Goal: Task Accomplishment & Management: Complete application form

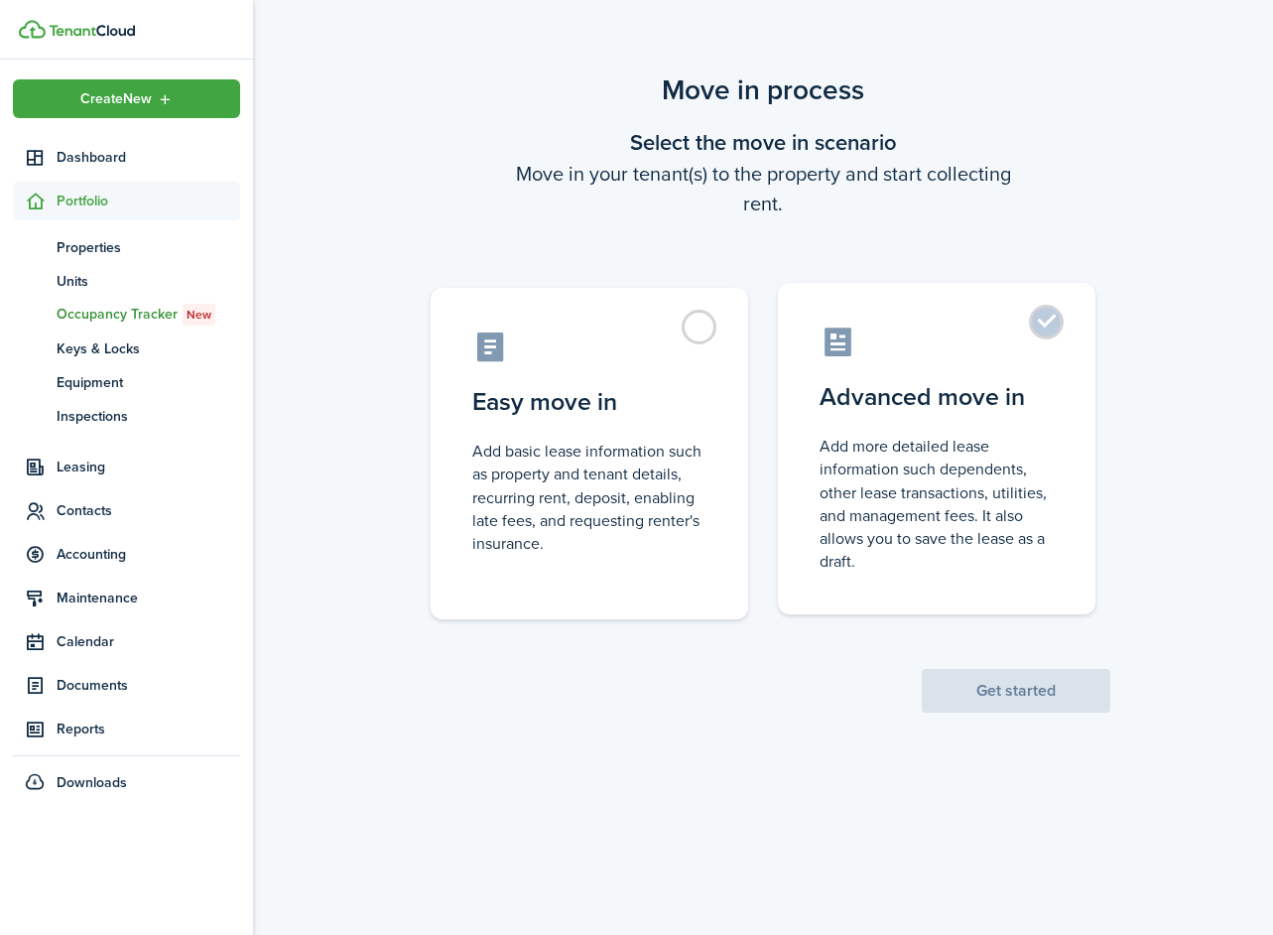
click at [1022, 321] on label "Advanced move in Add more detailed lease information such dependents, other lea…" at bounding box center [937, 449] width 318 height 332
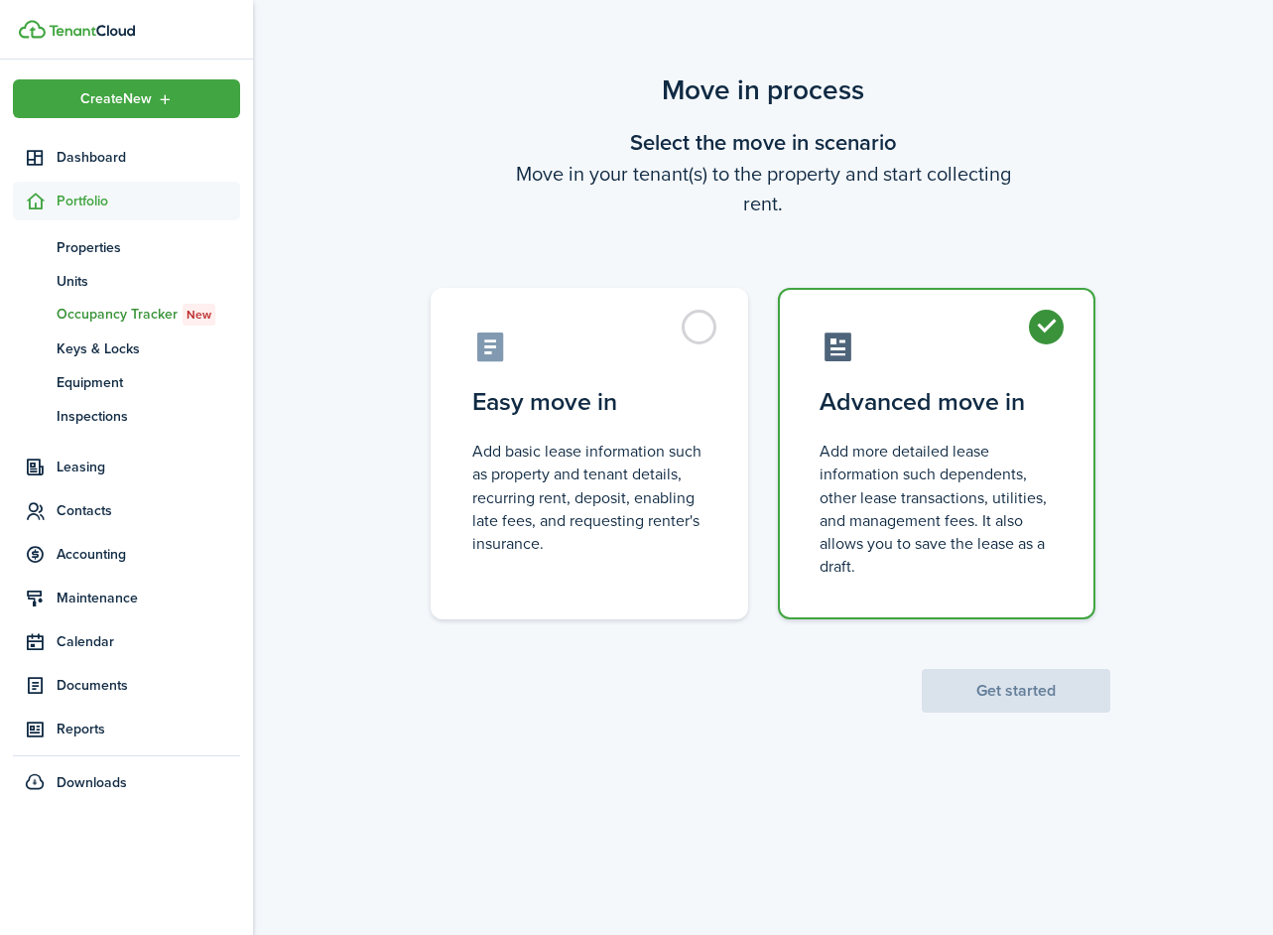
radio input "true"
click at [1003, 694] on button "Get started" at bounding box center [1016, 691] width 189 height 44
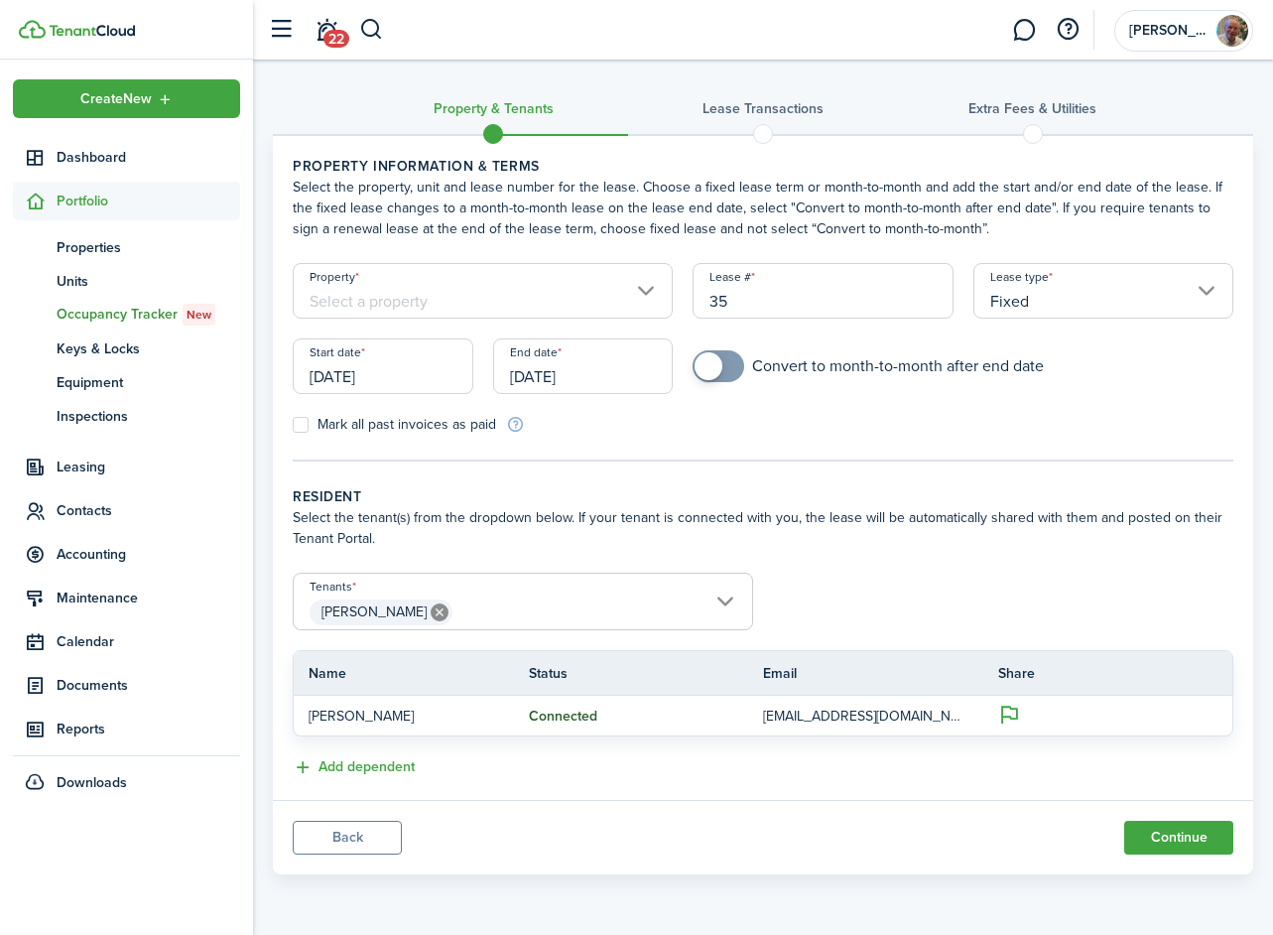
click at [726, 365] on span at bounding box center [719, 366] width 20 height 32
checkbox input "false"
click at [722, 357] on span at bounding box center [729, 366] width 28 height 28
click at [590, 367] on input "[DATE]" at bounding box center [583, 366] width 181 height 56
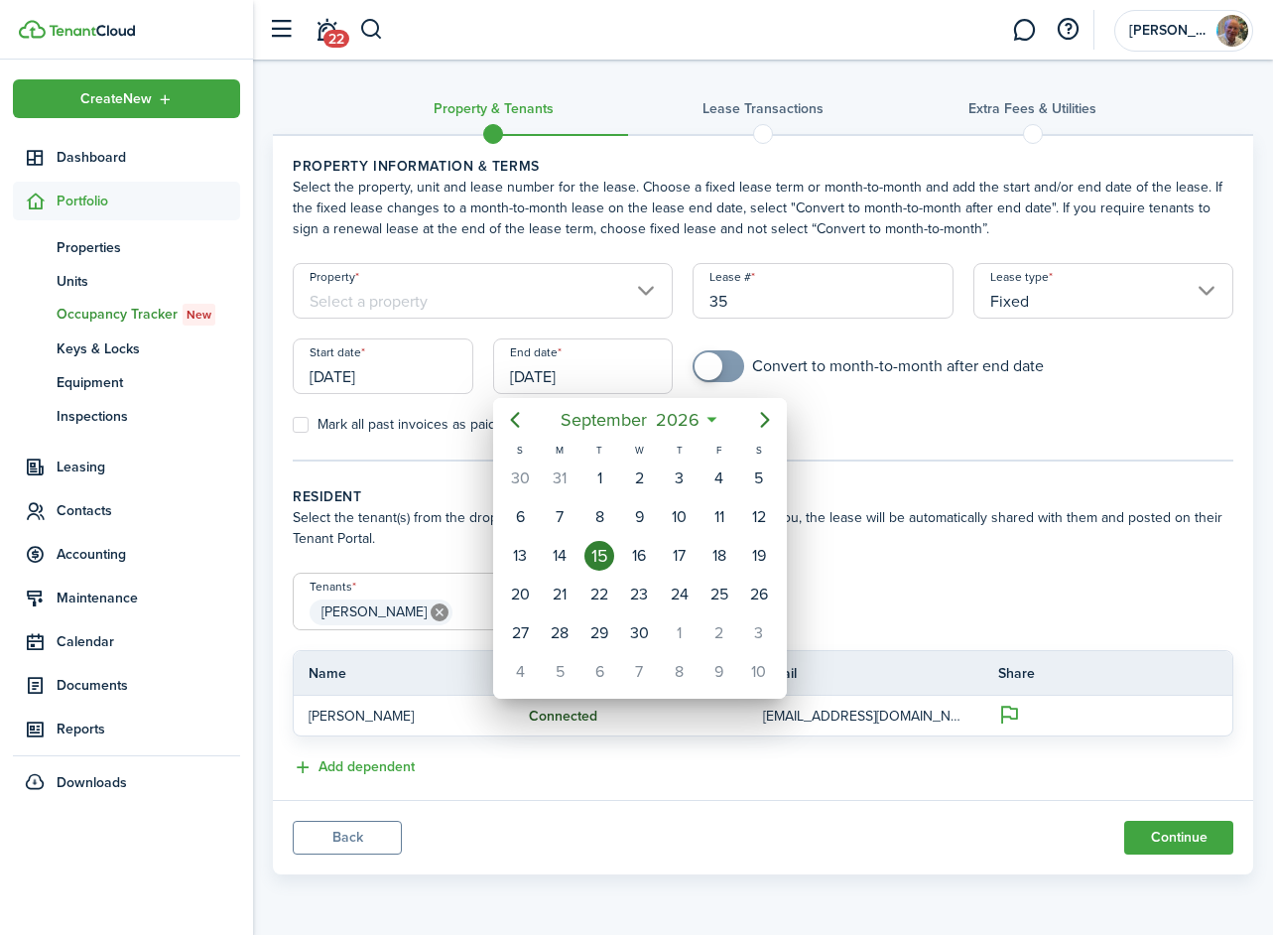
click at [525, 300] on div at bounding box center [636, 467] width 1591 height 1253
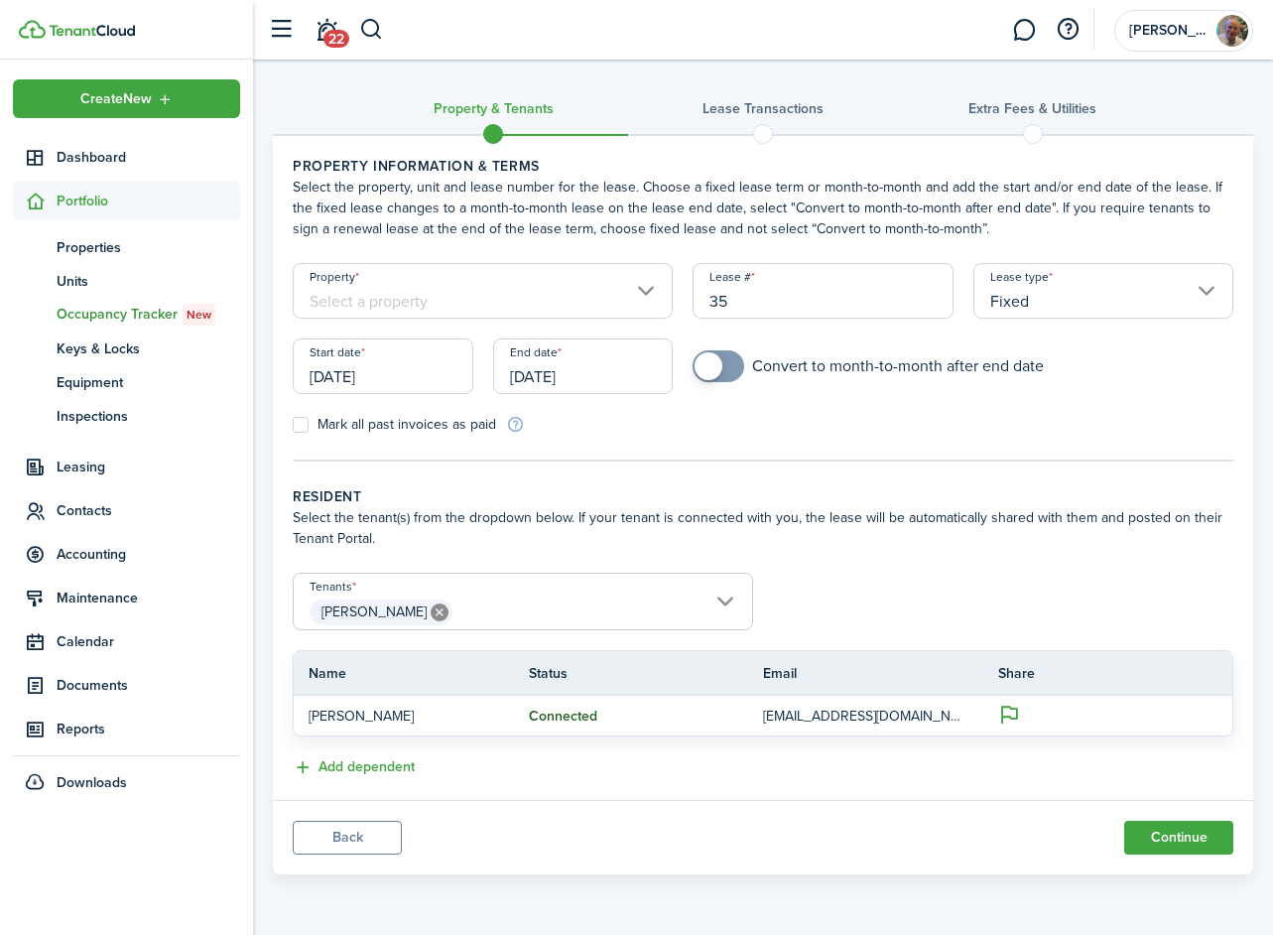
click at [525, 300] on input "Property" at bounding box center [483, 291] width 380 height 56
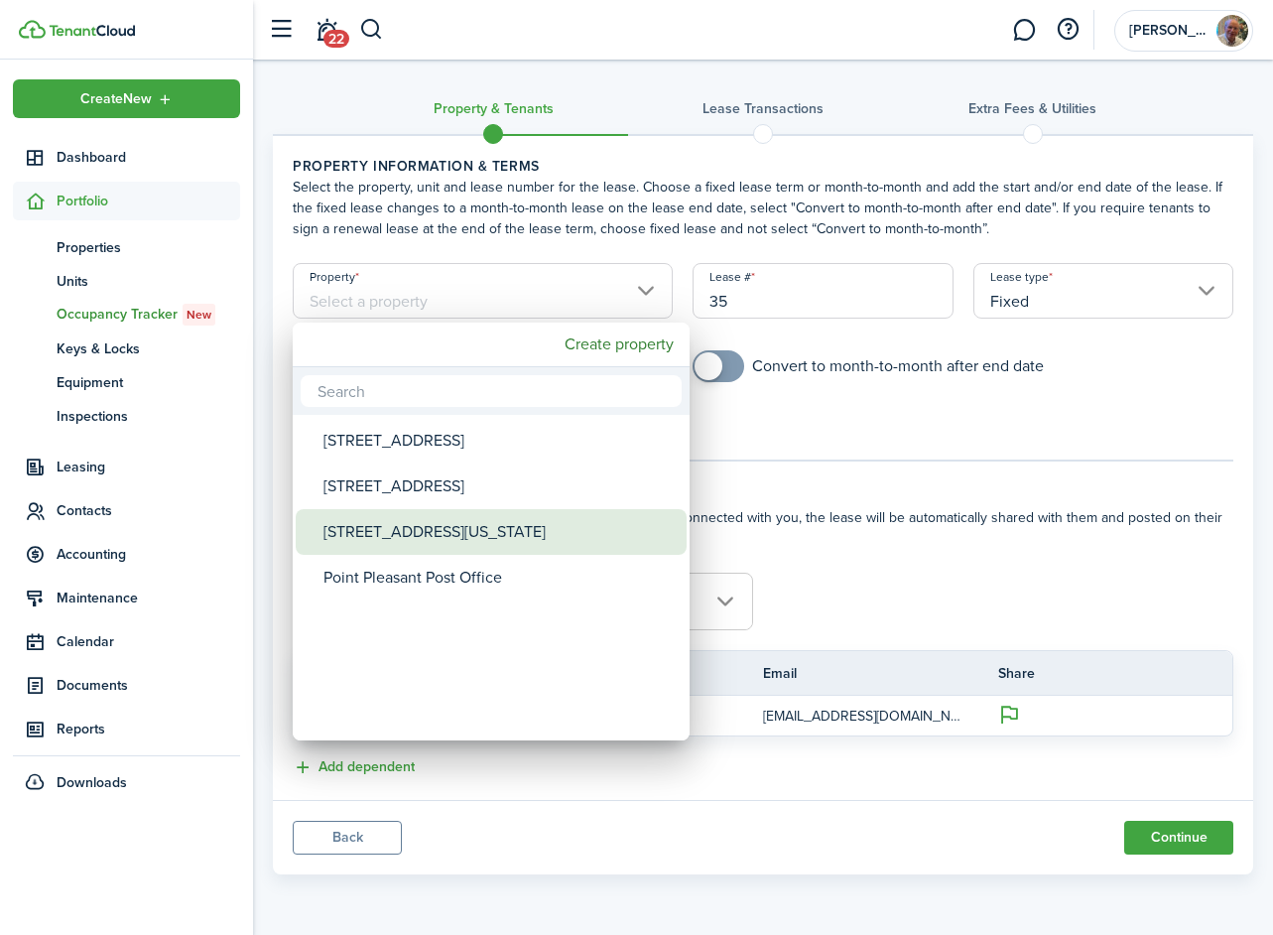
click at [421, 525] on div "[STREET_ADDRESS][US_STATE]" at bounding box center [499, 532] width 351 height 46
type input "[STREET_ADDRESS][US_STATE]"
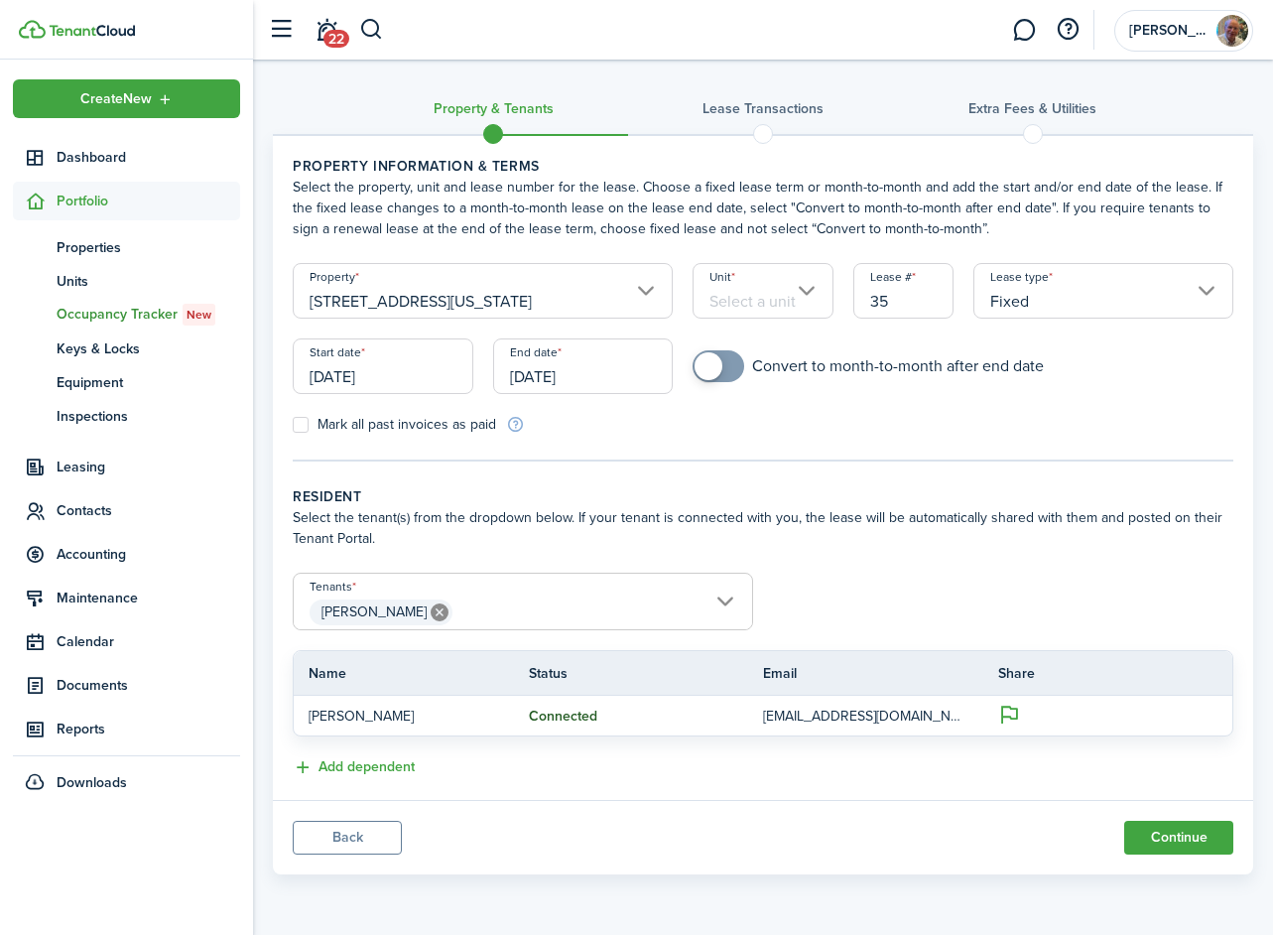
click at [778, 290] on input "Unit" at bounding box center [763, 291] width 140 height 56
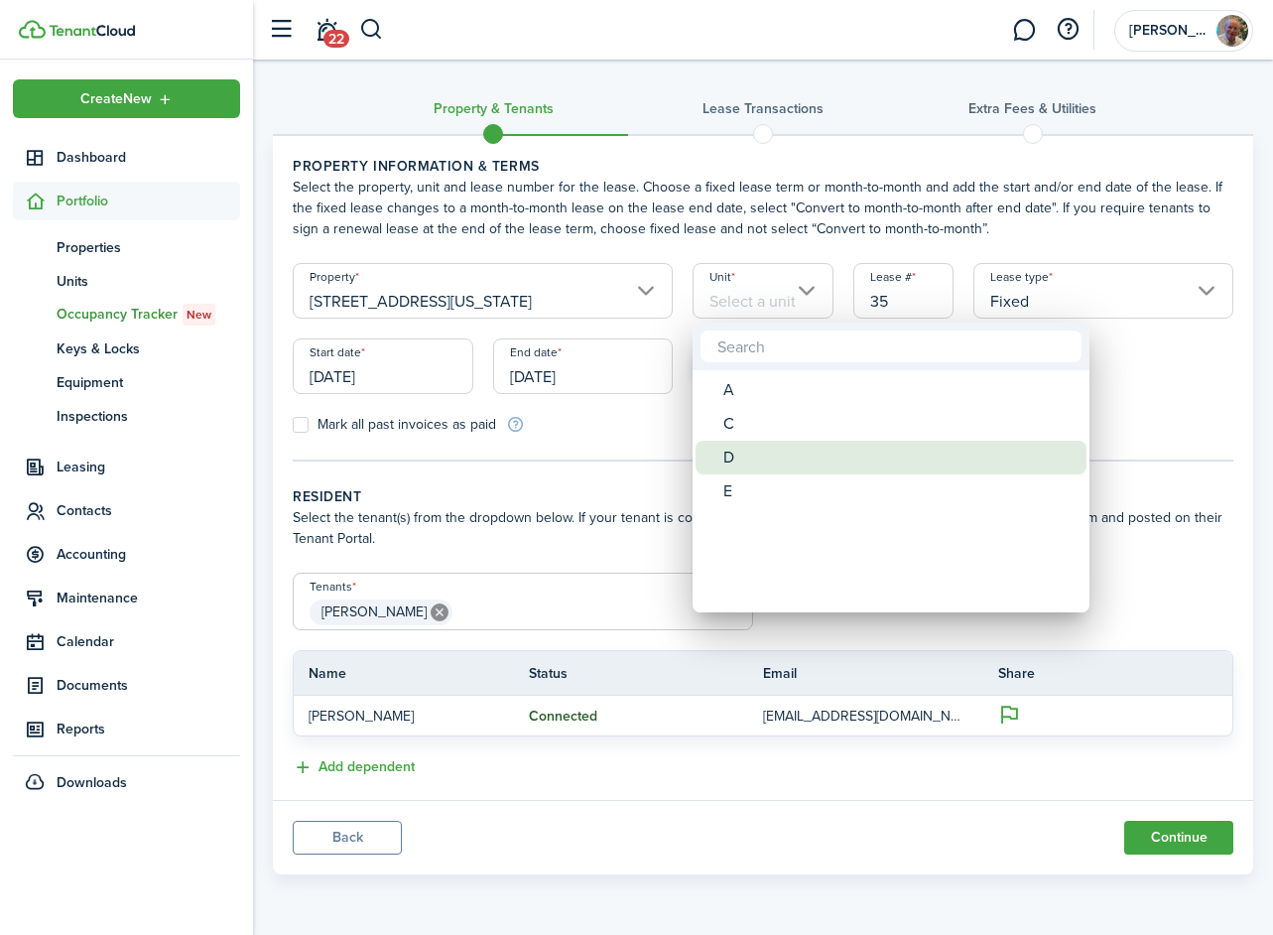
click at [738, 455] on div "D" at bounding box center [899, 458] width 351 height 34
type input "D"
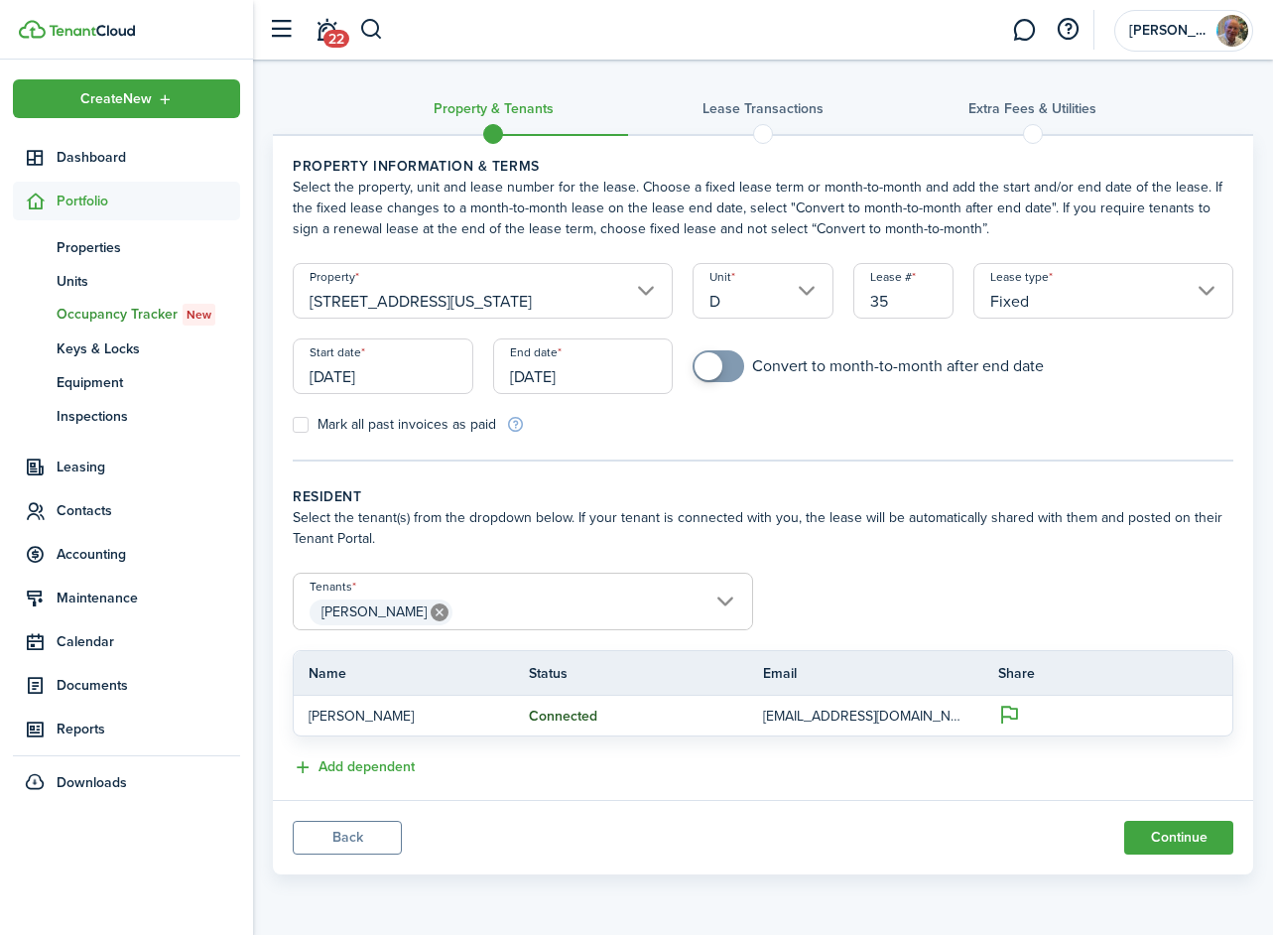
click at [1050, 290] on input "Fixed" at bounding box center [1104, 291] width 260 height 56
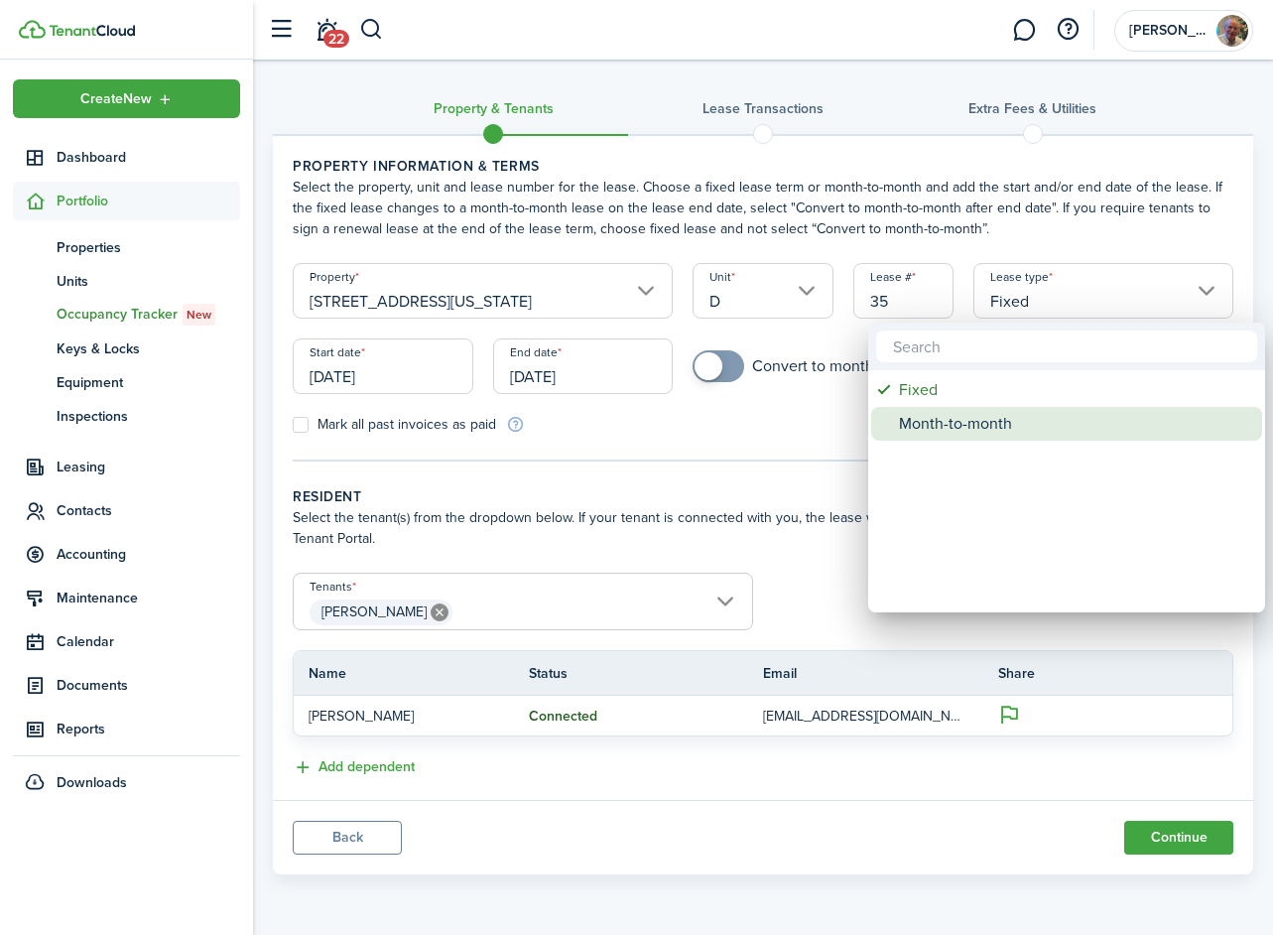
click at [985, 428] on div "Month-to-month" at bounding box center [1074, 424] width 351 height 34
type input "Month-to-month"
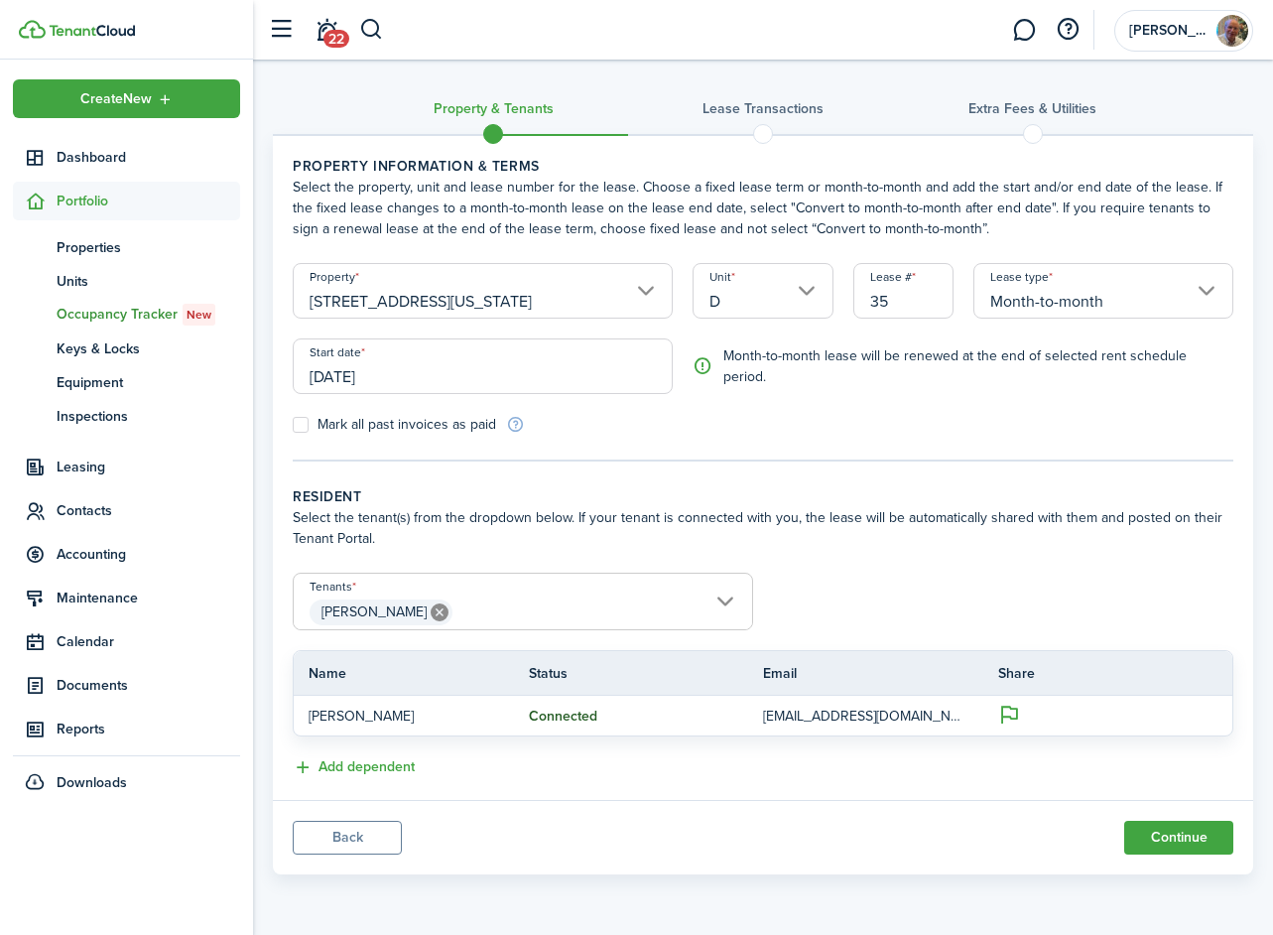
click at [444, 351] on input "[DATE]" at bounding box center [483, 366] width 380 height 56
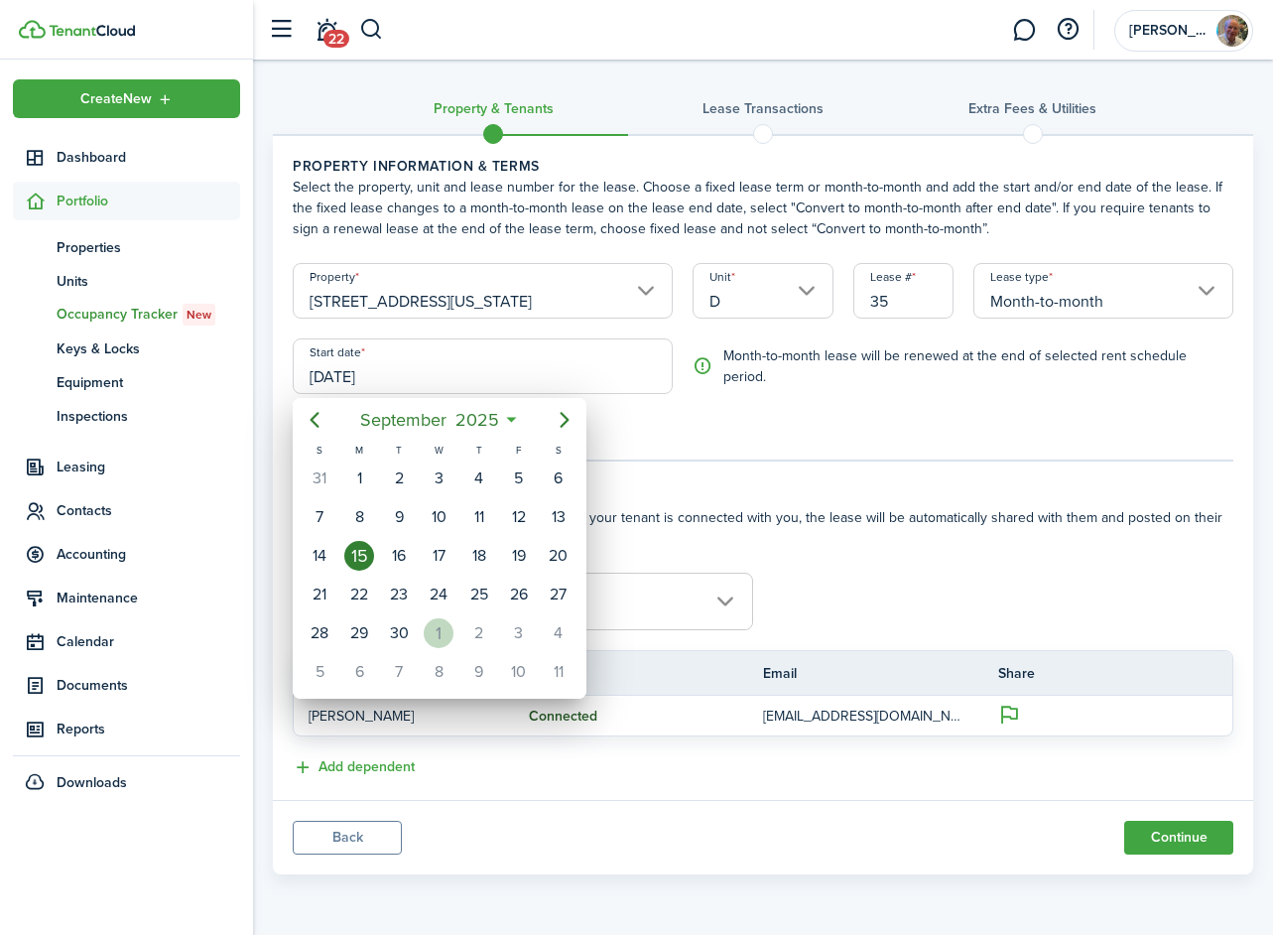
click at [425, 626] on div "1" at bounding box center [439, 633] width 30 height 30
type input "[DATE]"
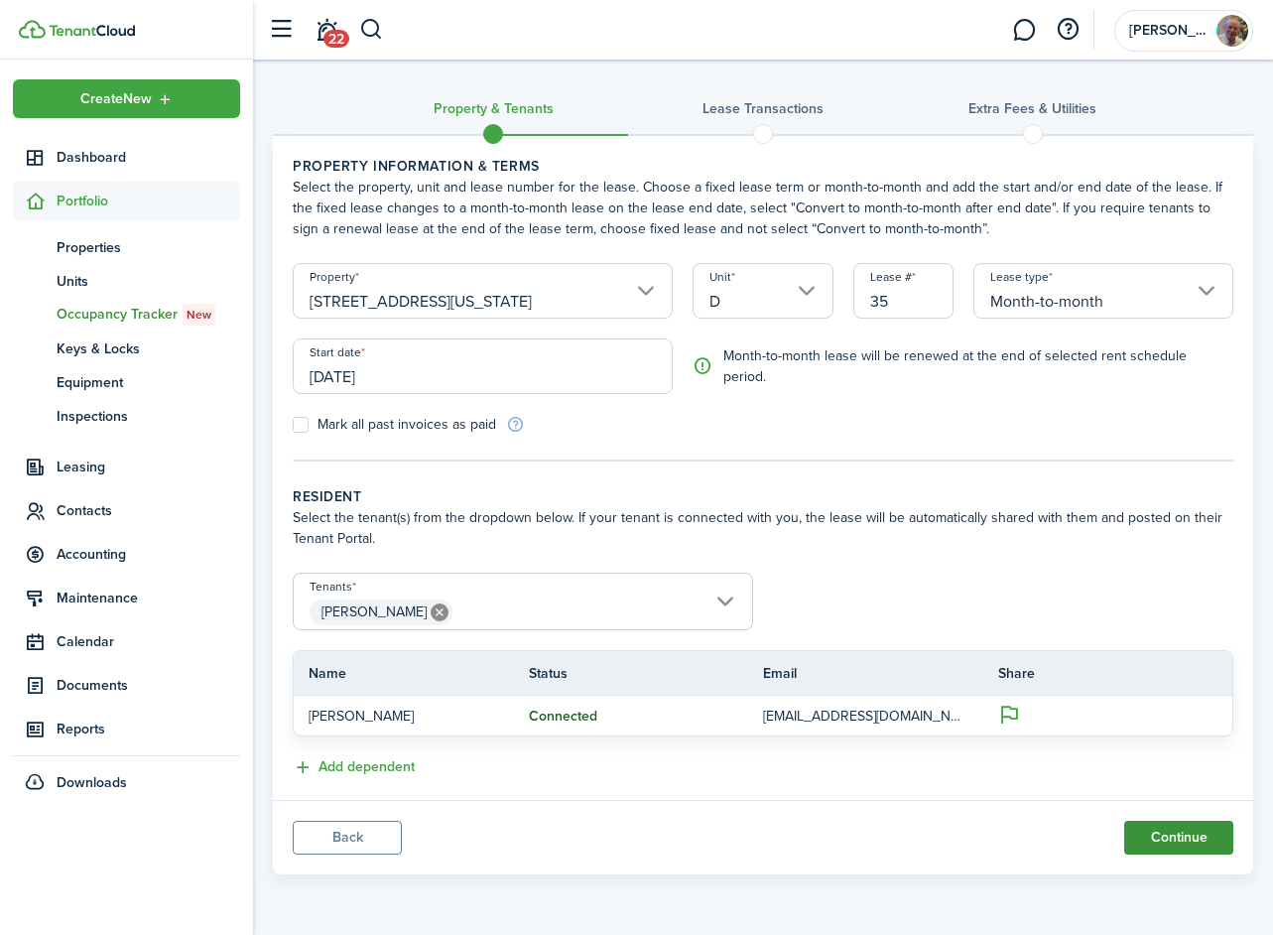
click at [1165, 838] on button "Continue" at bounding box center [1179, 838] width 109 height 34
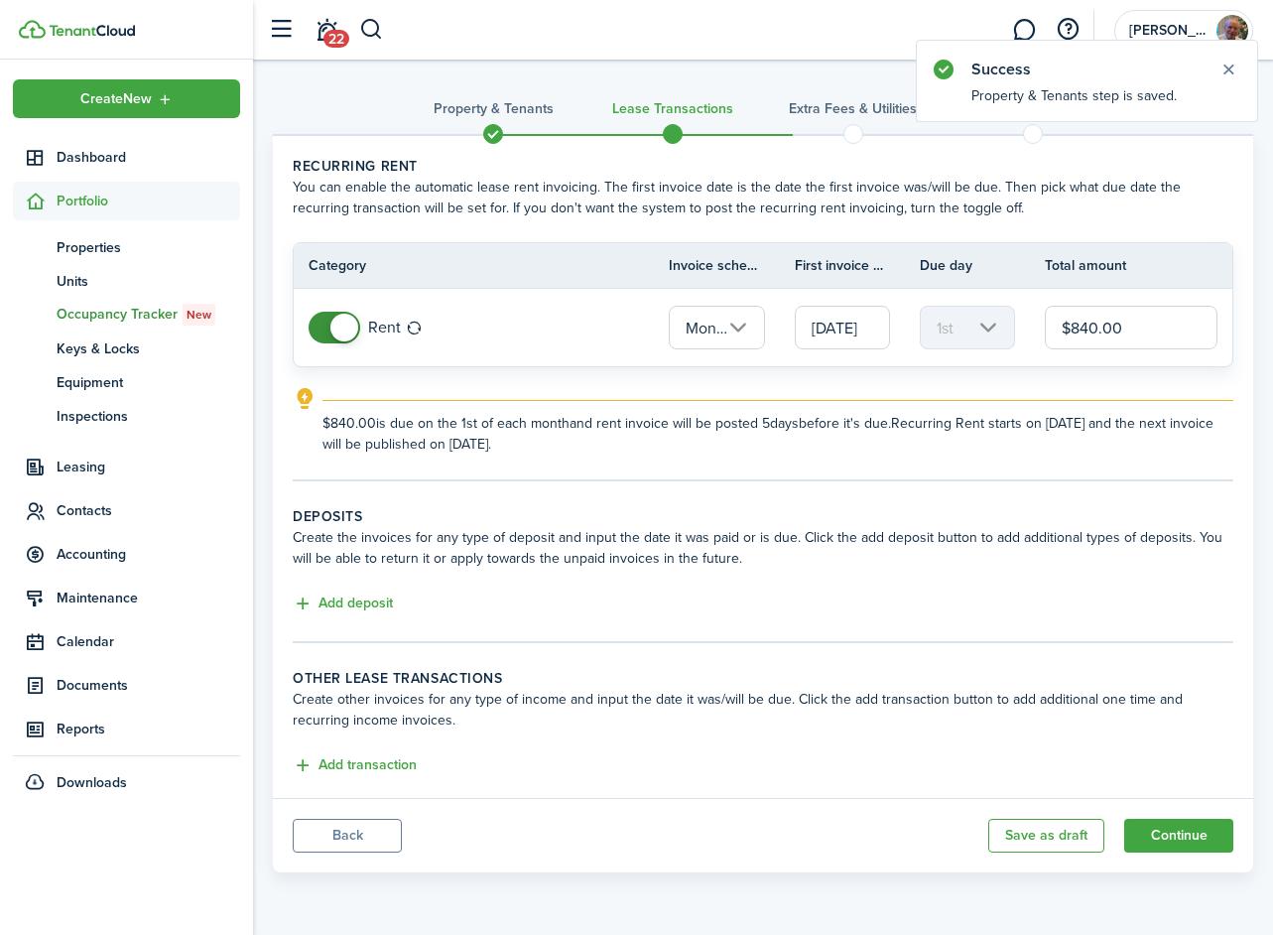
click at [1090, 329] on input "$840.00" at bounding box center [1131, 328] width 173 height 44
click at [846, 327] on input "[DATE]" at bounding box center [842, 328] width 95 height 44
type input "$850.00"
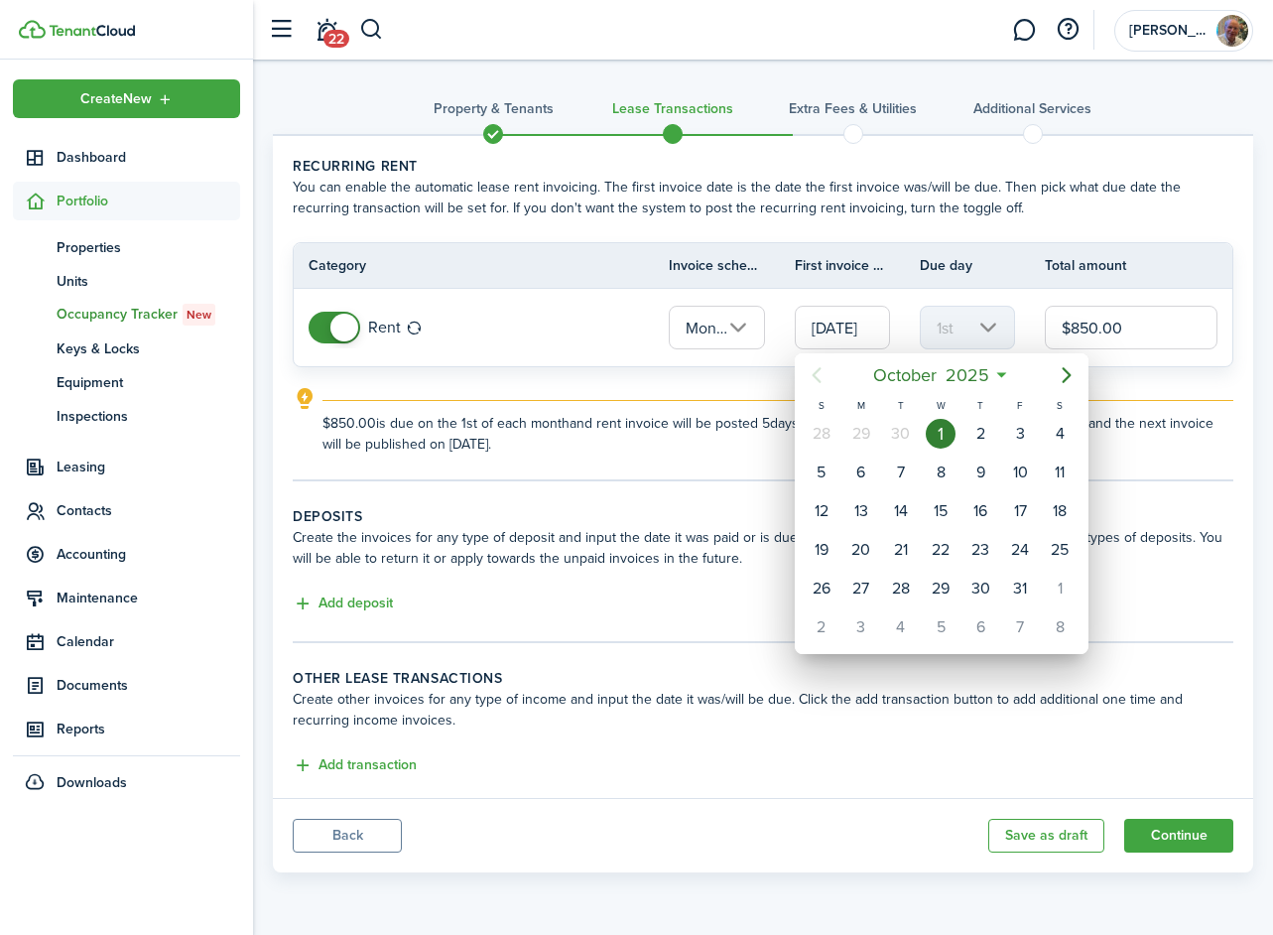
click at [690, 445] on div at bounding box center [636, 467] width 1591 height 1253
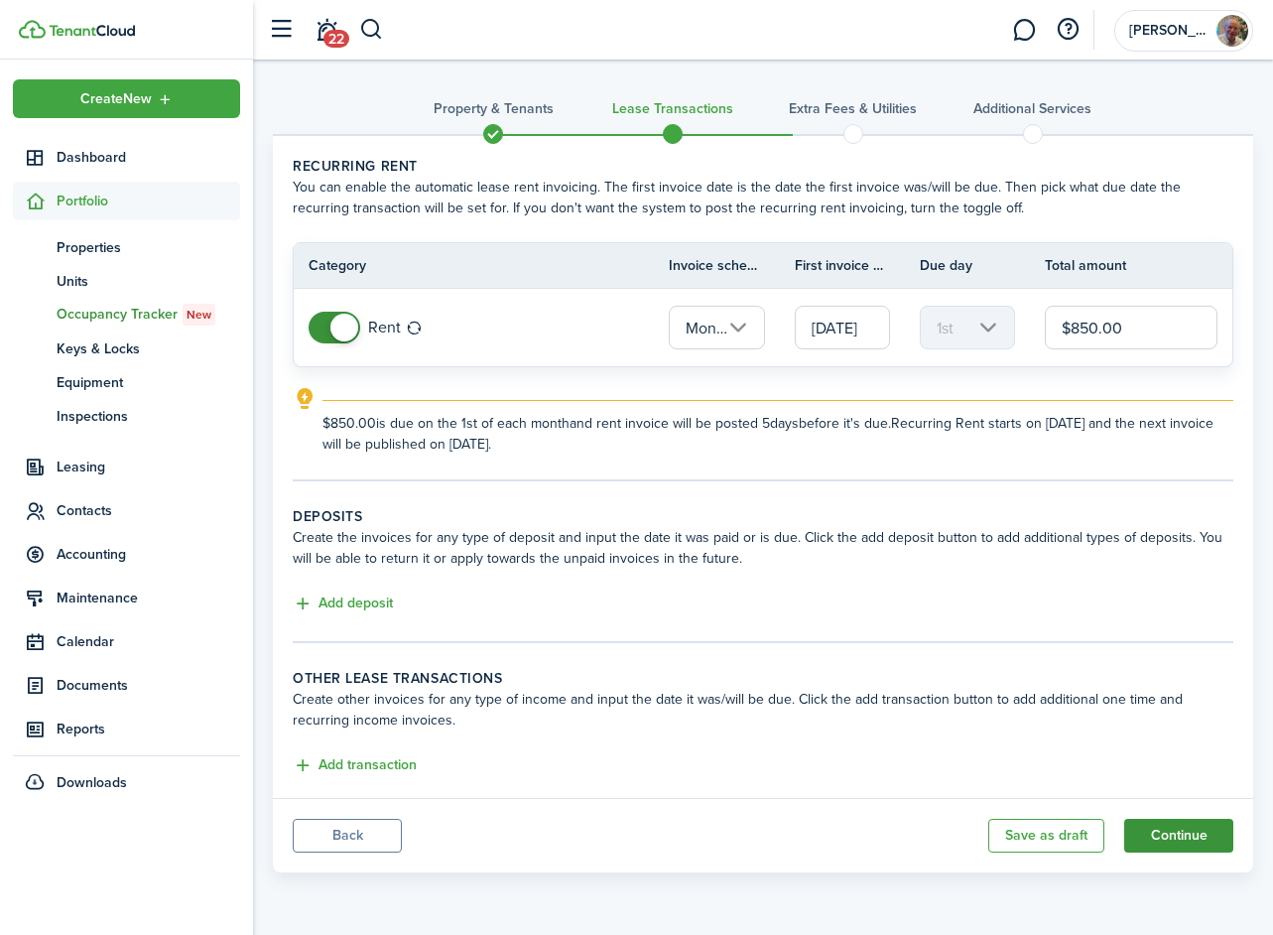
click at [1181, 835] on button "Continue" at bounding box center [1179, 836] width 109 height 34
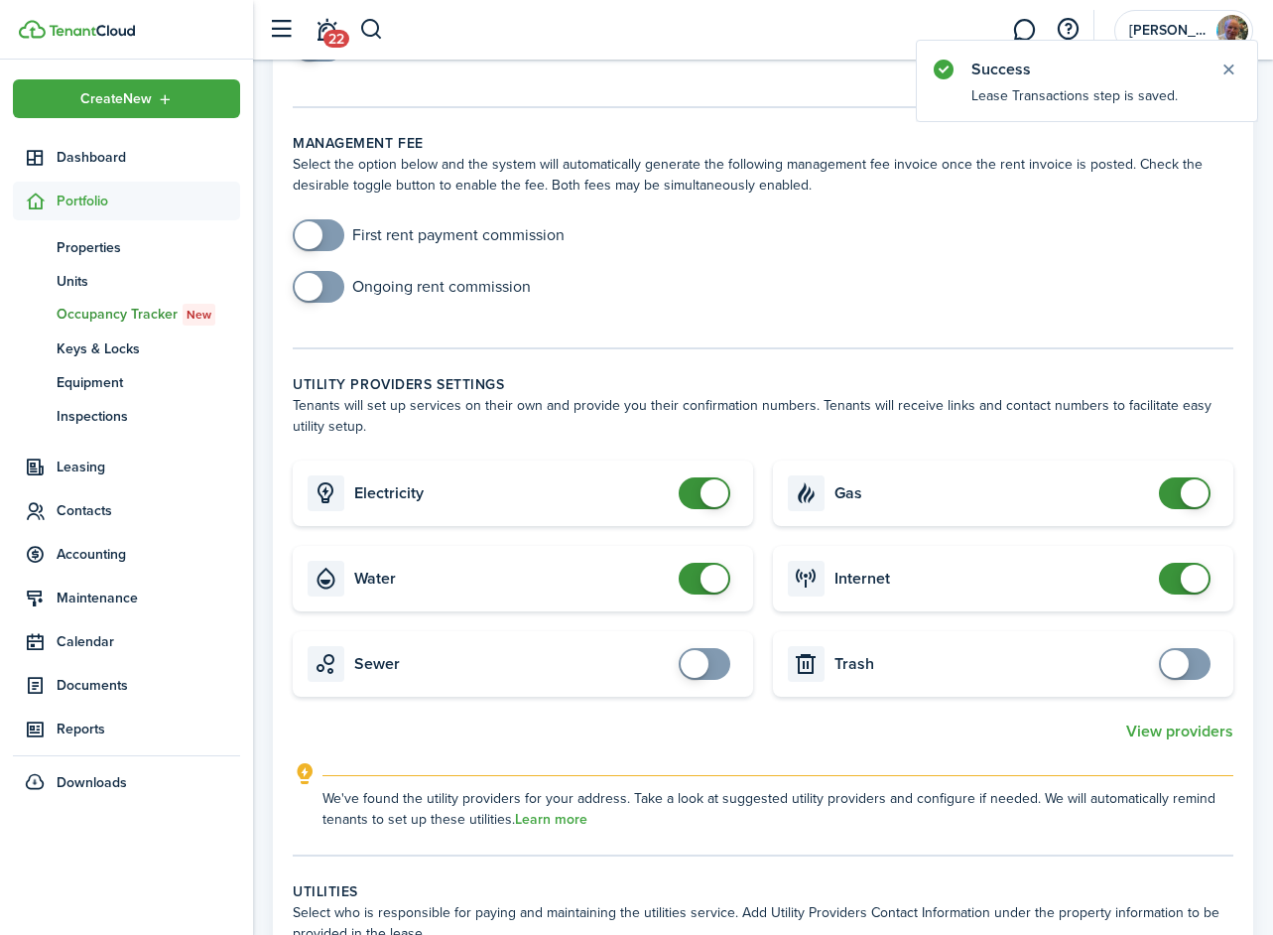
scroll to position [449, 0]
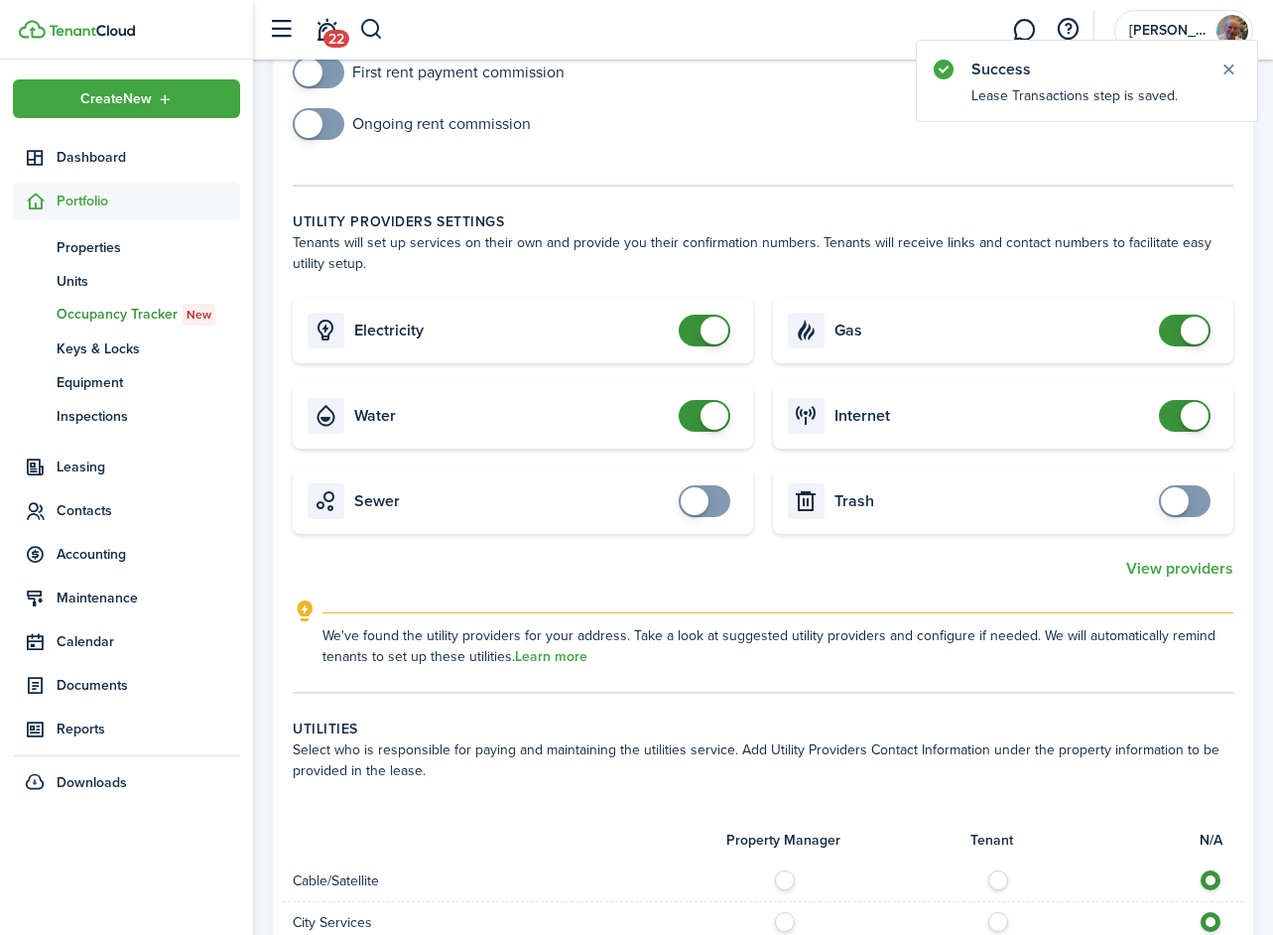
checkbox input "false"
click at [695, 344] on span at bounding box center [705, 331] width 20 height 32
checkbox input "false"
click at [712, 429] on span at bounding box center [715, 416] width 28 height 28
checkbox input "false"
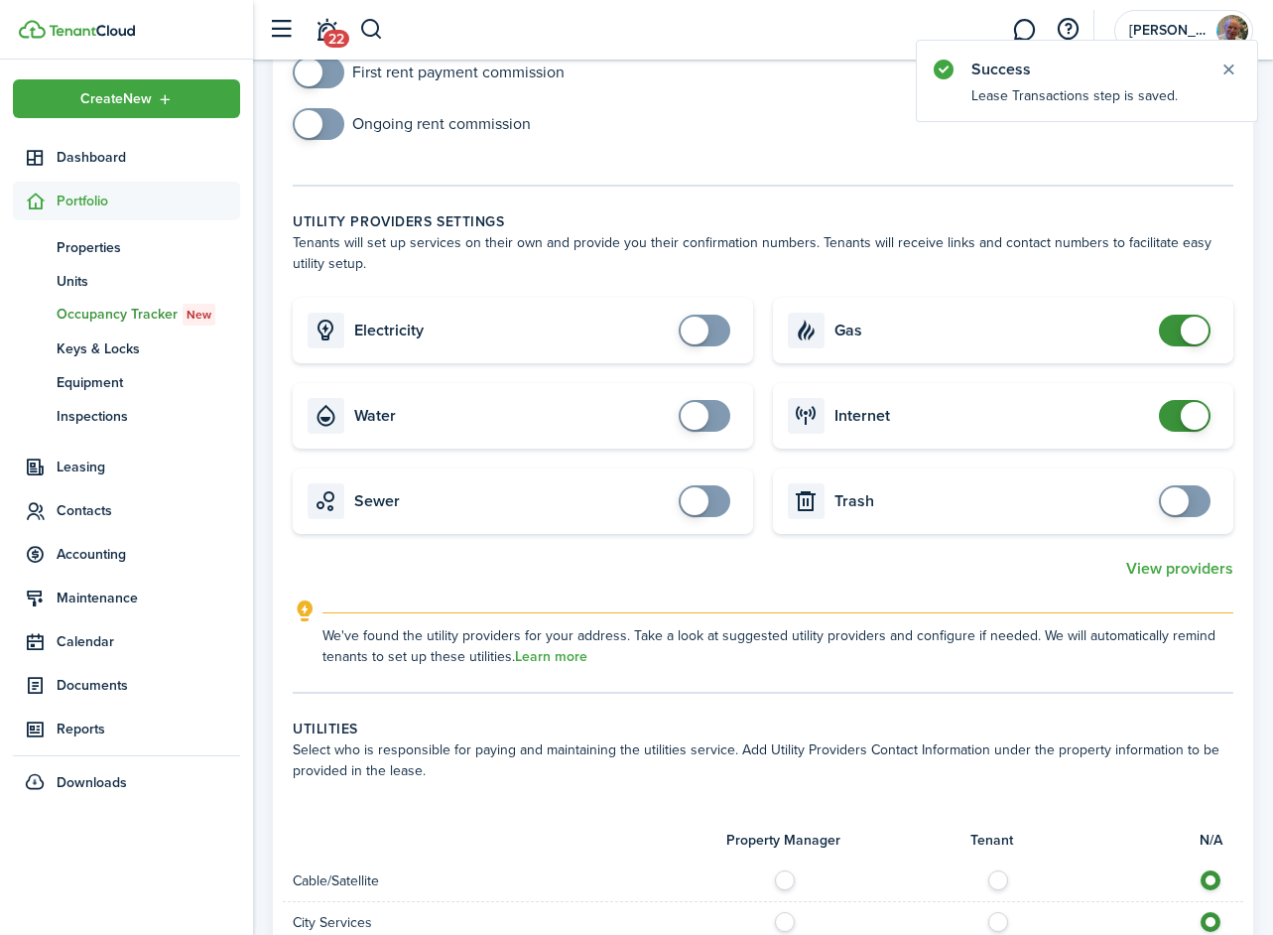
click at [1188, 333] on span at bounding box center [1195, 331] width 28 height 28
checkbox input "false"
click at [1186, 408] on span at bounding box center [1195, 416] width 28 height 28
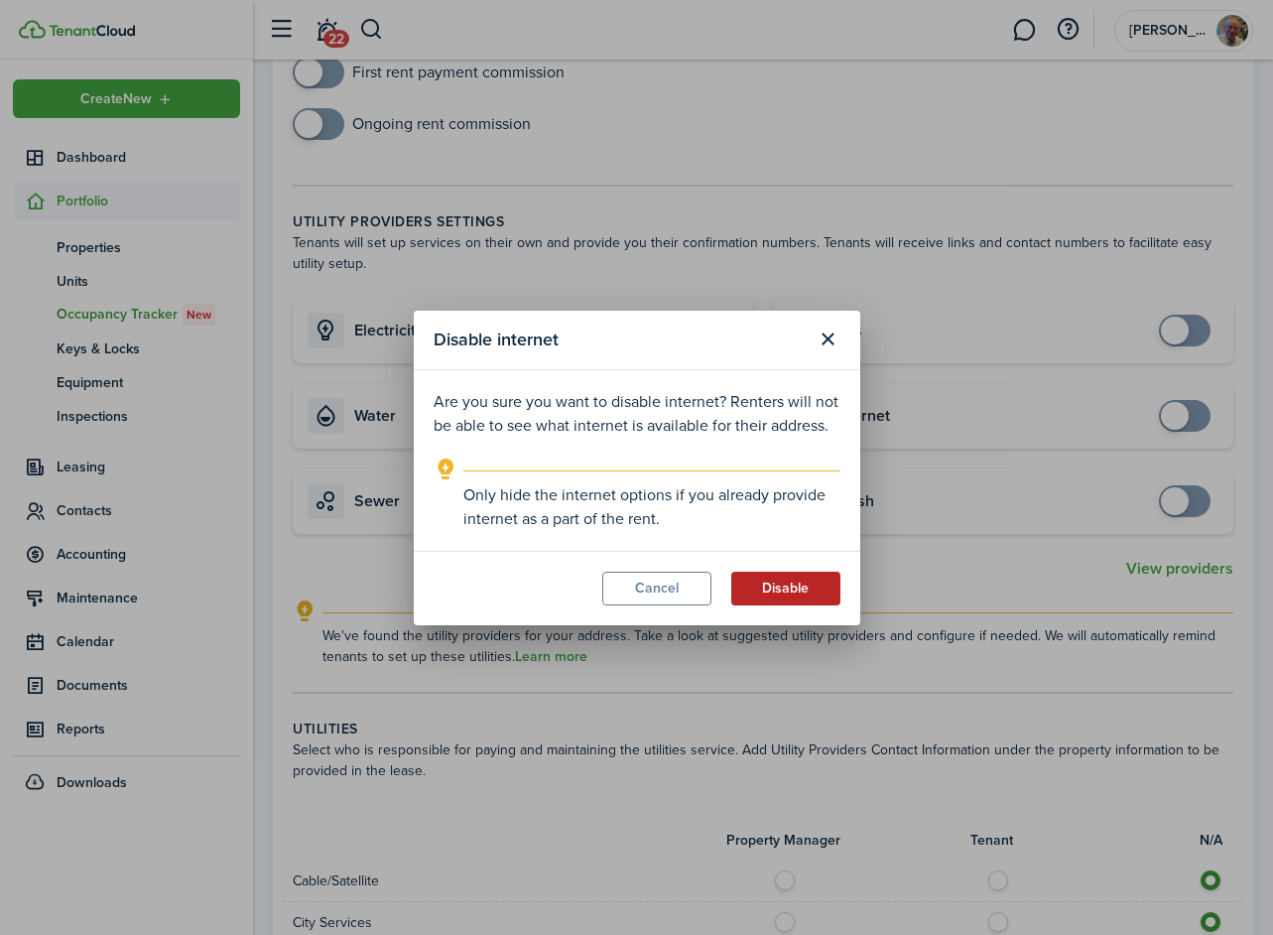
click at [787, 587] on button "Disable" at bounding box center [786, 589] width 109 height 34
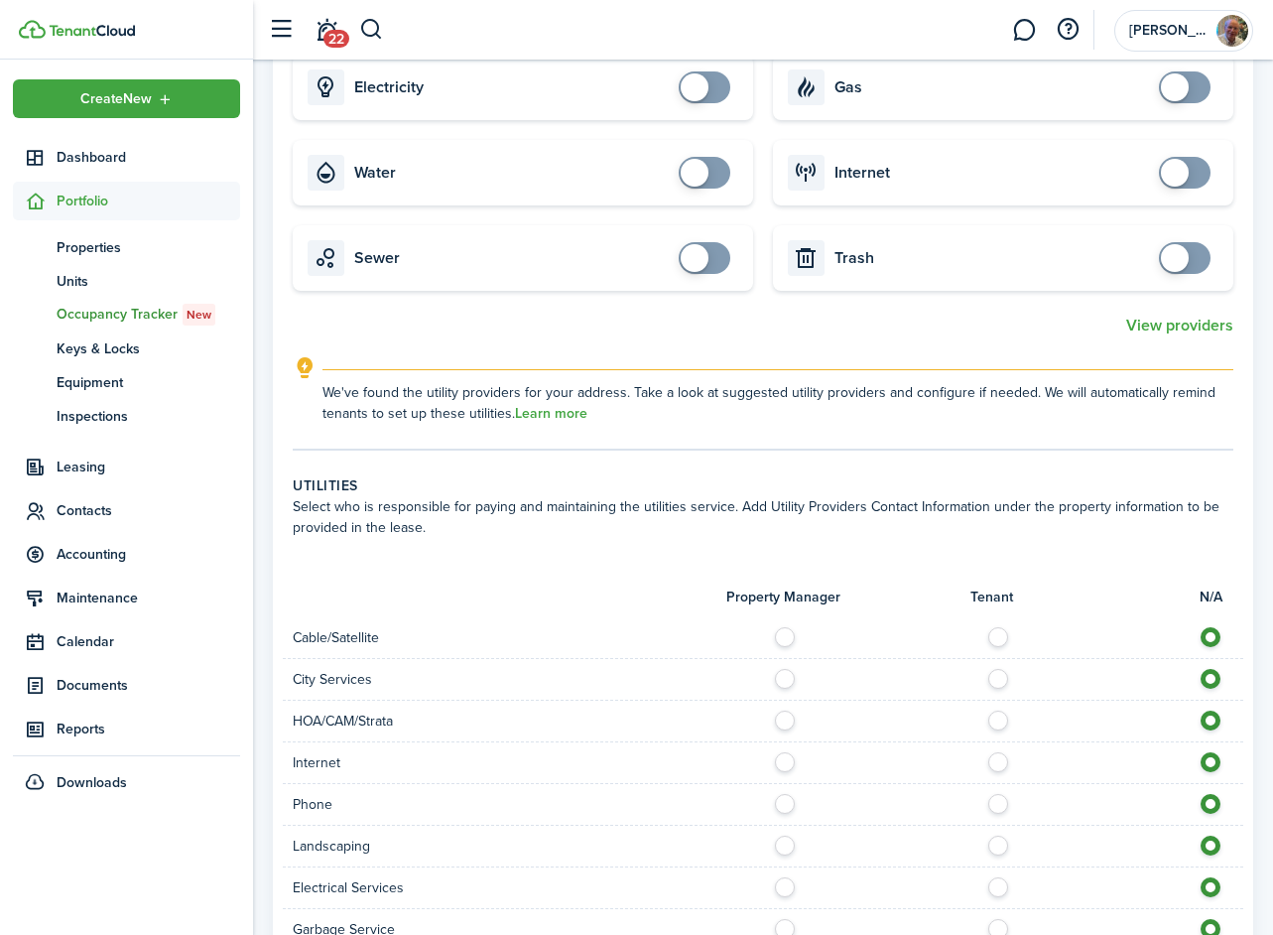
scroll to position [1231, 0]
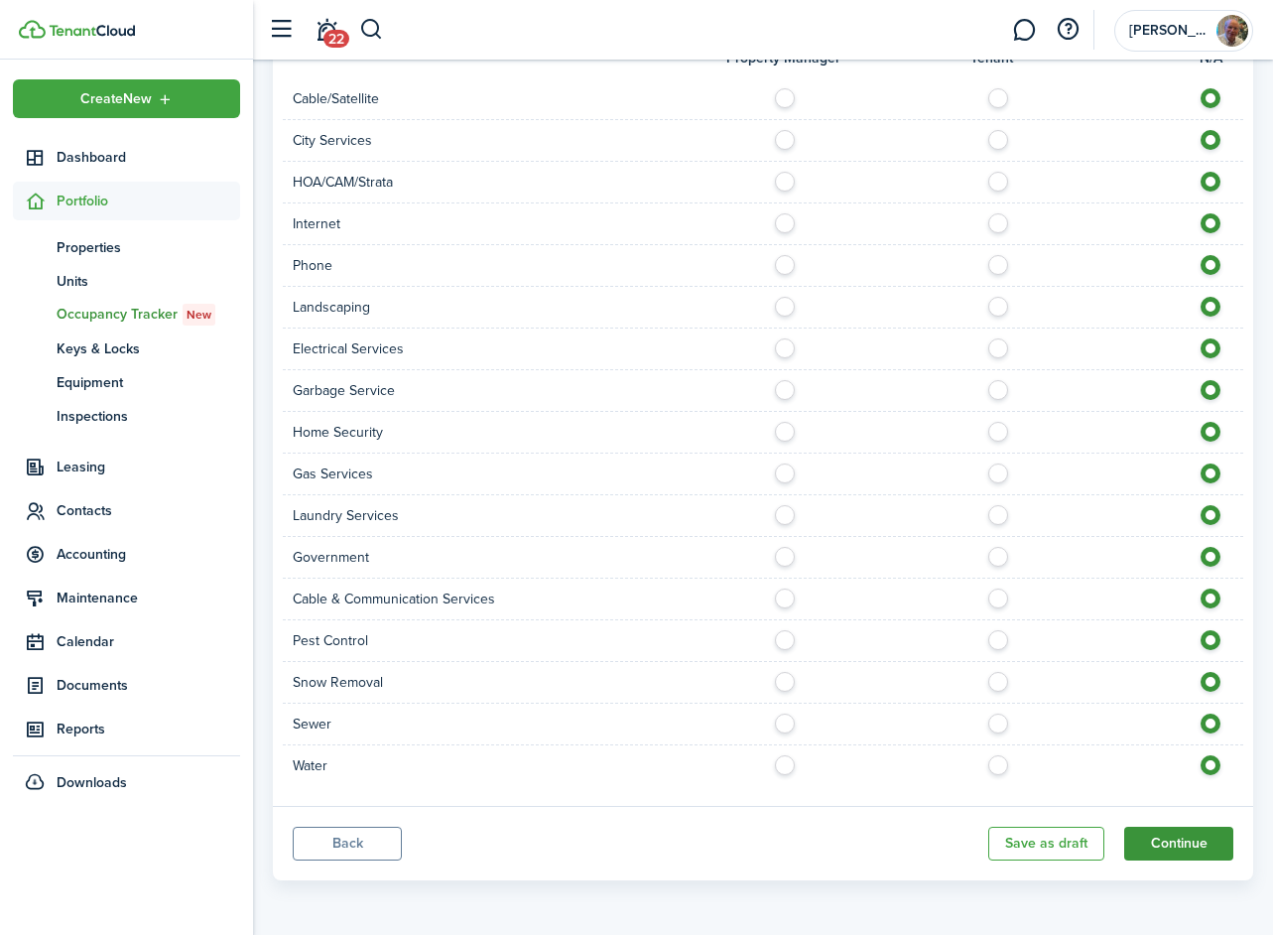
click at [1170, 851] on button "Continue" at bounding box center [1179, 844] width 109 height 34
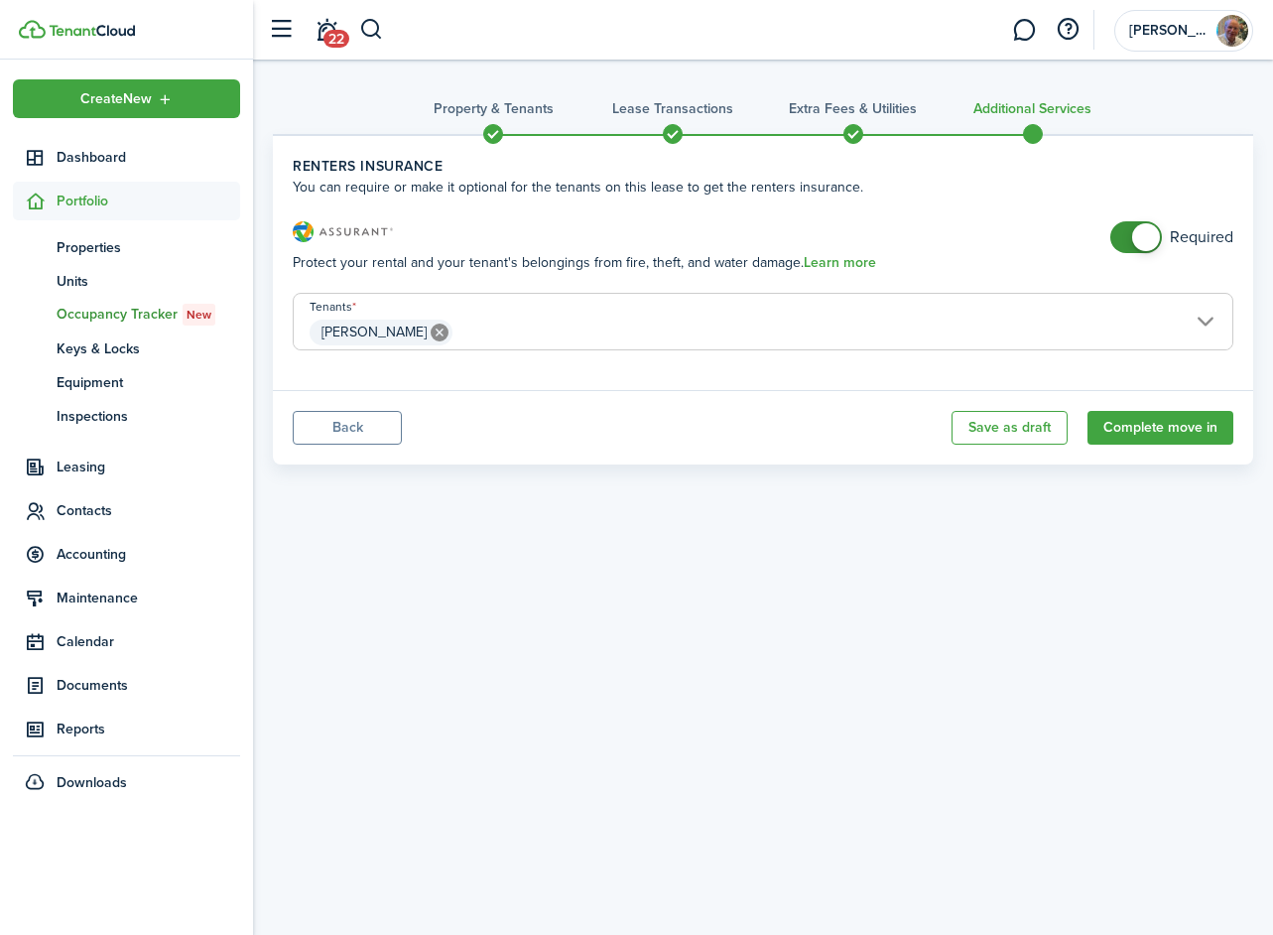
checkbox input "false"
click at [1154, 244] on span at bounding box center [1146, 237] width 28 height 28
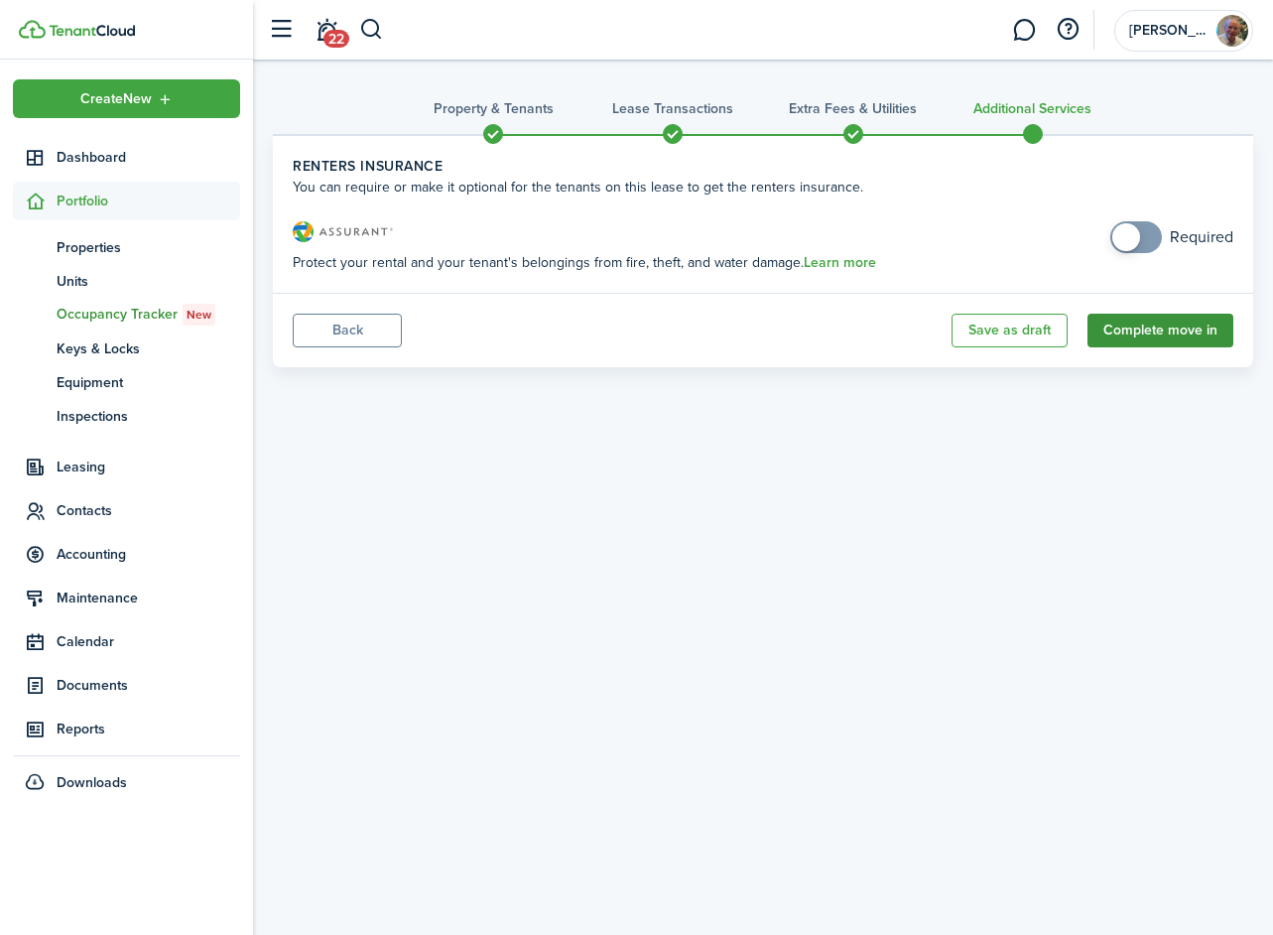
click at [1178, 332] on button "Complete move in" at bounding box center [1161, 331] width 146 height 34
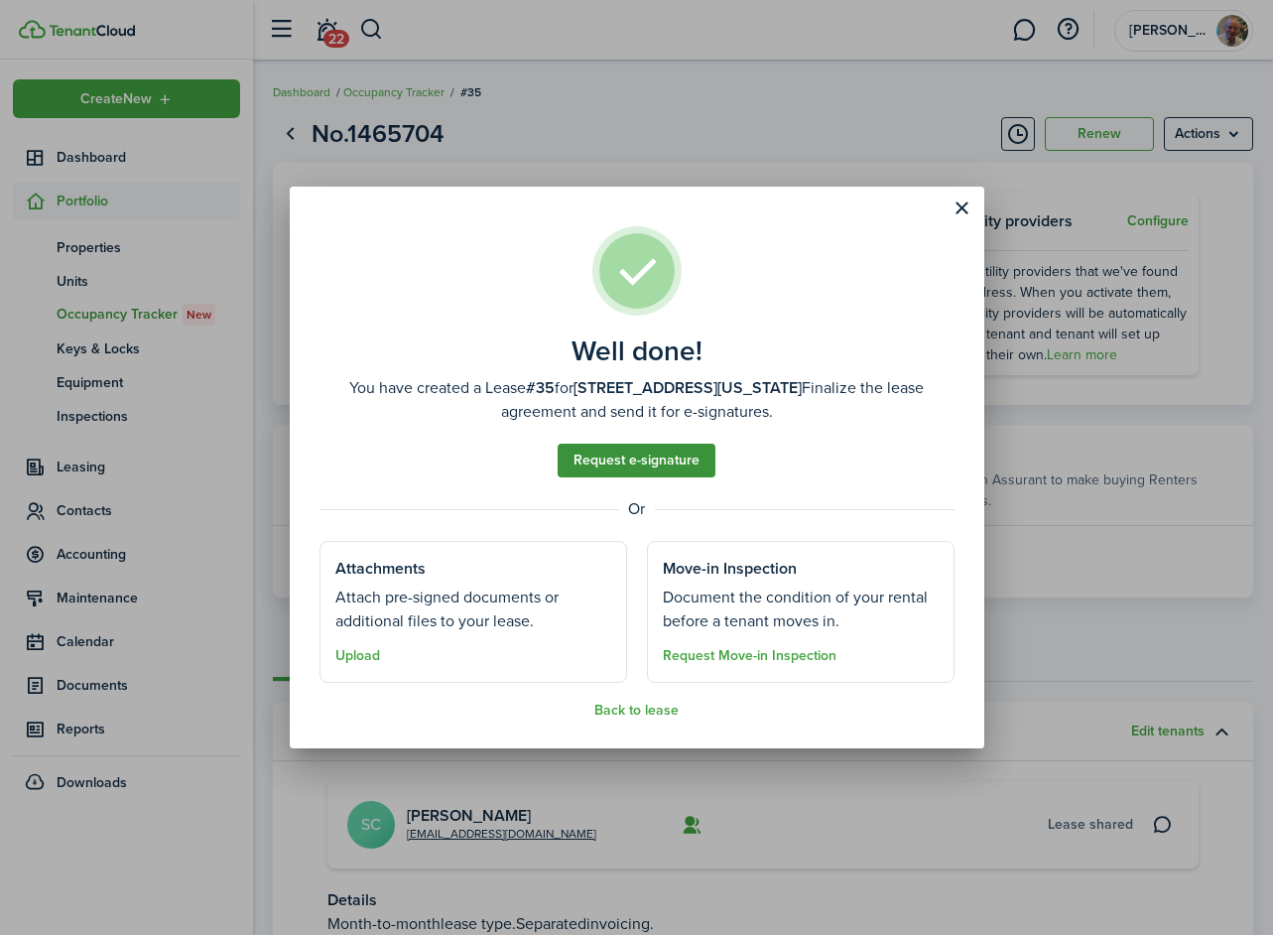
click at [667, 455] on link "Request e-signature" at bounding box center [637, 461] width 158 height 34
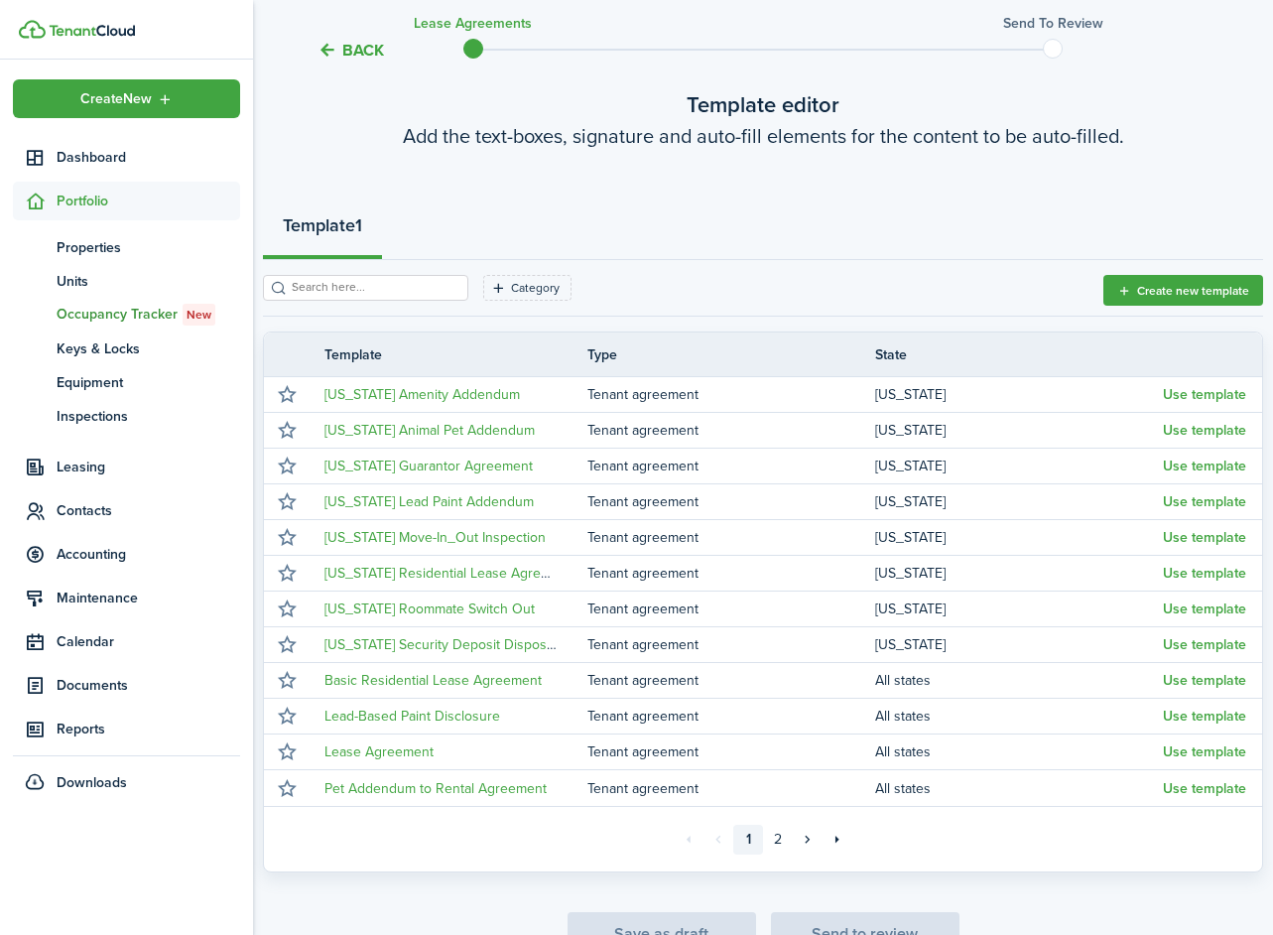
scroll to position [29, 0]
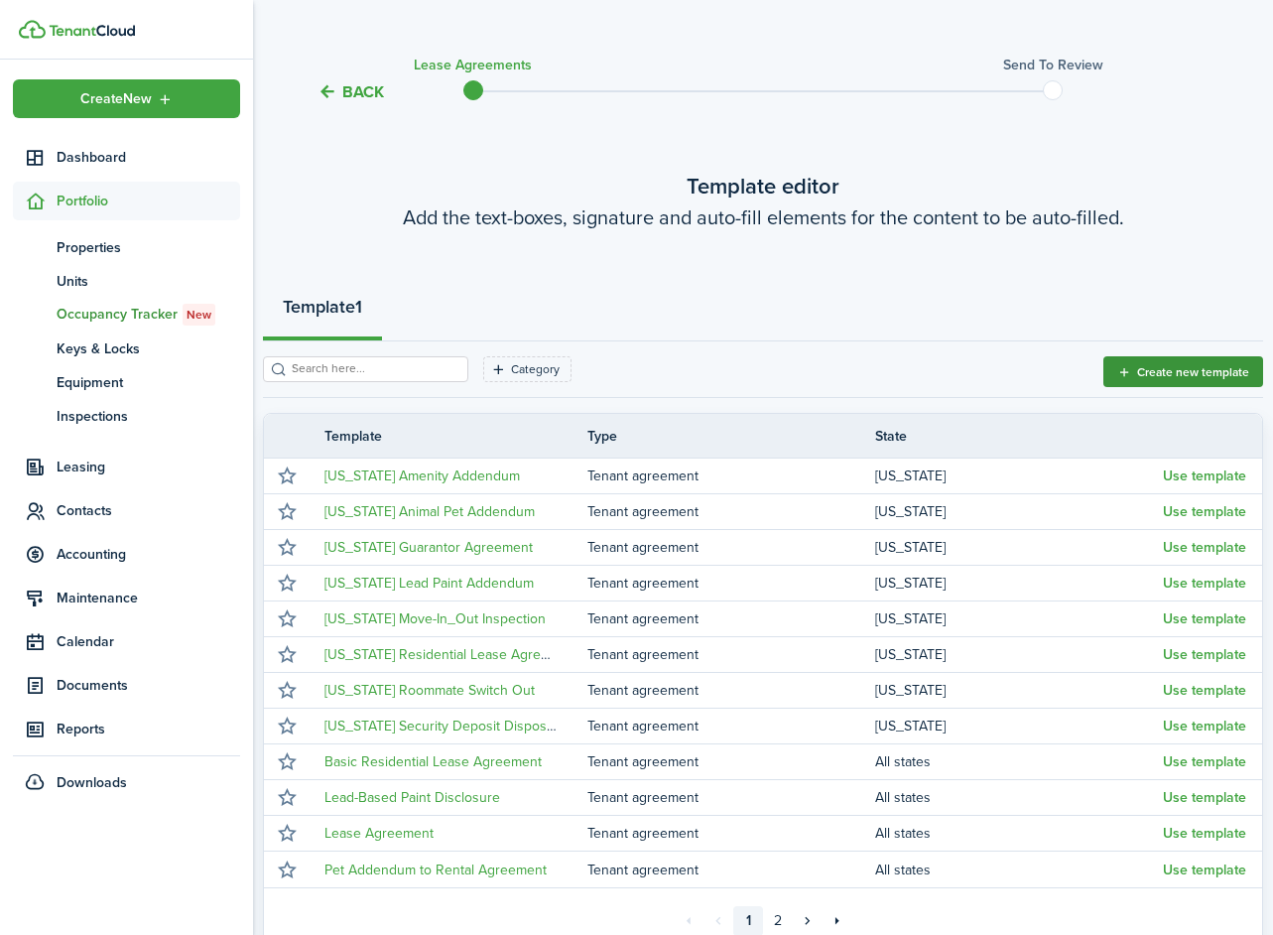
click at [1164, 361] on button "Create new template" at bounding box center [1184, 371] width 160 height 31
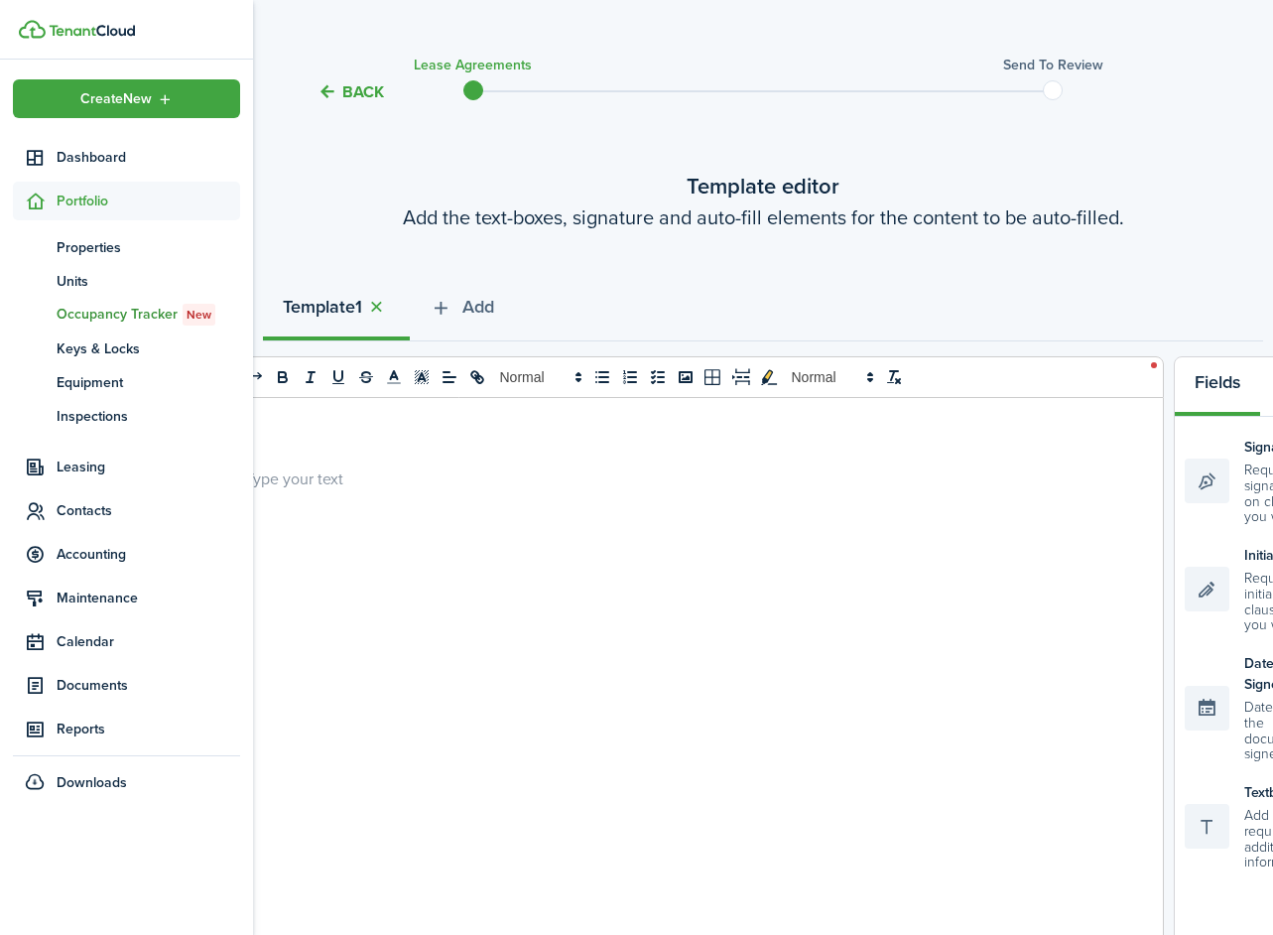
click at [464, 447] on div at bounding box center [684, 787] width 958 height 779
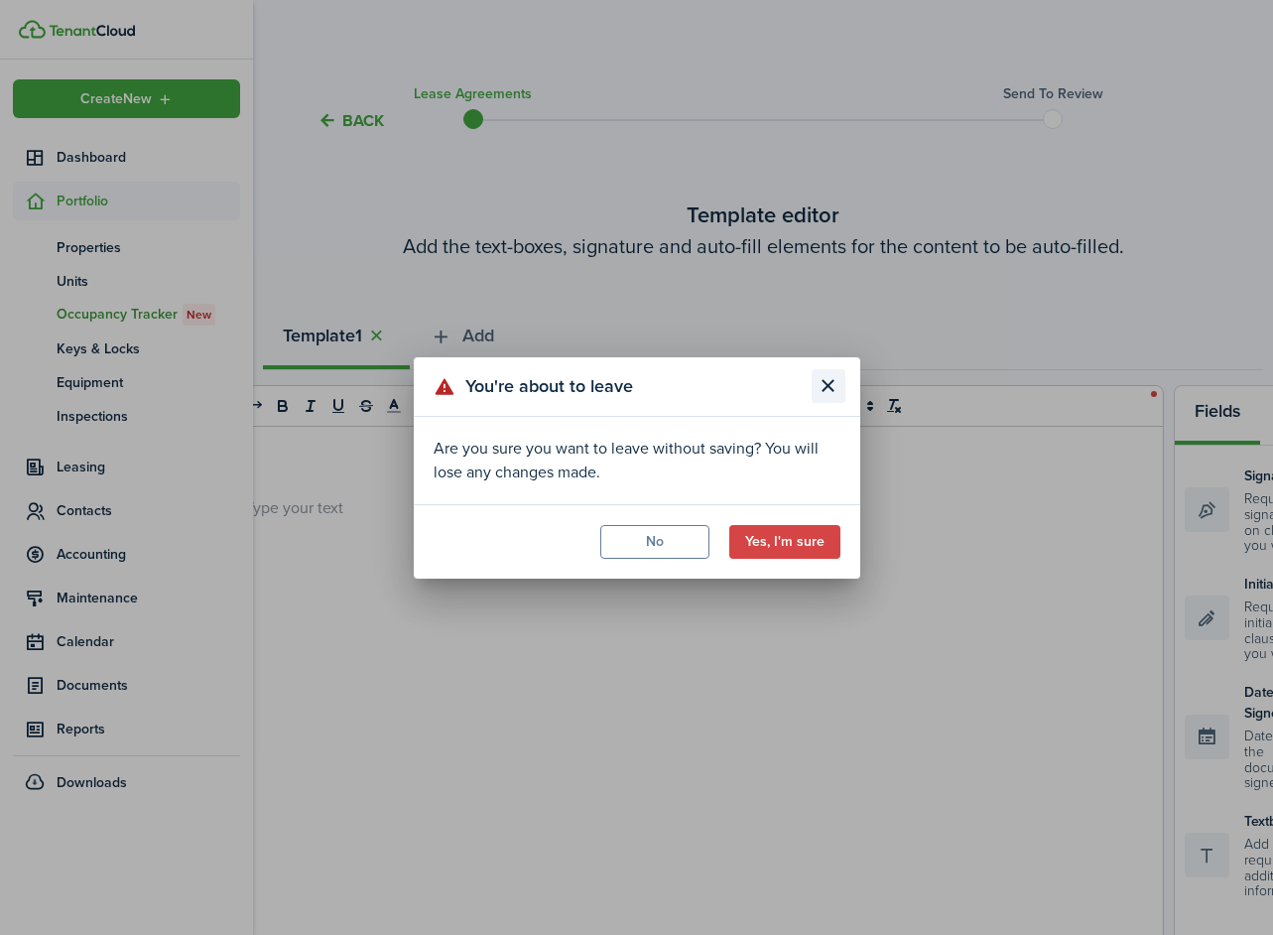
click at [830, 396] on button "Close modal" at bounding box center [829, 386] width 34 height 34
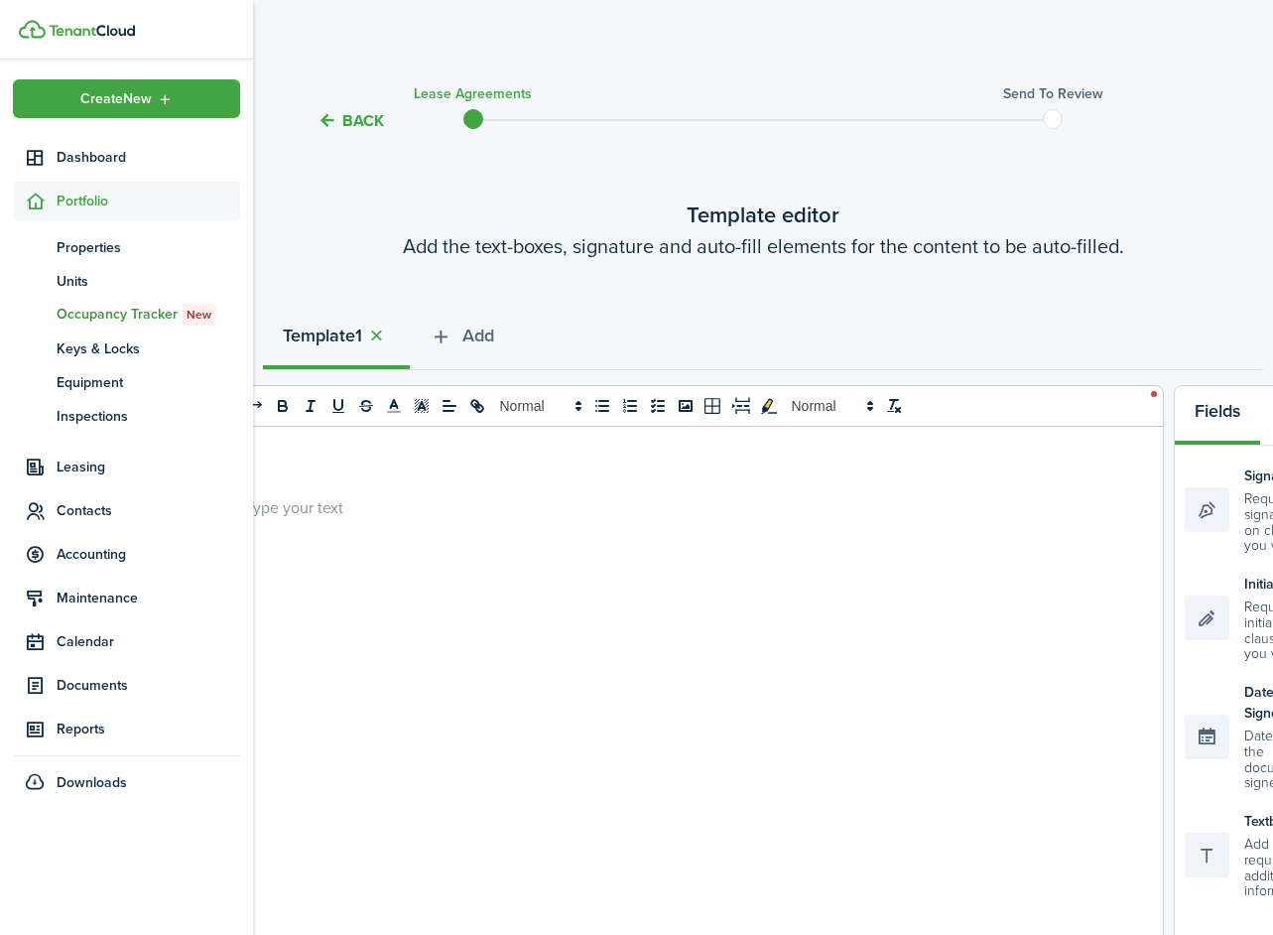
click at [639, 525] on div at bounding box center [684, 816] width 958 height 779
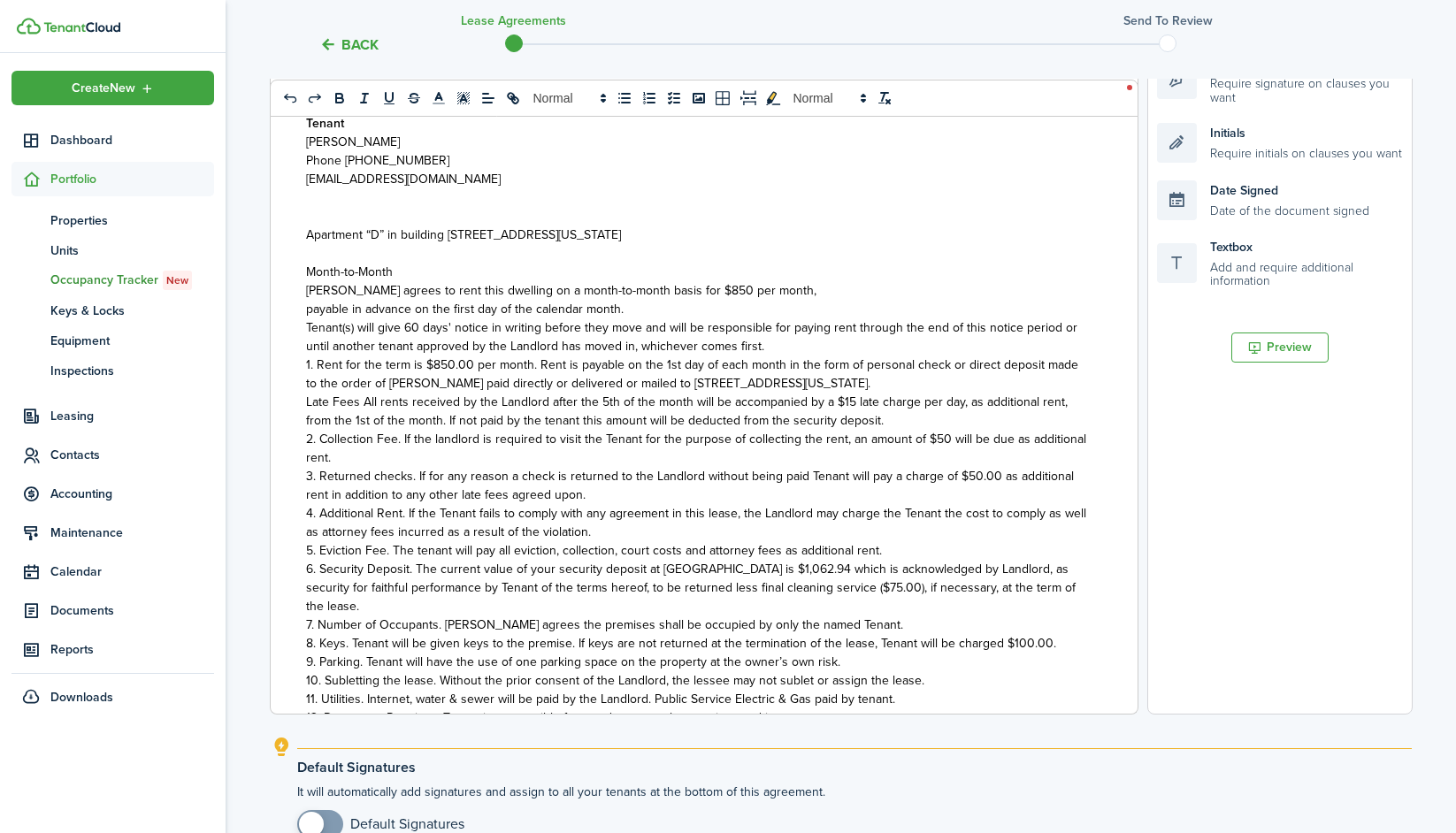
scroll to position [33, 0]
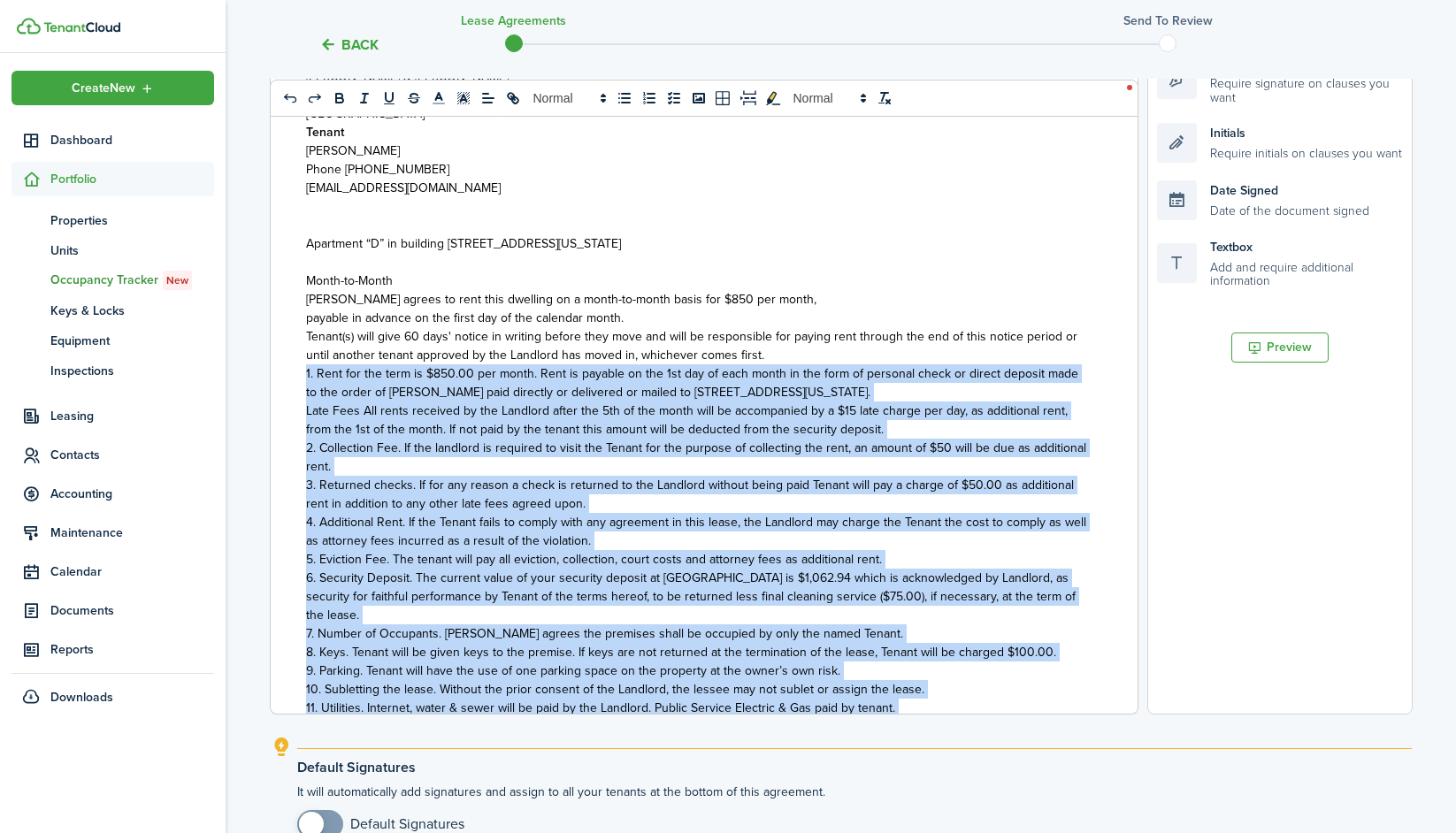
click at [304, 378] on div "Landlord [PERSON_NAME] & [PERSON_NAME] [STREET_ADDRESS][US_STATE] Tenant [PERSO…" at bounding box center [698, 366] width 854 height 694
click at [642, 92] on icon "list: ordered" at bounding box center [643, 94] width 2 height 4
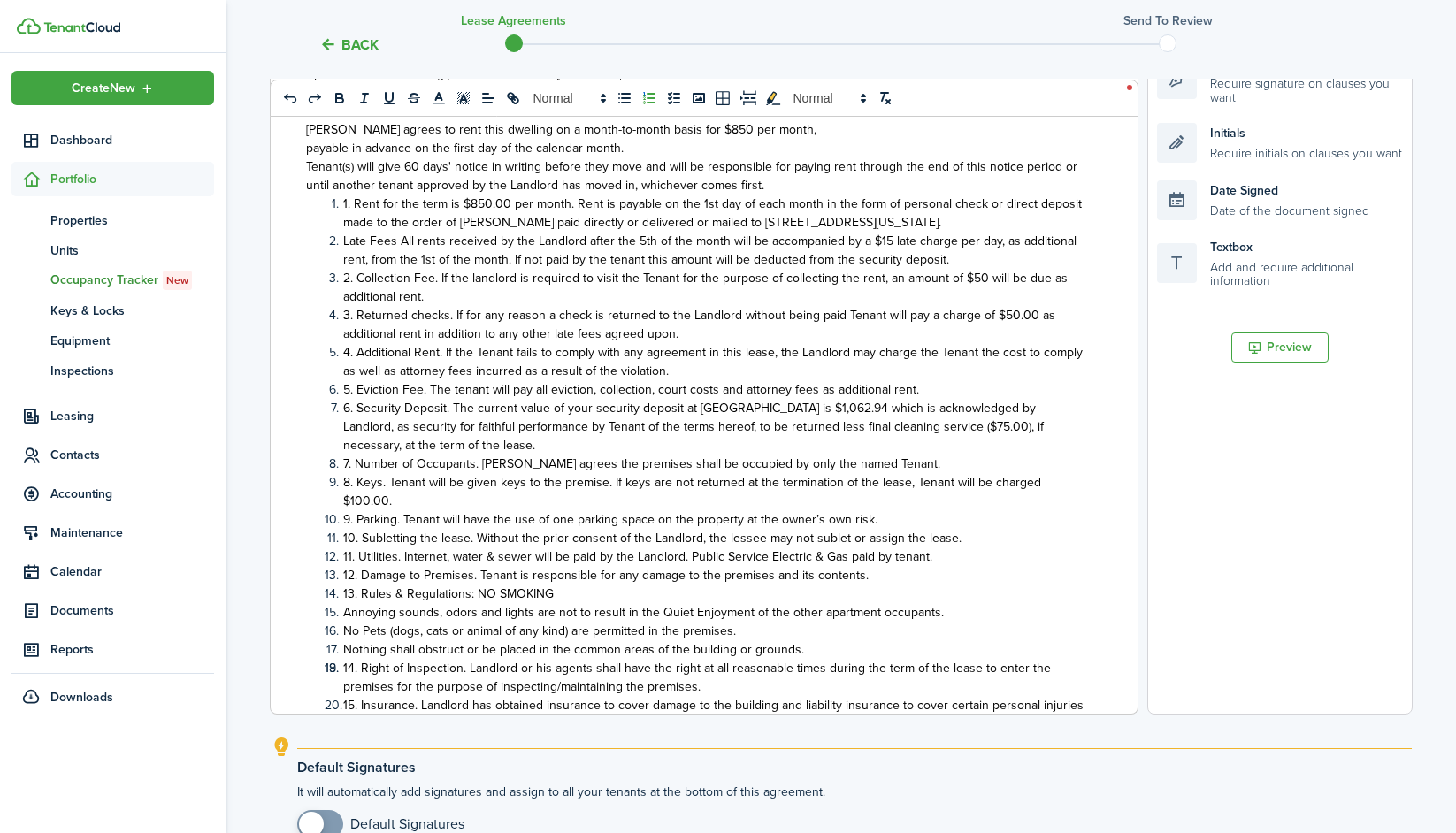
scroll to position [201, 0]
click at [348, 209] on span "1. Rent for the term is $850.00 per month. Rent is payable on the 1st day of ea…" at bounding box center [712, 214] width 739 height 37
click at [355, 207] on span "1. Rent for the term is $850.00 per month. Rent is payable on the 1st day of ea…" at bounding box center [712, 214] width 739 height 37
click at [354, 277] on span "2. Collection Fee. If the landlord is required to visit the Tenant for the purp…" at bounding box center [705, 289] width 724 height 37
drag, startPoint x: 356, startPoint y: 311, endPoint x: 341, endPoint y: 314, distance: 15.3
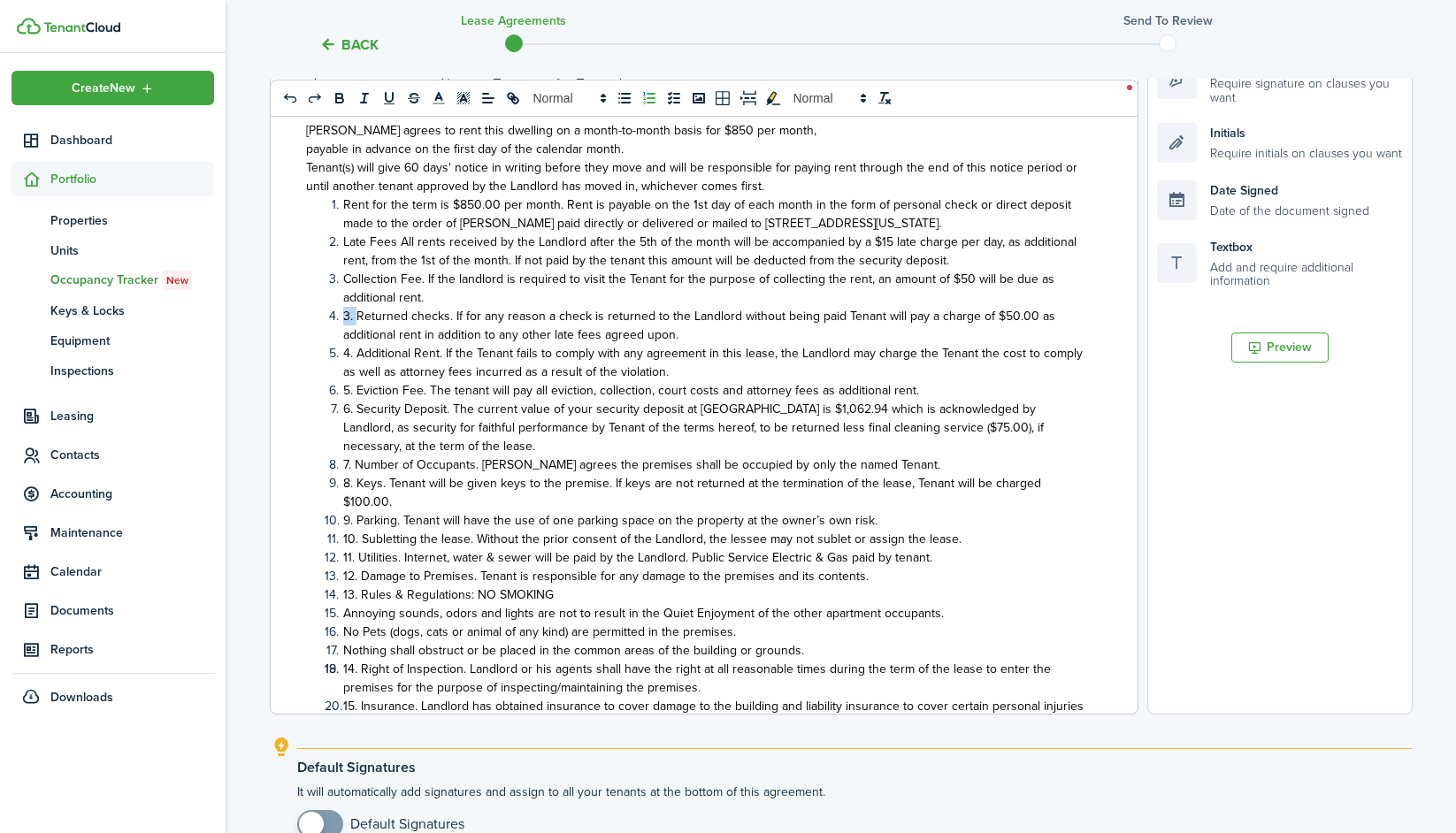
click at [341, 314] on li "3. Returned checks. If for any reason a check is returned to the Landlord witho…" at bounding box center [707, 325] width 765 height 37
click at [357, 349] on span "4. Additional Rent. If the Tenant fails to comply with any agreement in this le…" at bounding box center [713, 363] width 740 height 37
click at [358, 390] on span "5. Eviction Fee. The tenant will pay all eviction, collection, court costs and …" at bounding box center [631, 390] width 576 height 19
click at [353, 406] on span "6. Security Deposit. The current value of your security deposit at [GEOGRAPHIC_…" at bounding box center [693, 428] width 700 height 56
click at [358, 466] on span "7. Number of Occupants. [PERSON_NAME] agrees the premises shall be occupied by …" at bounding box center [642, 464] width 597 height 19
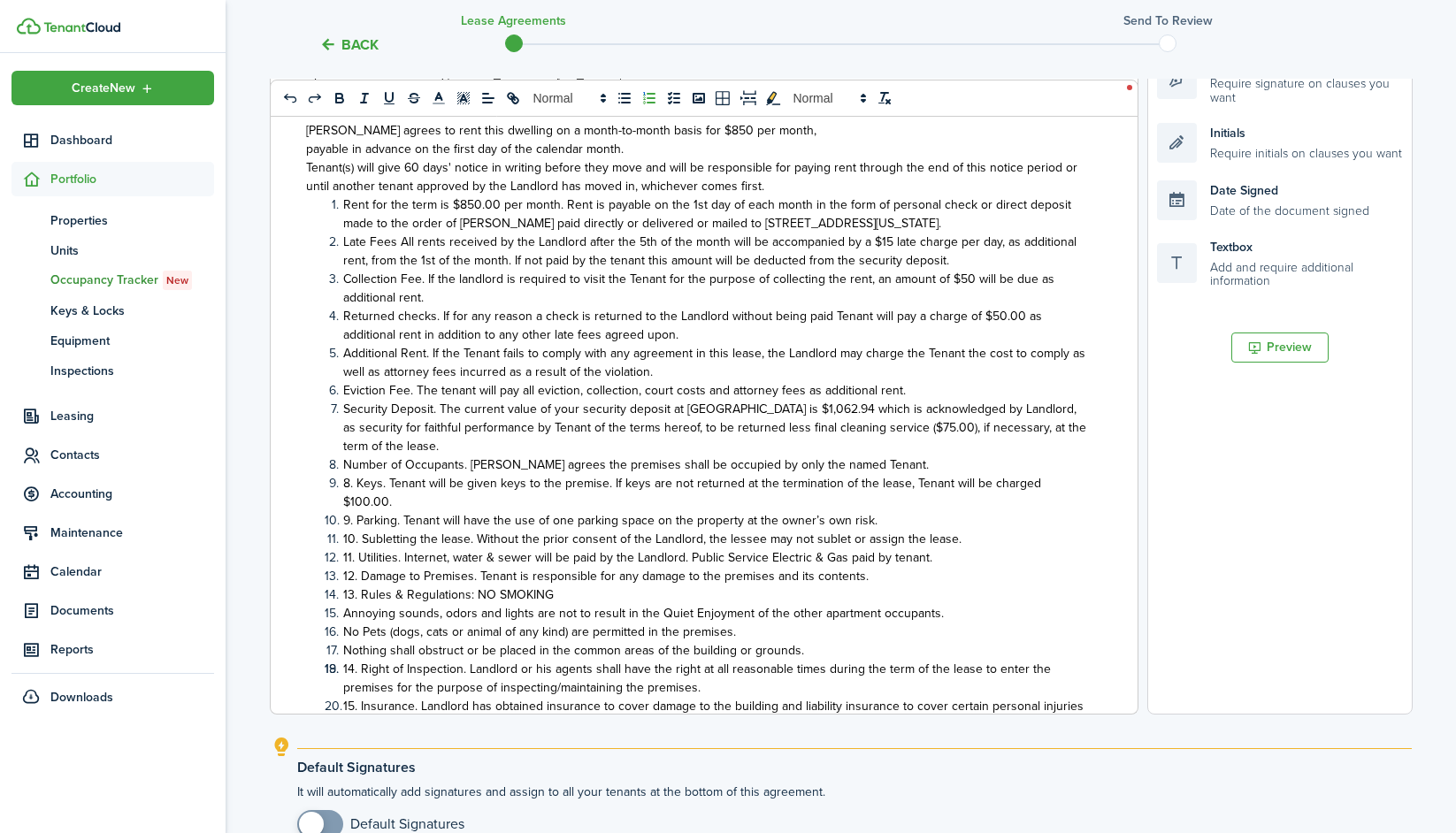
click at [357, 483] on span "8. Keys. Tenant will be given keys to the premise. If keys are not returned at …" at bounding box center [691, 493] width 698 height 37
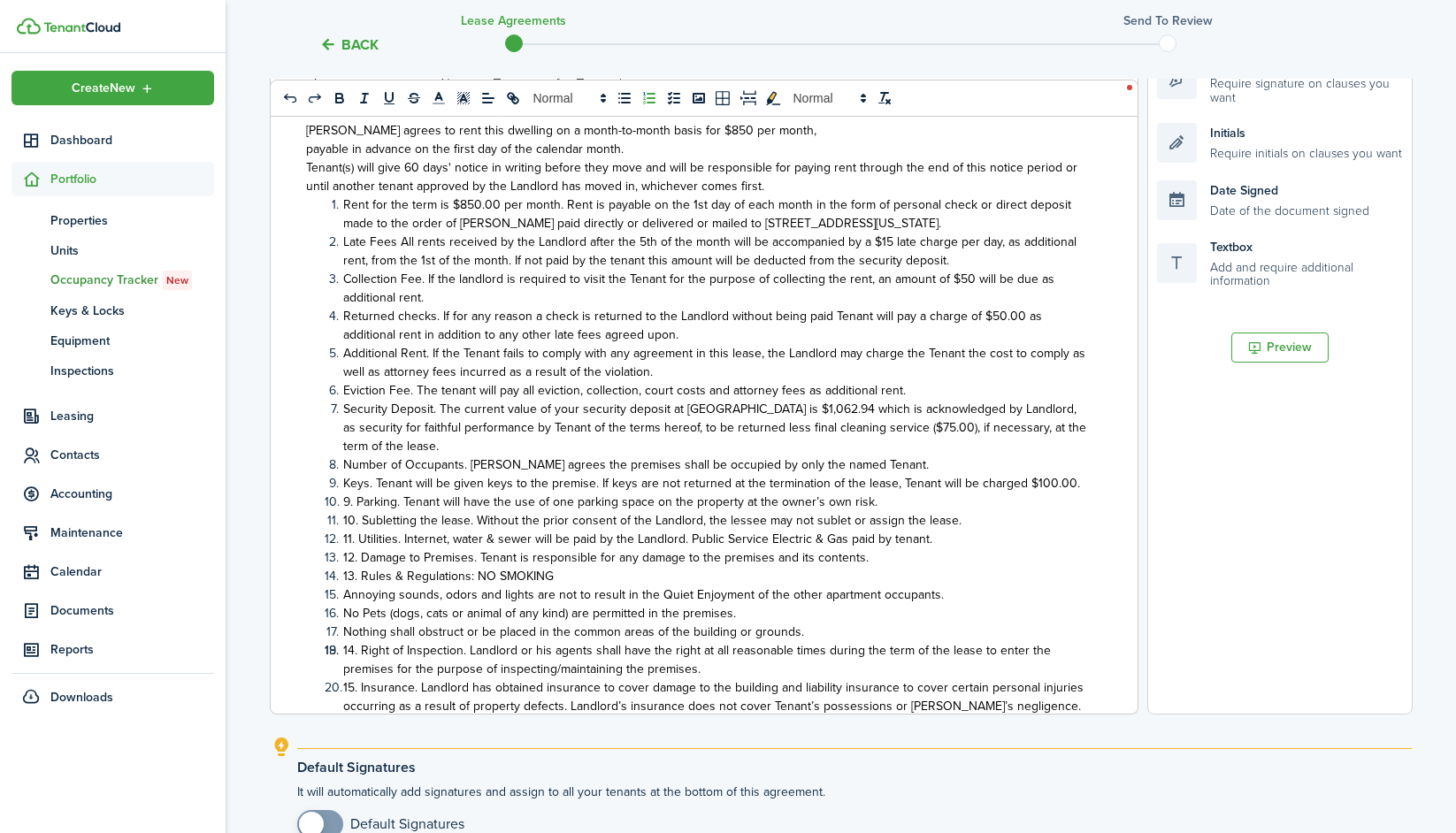
click at [356, 500] on span "9. Parking. Tenant will have the use of one parking space on the property at th…" at bounding box center [609, 502] width 534 height 19
click at [360, 518] on span "10. Subletting the lease. Without the prior consent of the Landlord, the lessee…" at bounding box center [652, 520] width 618 height 19
click at [356, 536] on span "11. Utilities. Internet, water & sewer will be paid by the Landlord. Public Ser…" at bounding box center [637, 539] width 589 height 19
click at [364, 556] on span "12. Damage to Premises. Tenant is responsible for any damage to the premises an…" at bounding box center [606, 557] width 526 height 19
click at [361, 573] on span "13. Rules & Regulations: NO SMOKING" at bounding box center [448, 576] width 210 height 19
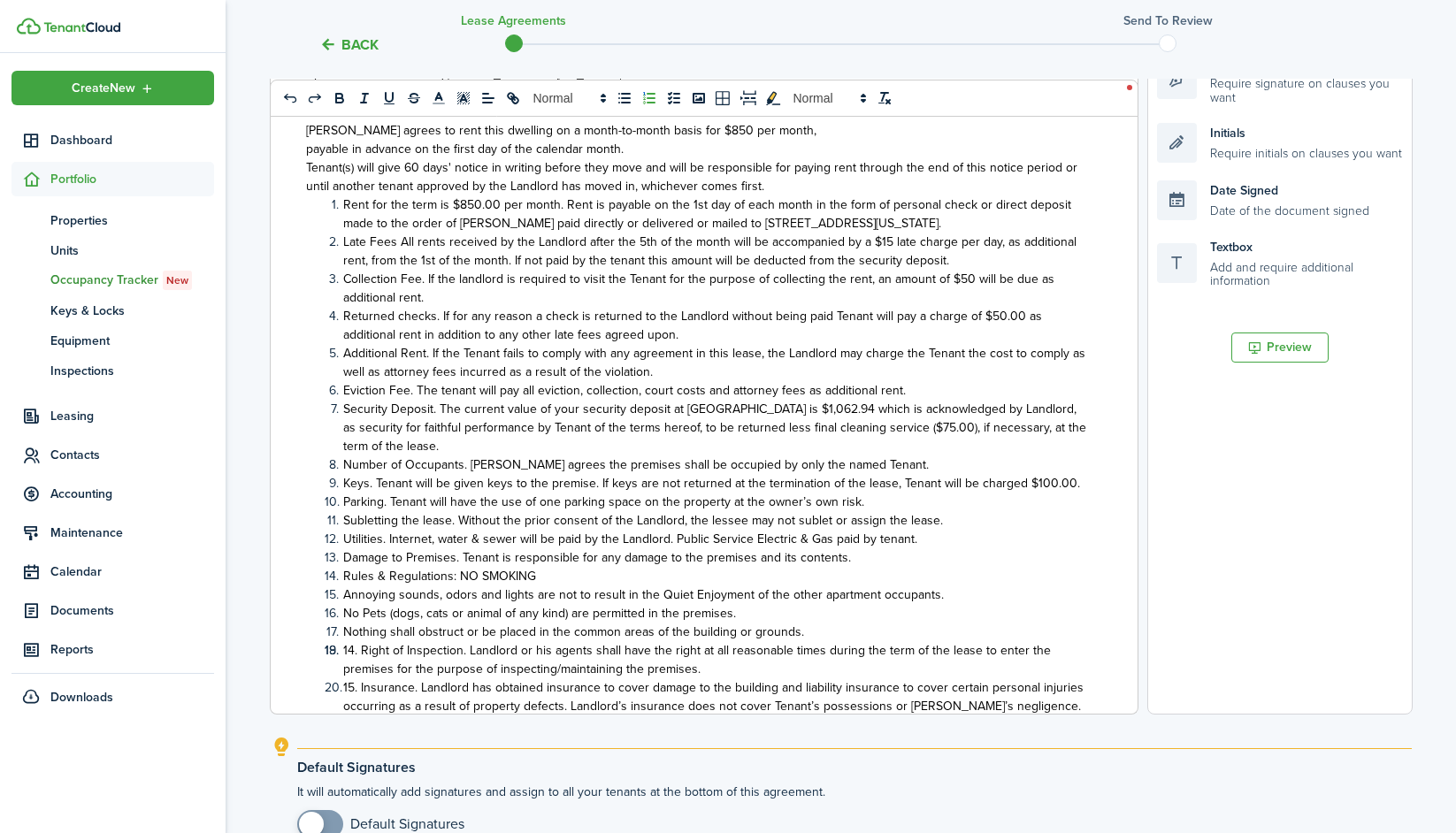
click at [341, 595] on li "Annoying sounds, odors and lights are not to result in the Quiet Enjoyment of t…" at bounding box center [707, 594] width 765 height 19
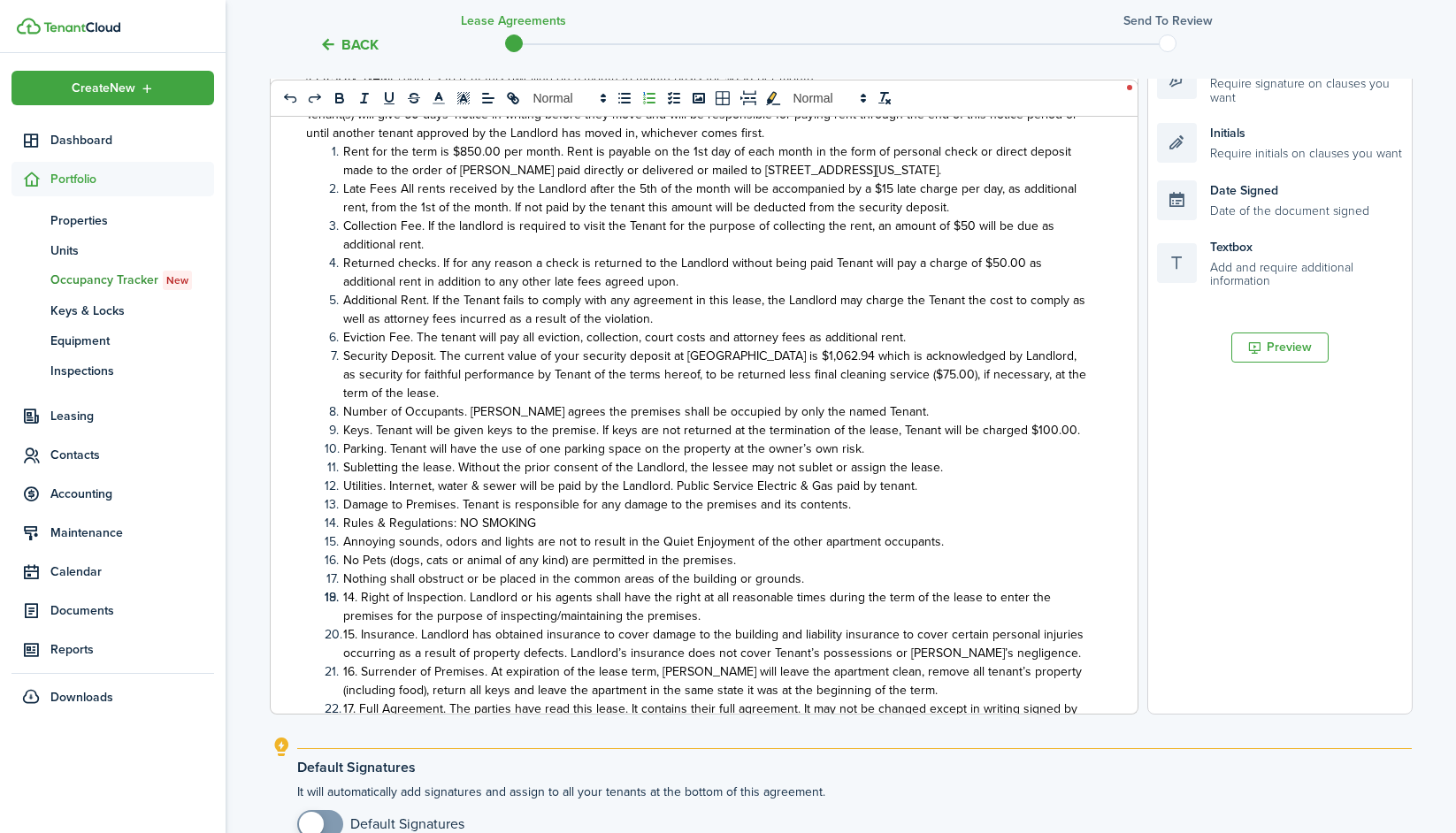
scroll to position [283, 0]
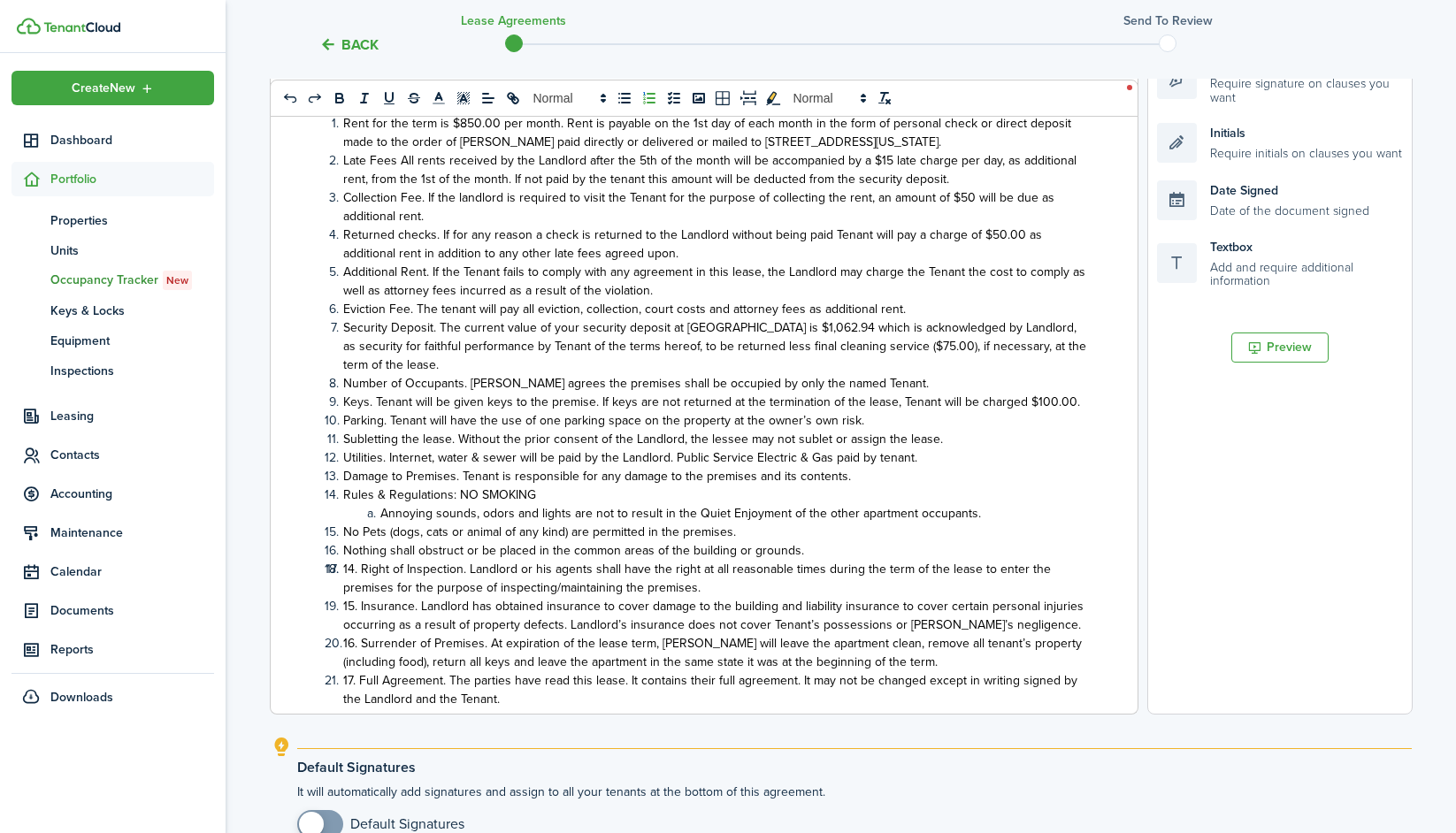
click at [345, 534] on span "No Pets (dogs, cats or animal of any kind) are permitted in the premises." at bounding box center [539, 532] width 393 height 19
click at [341, 547] on li "Nothing shall obstruct or be placed in the common areas of the building or grou…" at bounding box center [707, 550] width 765 height 19
click at [359, 568] on span "14. Right of Inspection. Landlord or his agents shall have the right at all rea…" at bounding box center [697, 578] width 708 height 37
click at [356, 608] on span "15. Insurance. Landlord has obtained insurance to cover damage to the building …" at bounding box center [713, 616] width 740 height 37
click at [458, 492] on span "Rules & Regulations: NO SMOKING" at bounding box center [439, 494] width 192 height 19
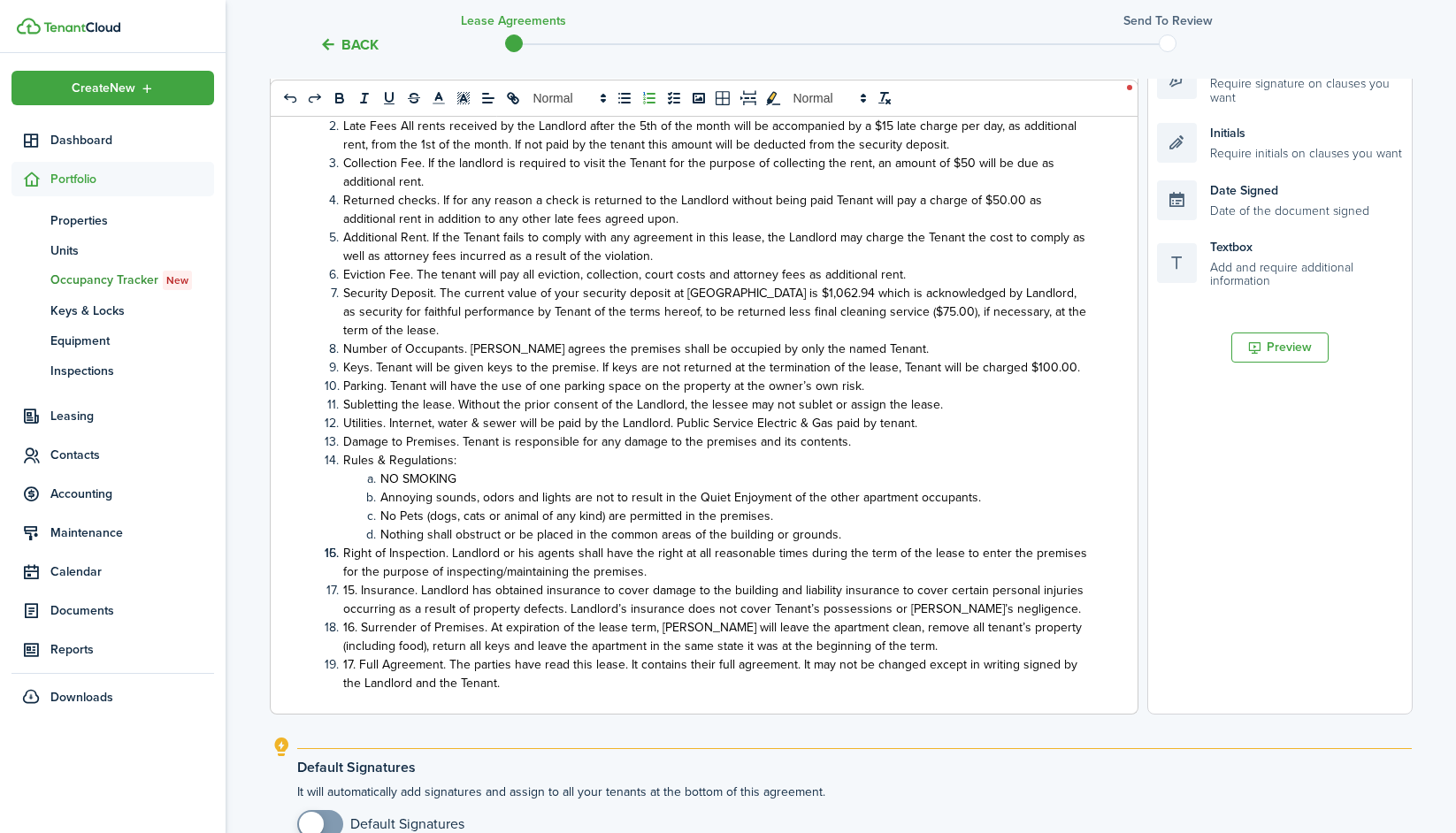
scroll to position [344, 0]
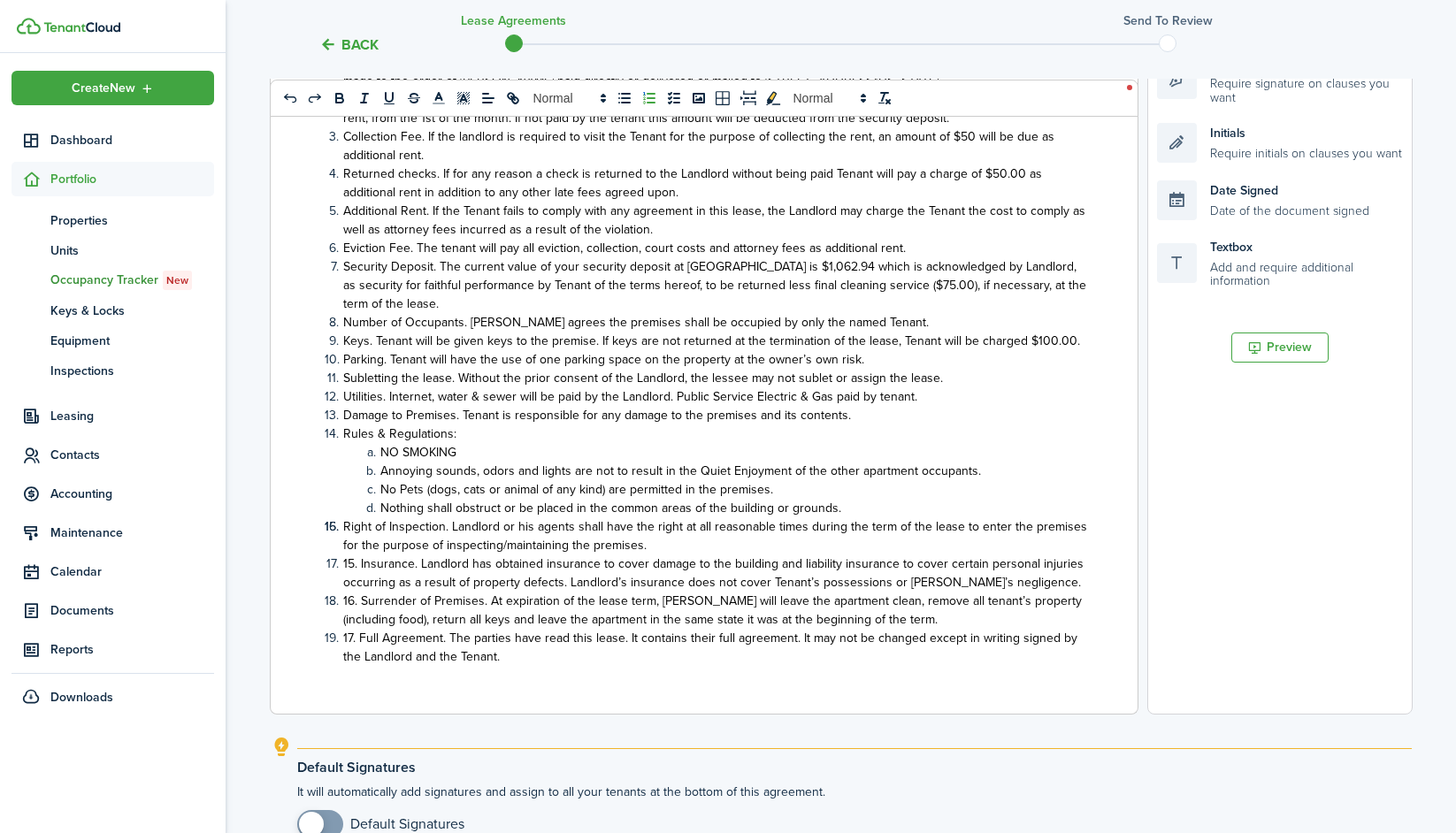
click at [363, 561] on span "15. Insurance. Landlord has obtained insurance to cover damage to the building …" at bounding box center [713, 573] width 740 height 37
click at [359, 602] on span "16. Surrender of Premises. At expiration of the lease term, [PERSON_NAME] will …" at bounding box center [712, 610] width 739 height 37
click at [358, 639] on span "17. Full Agreement. The parties have read this lease. It contains their full ag…" at bounding box center [710, 648] width 734 height 37
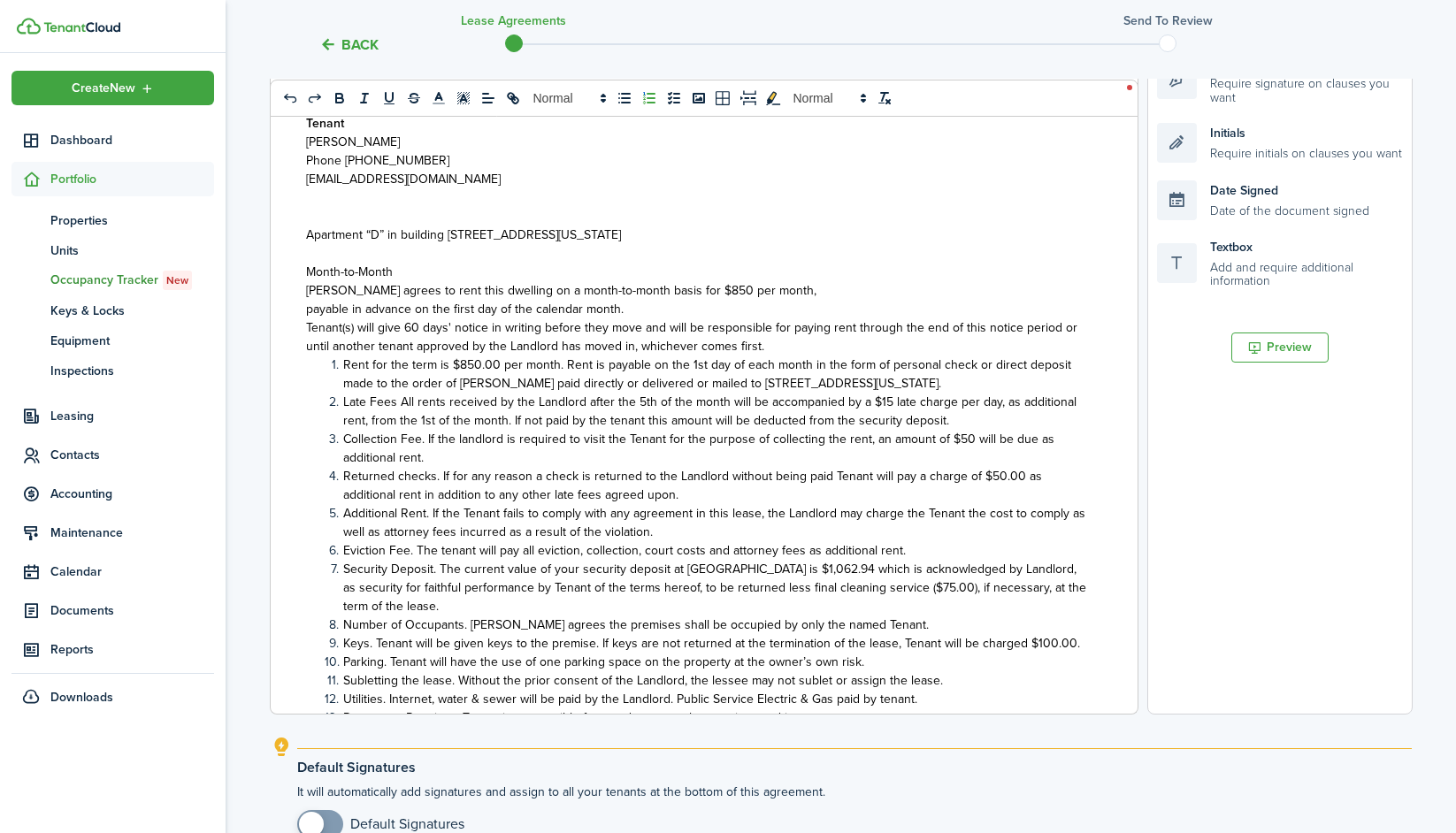
scroll to position [16, 0]
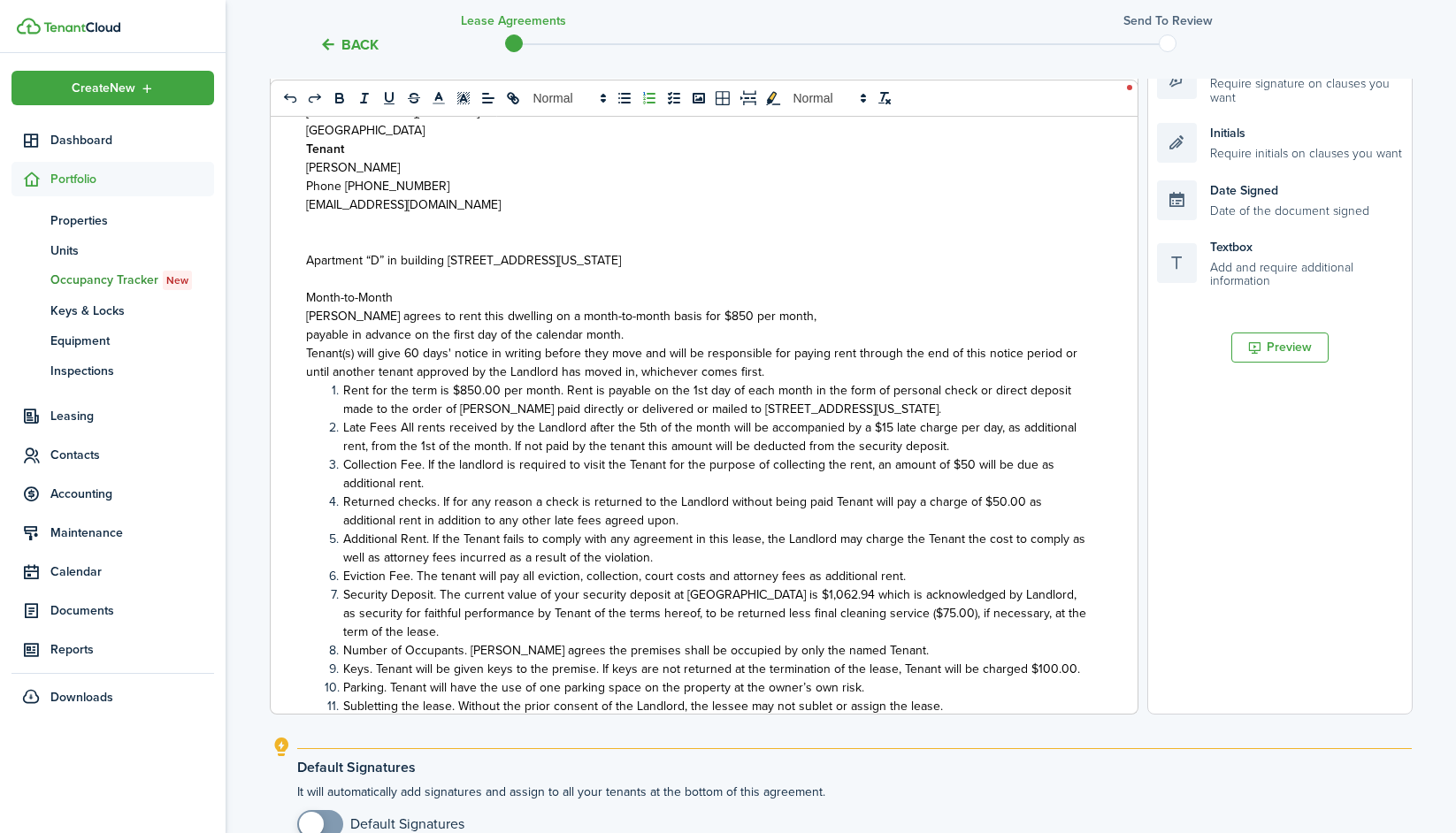
click at [631, 336] on p "payable in advance on the first day of the calendar month." at bounding box center [697, 334] width 782 height 19
click at [642, 330] on p "payable in advance on the first day of the calendar month." at bounding box center [697, 334] width 782 height 19
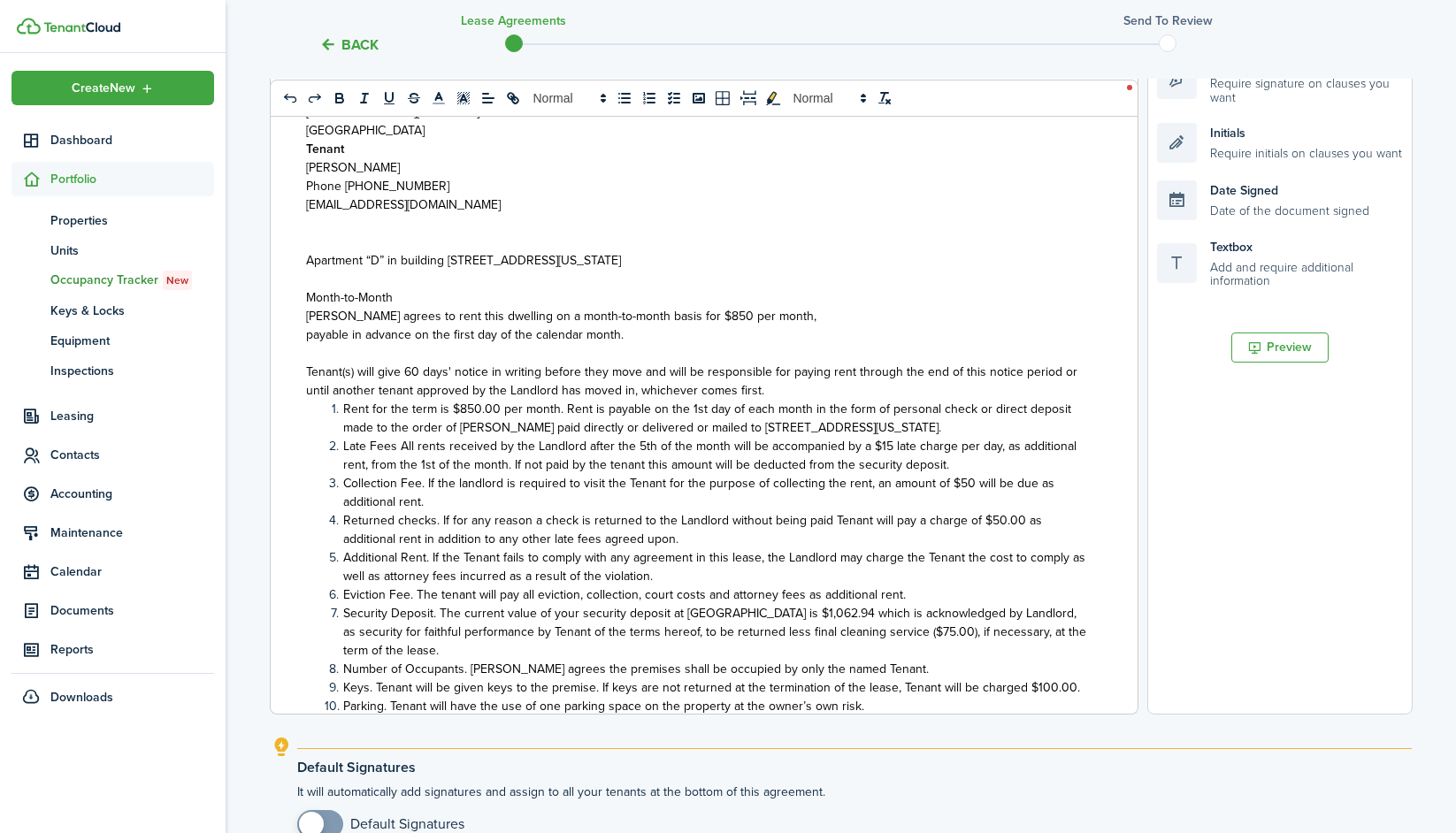
click at [770, 391] on p "Tenant(s) will give 60 days' notice in writing before they move and will be res…" at bounding box center [697, 381] width 782 height 37
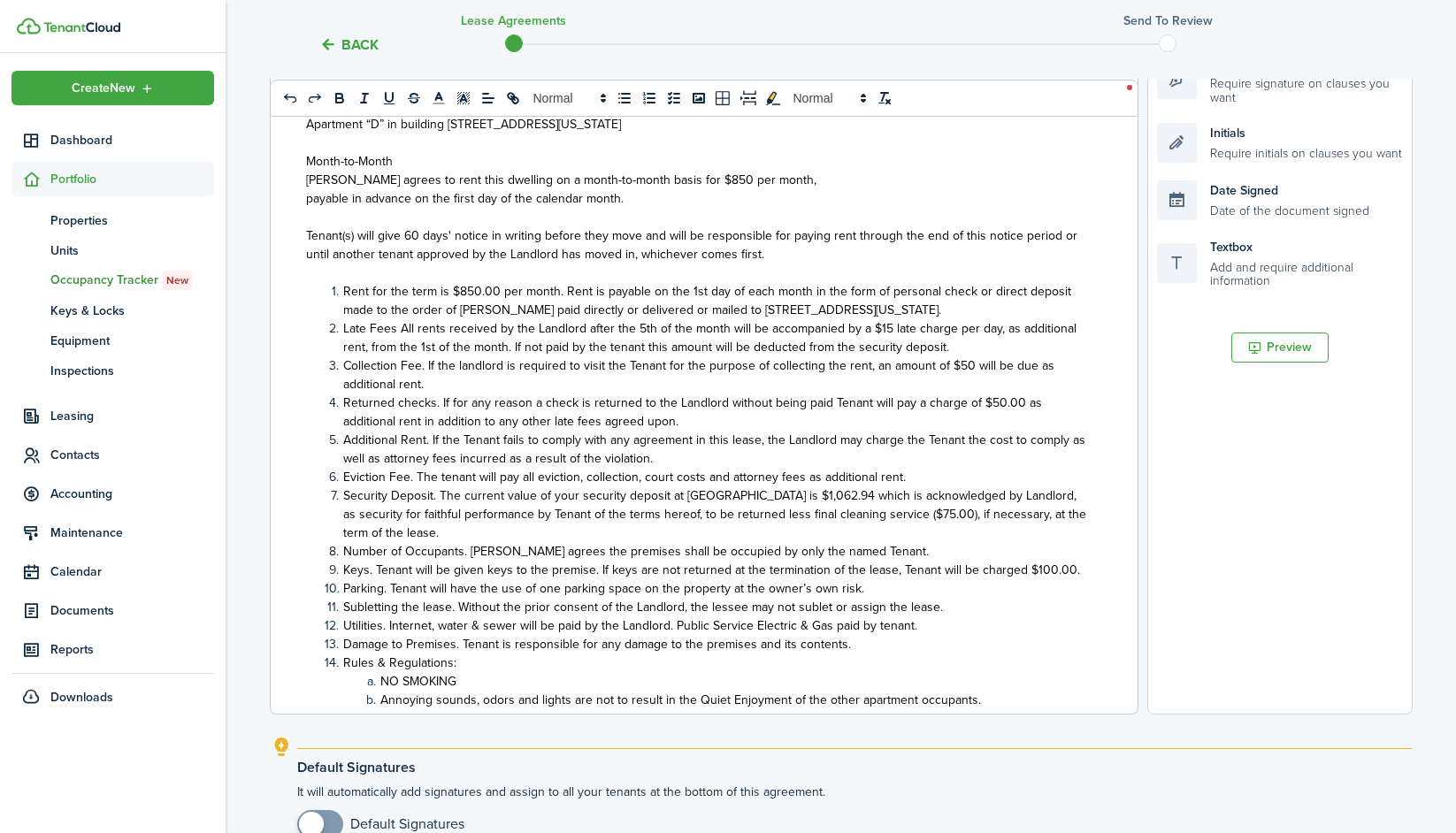
scroll to position [396, 0]
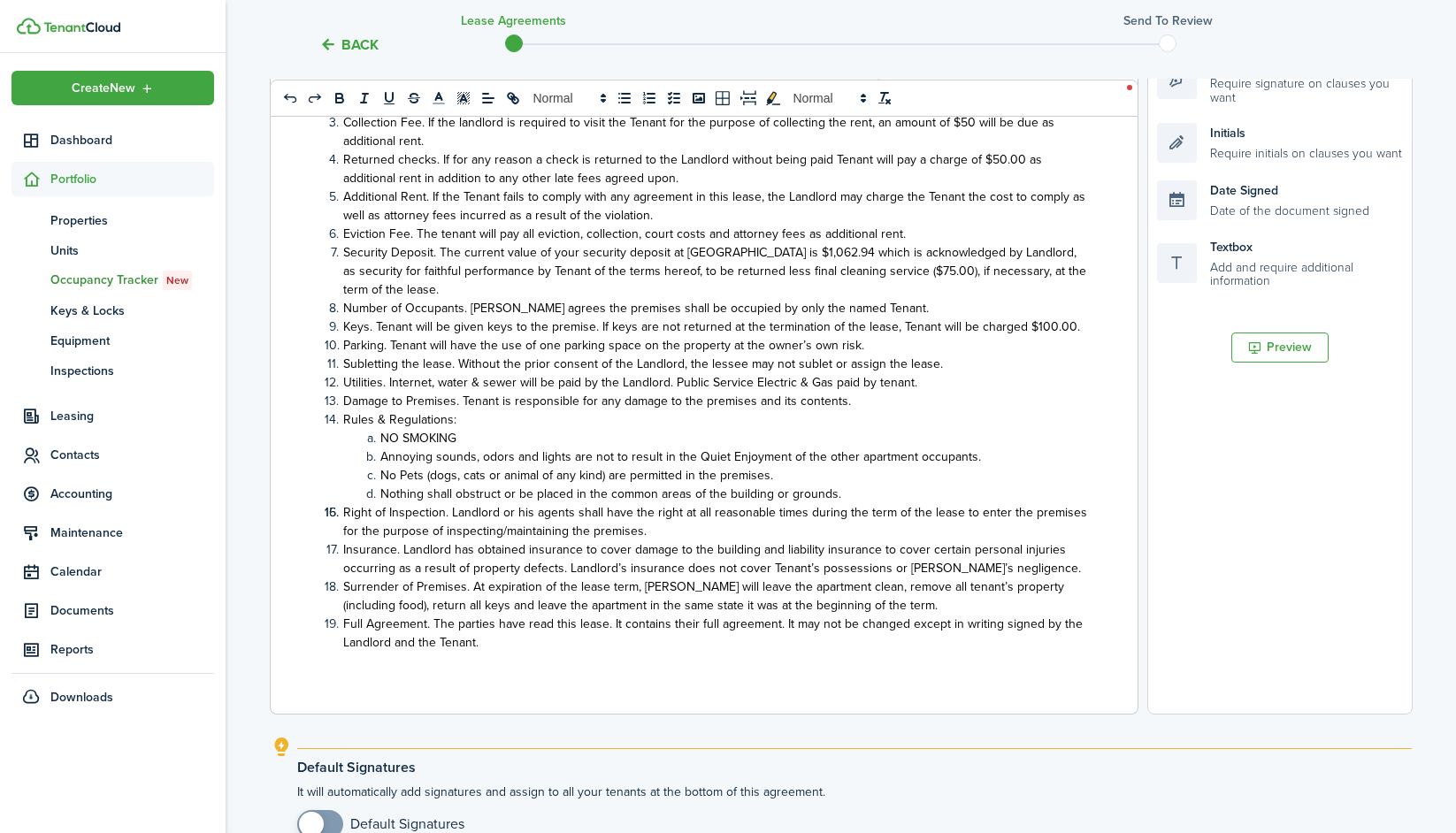
click at [547, 640] on li "Full Agreement. The parties have read this lease. It contains their full agreem…" at bounding box center [707, 633] width 765 height 37
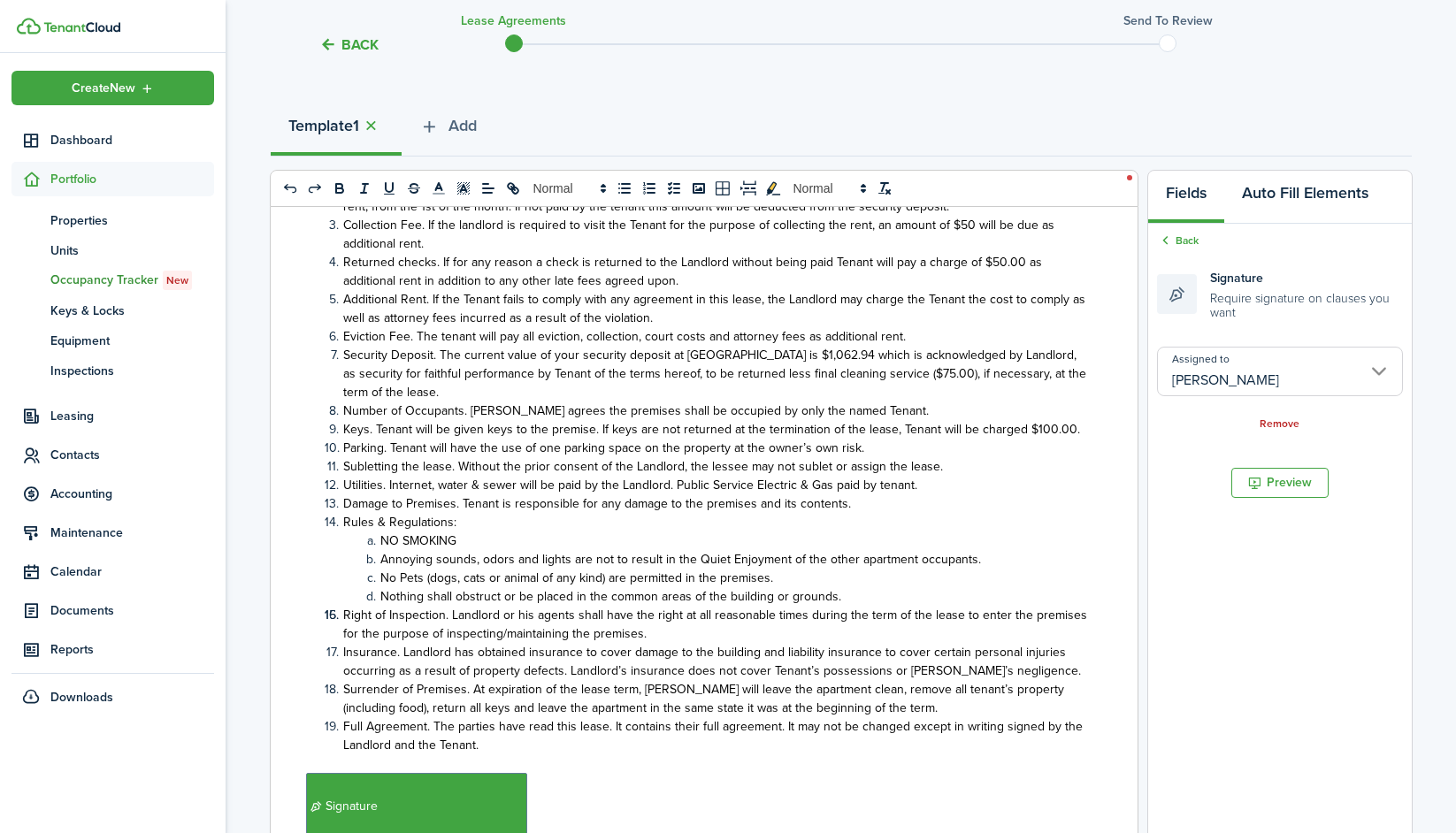
scroll to position [142, 0]
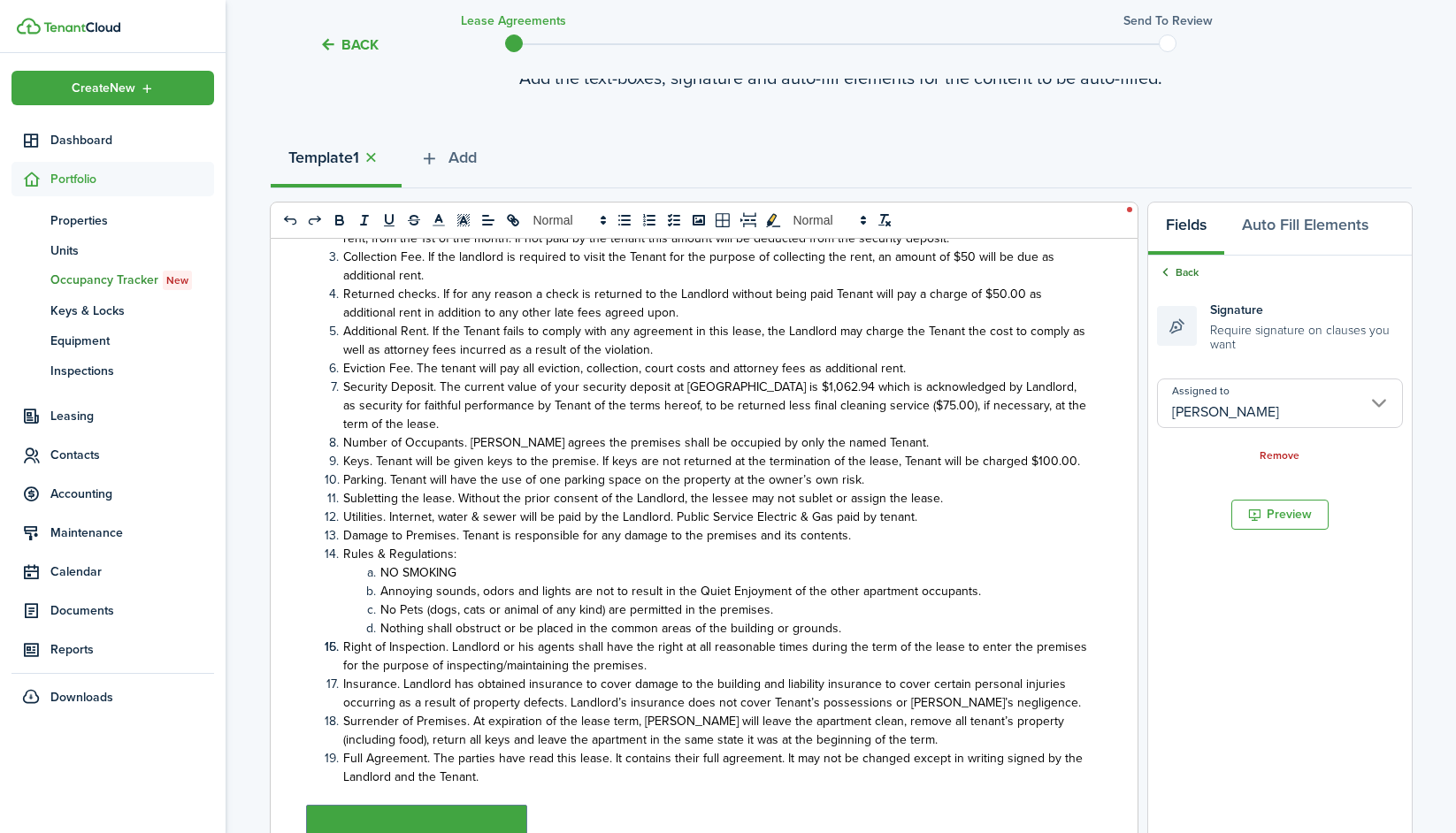
click at [1133, 274] on icon at bounding box center [1165, 273] width 17 height 16
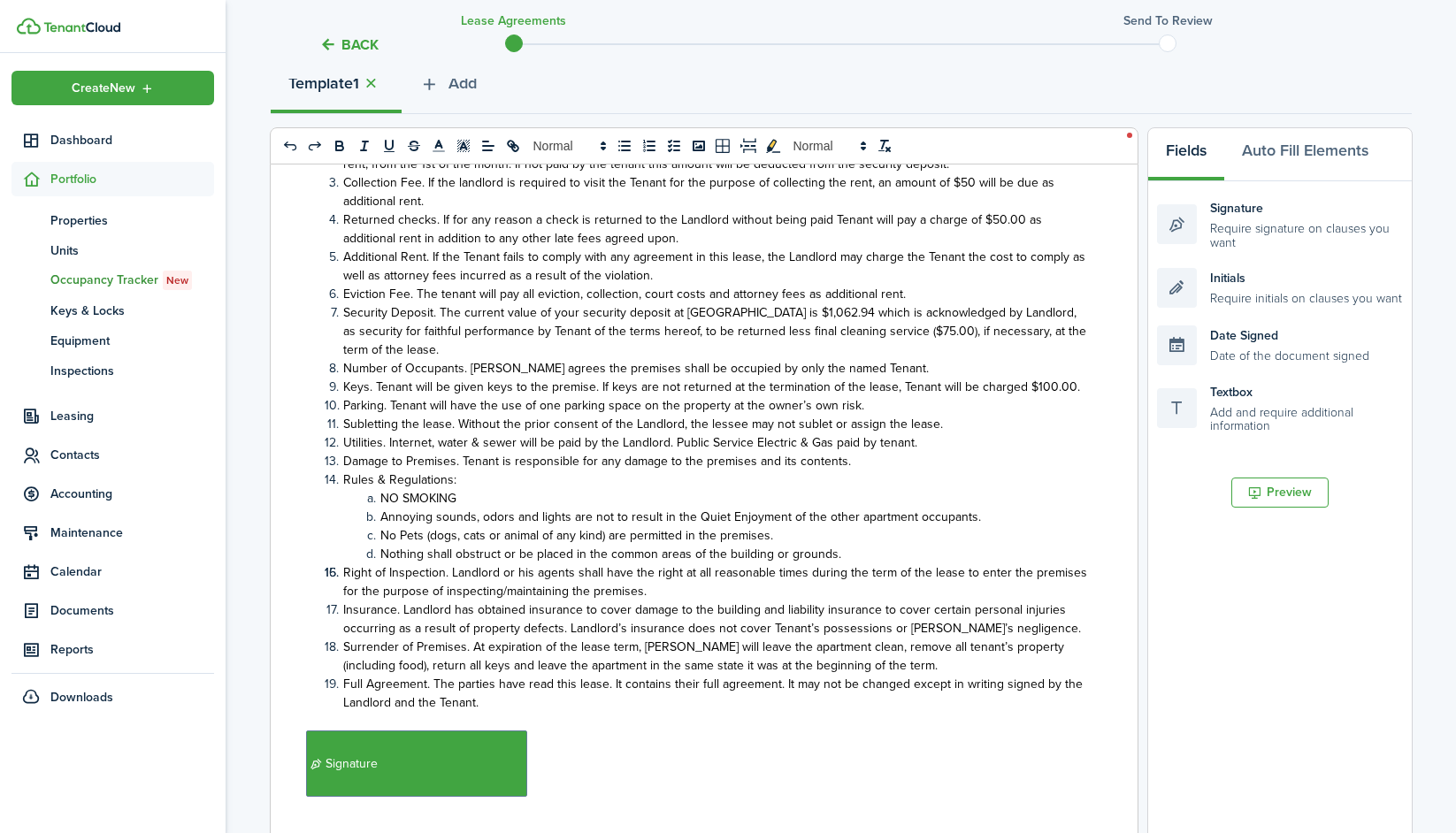
scroll to position [243, 0]
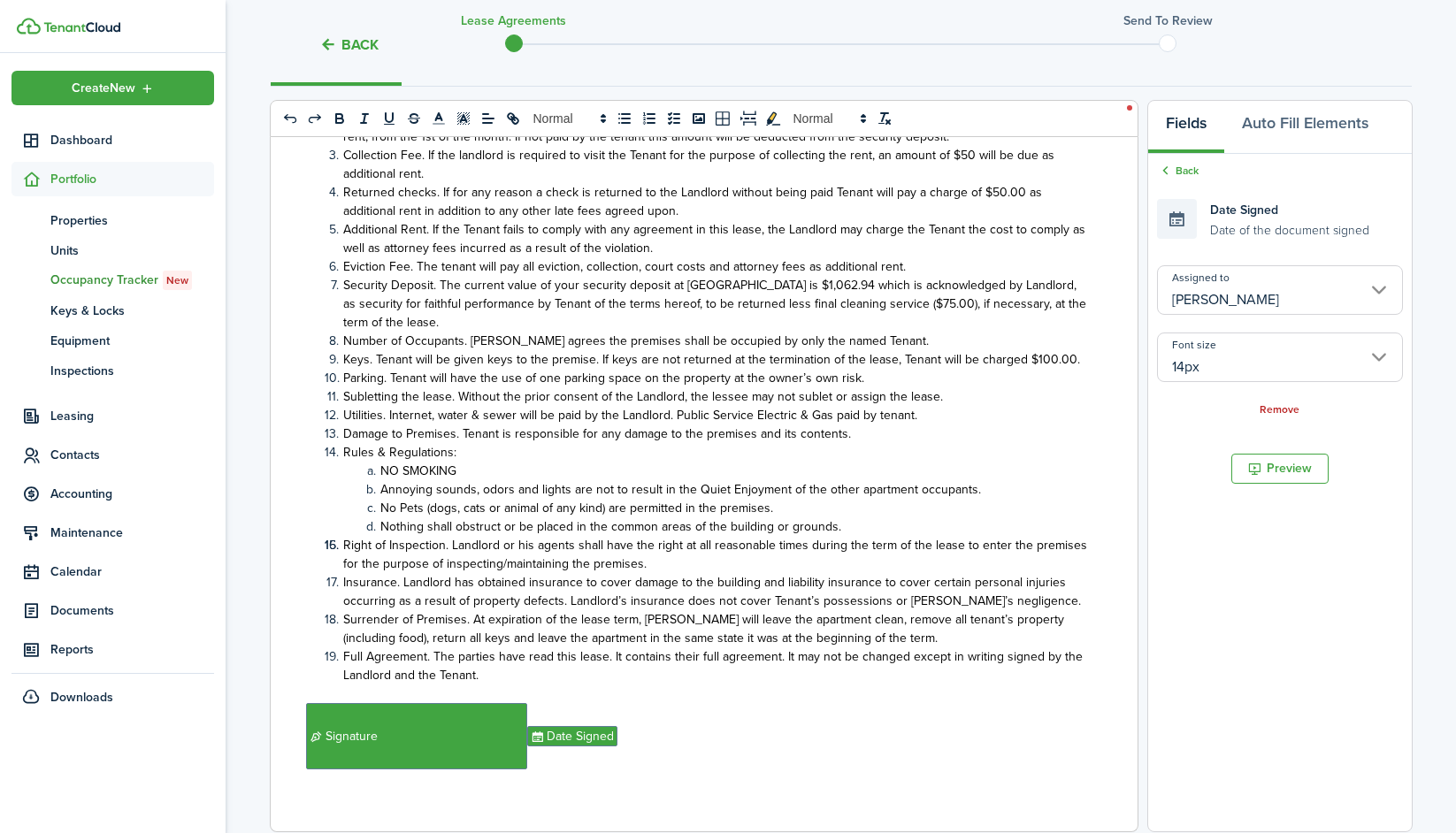
click at [730, 719] on p "﻿ Signature ﻿ Date Signed ﻿" at bounding box center [697, 736] width 782 height 66
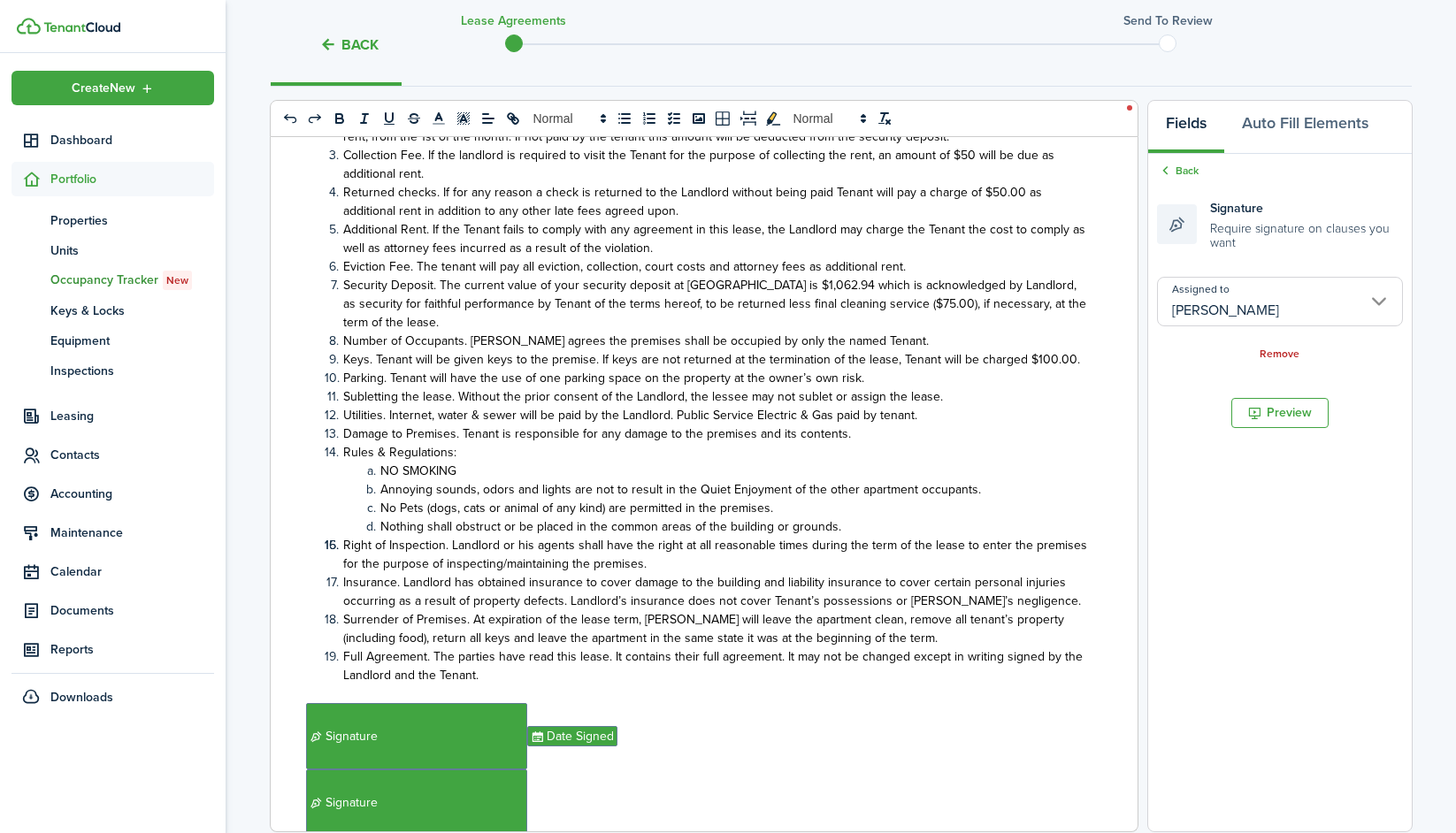
click at [1133, 303] on input "[PERSON_NAME]" at bounding box center [1280, 302] width 246 height 50
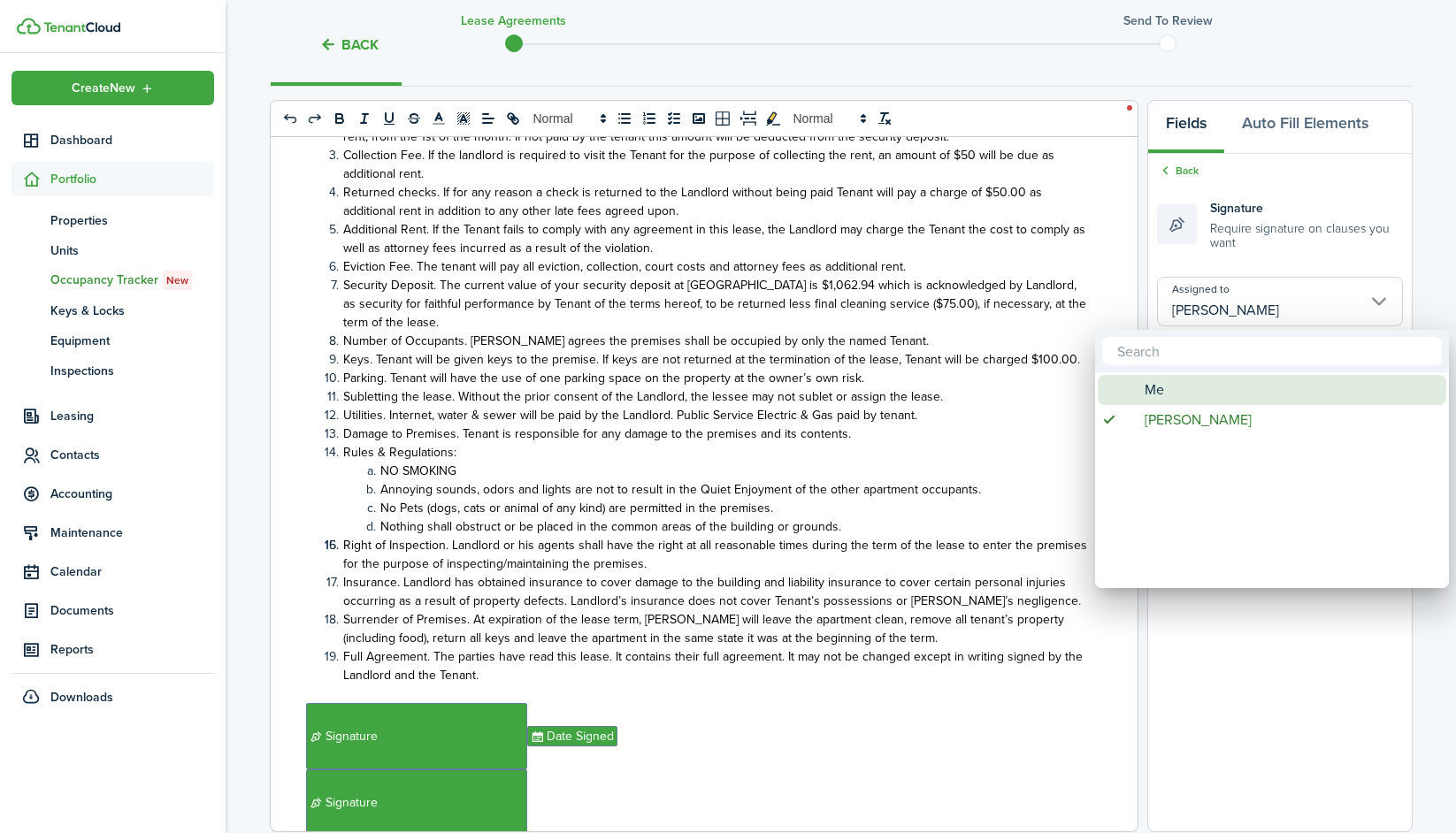
click at [1133, 379] on div "Me" at bounding box center [1279, 390] width 313 height 30
type input "Me"
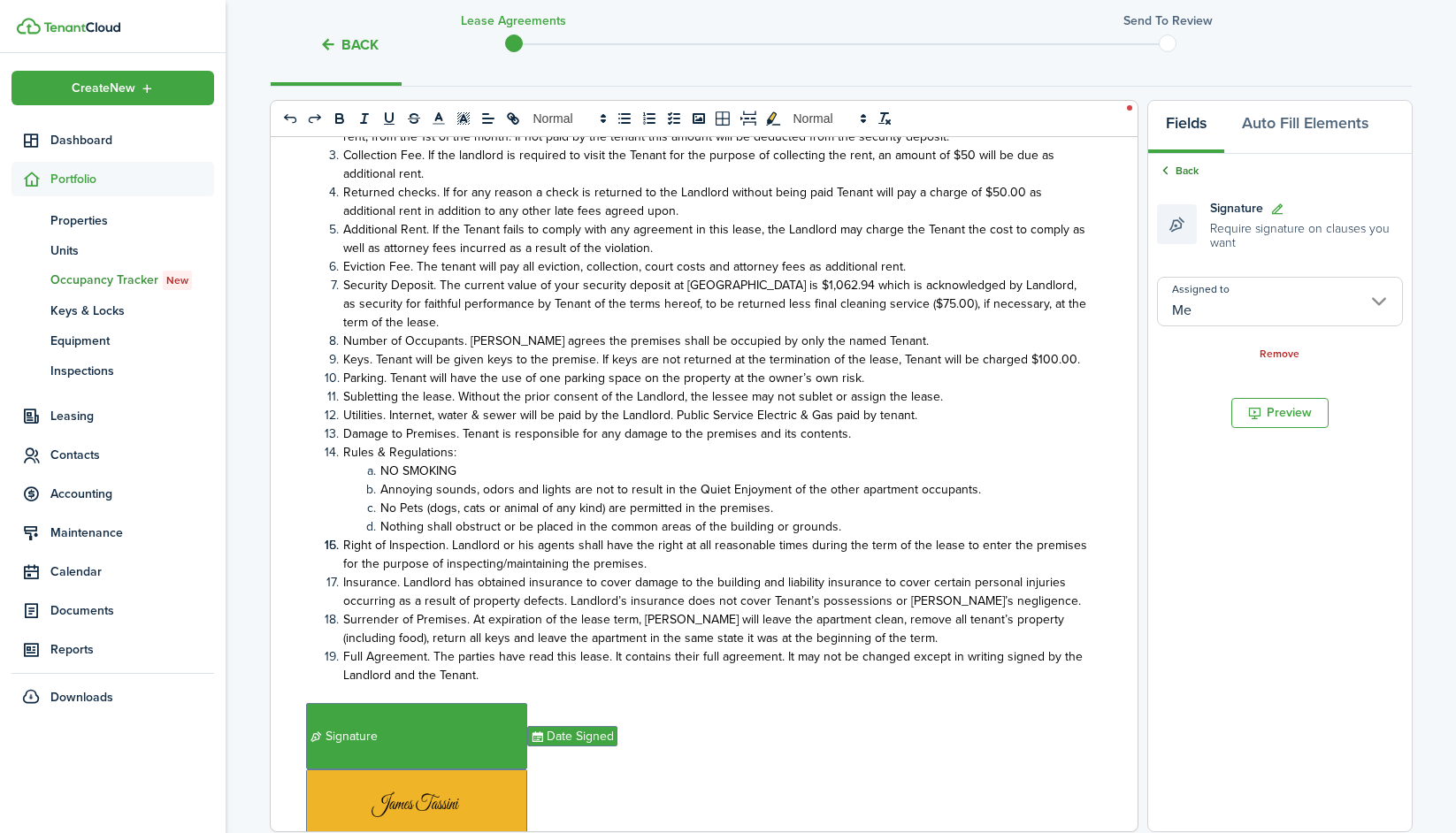
click at [1133, 171] on link "Back" at bounding box center [1177, 171] width 42 height 16
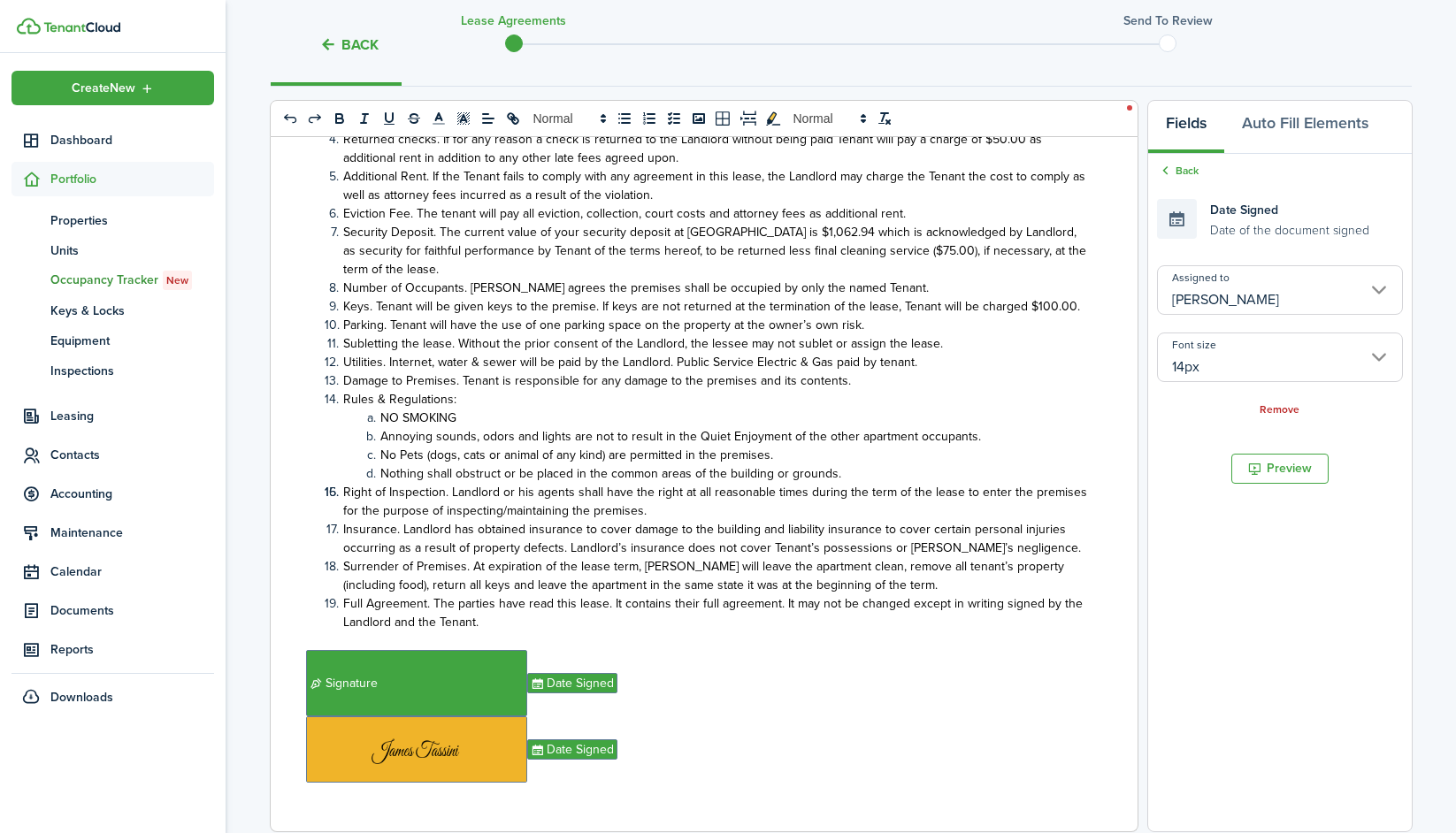
scroll to position [546, 0]
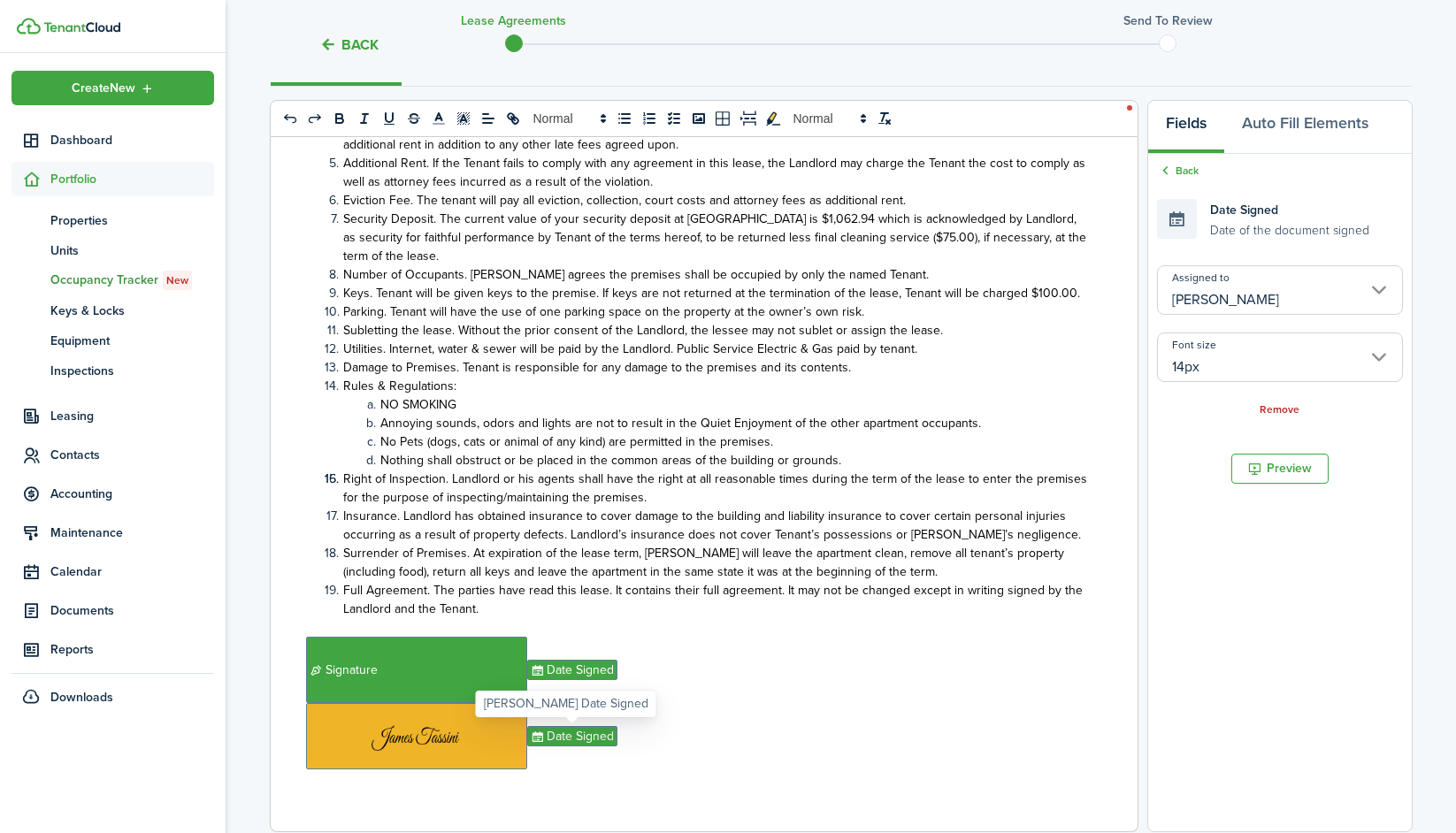
click at [565, 740] on span "Date Signed" at bounding box center [572, 736] width 90 height 20
click at [1133, 308] on input "[PERSON_NAME]" at bounding box center [1280, 290] width 246 height 50
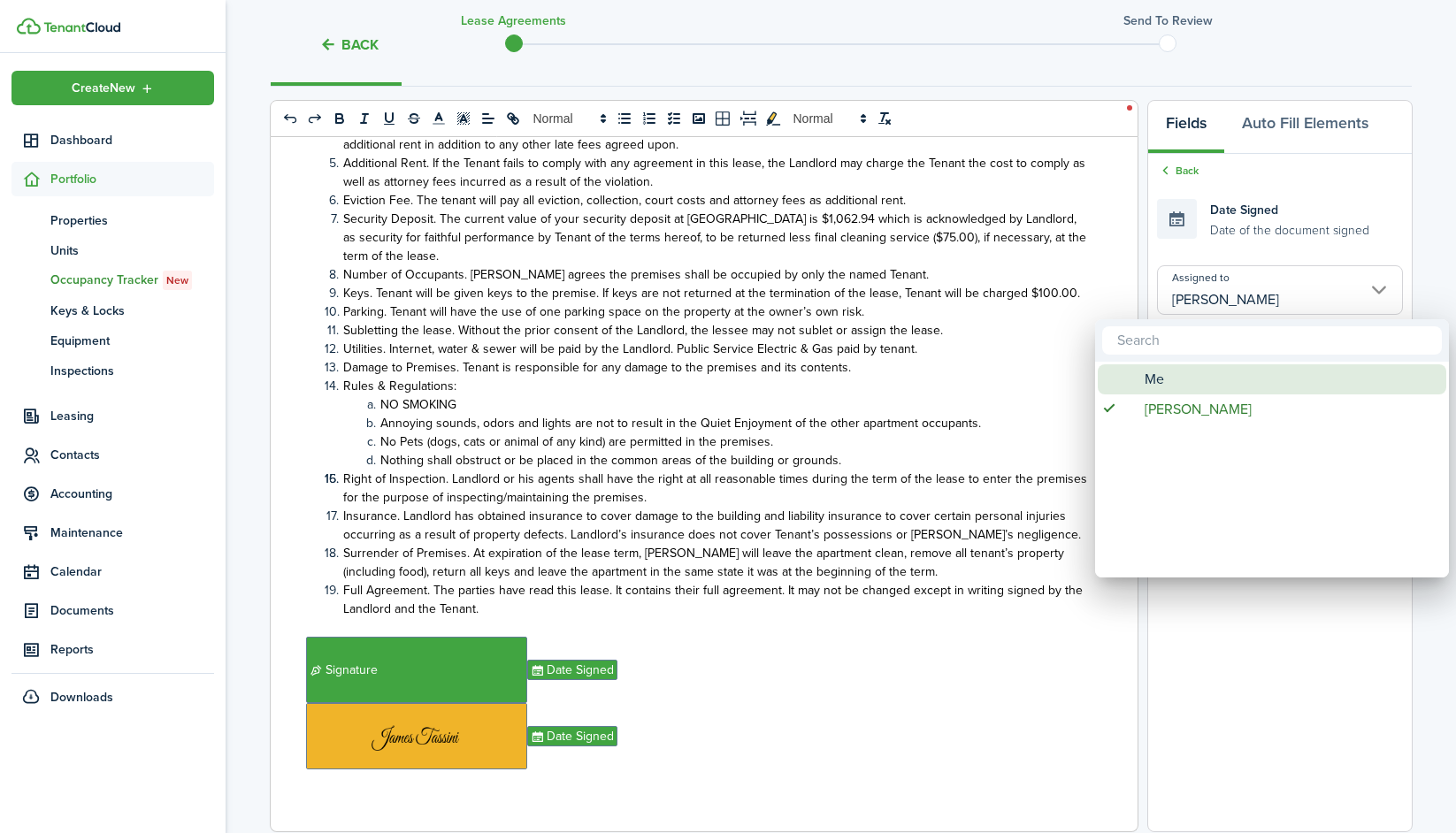
click at [1133, 379] on div "Me" at bounding box center [1279, 380] width 313 height 30
type input "Me"
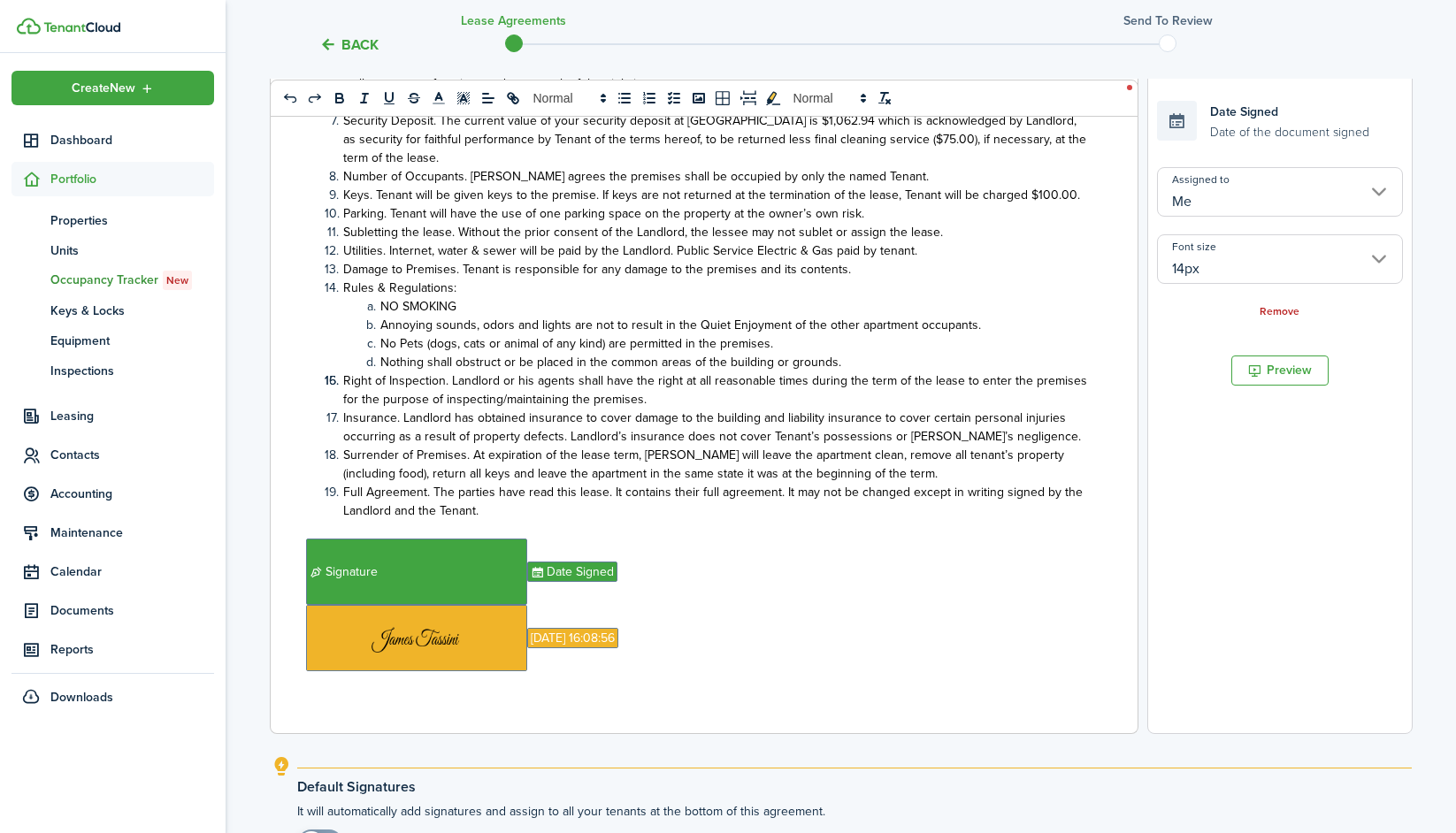
scroll to position [542, 0]
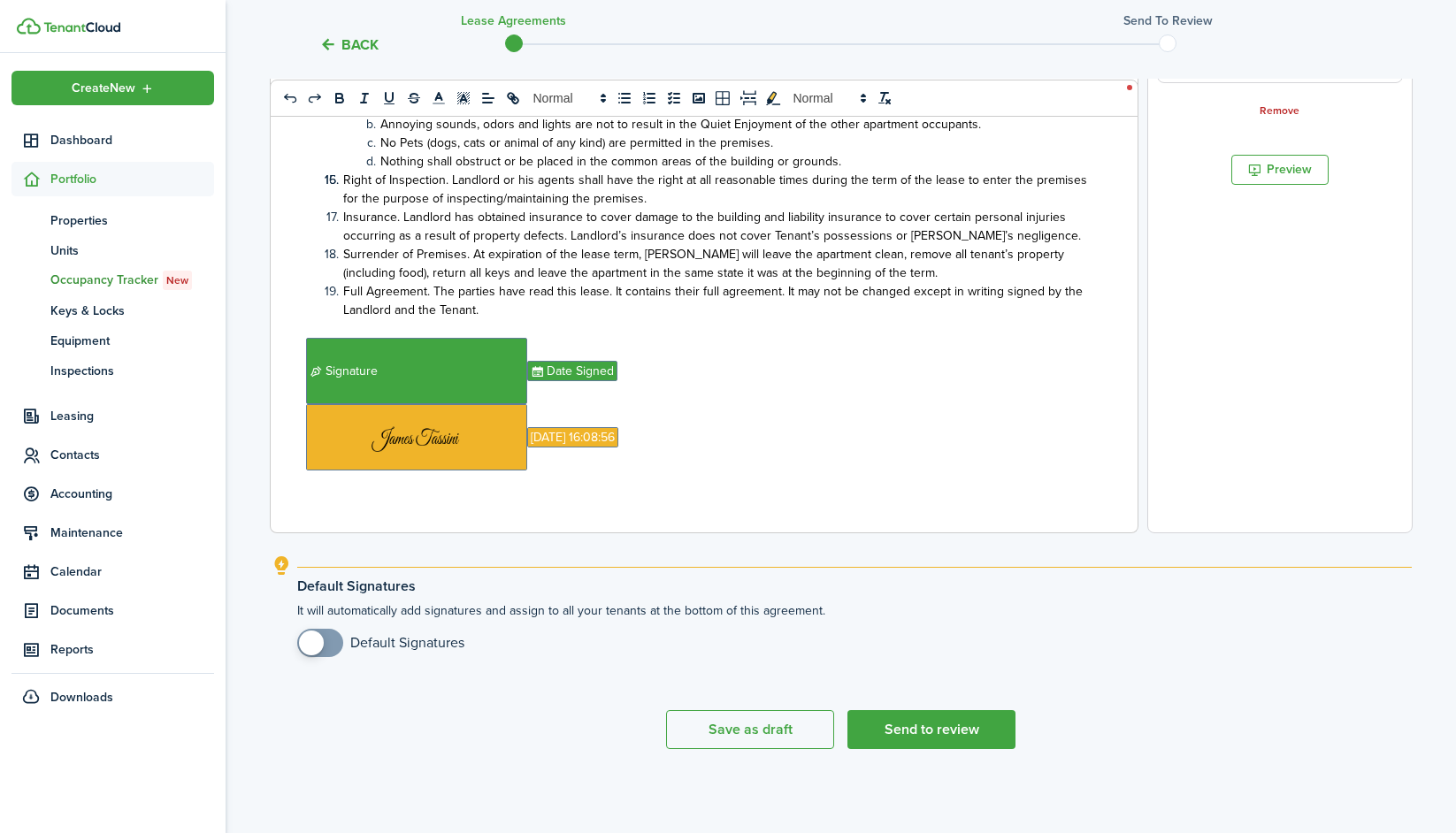
drag, startPoint x: 913, startPoint y: 733, endPoint x: 882, endPoint y: 337, distance: 397.2
click at [882, 337] on lease-agreement-wizard-select-templates "Template editor Add the text-boxes, signature and auto-fill elements for the co…" at bounding box center [841, 192] width 1141 height 1115
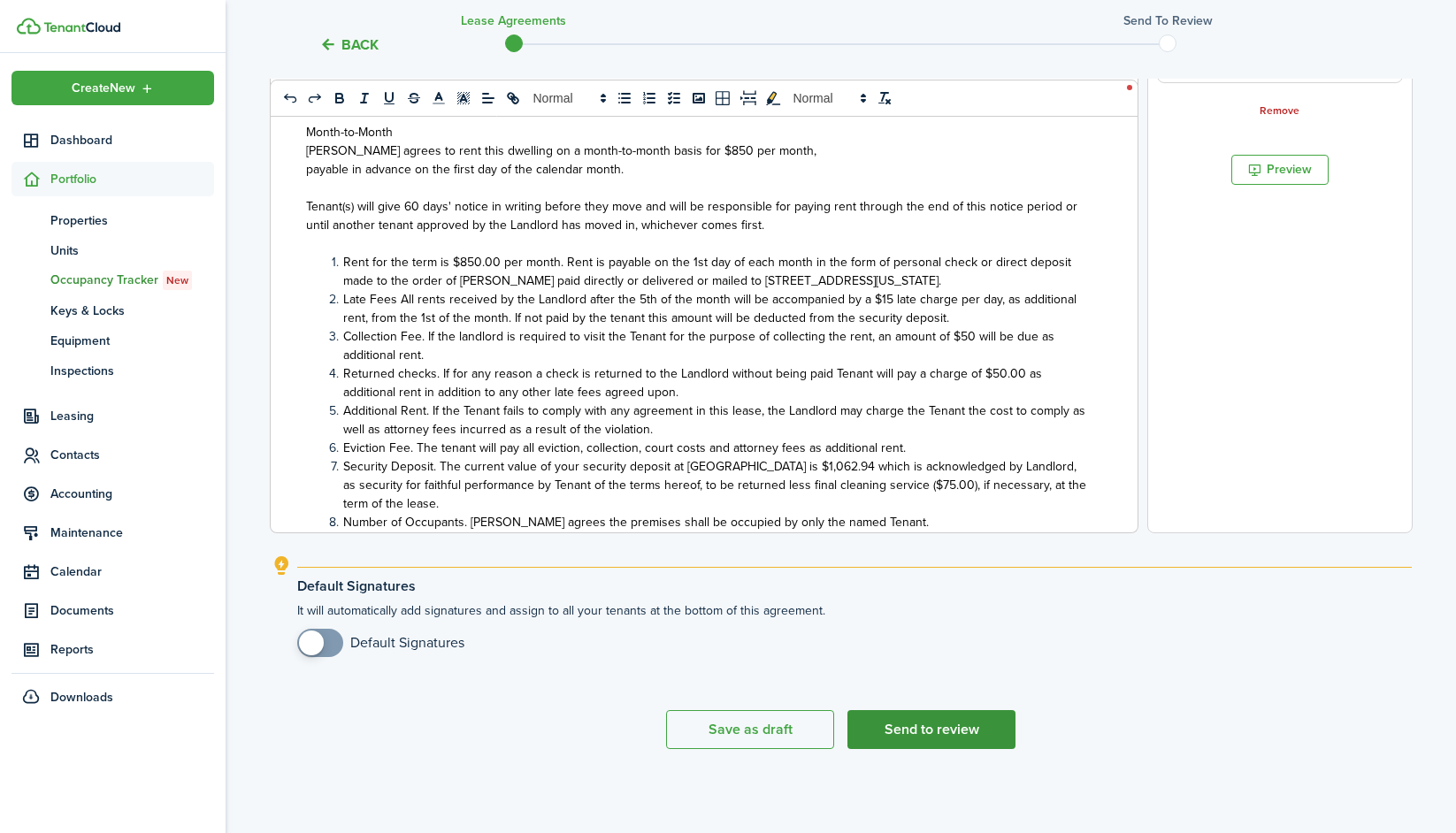
click at [946, 739] on button "Send to review" at bounding box center [931, 730] width 168 height 39
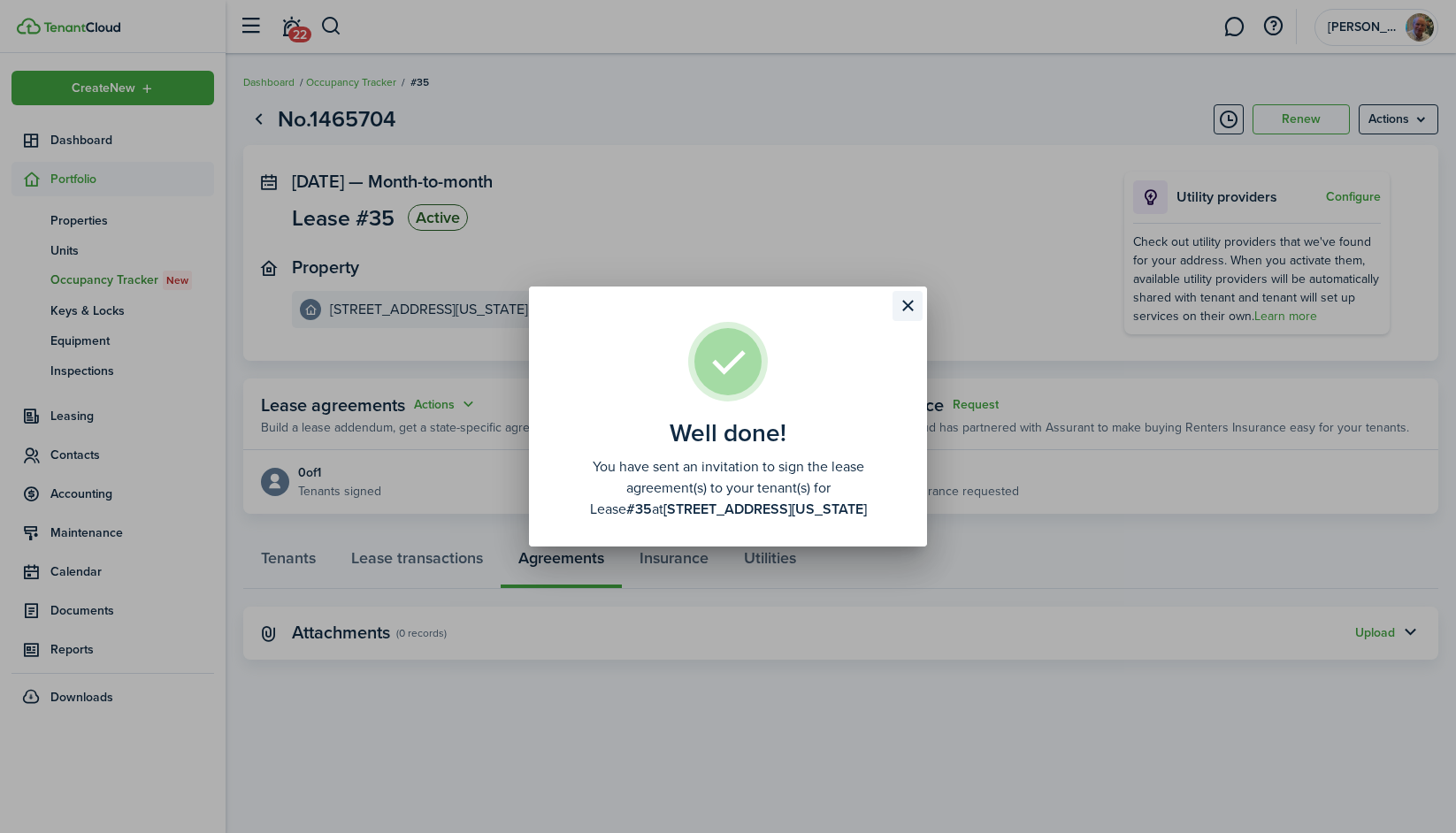
click at [907, 309] on button "Close modal" at bounding box center [907, 306] width 30 height 30
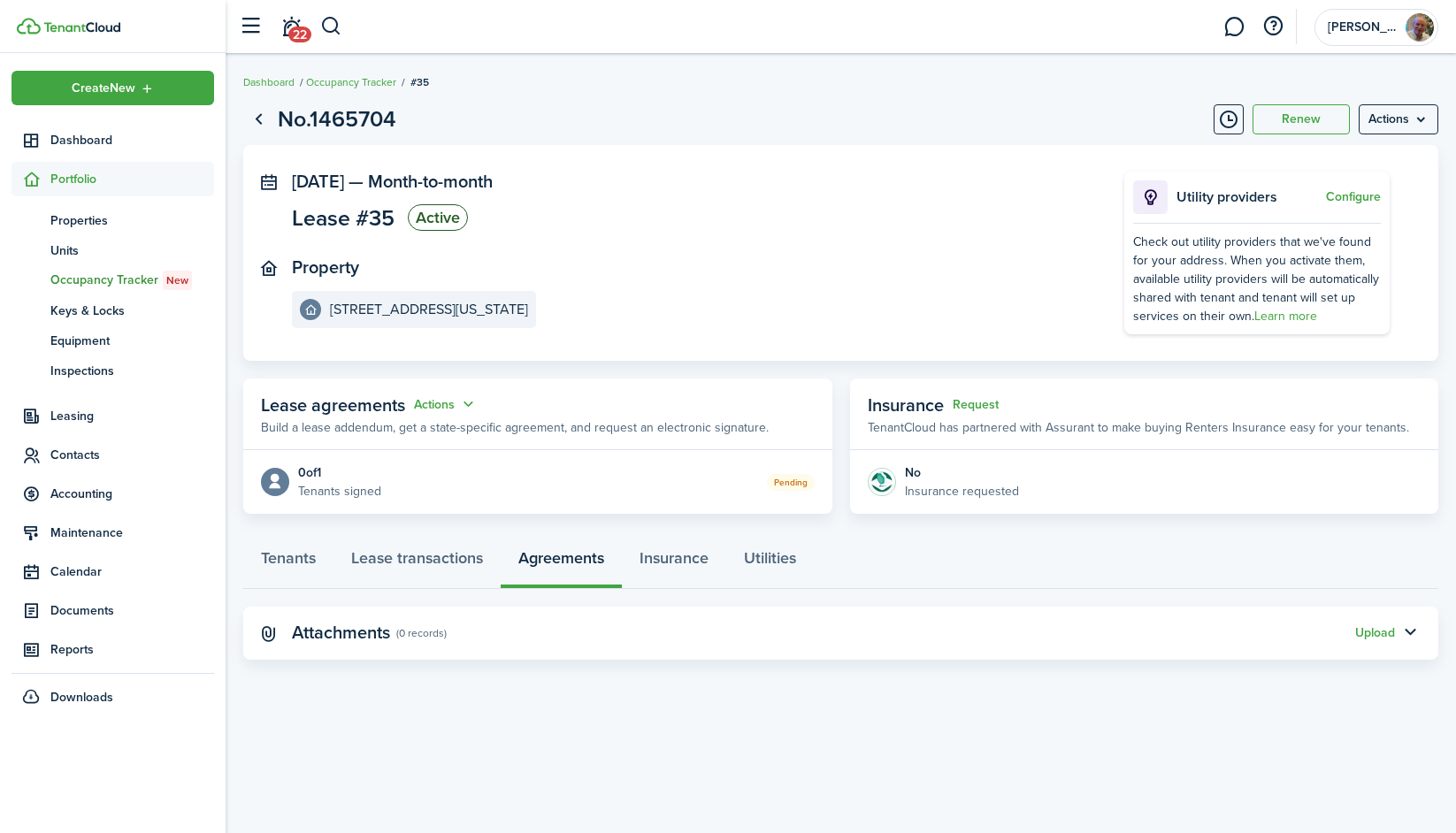
click at [95, 273] on span "Occupancy Tracker New" at bounding box center [133, 281] width 164 height 20
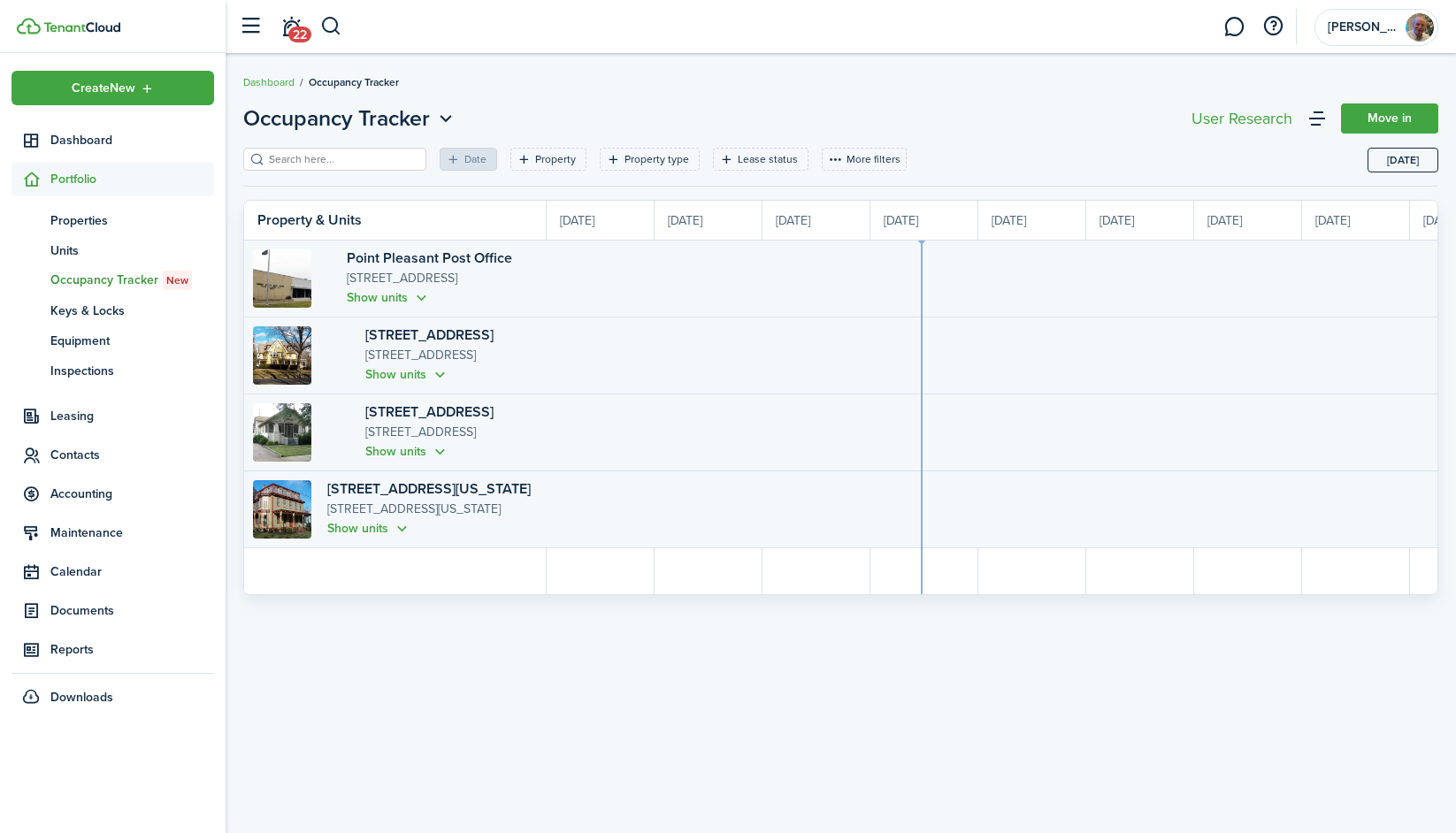
scroll to position [0, 323]
click at [396, 515] on p "[STREET_ADDRESS][US_STATE]" at bounding box center [432, 510] width 210 height 20
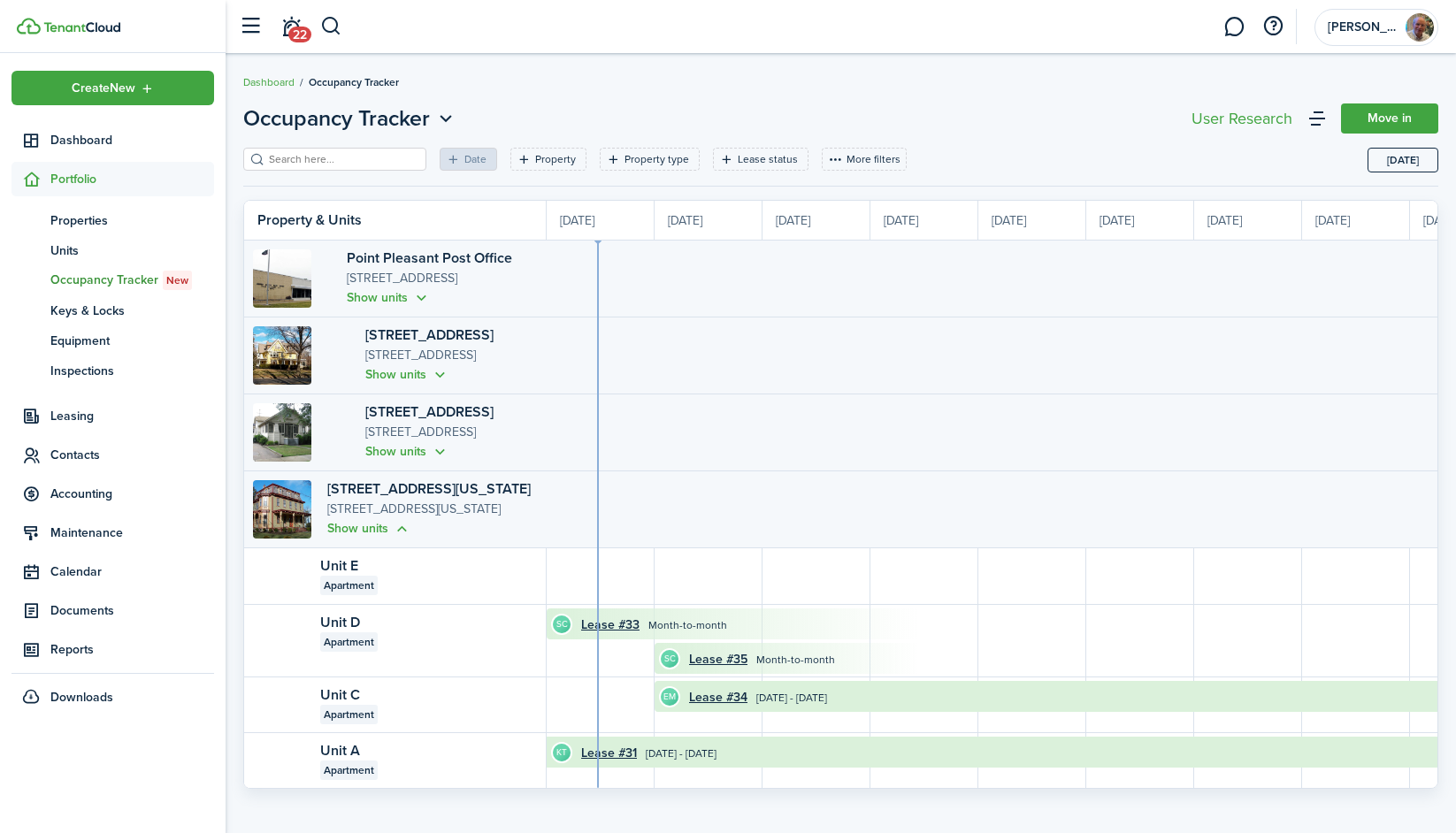
scroll to position [4, 0]
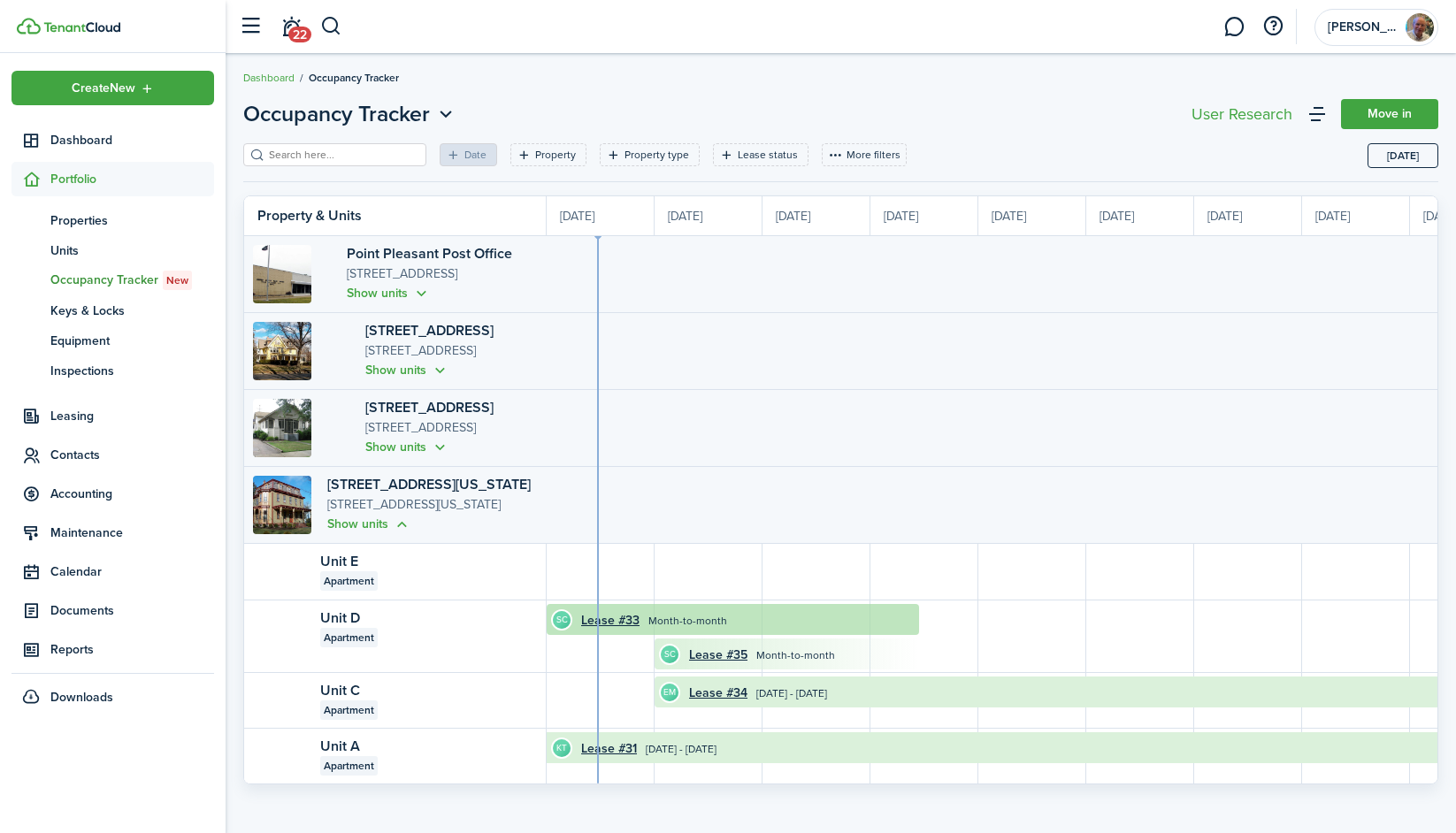
click at [762, 630] on timeline-board-event "SC Lease #33 Month-to-month" at bounding box center [732, 619] width 372 height 31
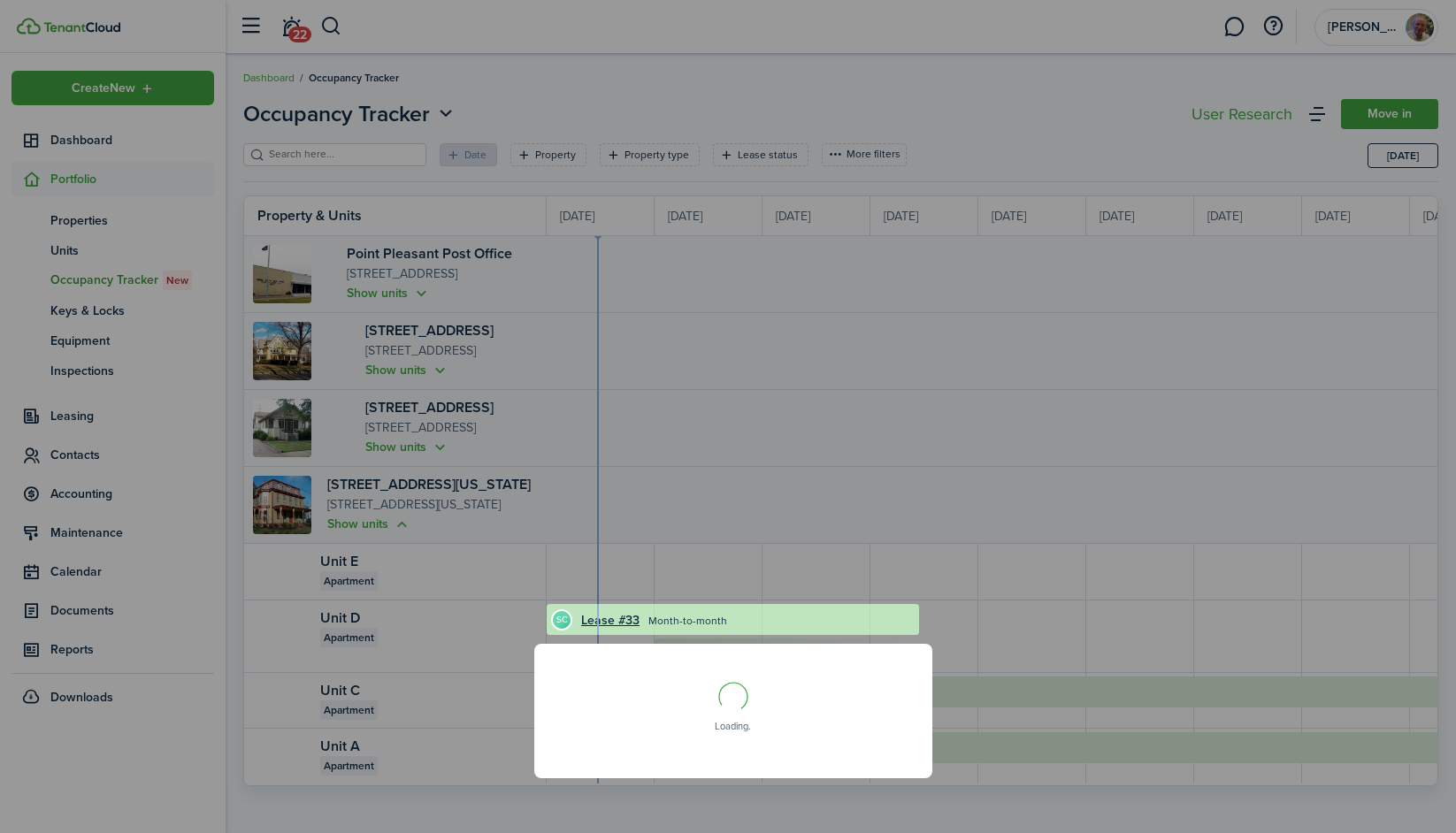
scroll to position [0, 0]
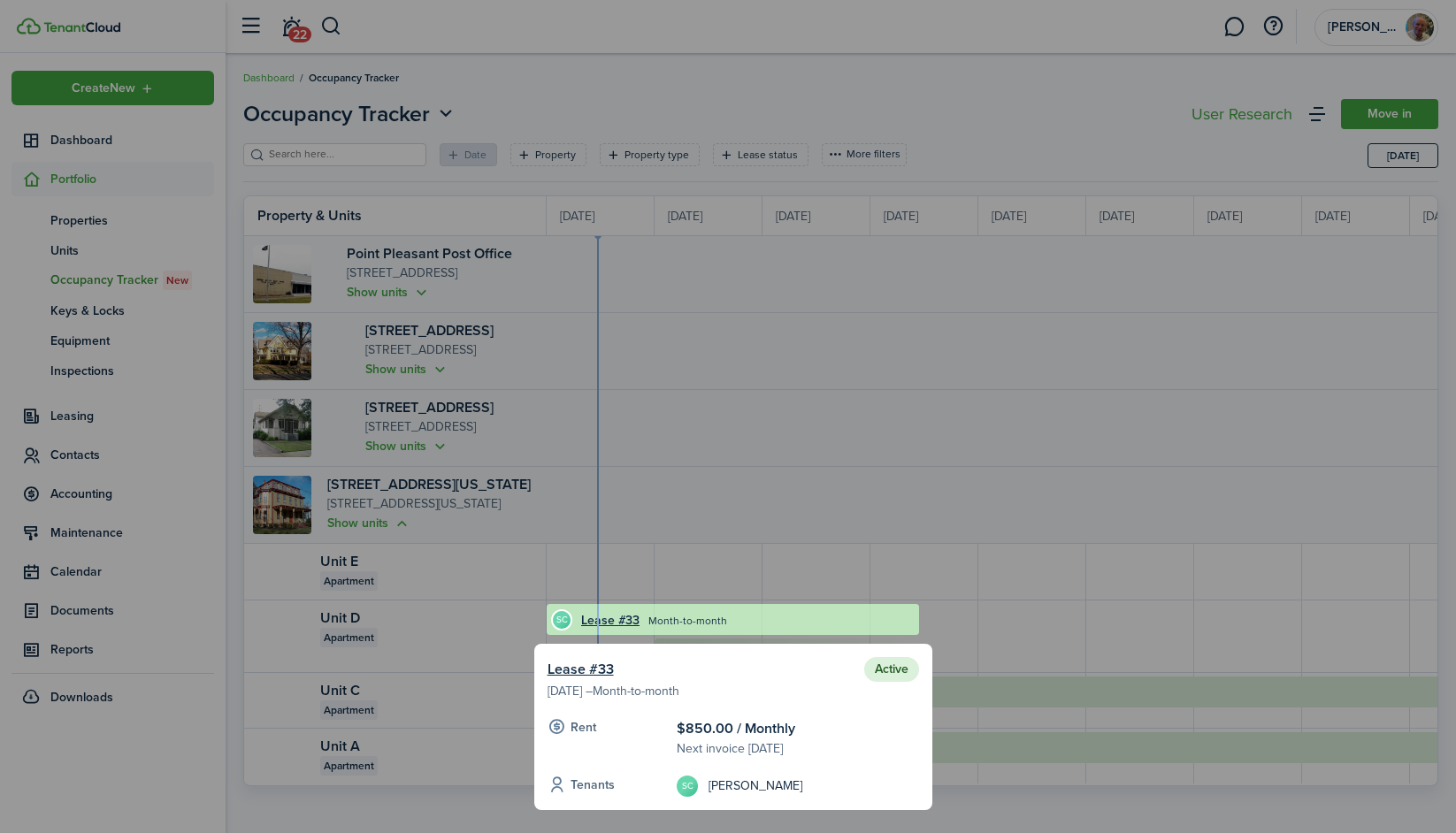
click at [920, 519] on div at bounding box center [728, 416] width 1456 height 833
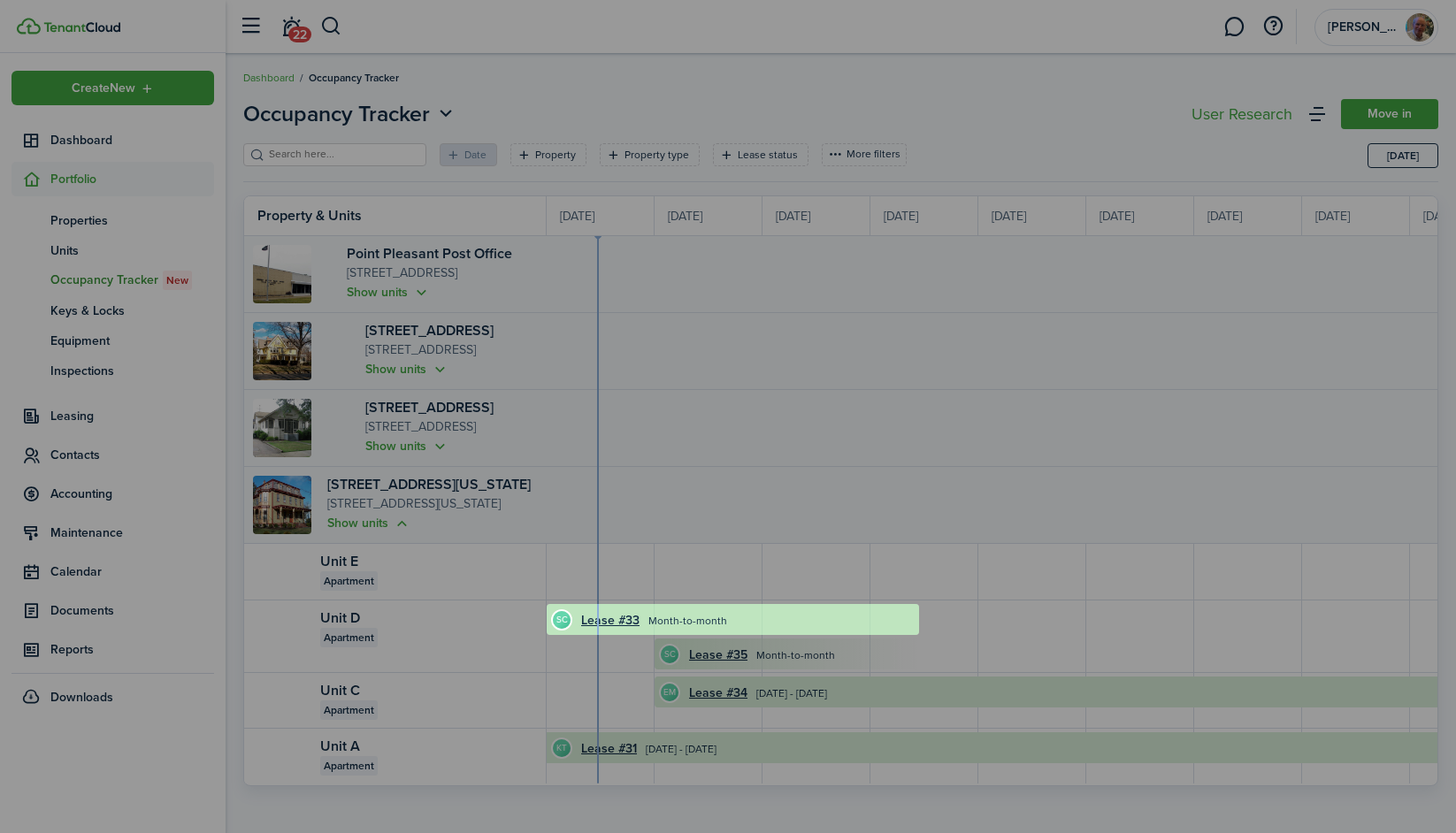
scroll to position [4, 0]
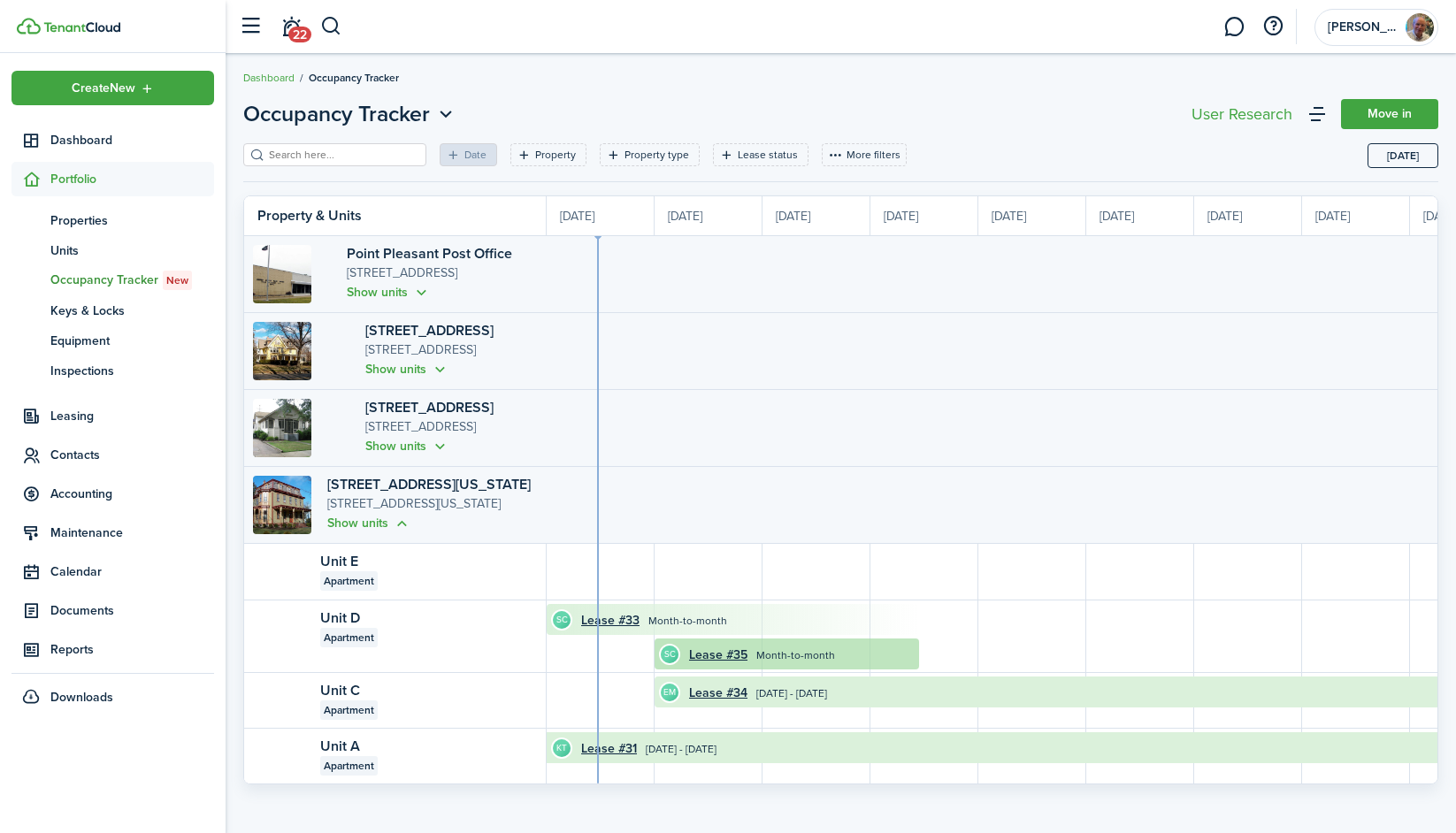
click at [782, 657] on time "Month-to-month" at bounding box center [796, 656] width 78 height 16
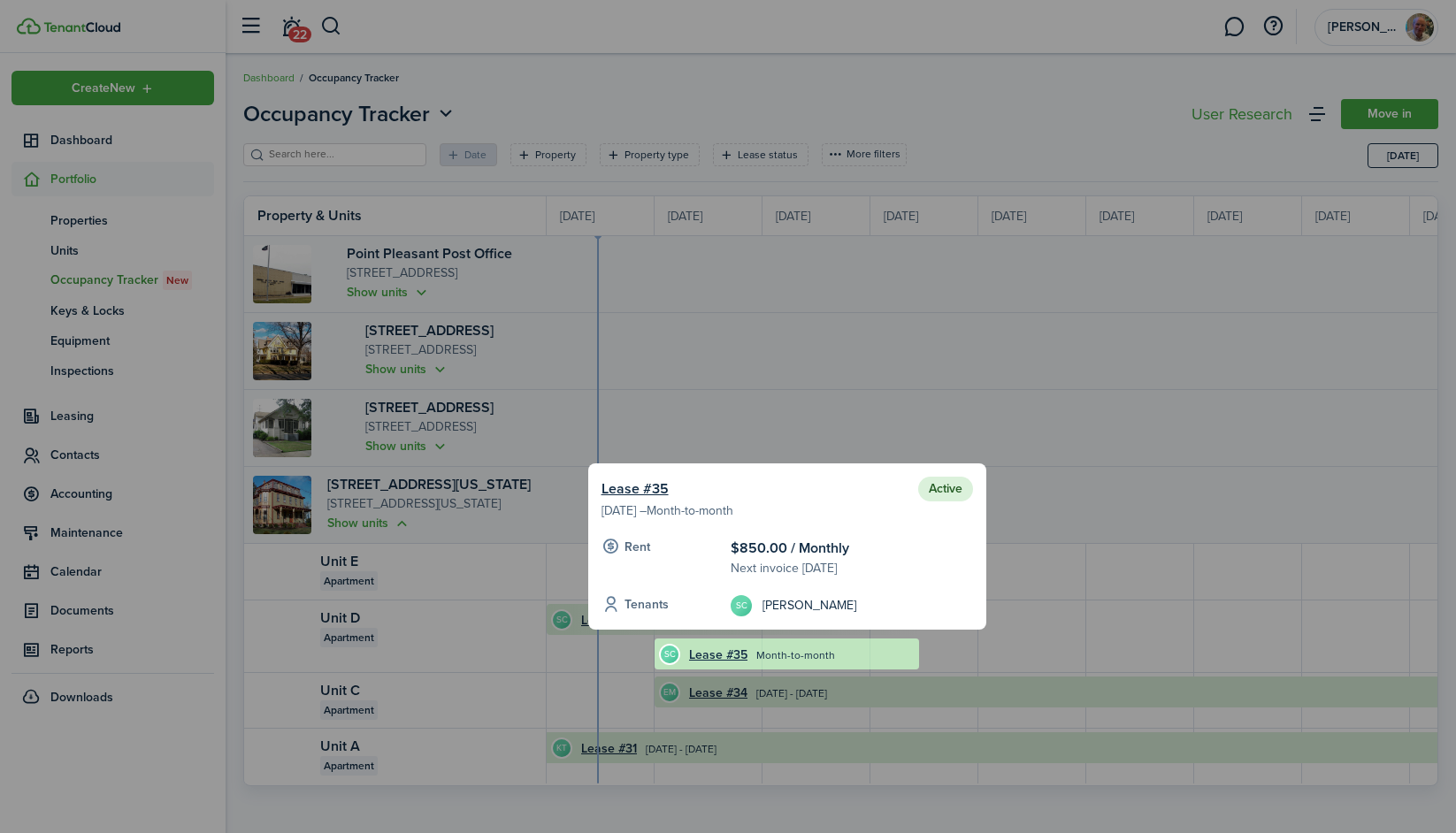
click at [609, 652] on div at bounding box center [728, 416] width 1456 height 833
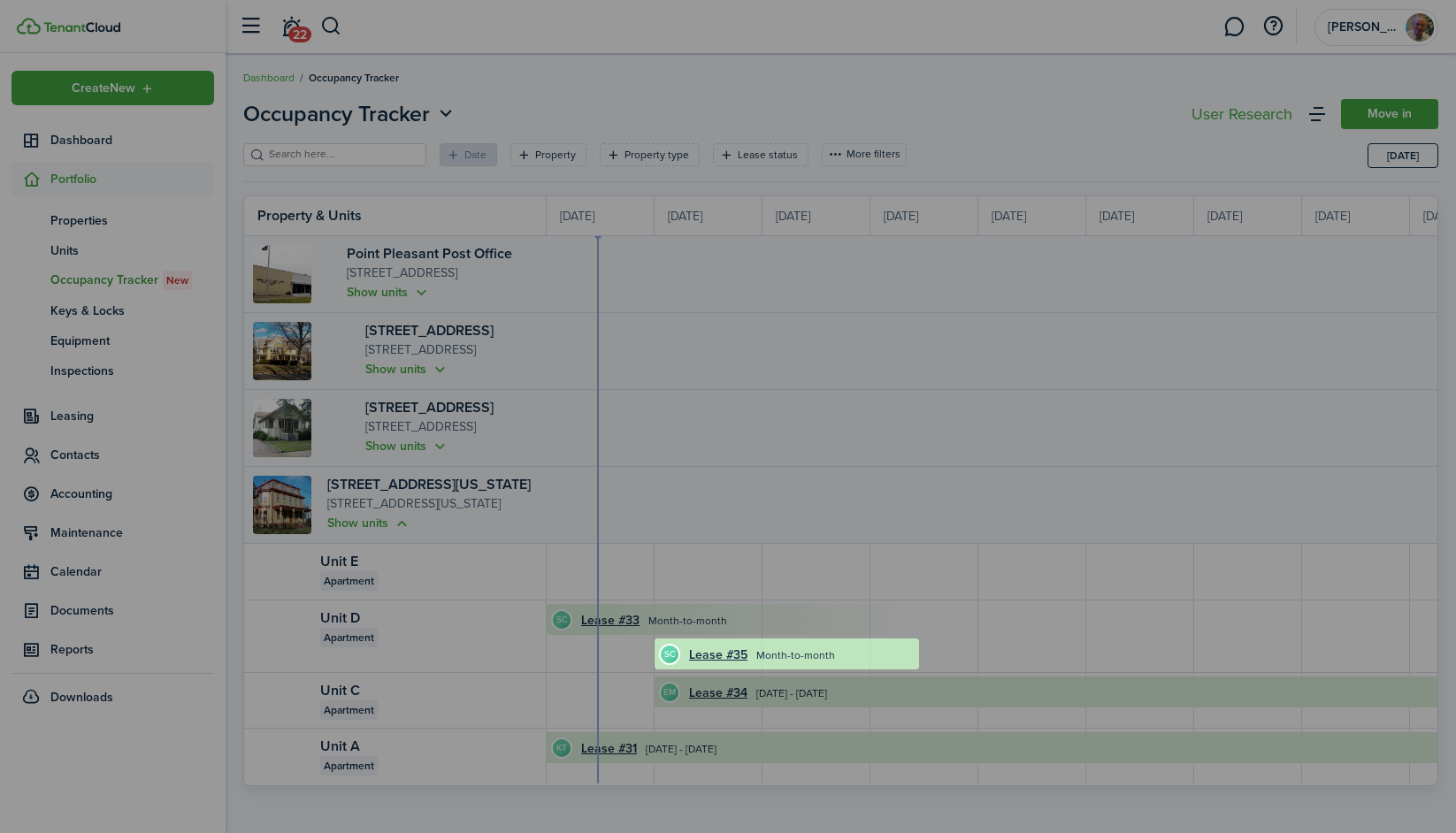
scroll to position [4, 0]
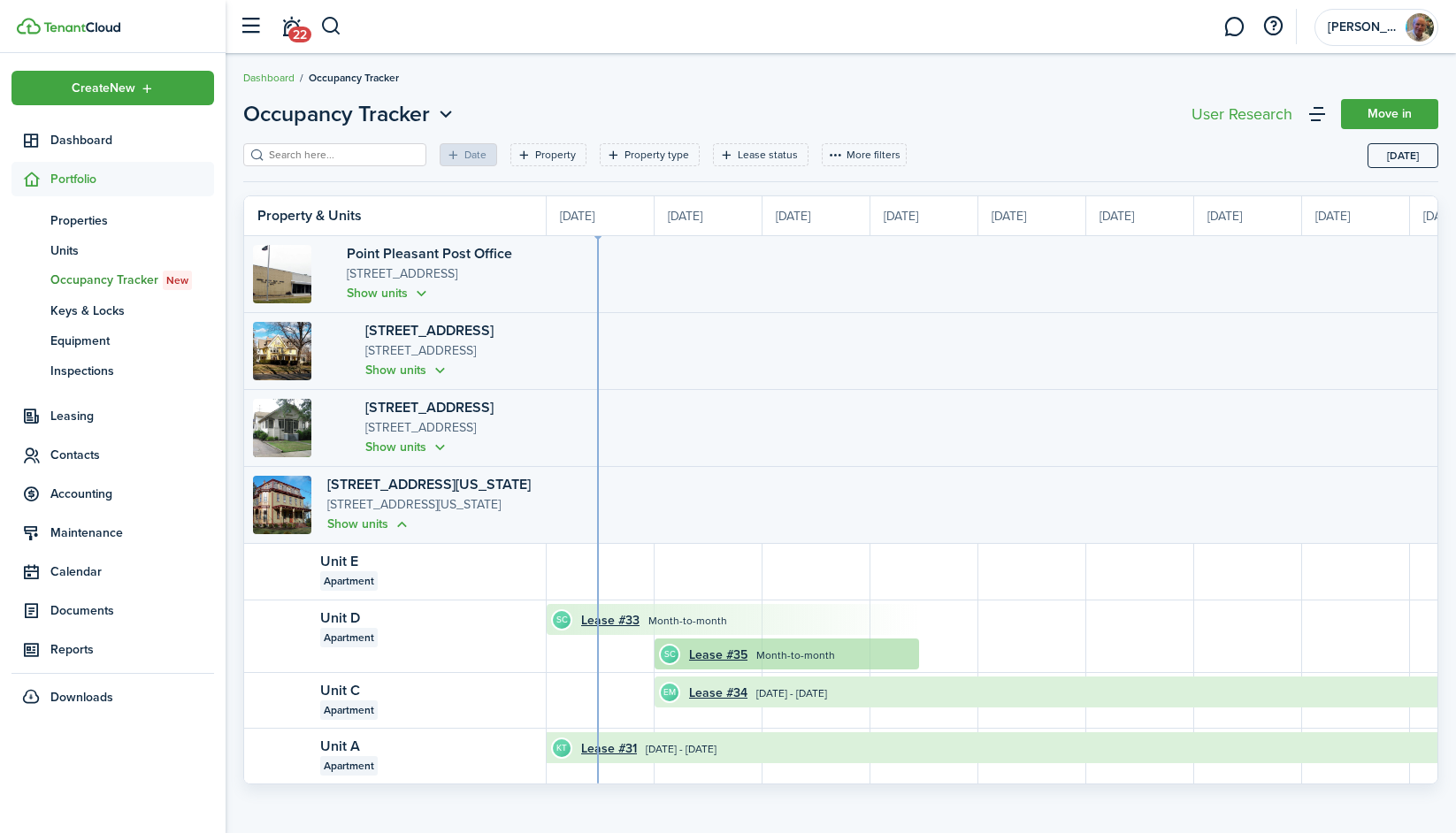
click at [809, 656] on time "Month-to-month" at bounding box center [796, 656] width 78 height 16
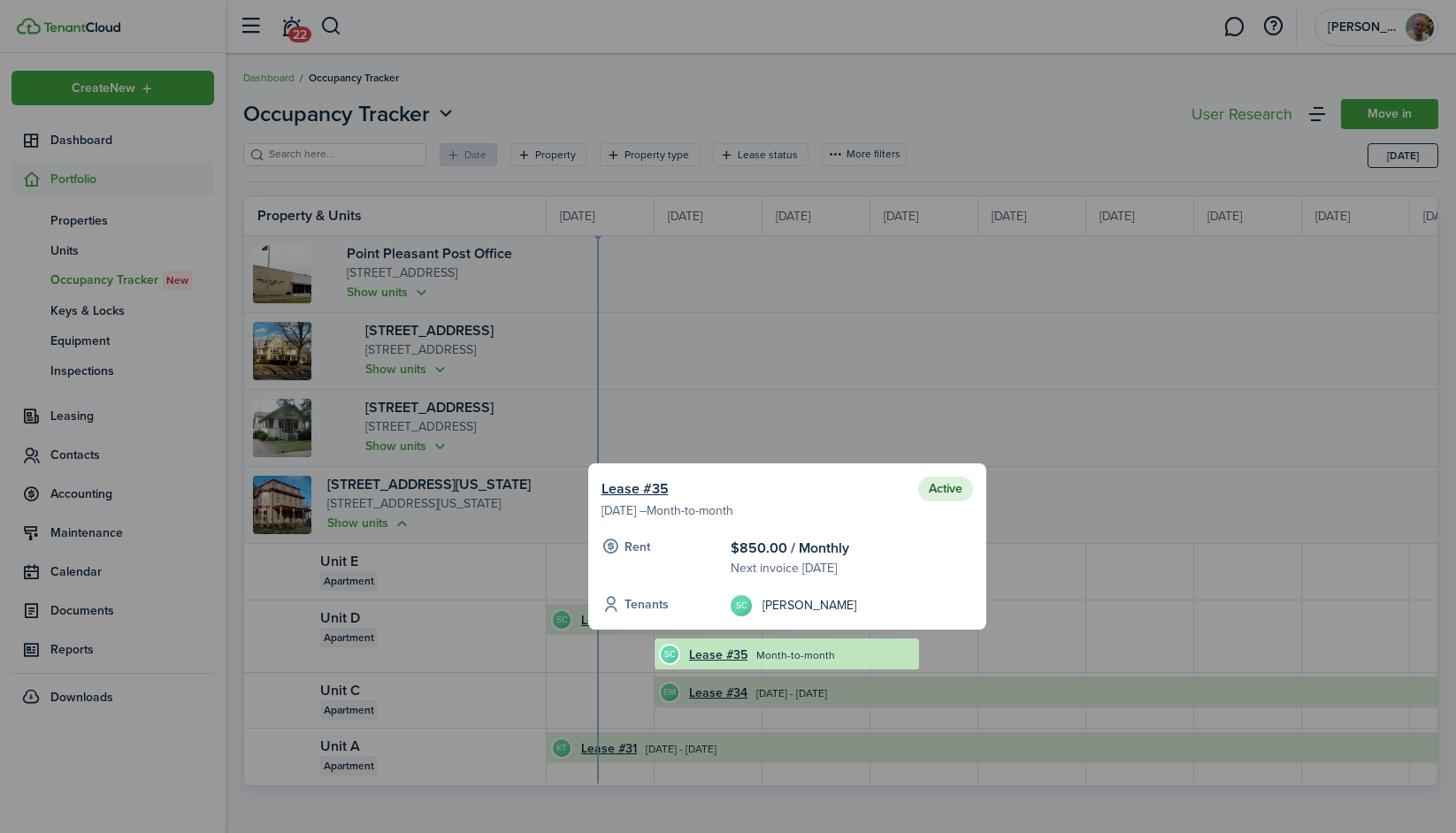
click at [1060, 527] on div at bounding box center [728, 416] width 1456 height 833
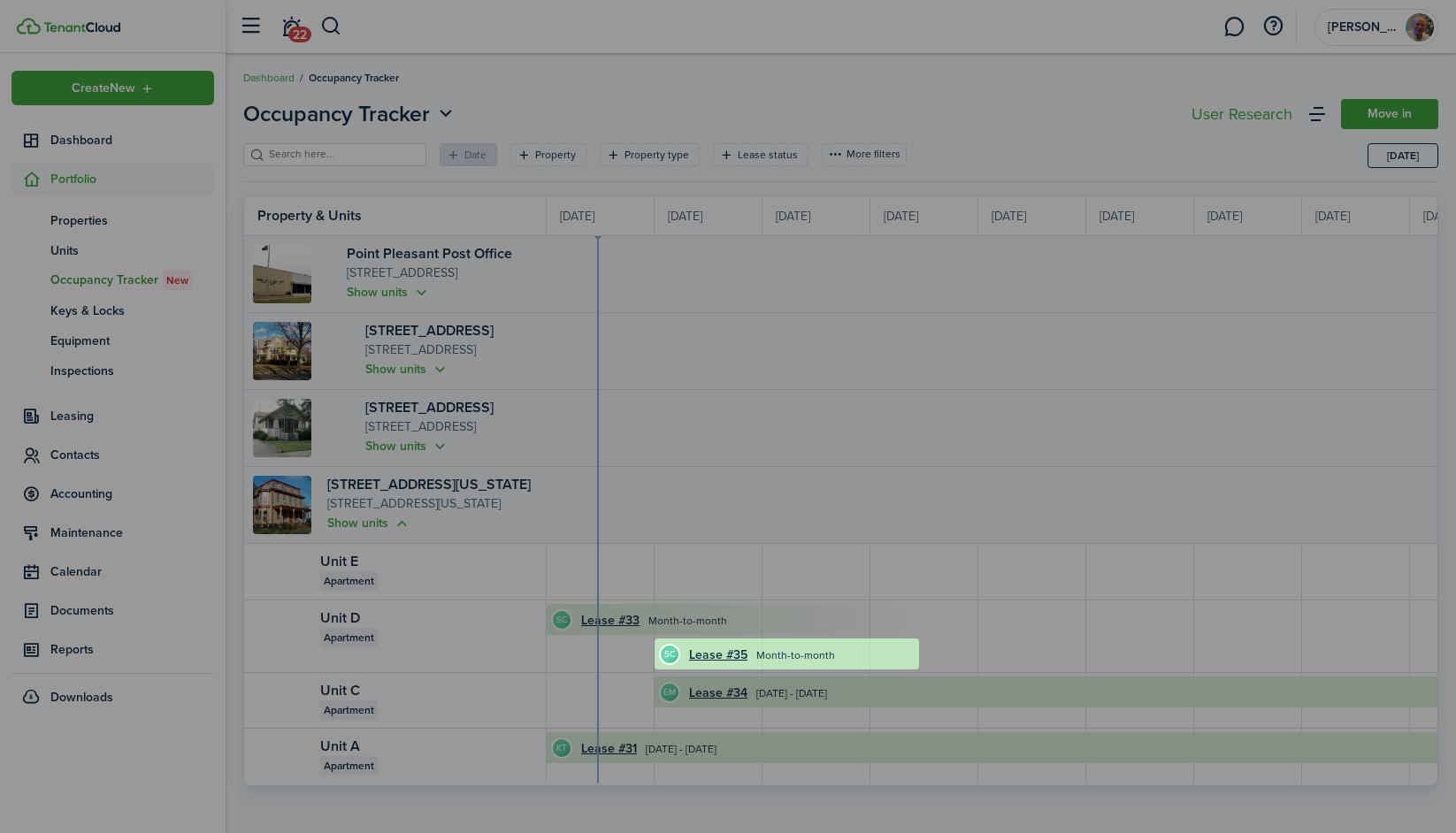
scroll to position [4, 0]
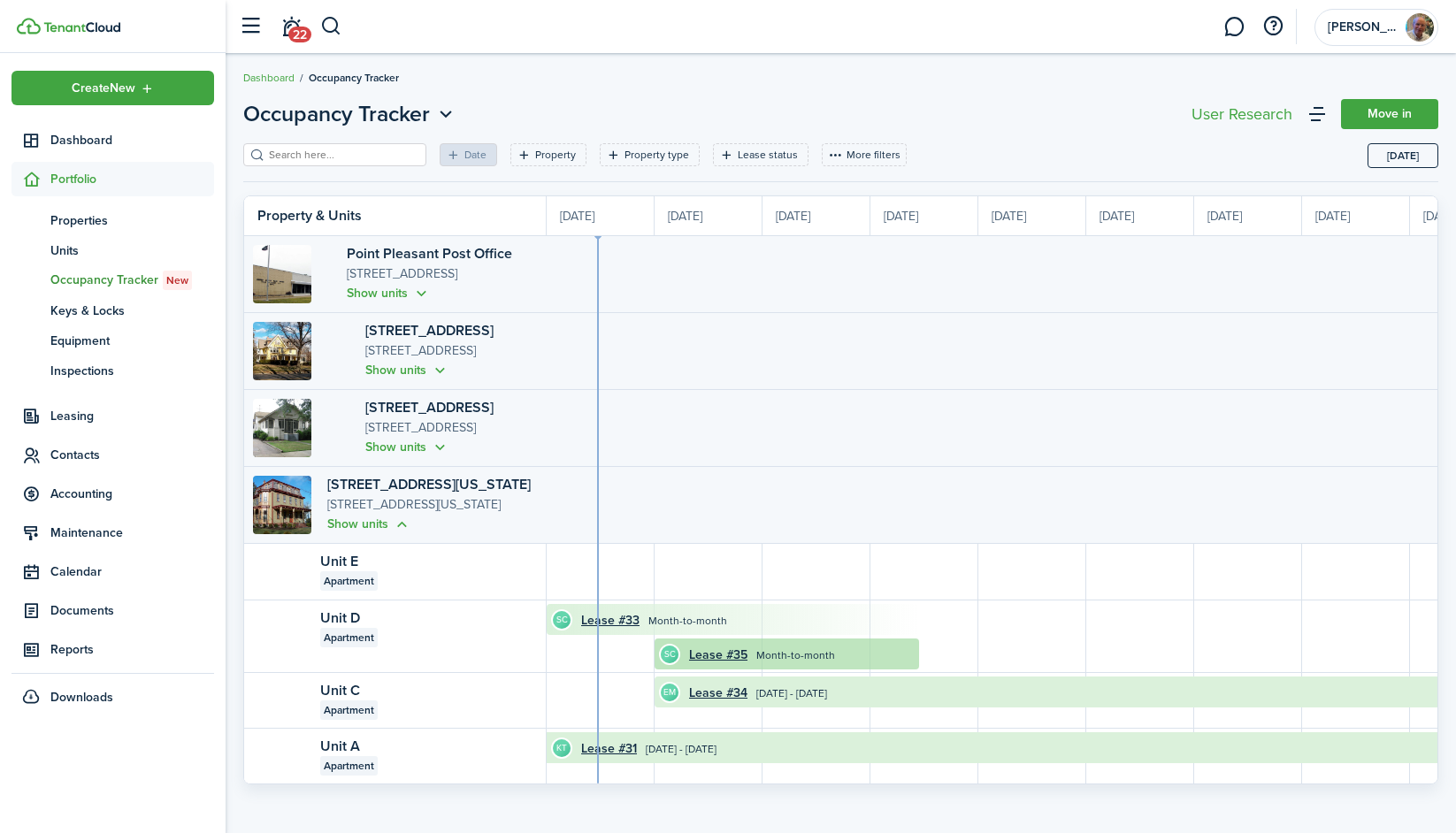
click at [820, 656] on time "Month-to-month" at bounding box center [796, 656] width 78 height 16
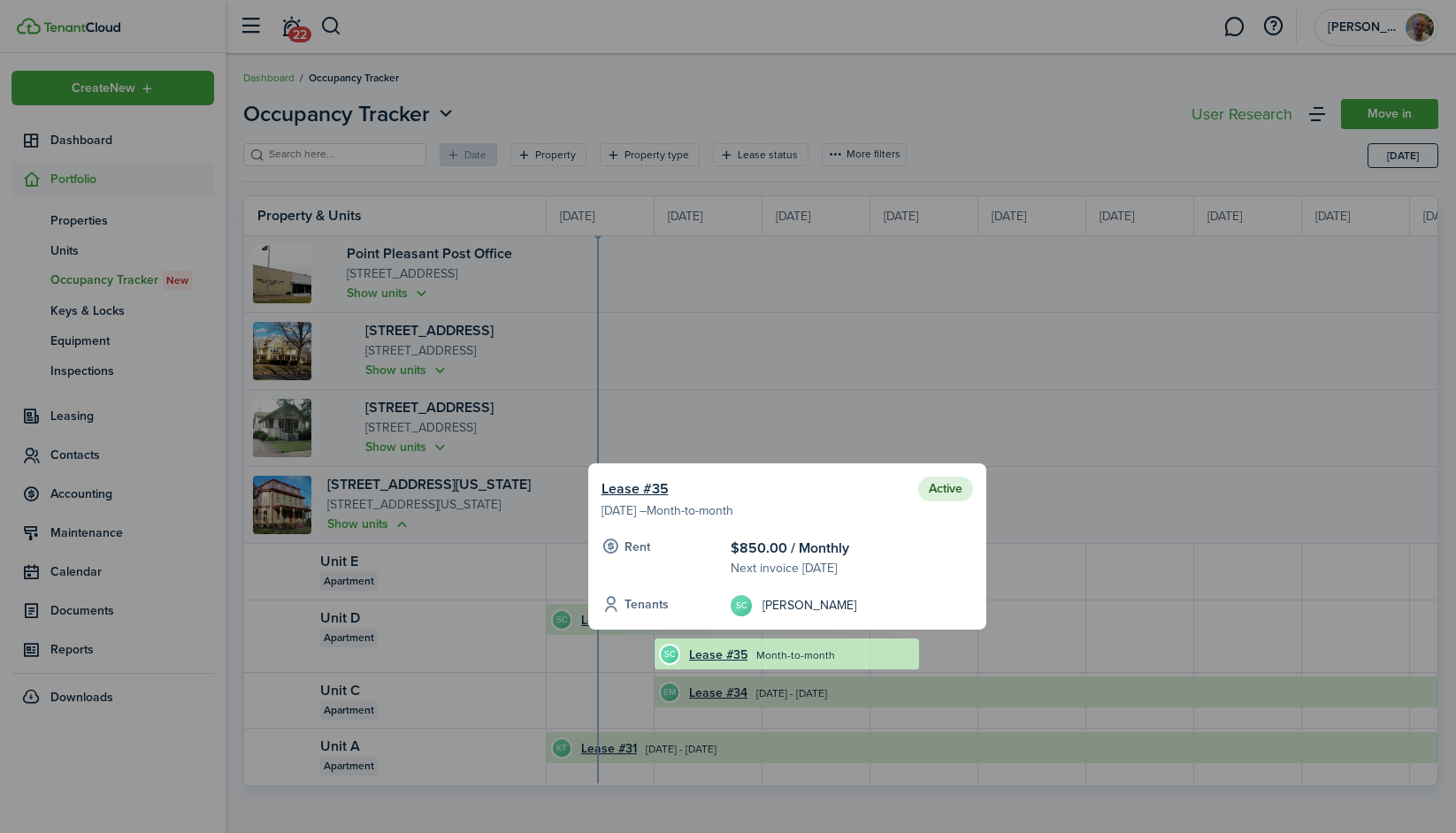
scroll to position [0, 0]
click at [717, 419] on div at bounding box center [728, 416] width 1456 height 833
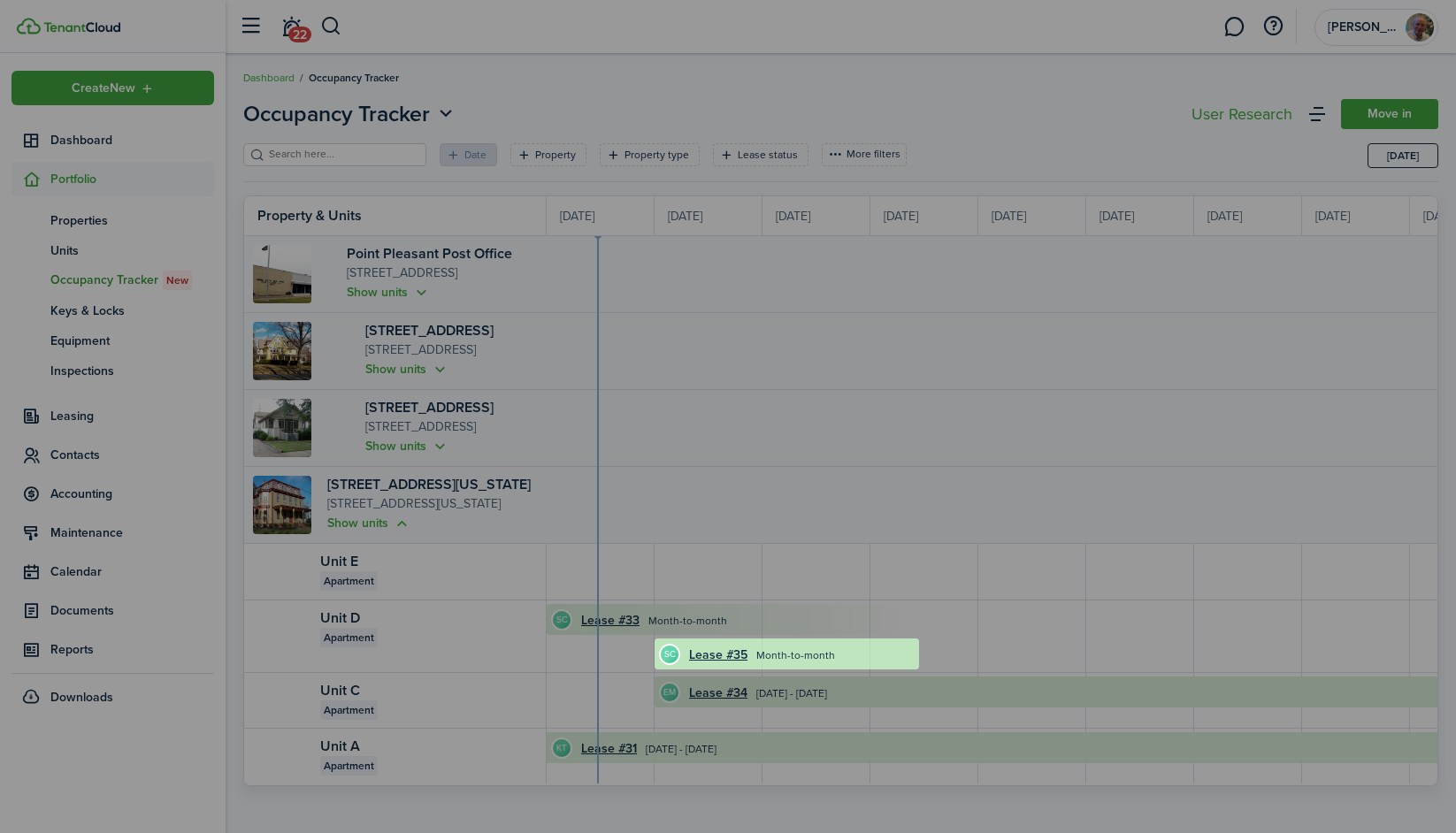
scroll to position [4, 0]
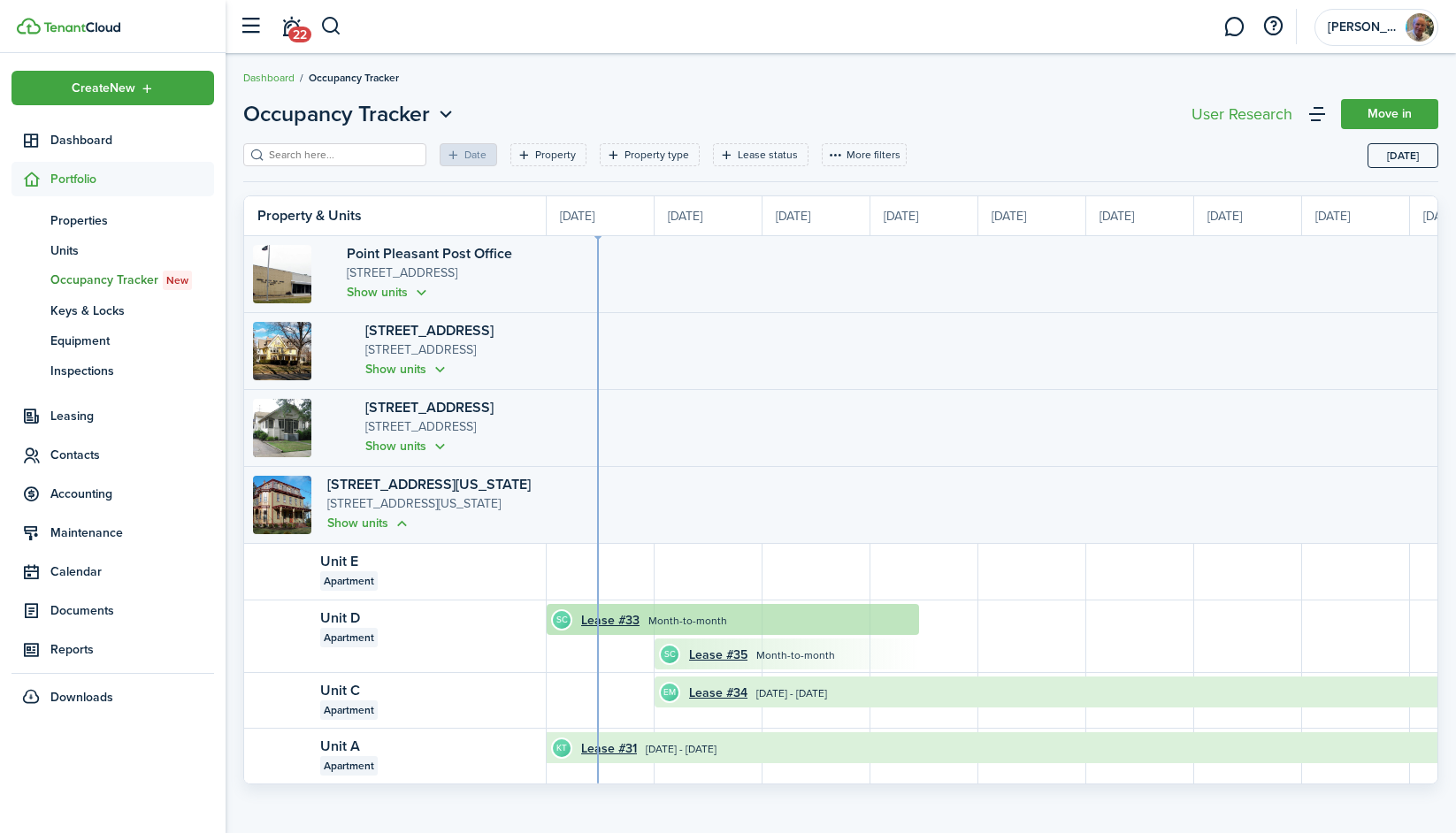
click at [657, 624] on time "Month-to-month" at bounding box center [688, 621] width 78 height 16
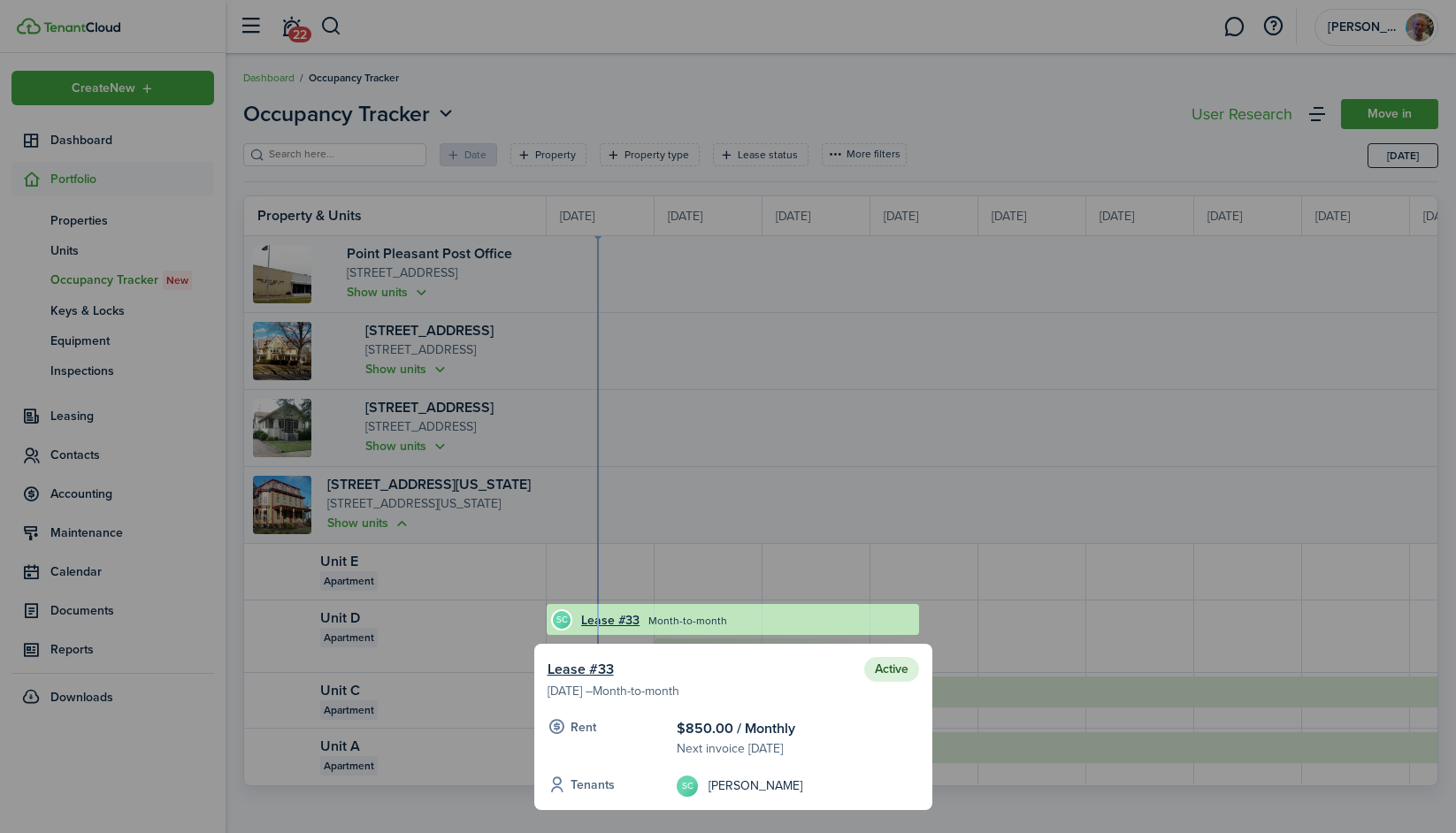
scroll to position [0, 0]
click at [608, 619] on div at bounding box center [732, 619] width 372 height 31
click at [658, 619] on div at bounding box center [732, 619] width 372 height 31
click at [902, 669] on status "Active" at bounding box center [892, 669] width 55 height 25
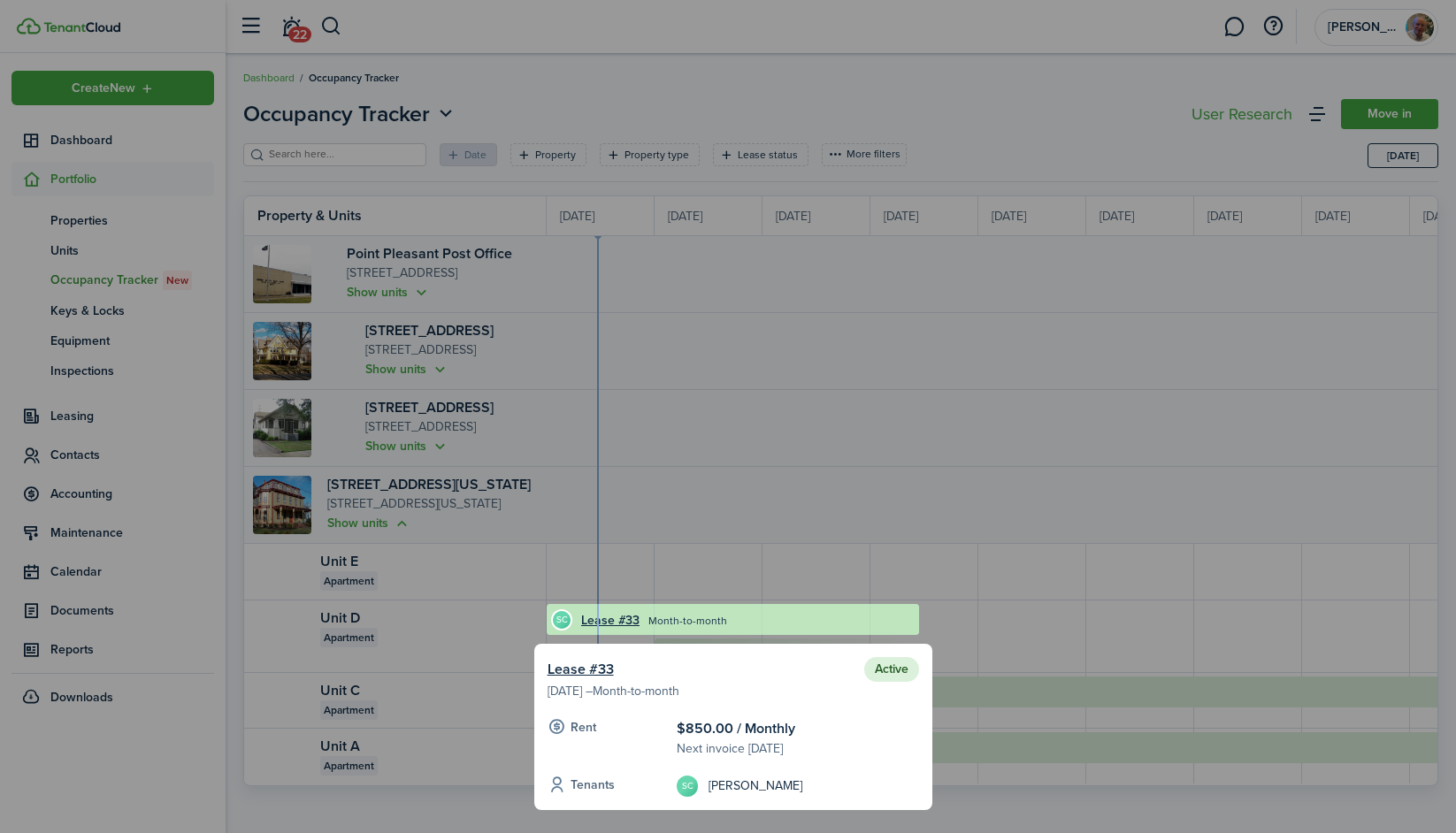
click at [589, 625] on div at bounding box center [732, 619] width 372 height 31
click at [594, 615] on div at bounding box center [732, 619] width 372 height 31
click at [663, 543] on div at bounding box center [728, 416] width 1456 height 833
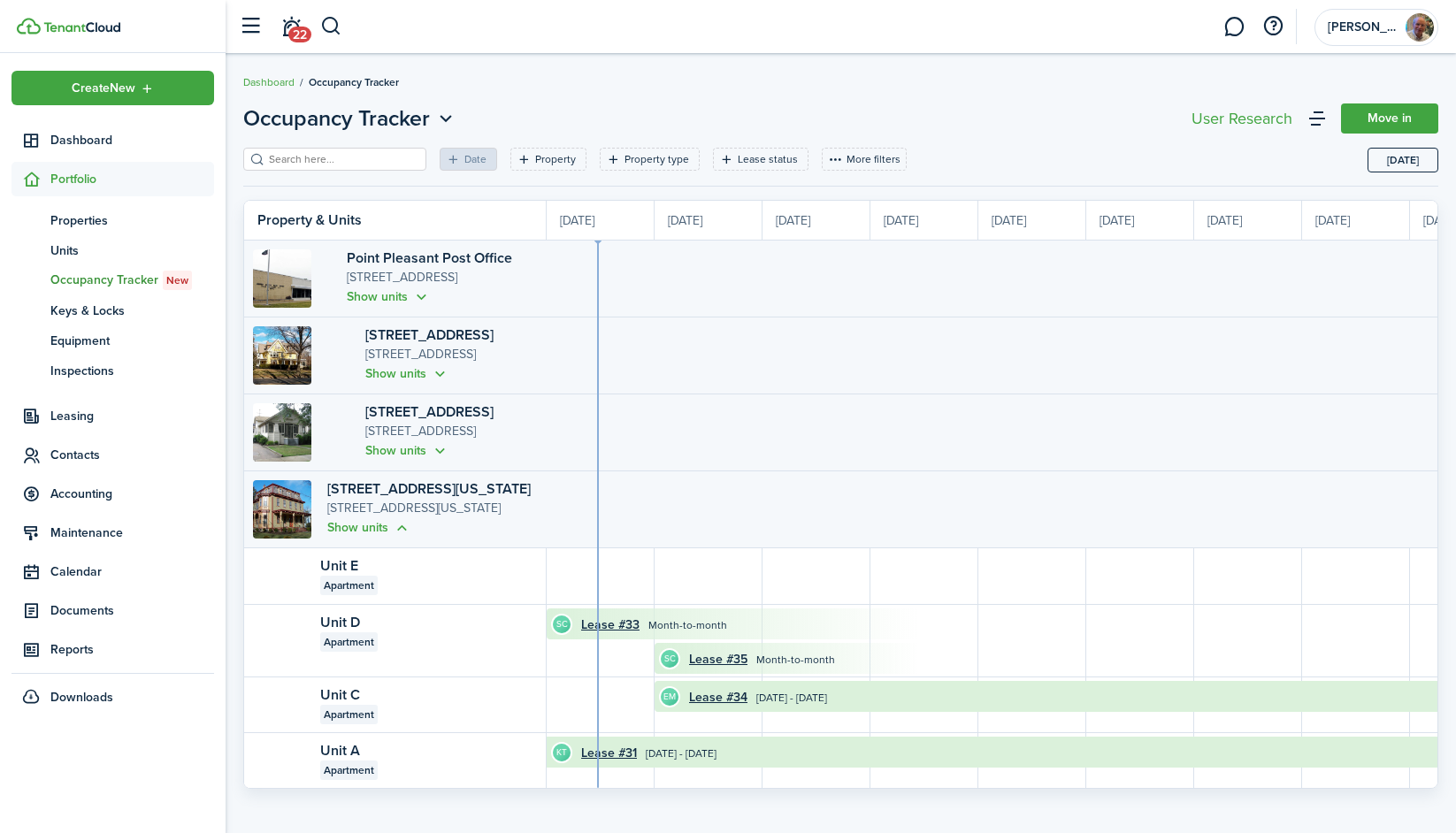
scroll to position [4, 0]
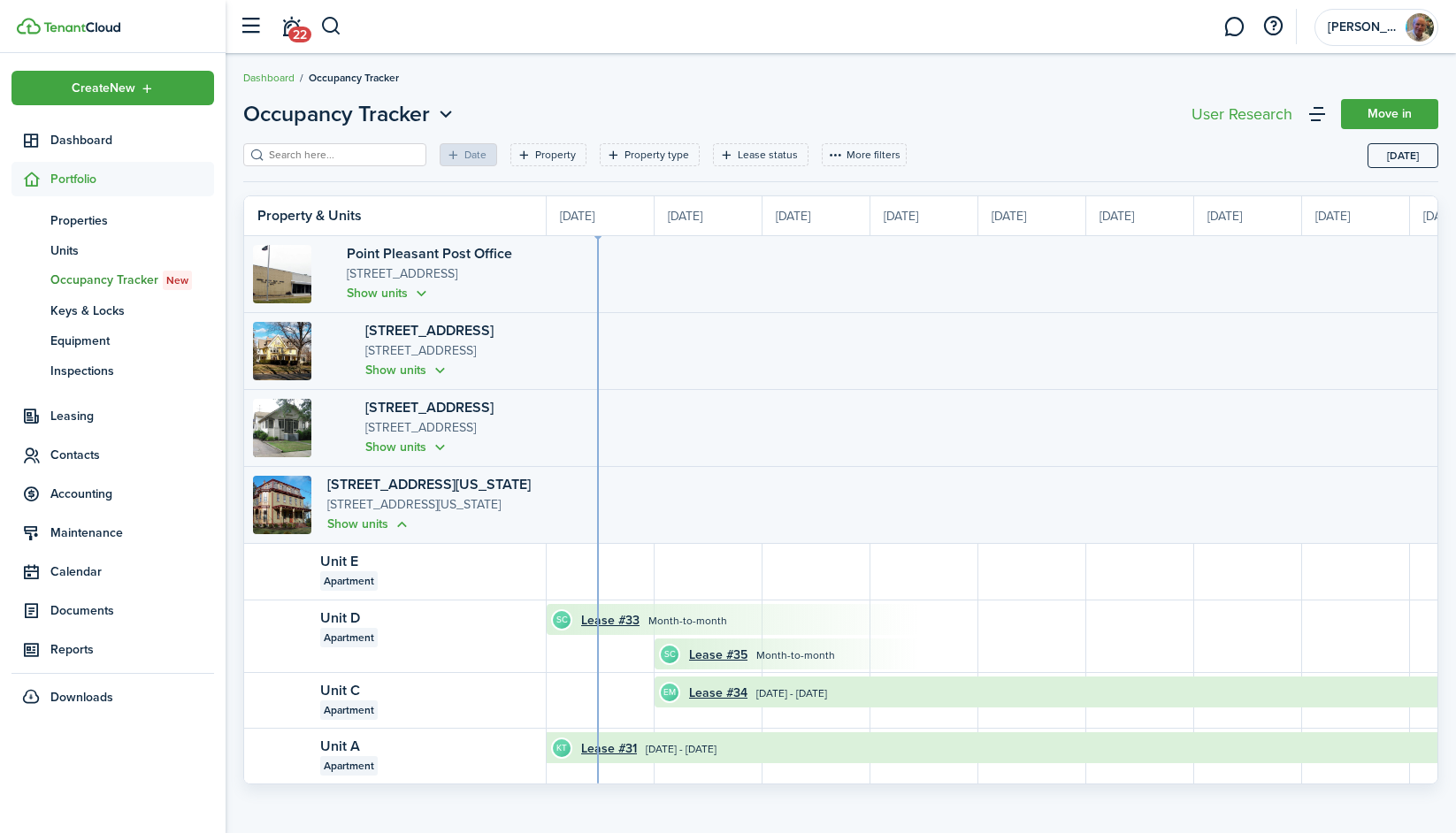
click at [1133, 111] on link "Move in" at bounding box center [1389, 114] width 97 height 30
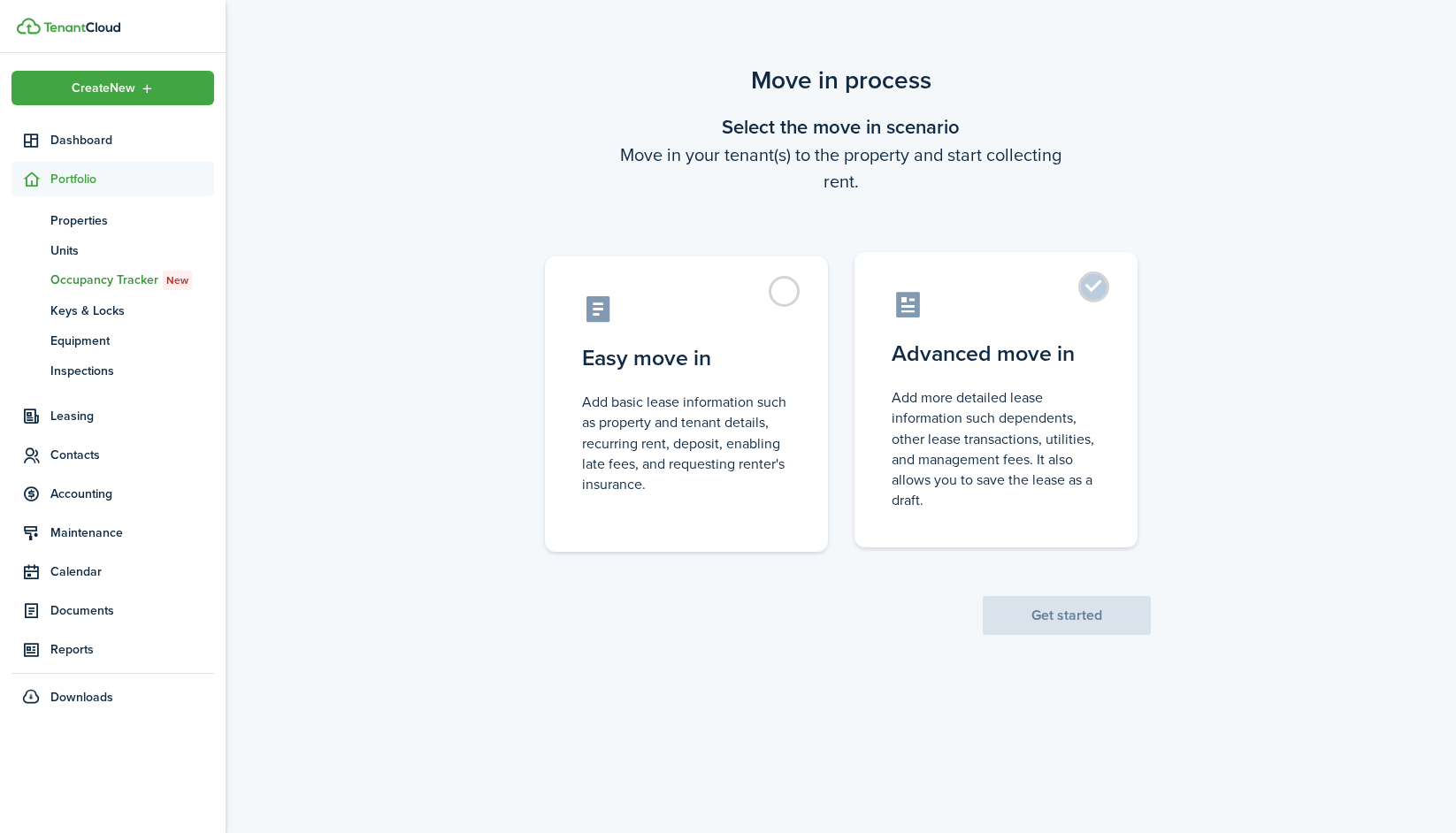
click at [1033, 314] on control-radio-card-icon at bounding box center [995, 305] width 209 height 31
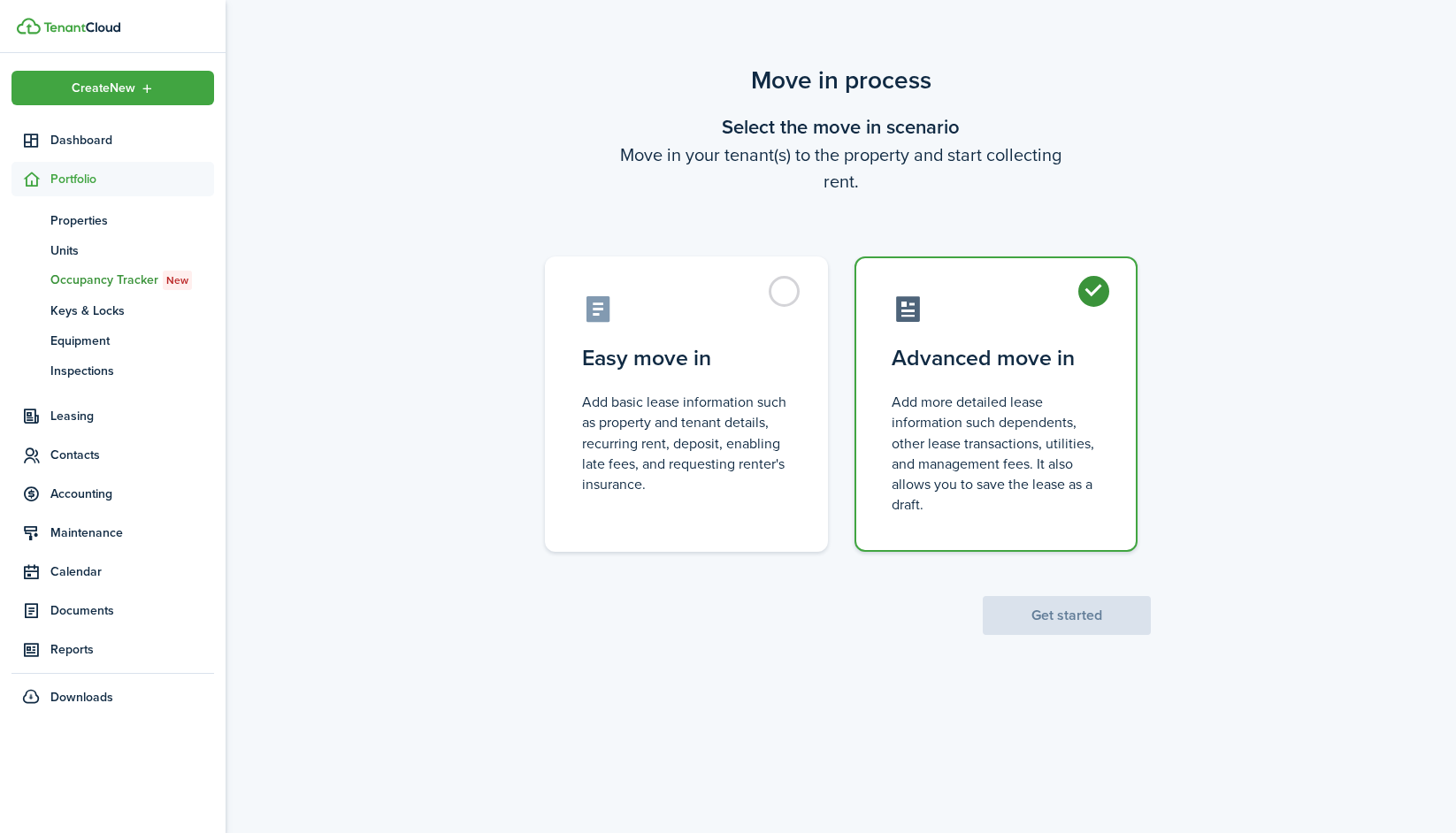
radio input "true"
click at [1063, 616] on button "Get started" at bounding box center [1067, 616] width 168 height 39
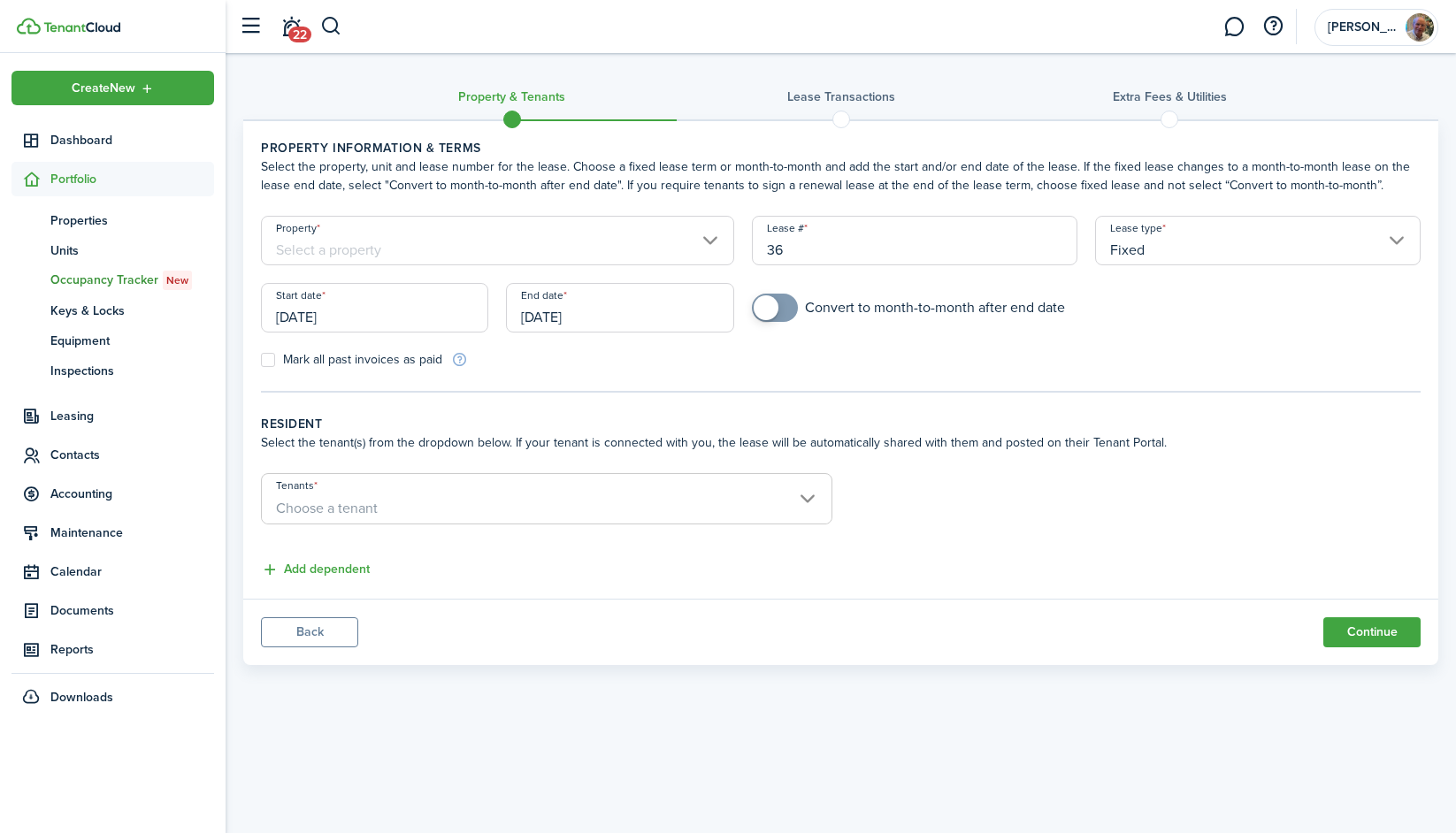
click at [469, 240] on input "Property" at bounding box center [497, 241] width 473 height 50
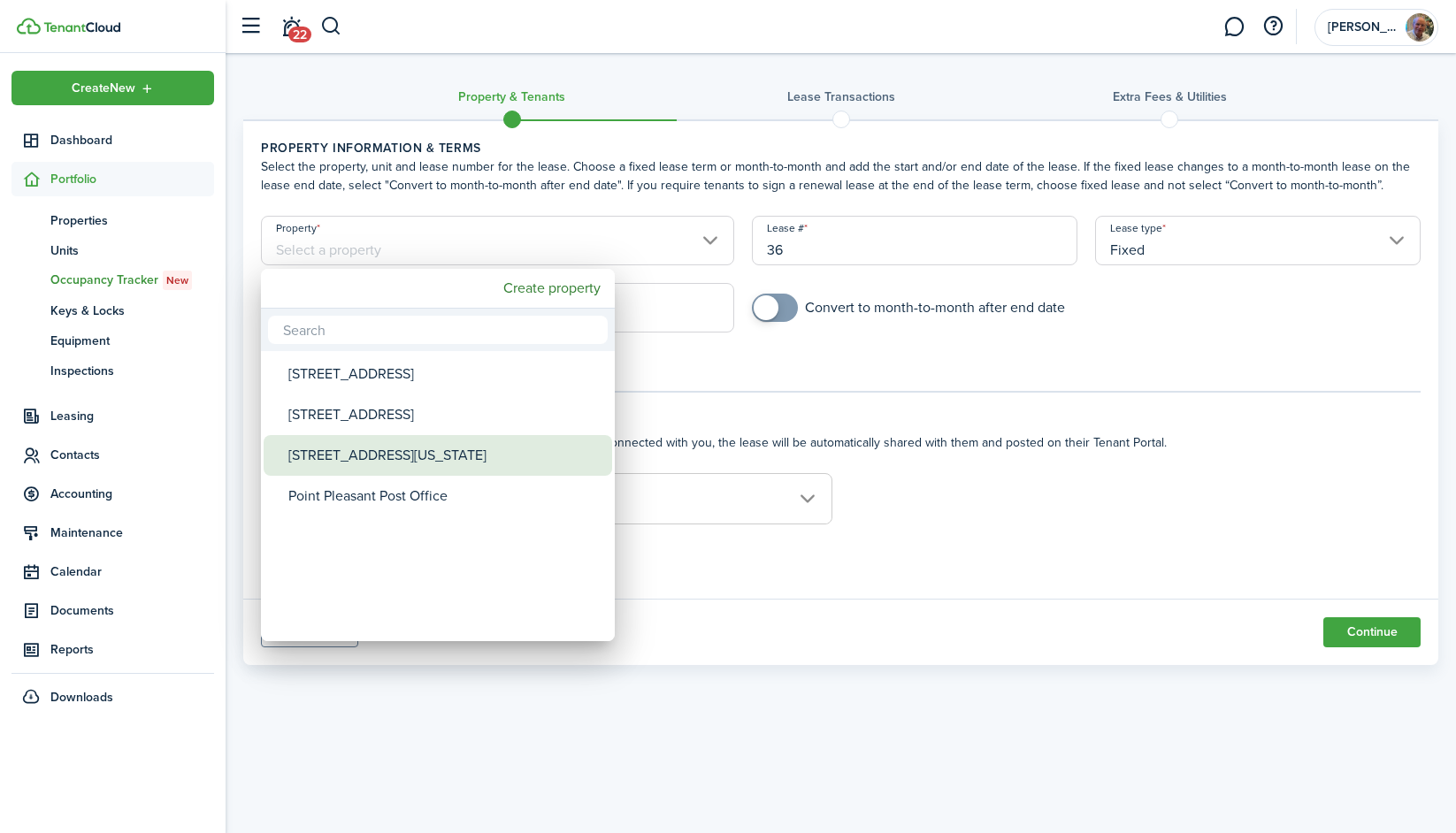
click at [372, 454] on div "[STREET_ADDRESS][US_STATE]" at bounding box center [445, 455] width 313 height 41
type input "[STREET_ADDRESS][US_STATE]"
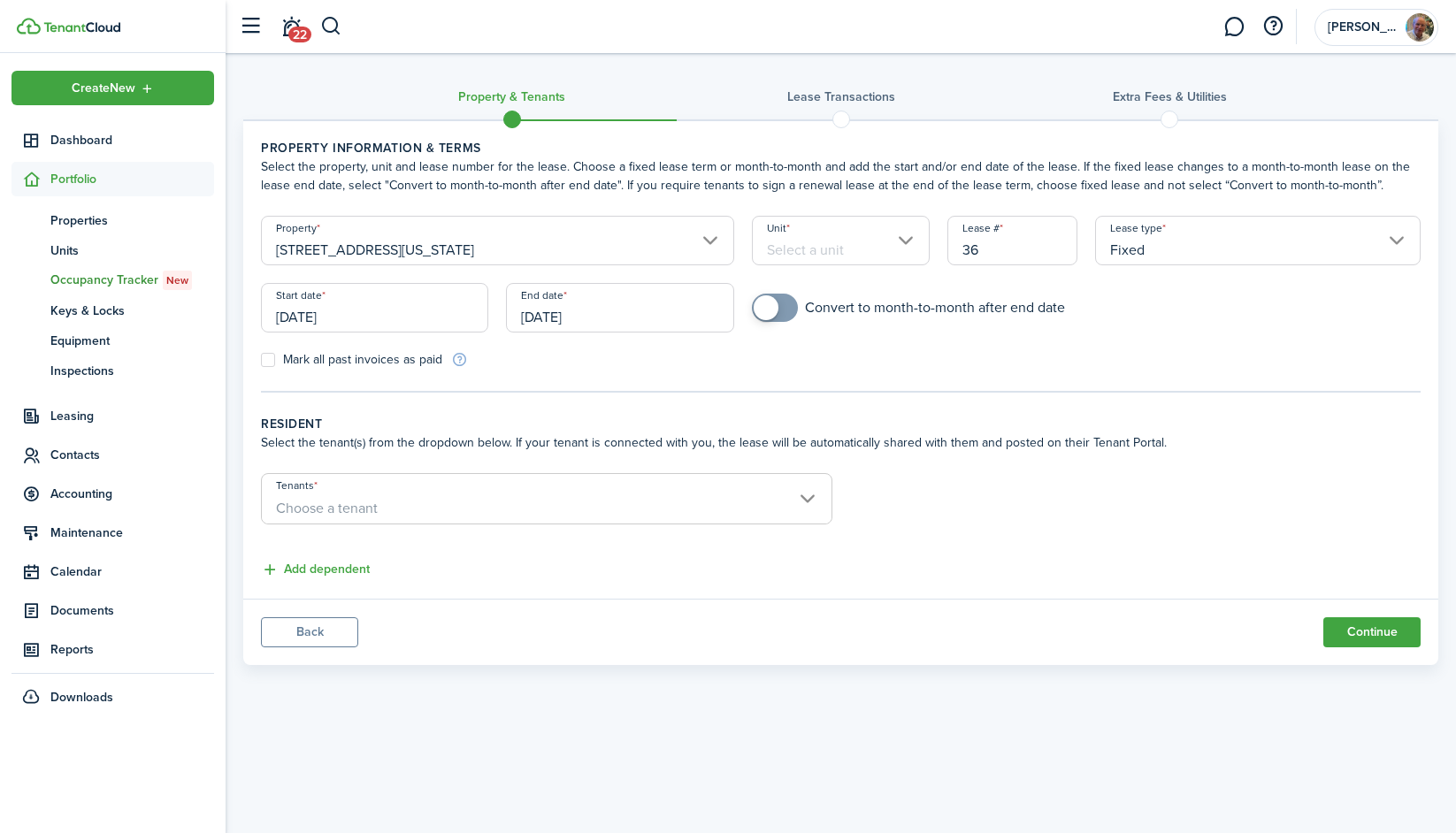
click at [912, 245] on input "Unit" at bounding box center [841, 241] width 178 height 50
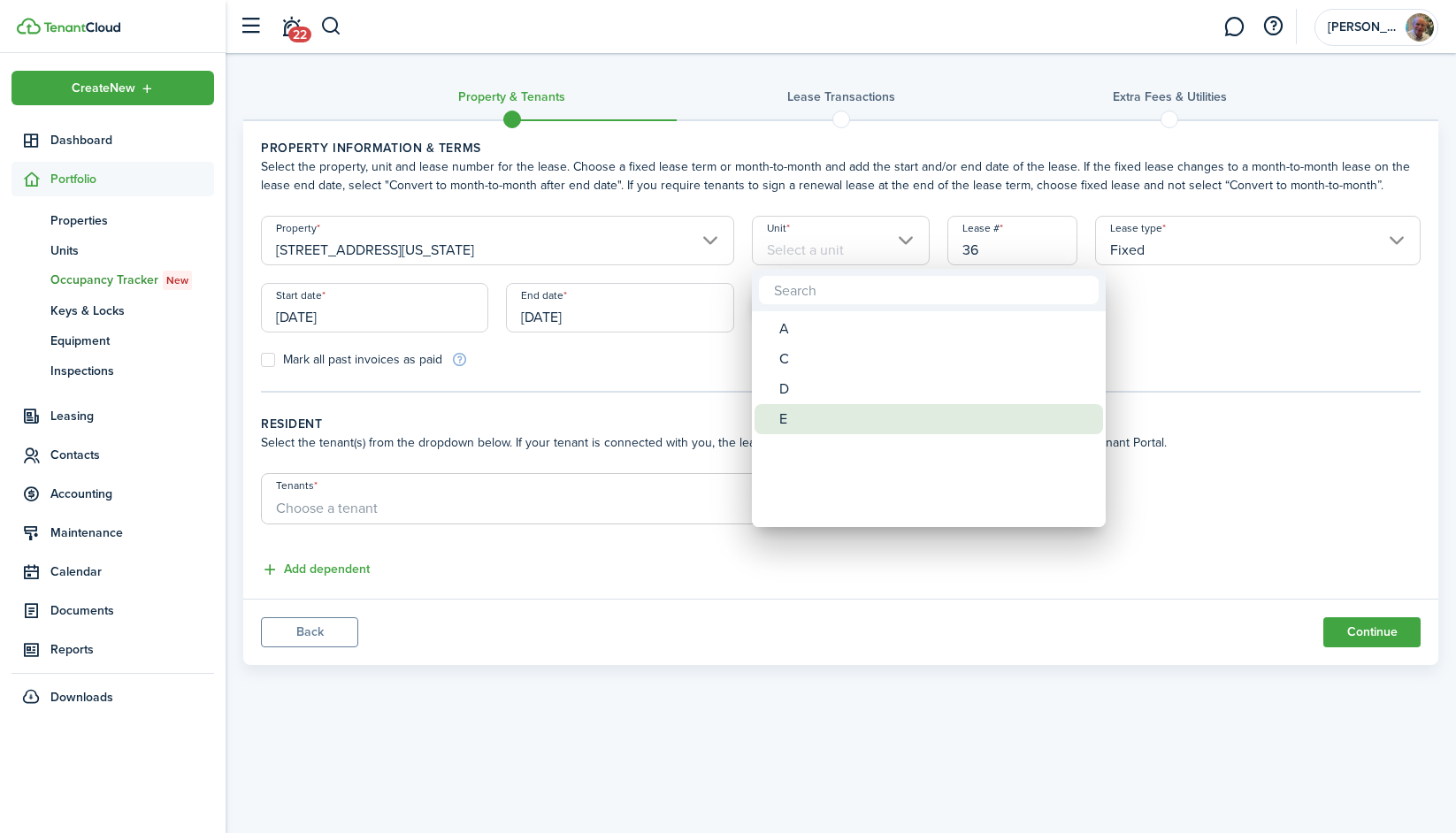
click at [799, 406] on div "E" at bounding box center [935, 420] width 313 height 30
type input "E"
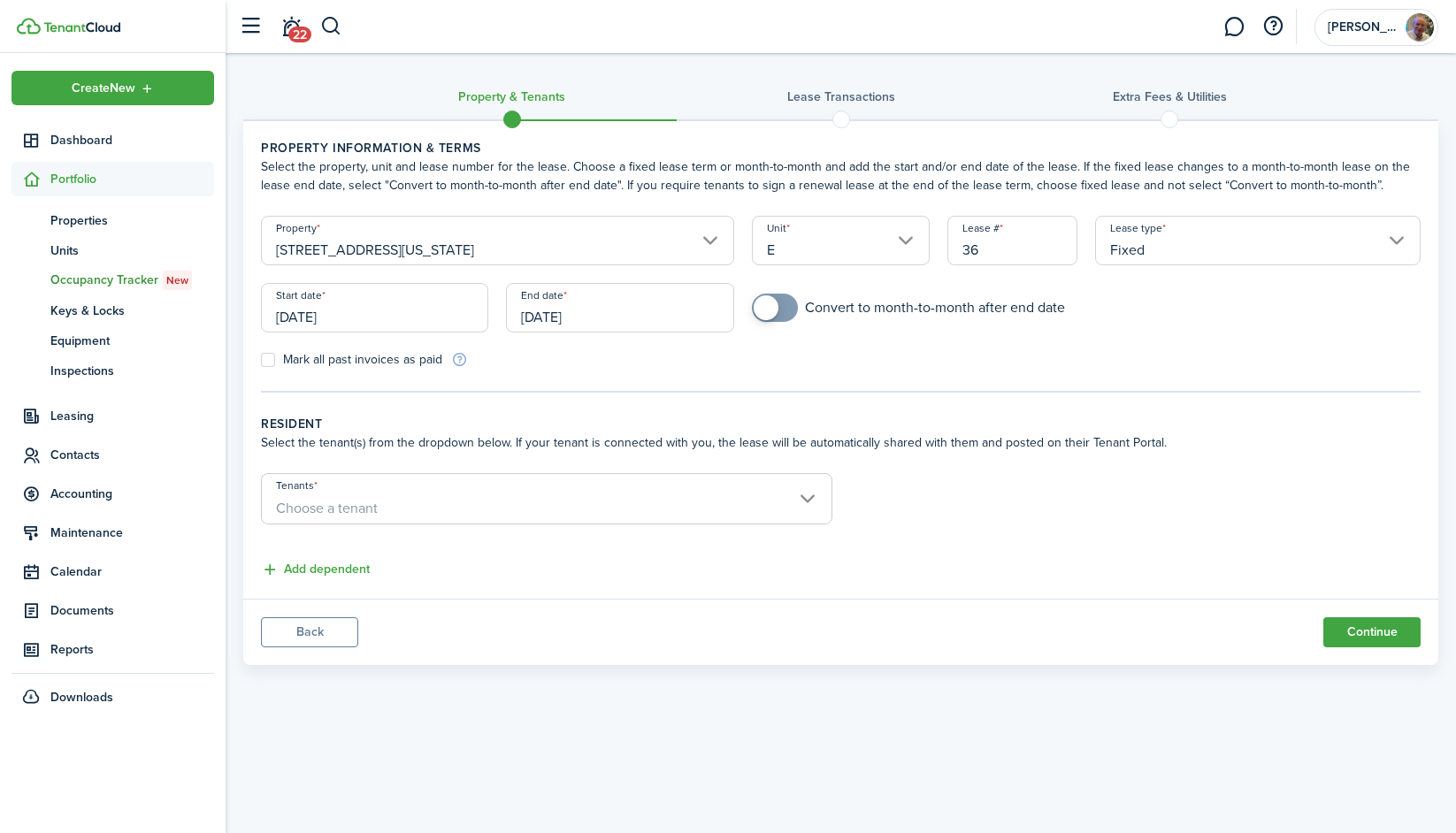
click at [1118, 241] on input "Fixed" at bounding box center [1257, 241] width 325 height 50
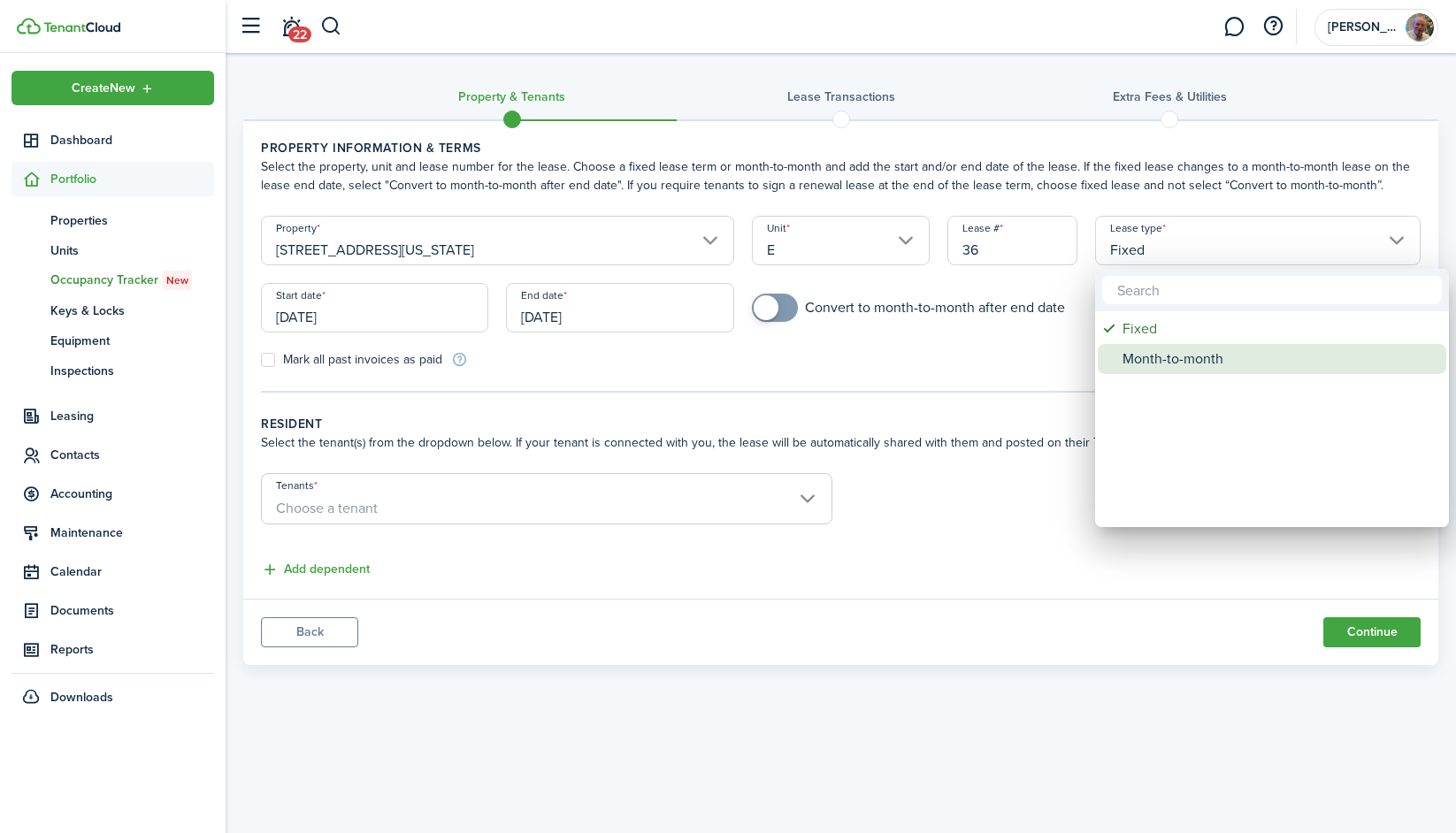
click at [1125, 347] on div "Month-to-month" at bounding box center [1279, 359] width 313 height 30
type input "Month-to-month"
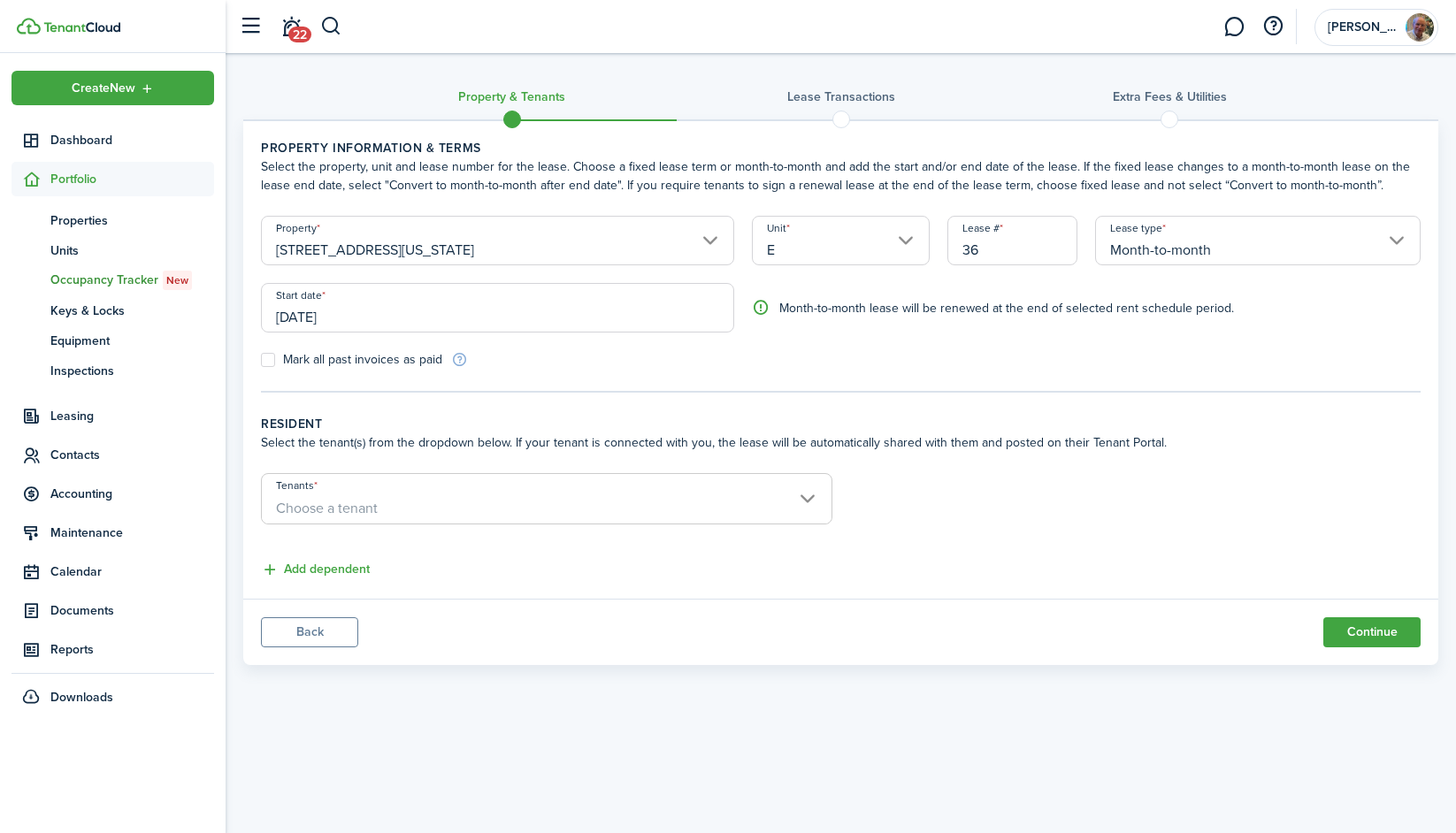
click at [460, 311] on input "[DATE]" at bounding box center [497, 308] width 473 height 50
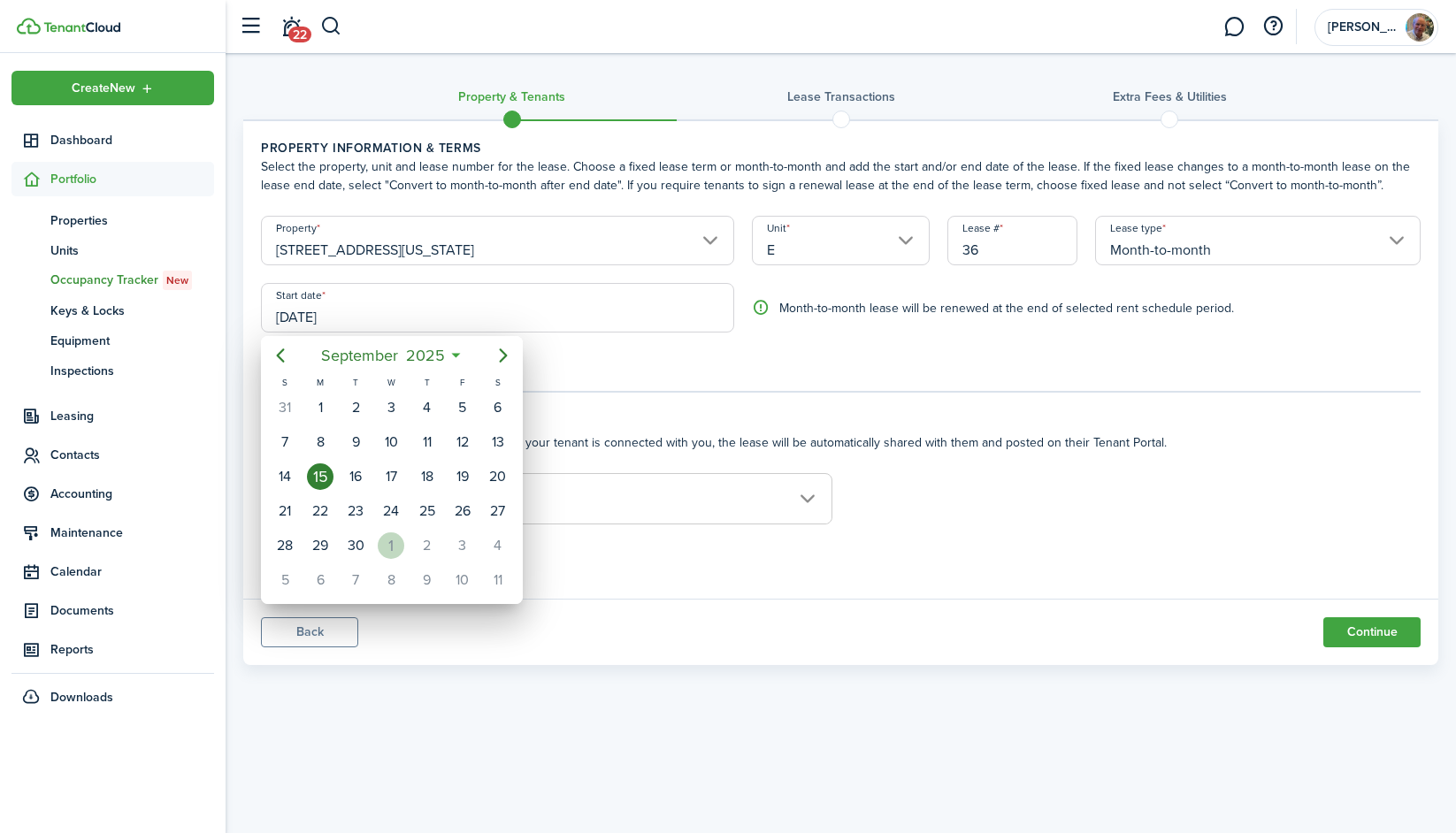
click at [390, 543] on div "1" at bounding box center [391, 546] width 27 height 27
type input "[DATE]"
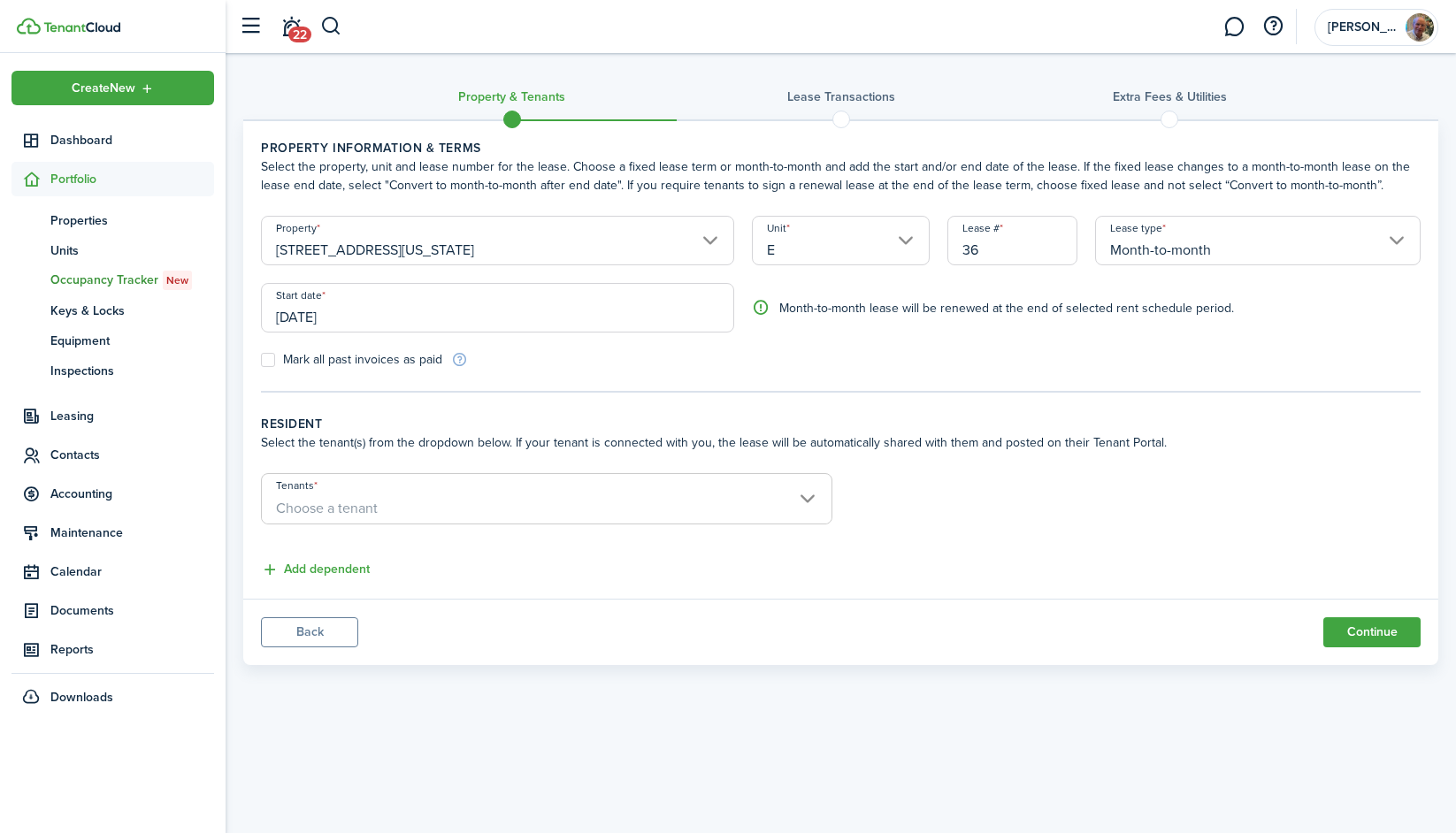
click at [570, 500] on span "Choose a tenant" at bounding box center [546, 509] width 569 height 30
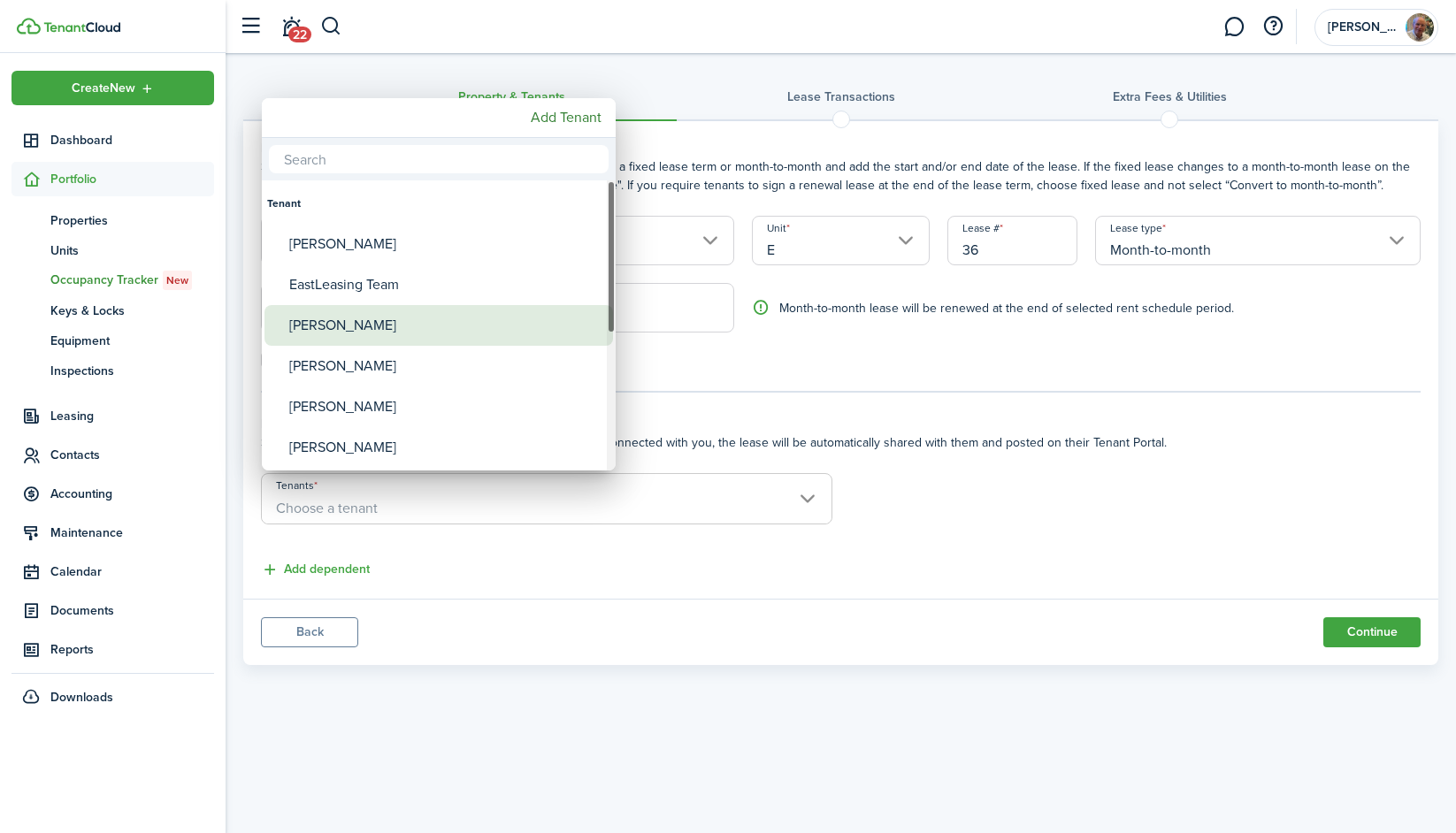
click at [518, 314] on div "[PERSON_NAME]" at bounding box center [446, 325] width 313 height 41
type input "[PERSON_NAME]"
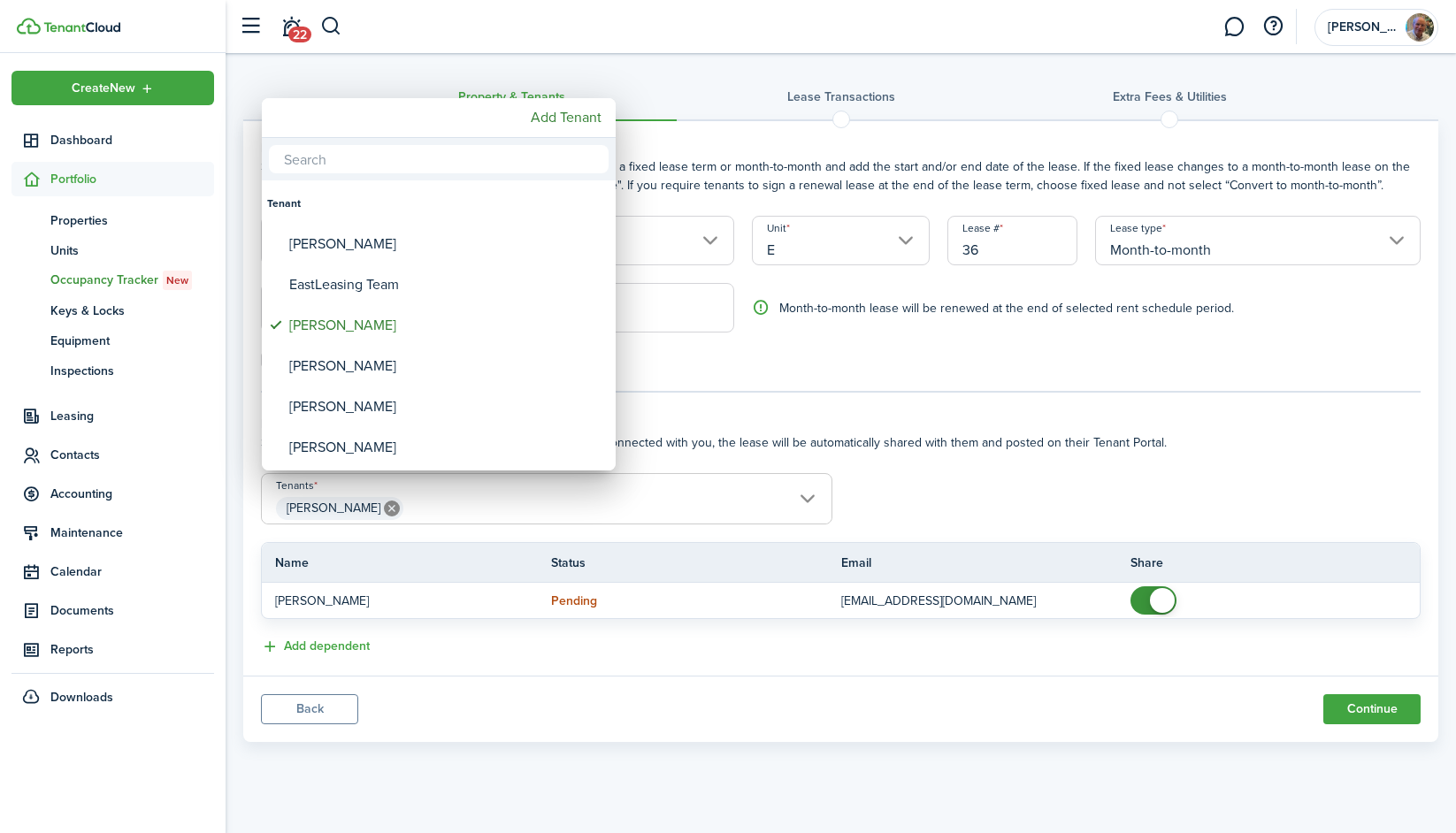
click at [626, 651] on div at bounding box center [727, 416] width 1738 height 1116
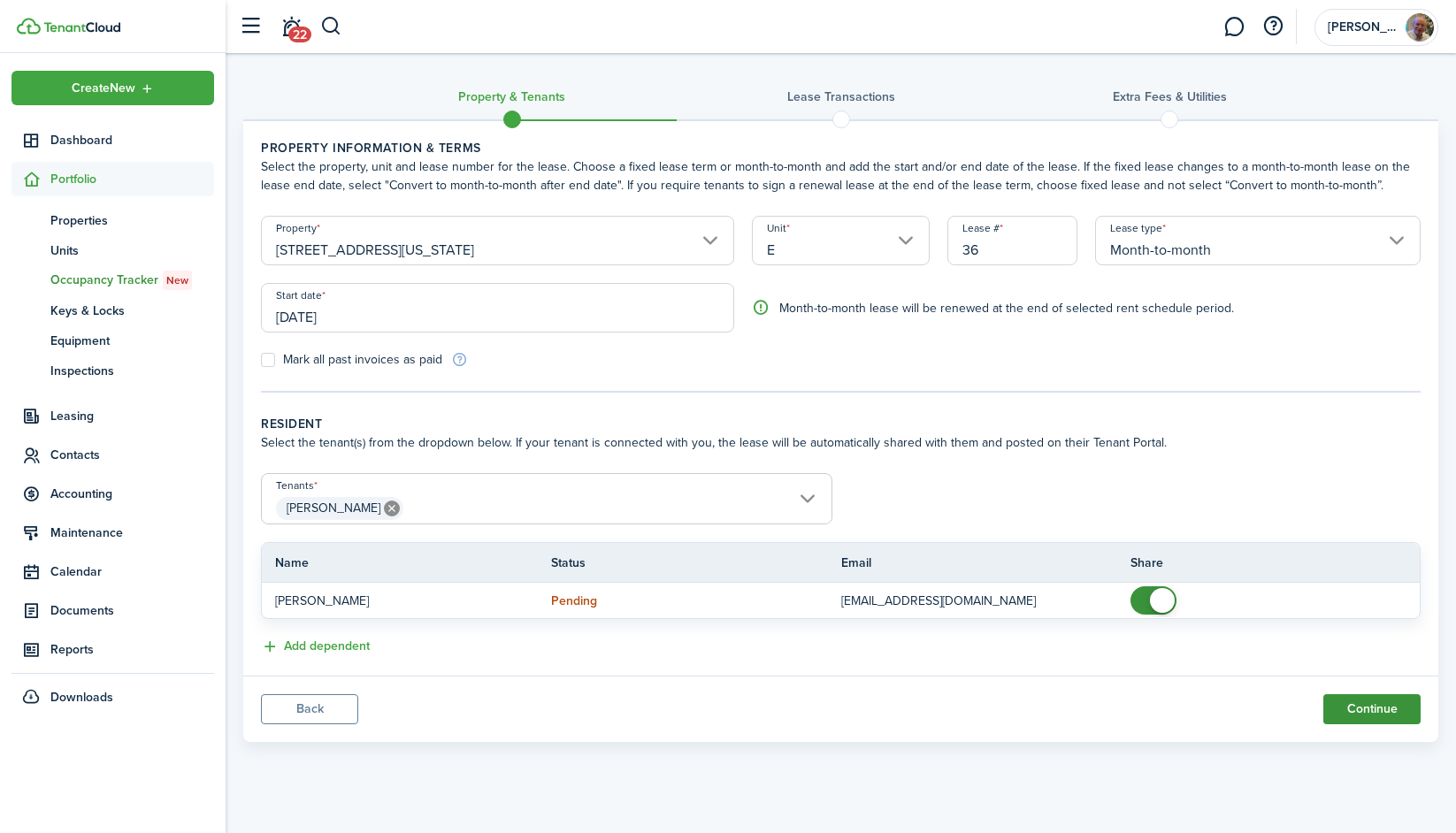
click at [1133, 704] on button "Continue" at bounding box center [1371, 709] width 97 height 30
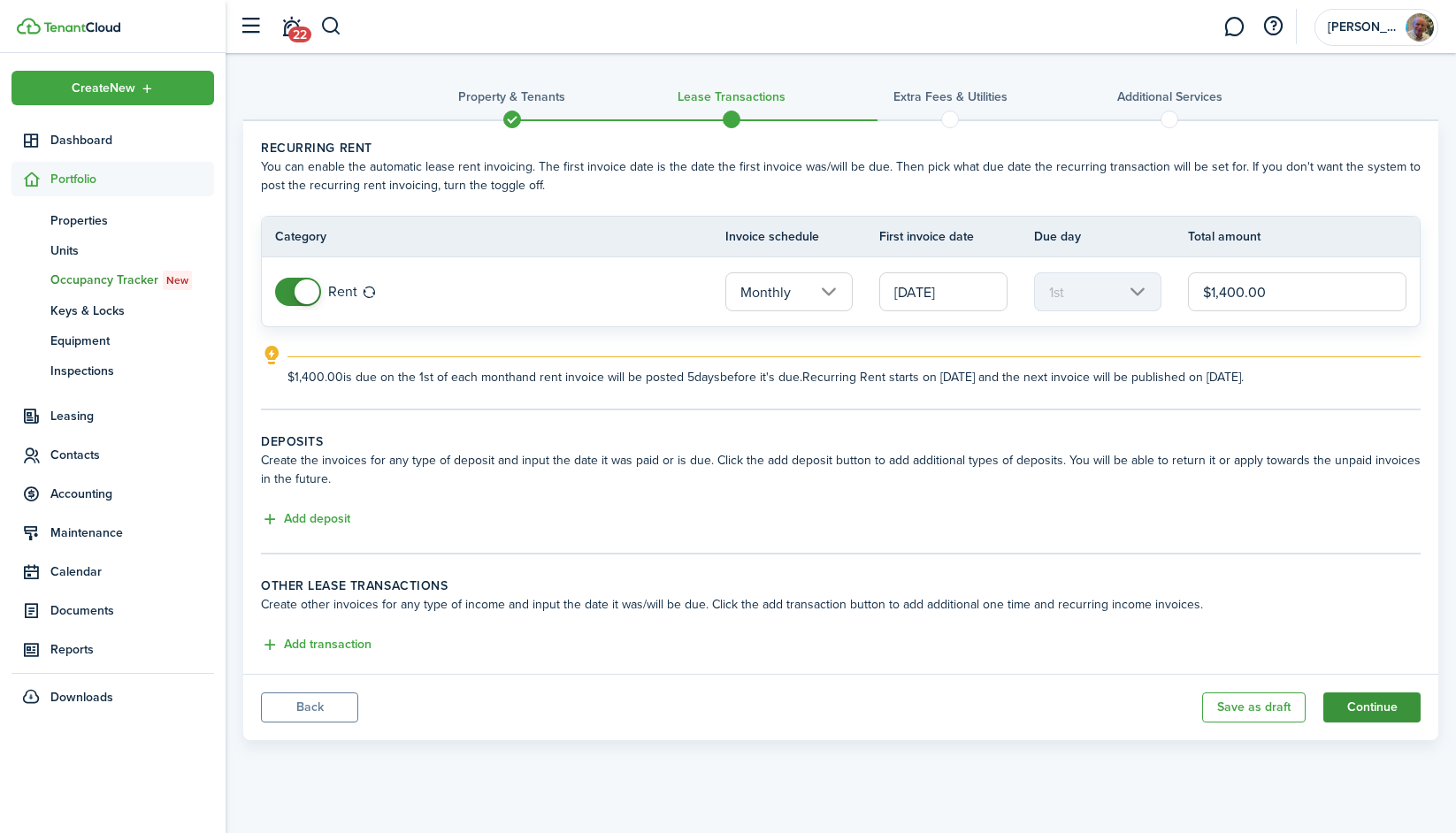
click at [1133, 715] on button "Continue" at bounding box center [1371, 707] width 97 height 30
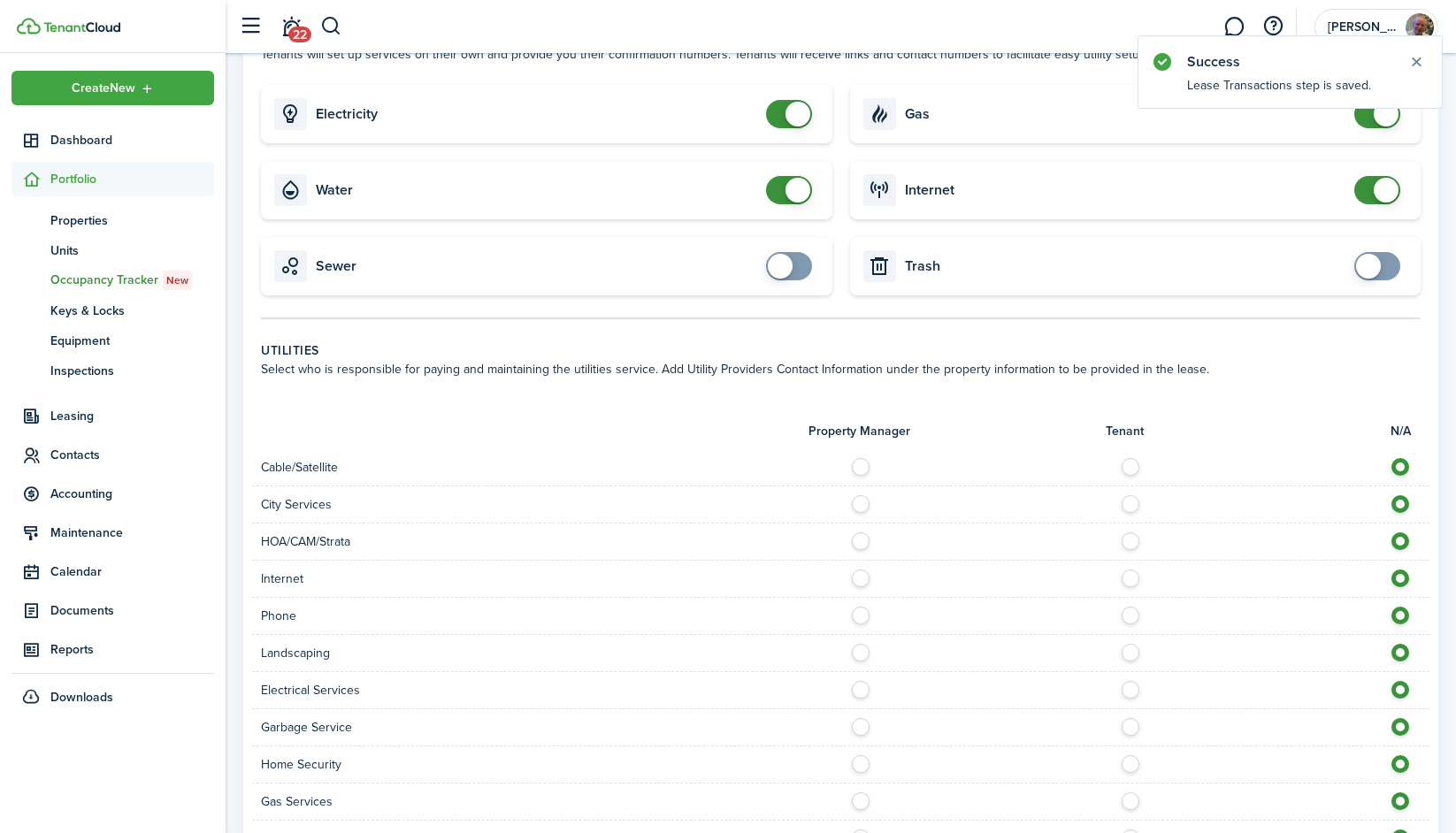
scroll to position [537, 0]
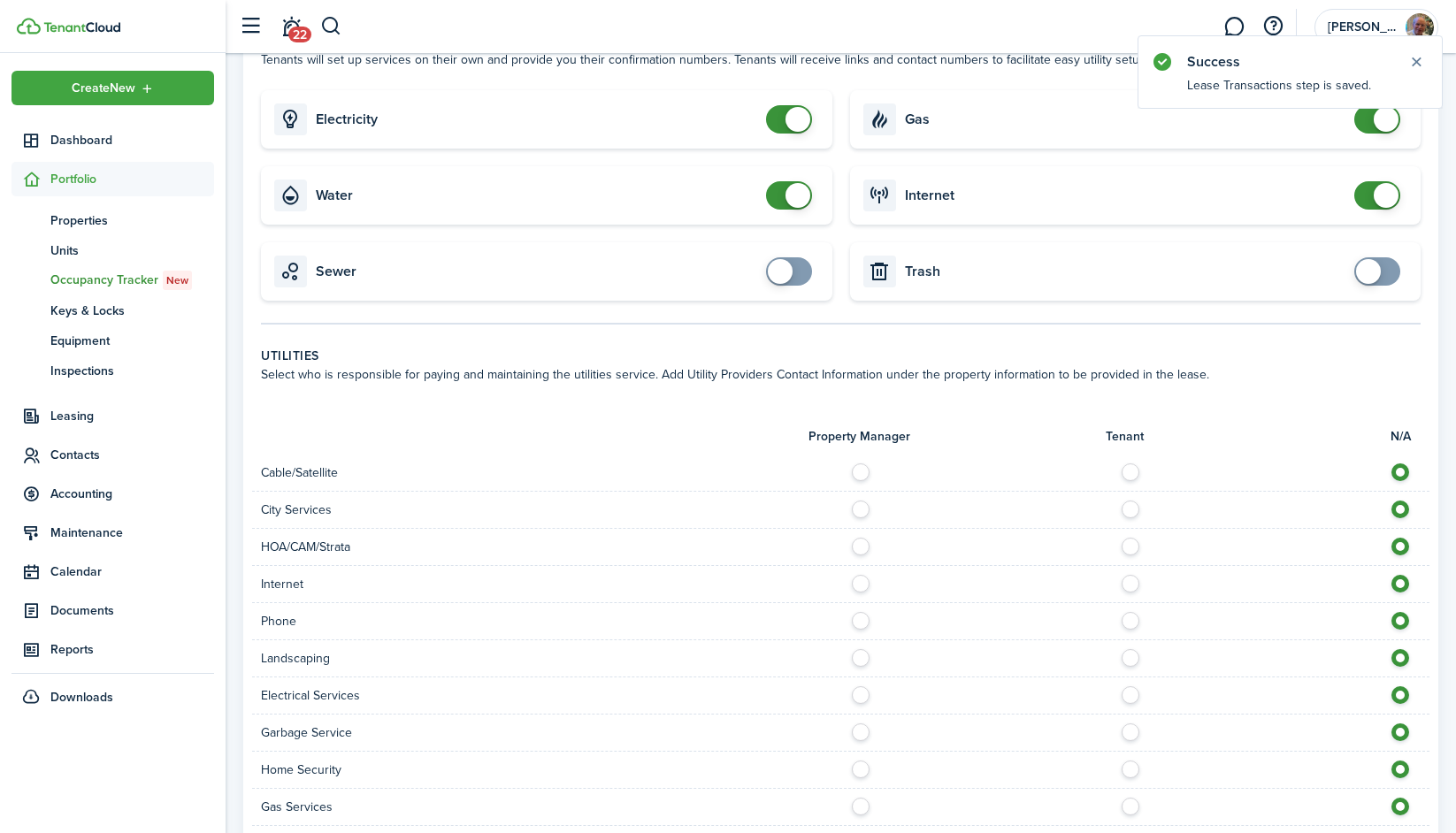
checkbox input "false"
click at [791, 190] on span at bounding box center [798, 195] width 25 height 25
checkbox input "false"
click at [798, 127] on span at bounding box center [798, 119] width 25 height 25
checkbox input "false"
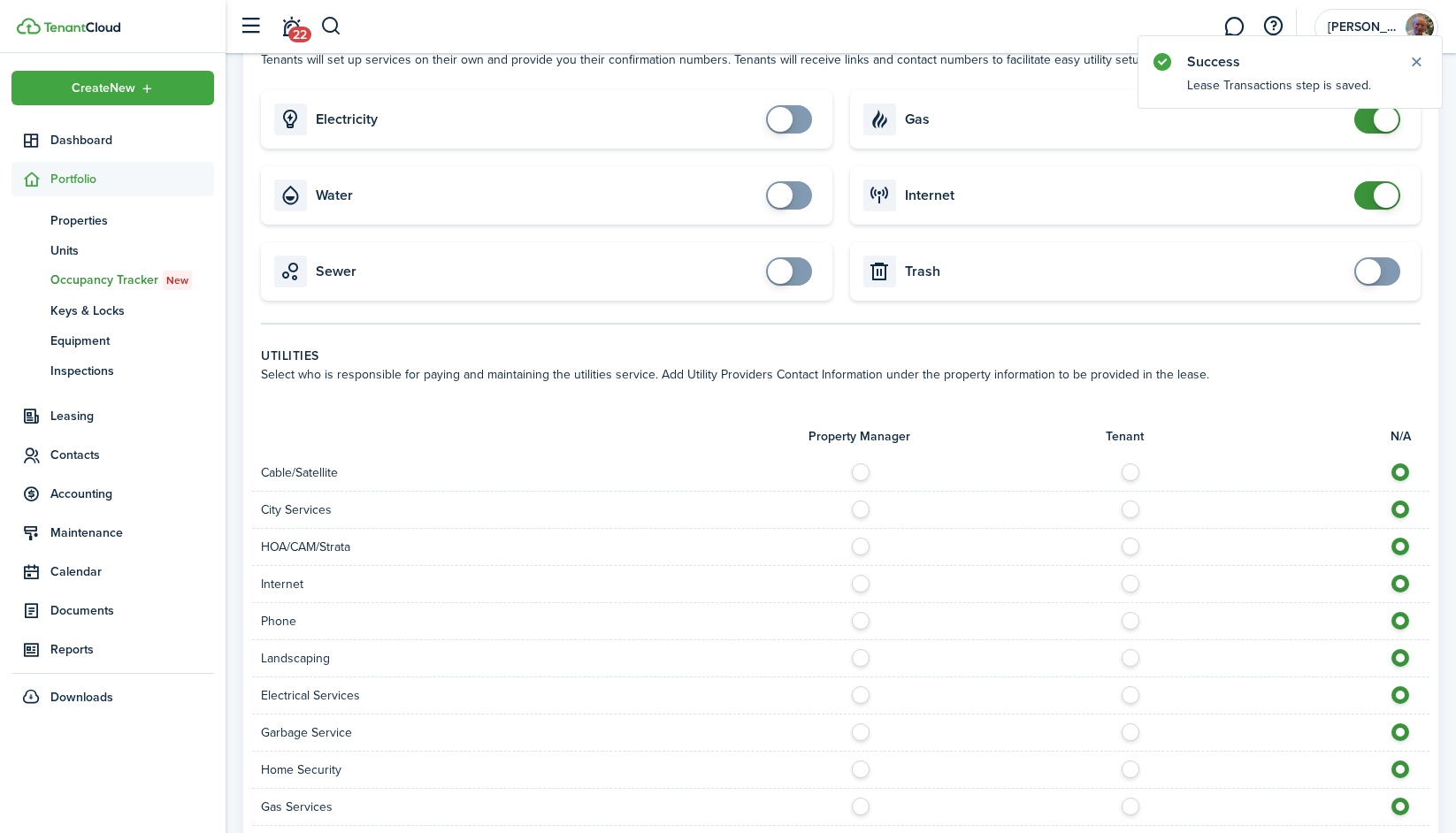
click at [1133, 199] on span at bounding box center [1386, 195] width 25 height 25
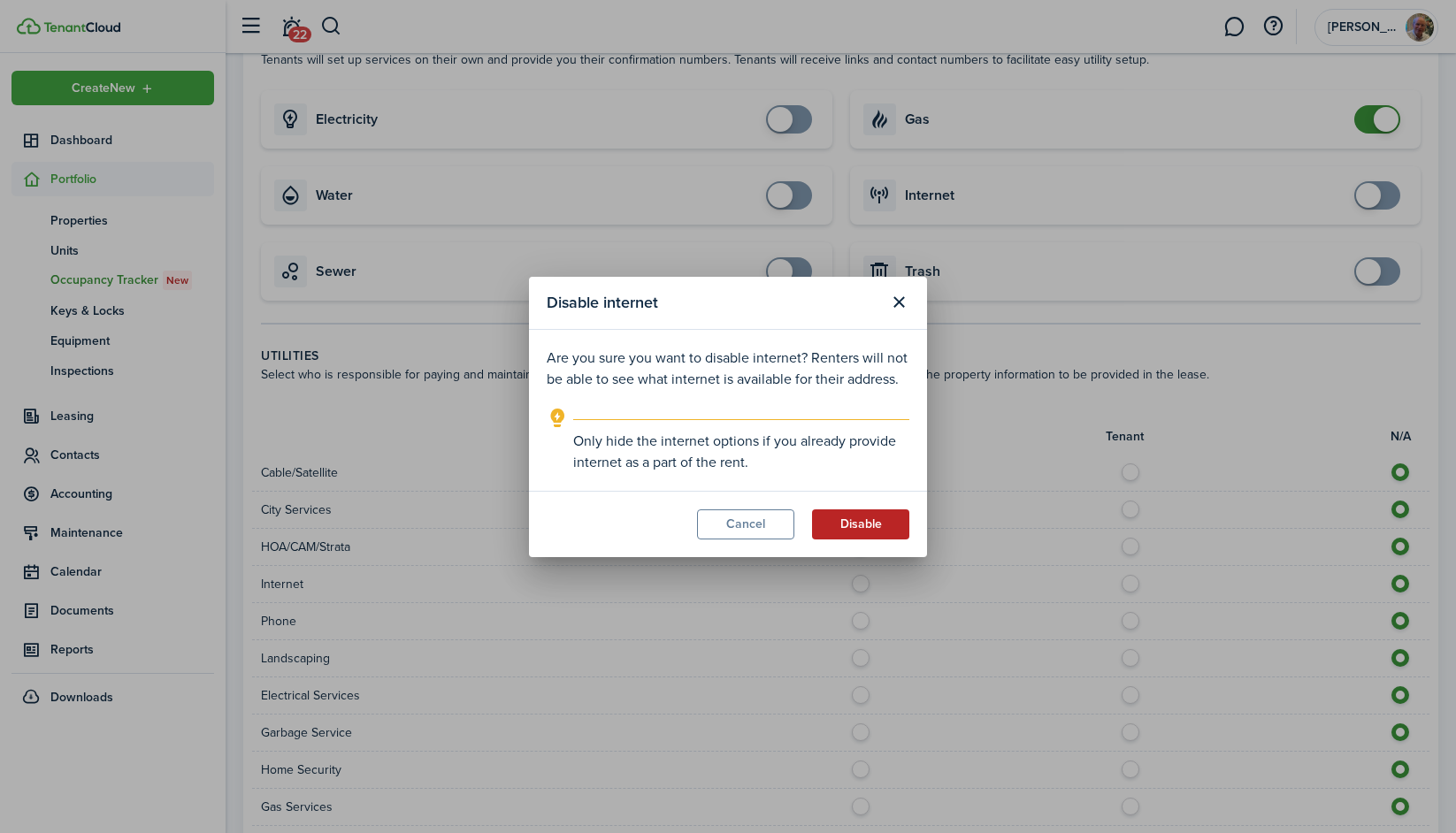
click at [834, 521] on button "Disable" at bounding box center [860, 525] width 97 height 30
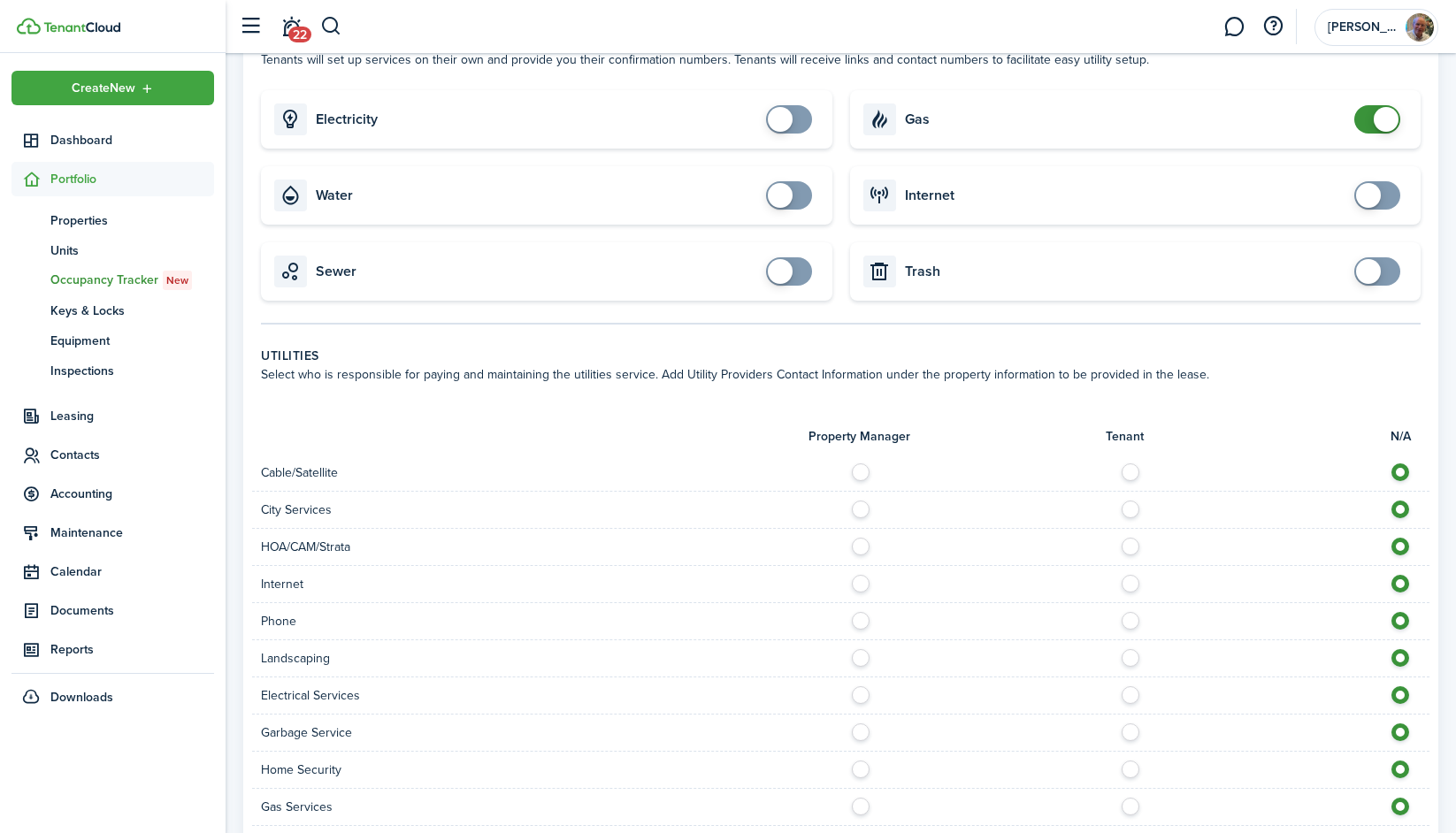
checkbox input "false"
click at [1133, 121] on span at bounding box center [1386, 119] width 25 height 25
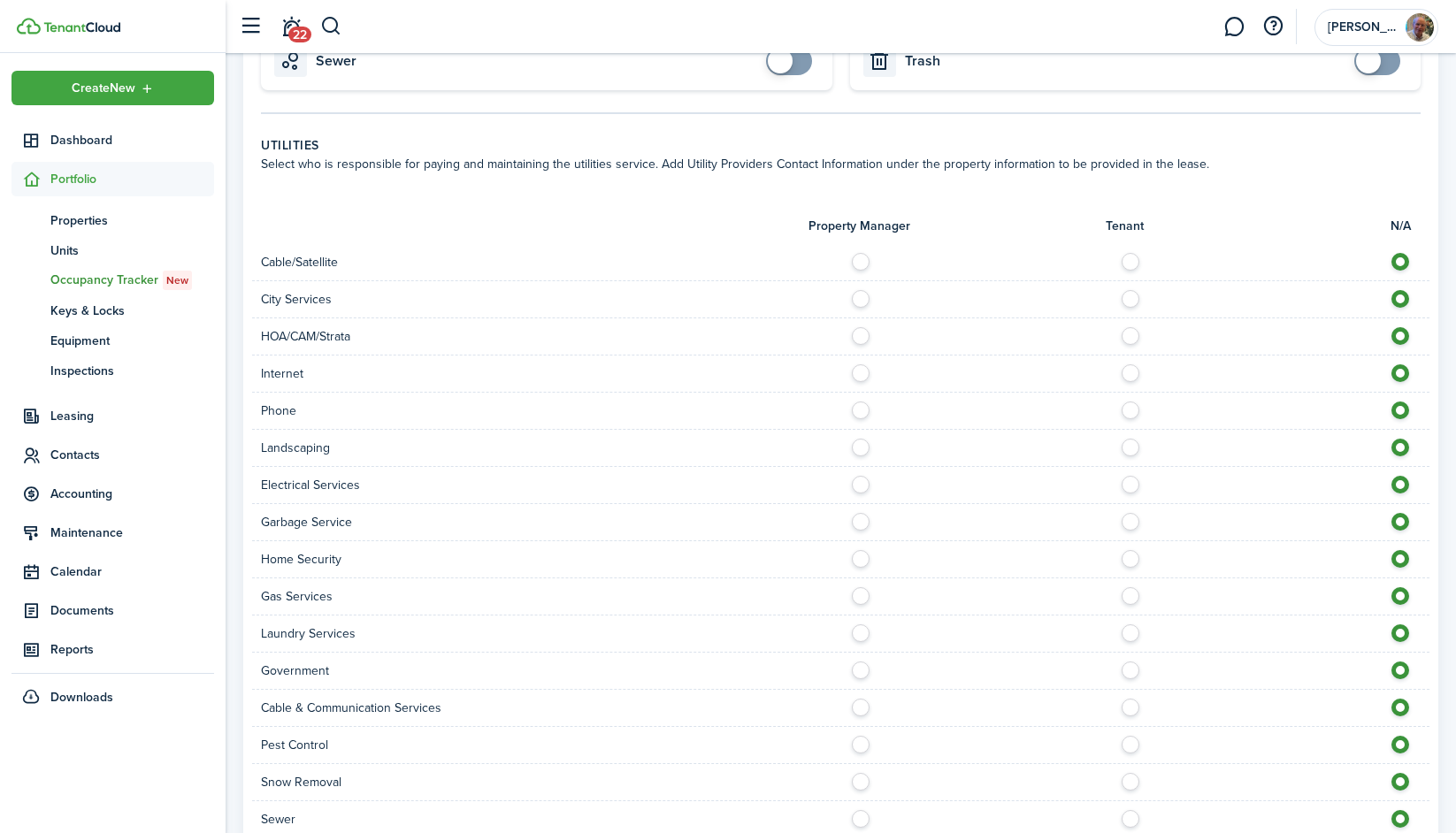
scroll to position [922, 0]
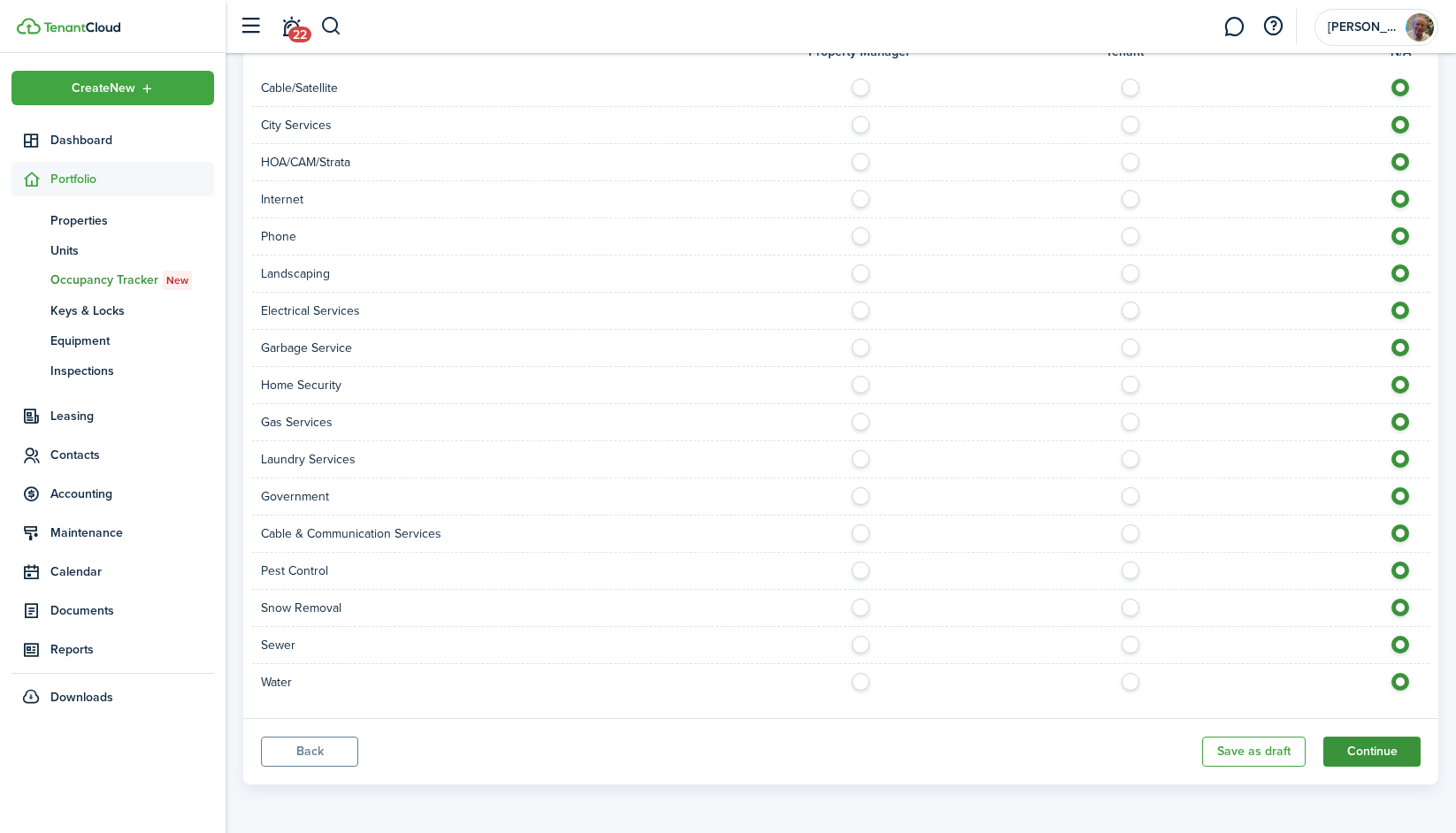
click at [1133, 755] on button "Continue" at bounding box center [1371, 752] width 97 height 30
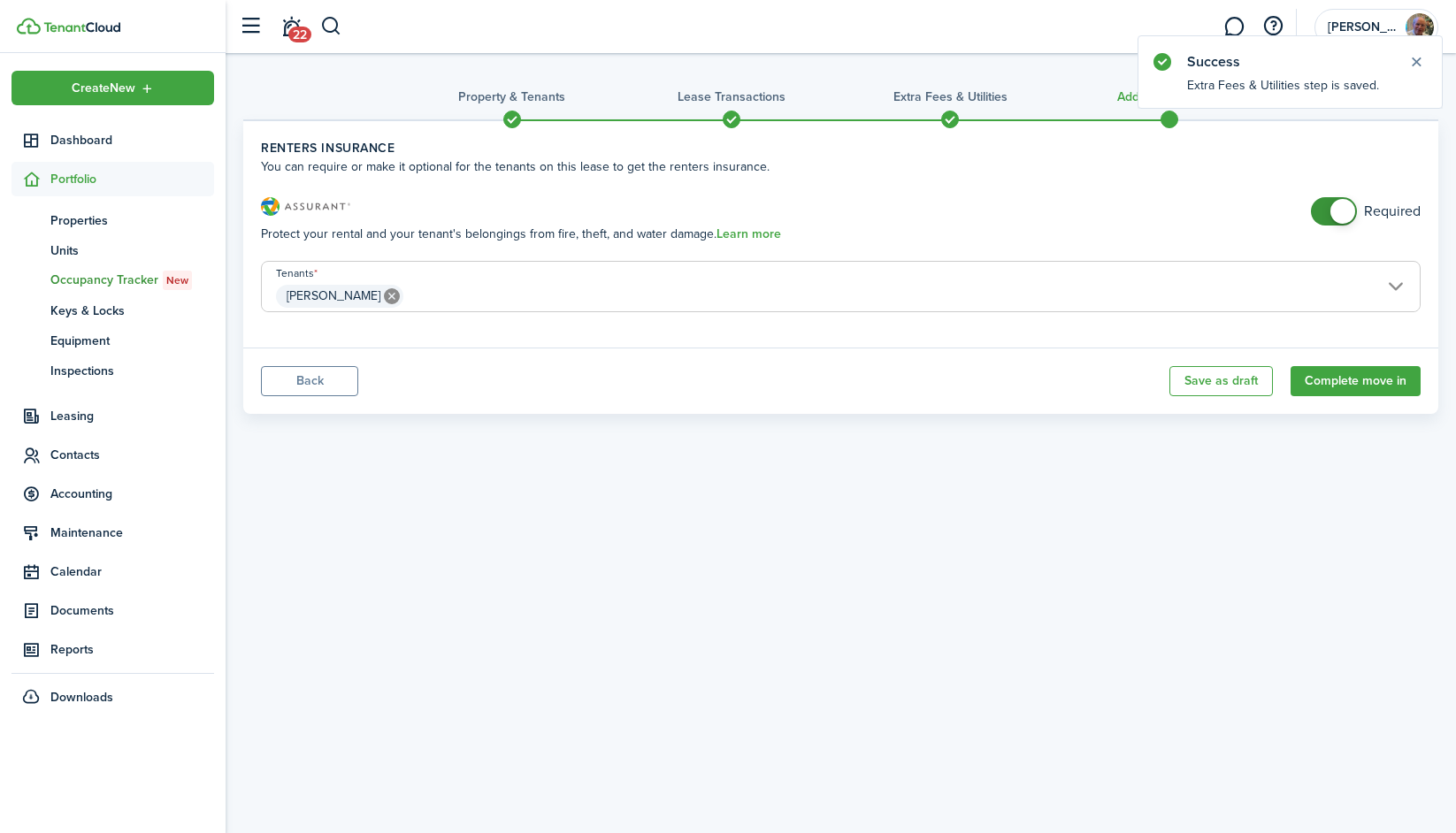
checkbox input "false"
click at [1133, 221] on span at bounding box center [1343, 211] width 25 height 25
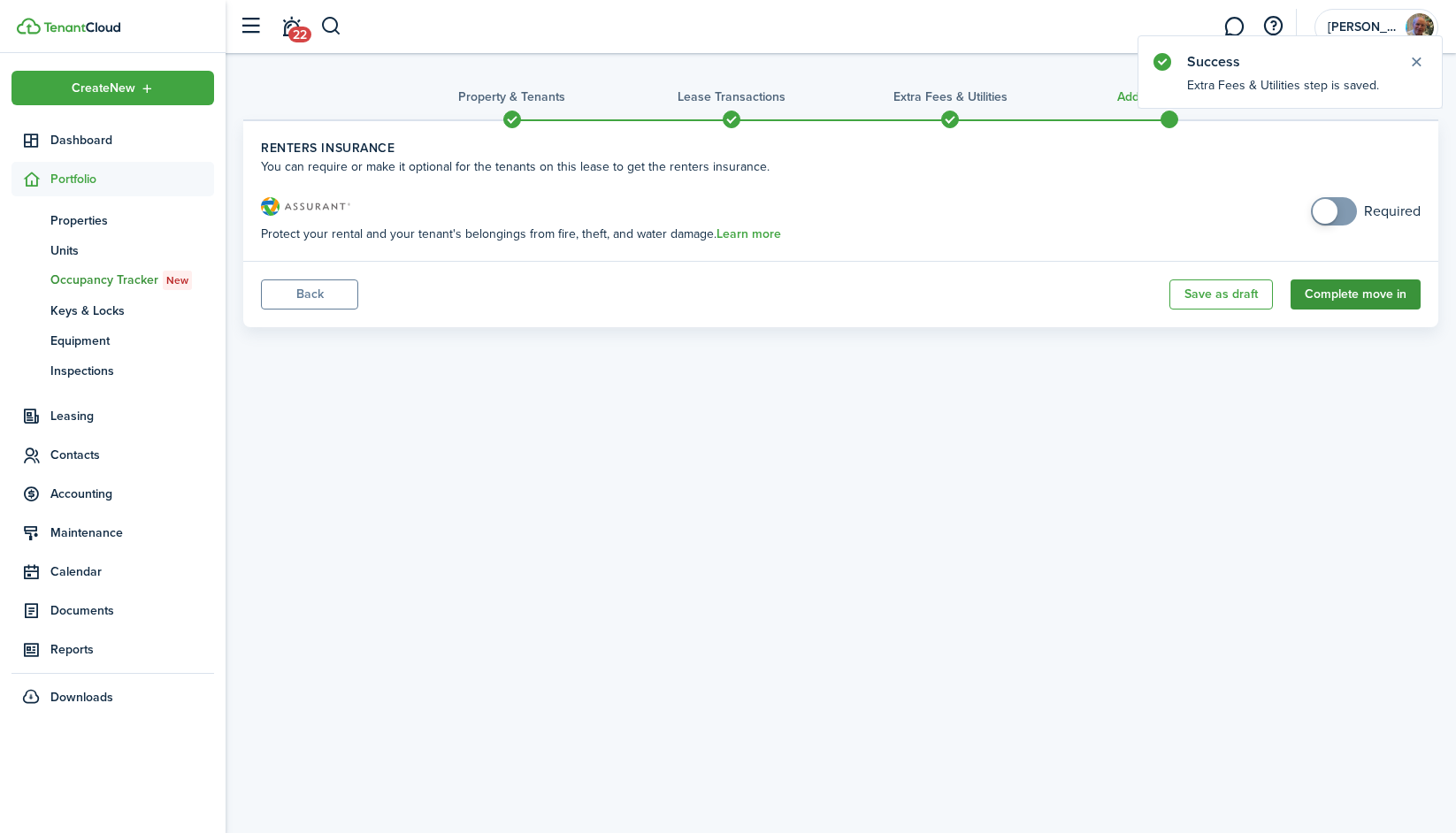
click at [1133, 290] on button "Complete move in" at bounding box center [1355, 295] width 130 height 30
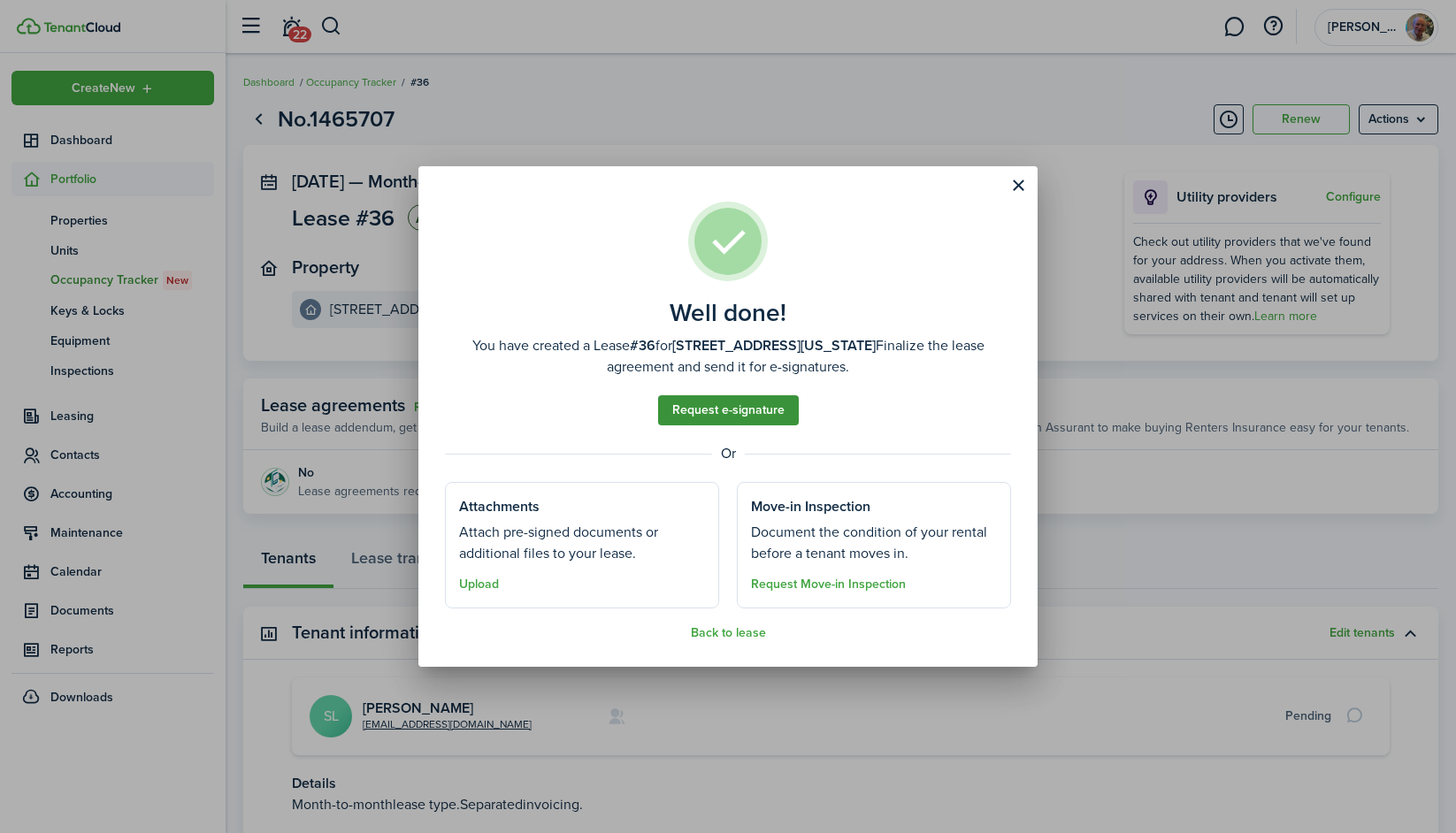
click at [754, 405] on link "Request e-signature" at bounding box center [728, 411] width 141 height 30
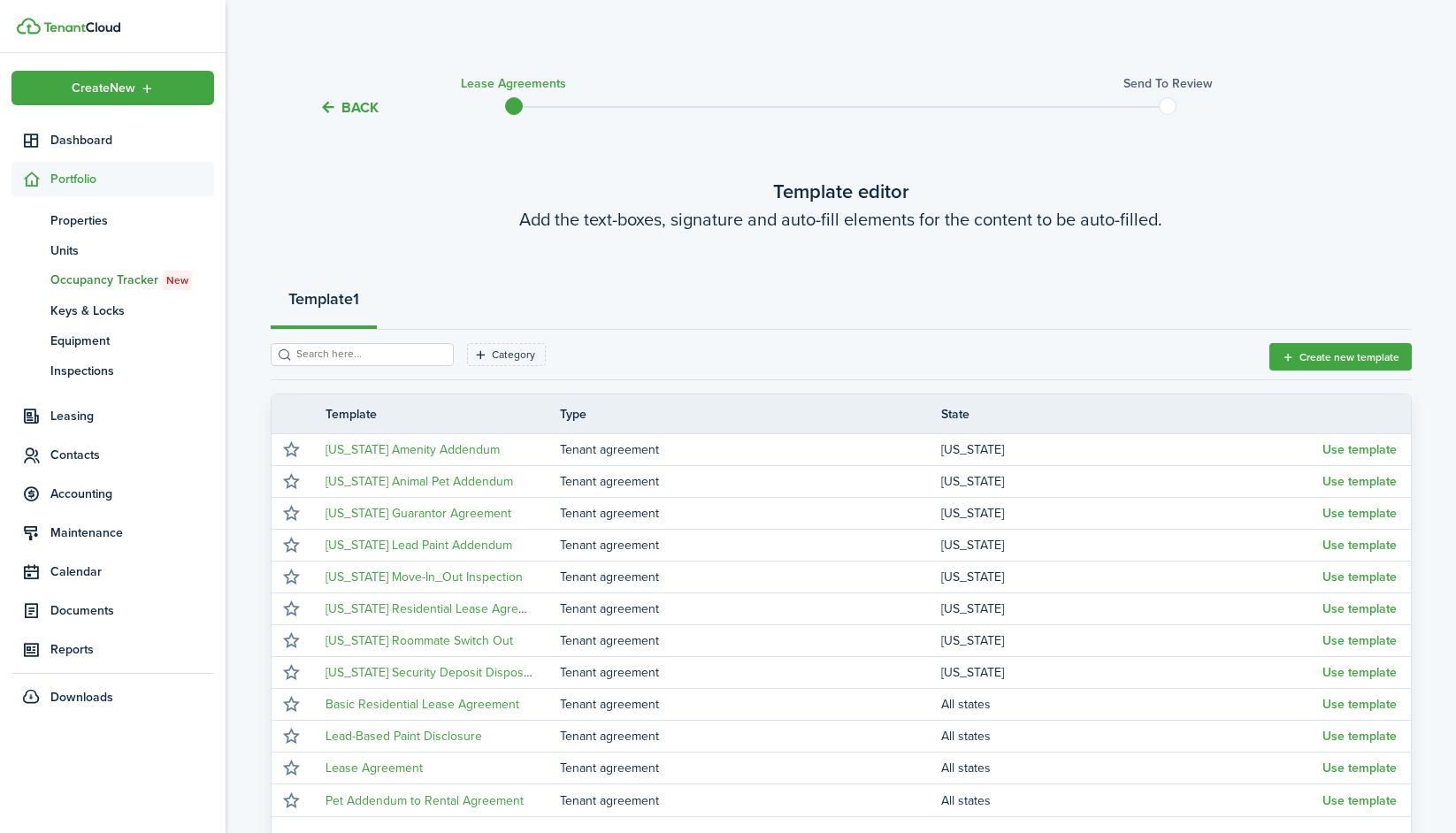
click at [1133, 339] on section "Template 1 Category Create new template Template Type State [US_STATE] Amenity …" at bounding box center [841, 576] width 1141 height 599
click at [1133, 354] on button "Create new template" at bounding box center [1340, 356] width 143 height 28
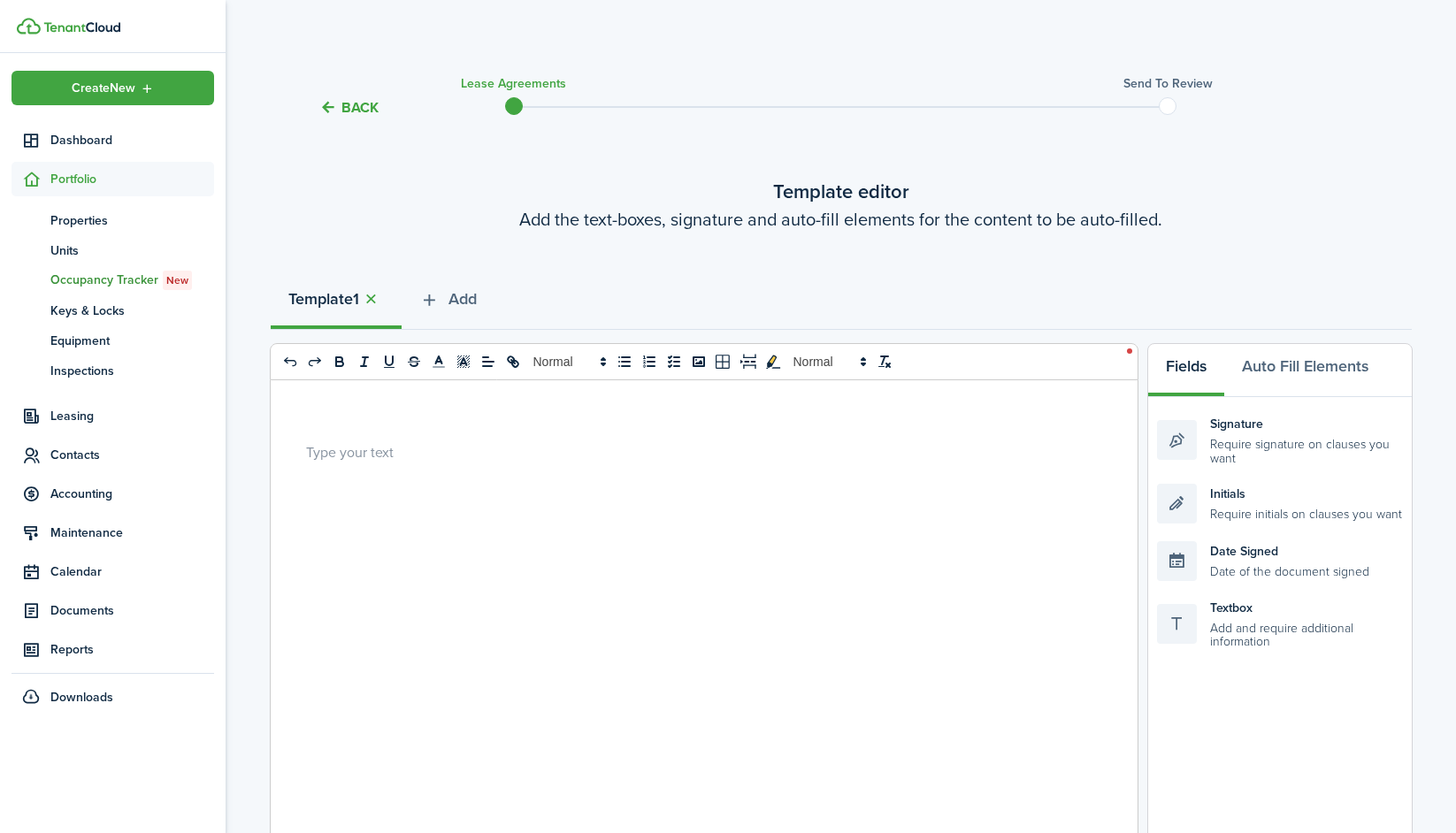
click at [558, 483] on div at bounding box center [698, 727] width 854 height 694
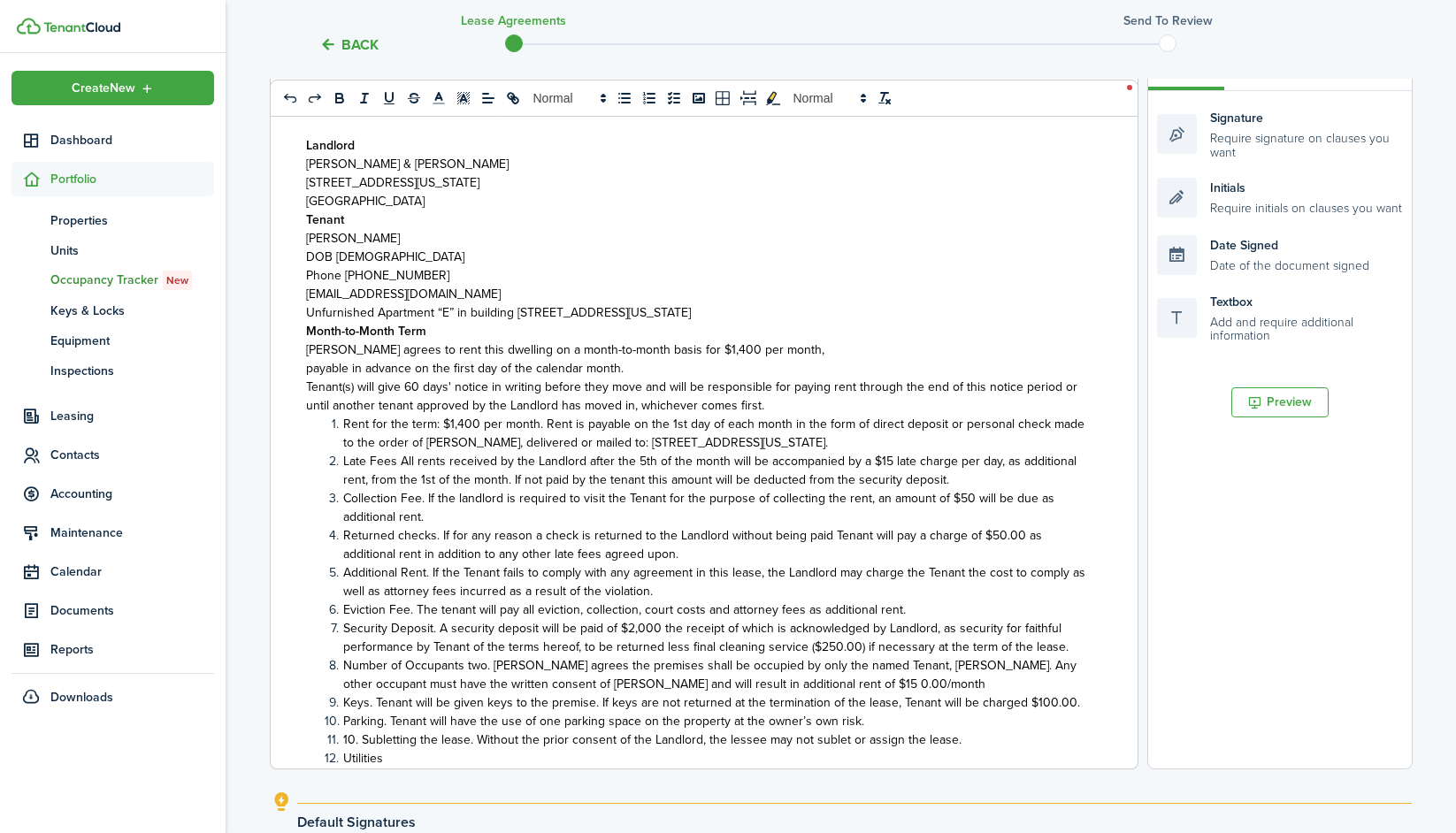
scroll to position [288, 0]
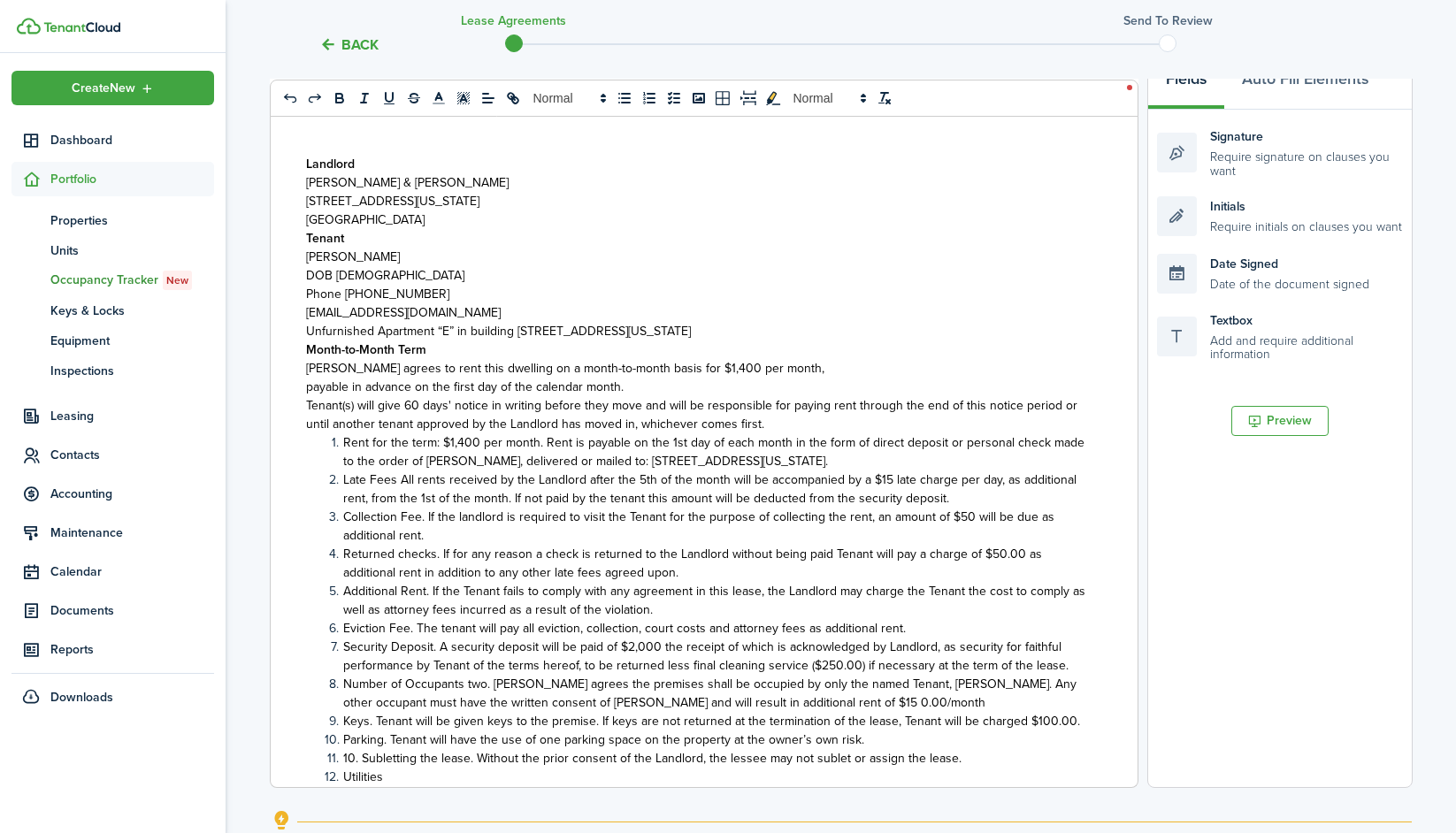
click at [383, 242] on p "Tenant" at bounding box center [697, 238] width 782 height 19
click at [788, 339] on p "Unfurnished Apartment “E” in building [STREET_ADDRESS][US_STATE]" at bounding box center [697, 331] width 782 height 19
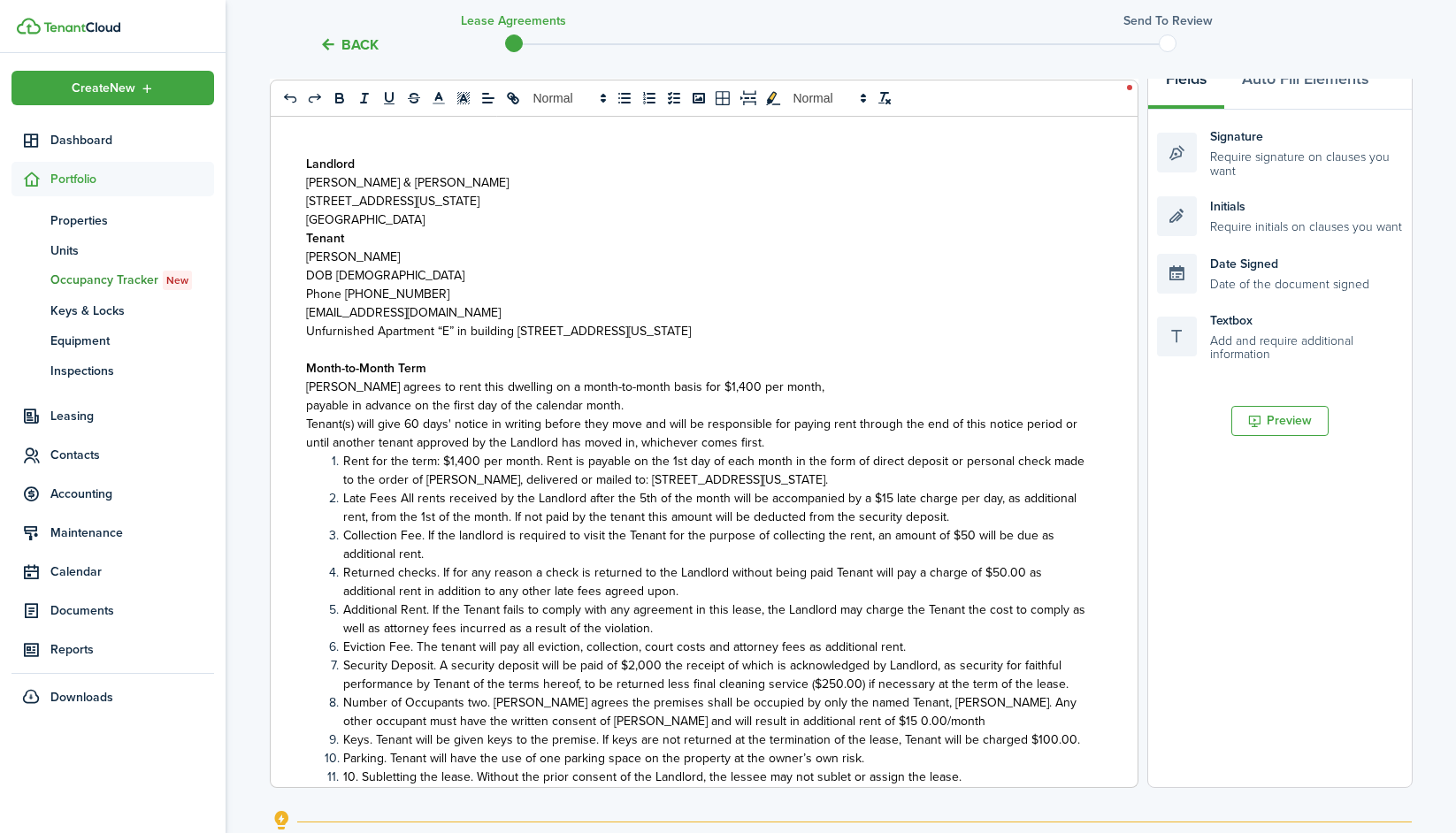
click at [309, 244] on strong "Tenant" at bounding box center [324, 238] width 38 height 19
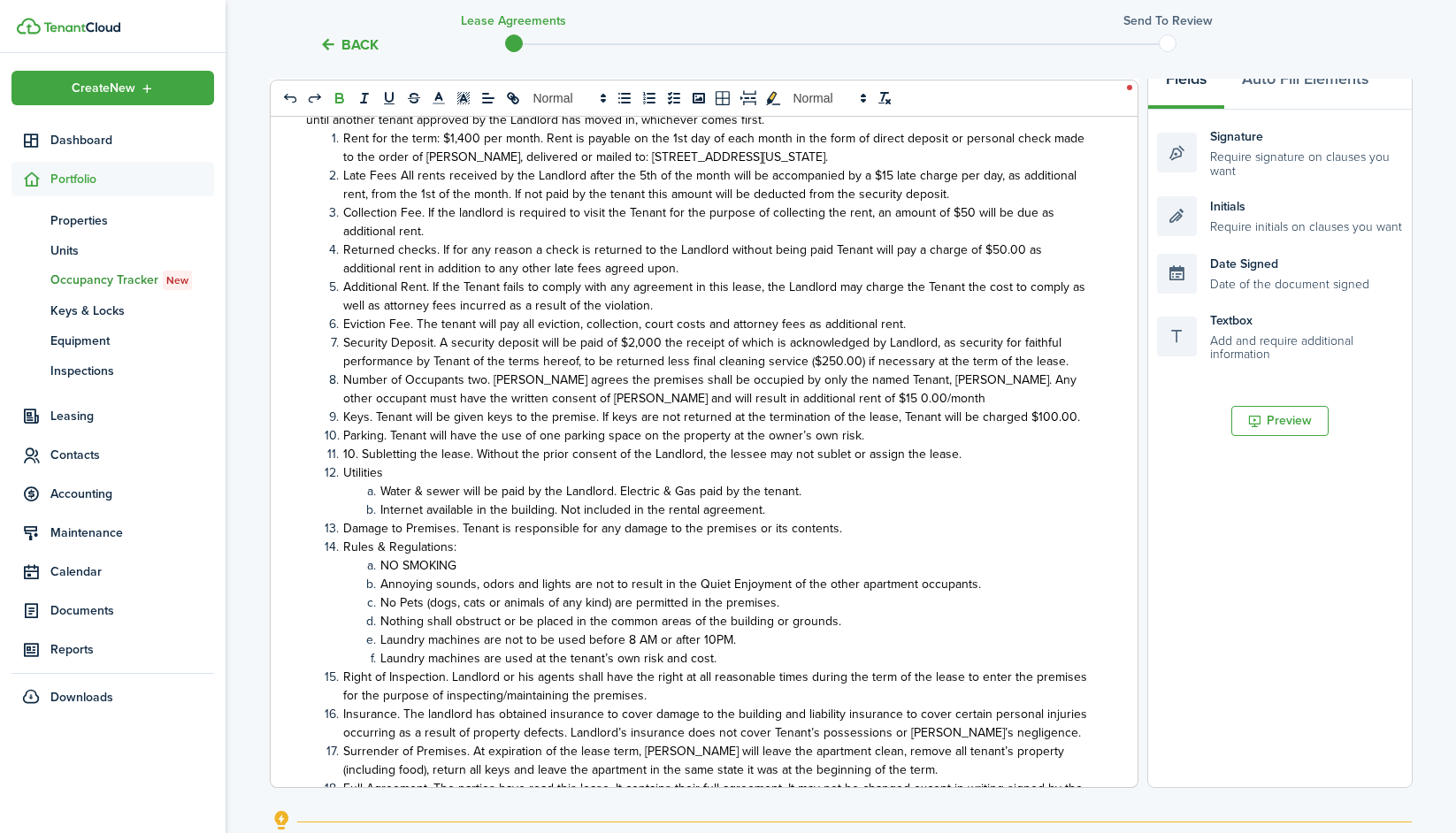
scroll to position [451, 0]
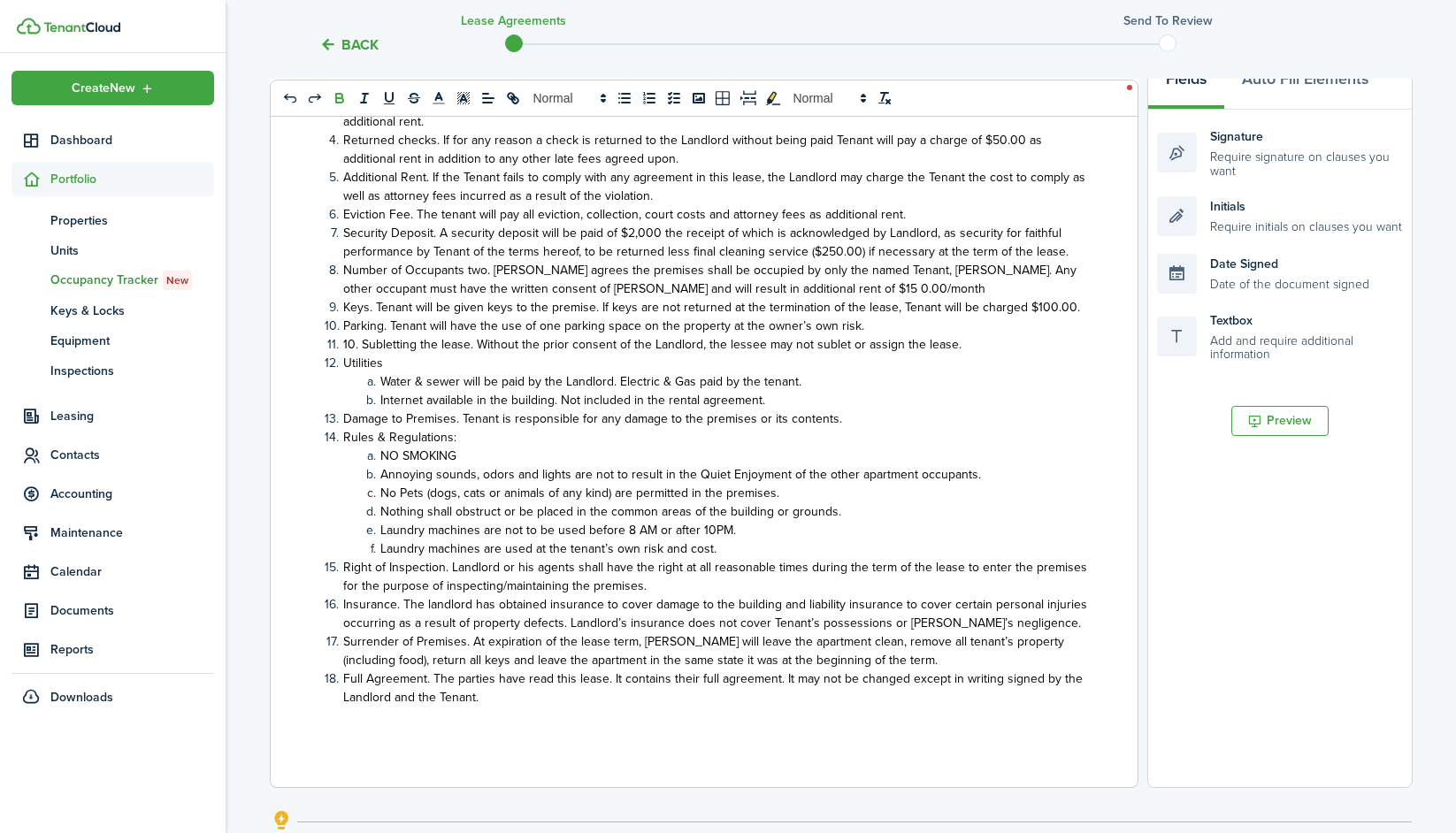
click at [481, 689] on li "Full Agreement. The parties have read this lease. It contains their full agreem…" at bounding box center [707, 688] width 765 height 37
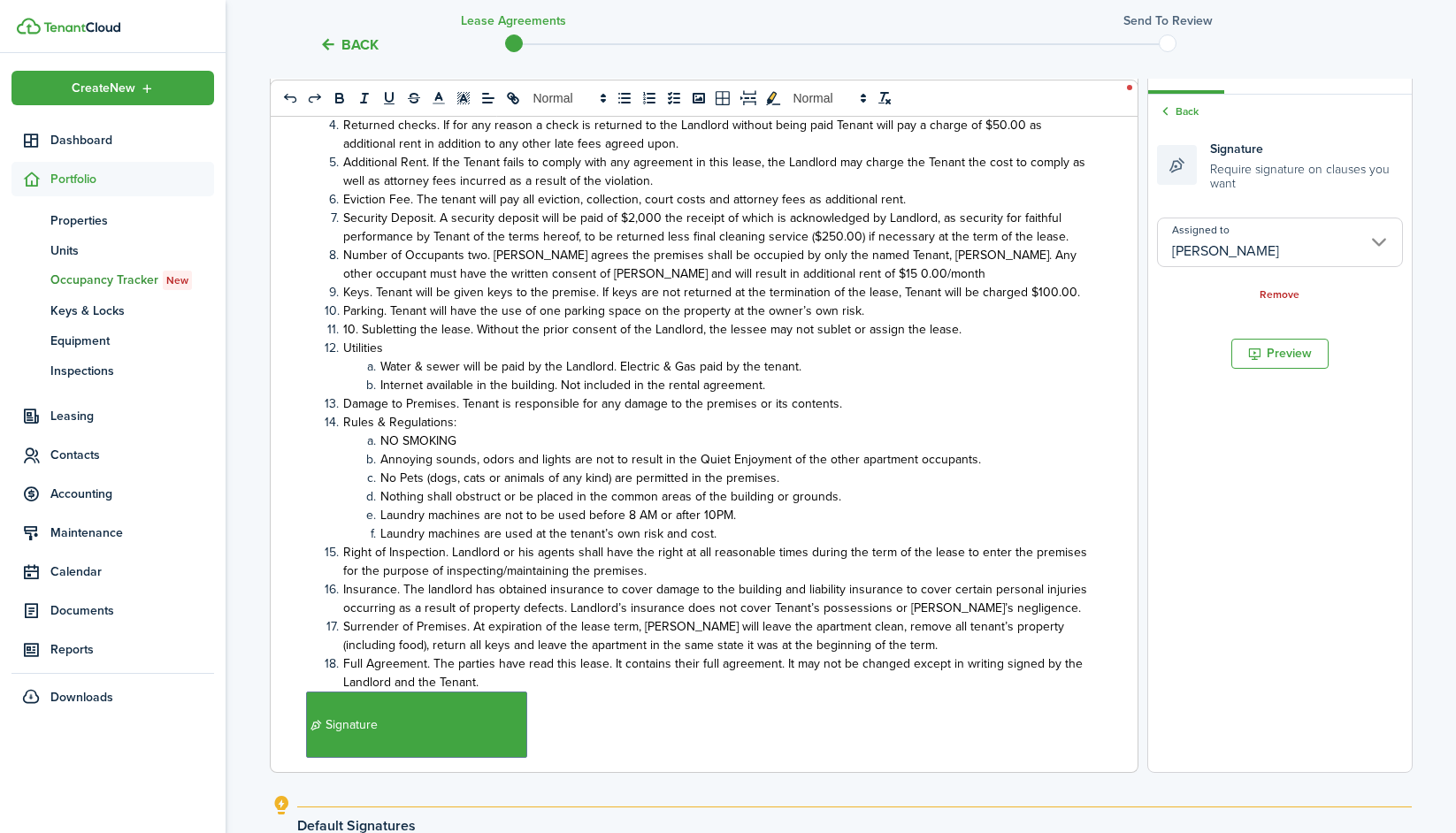
scroll to position [295, 0]
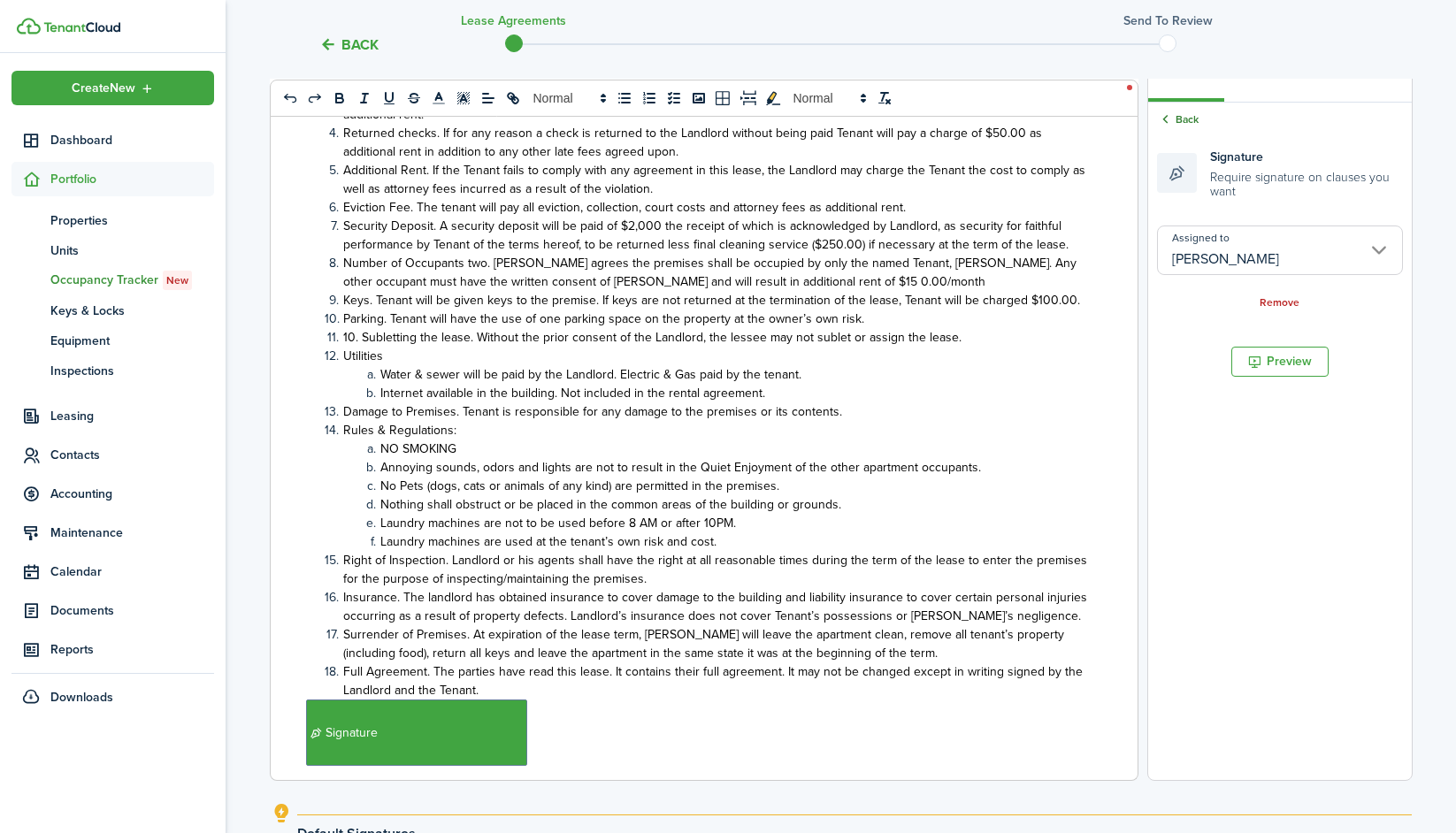
click at [1133, 116] on link "Back" at bounding box center [1177, 119] width 42 height 16
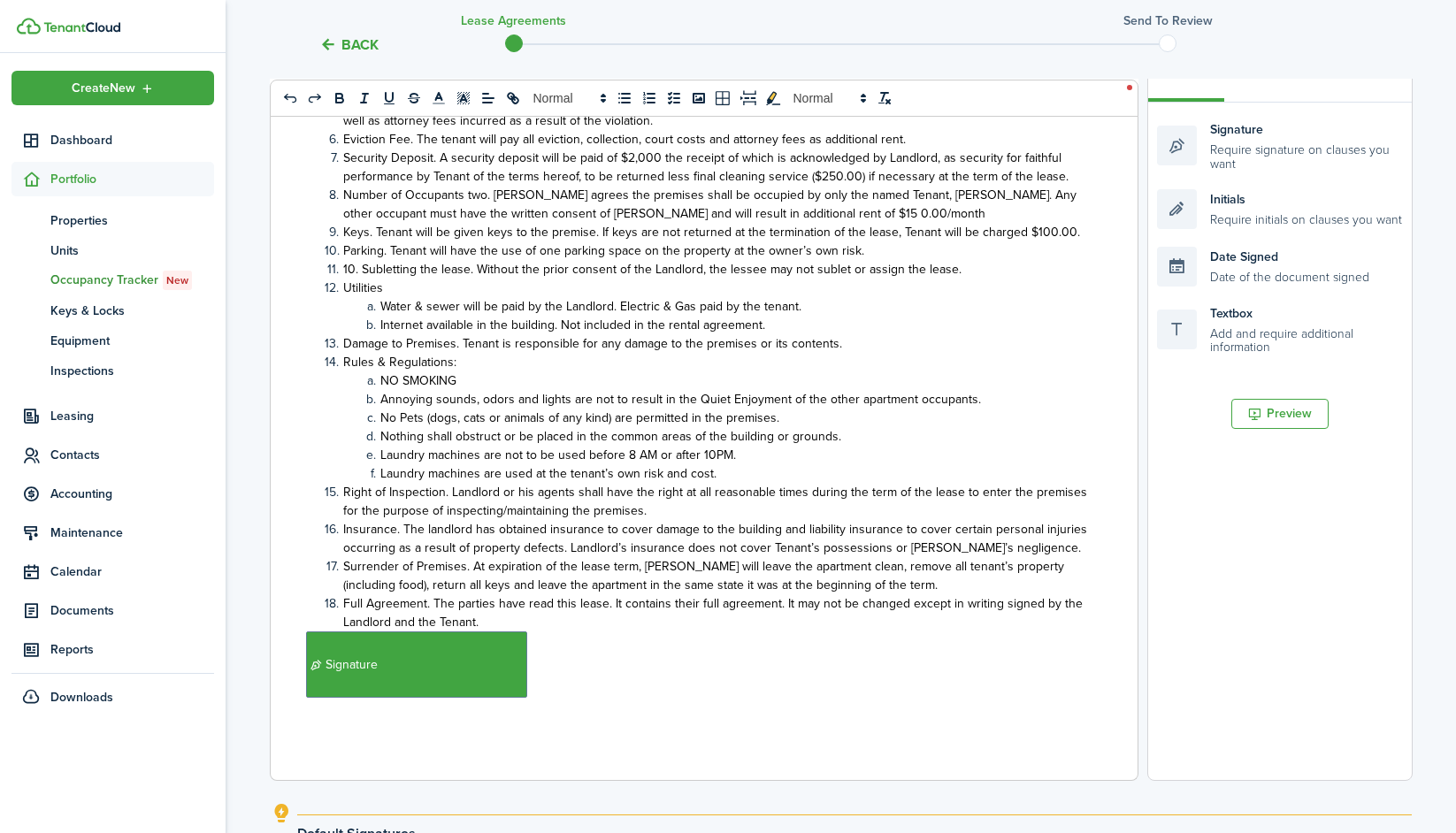
scroll to position [535, 0]
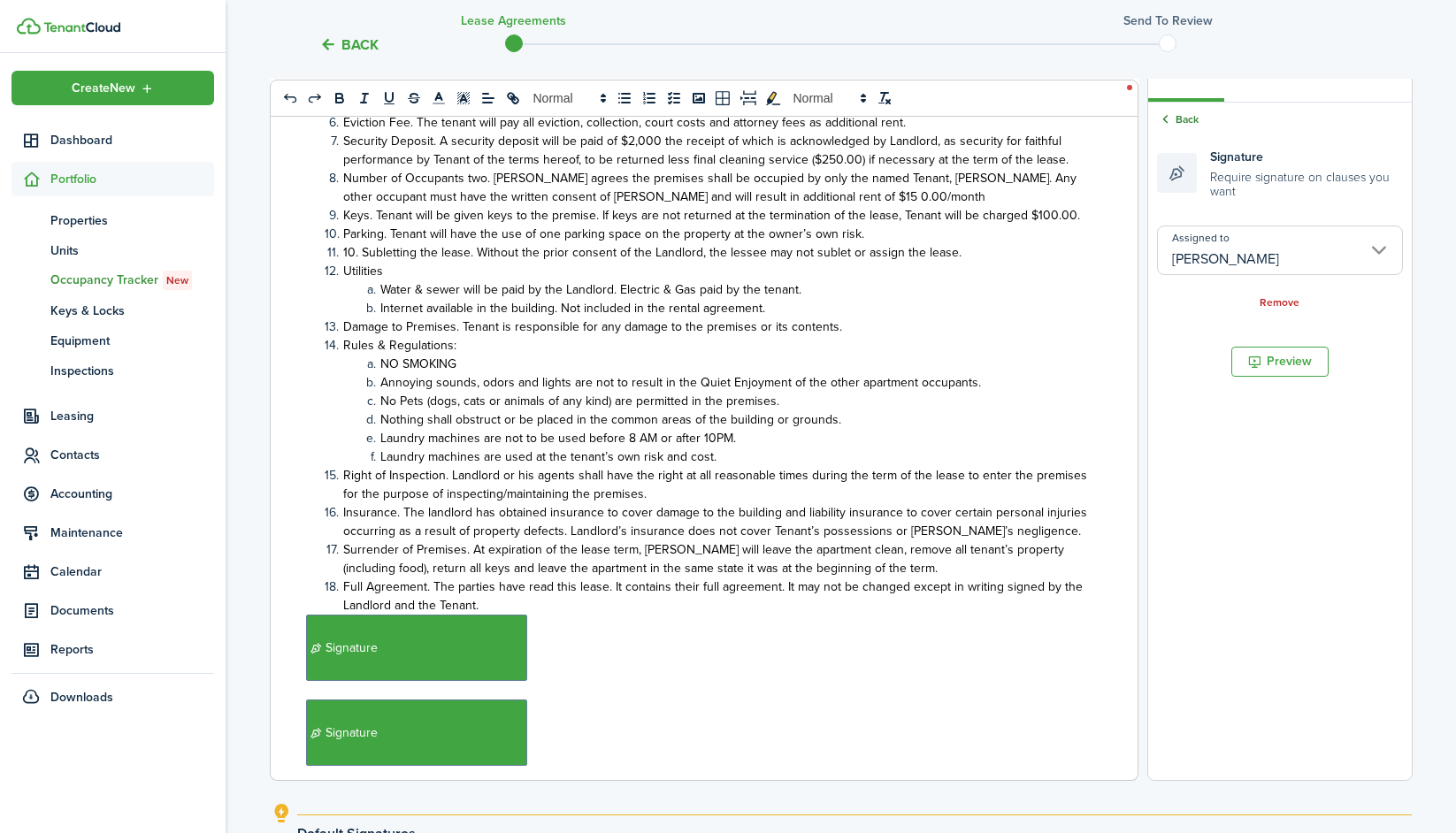
click at [1133, 114] on icon at bounding box center [1165, 119] width 17 height 16
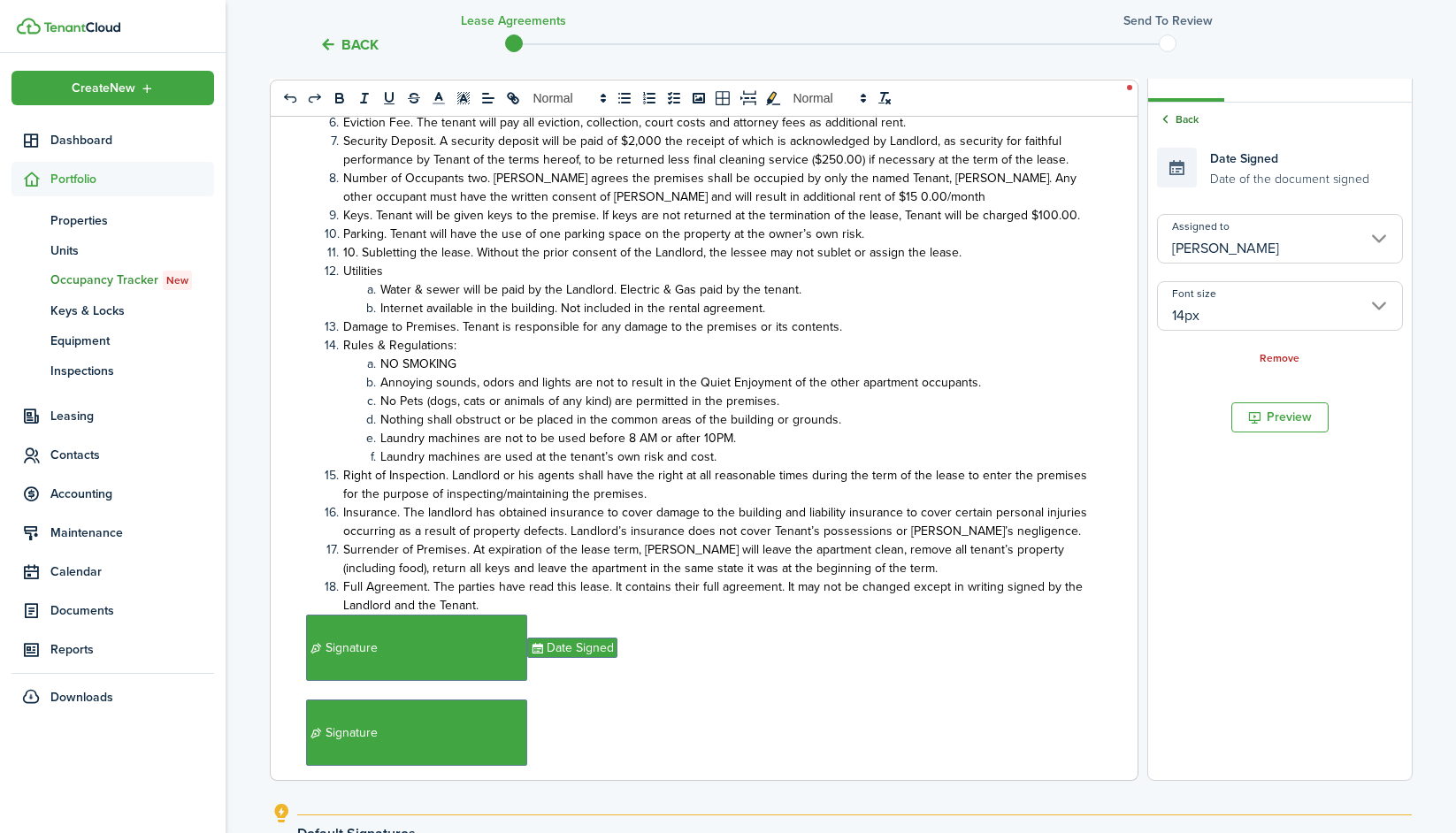
click at [1133, 120] on link "Back" at bounding box center [1177, 119] width 42 height 16
click at [1133, 249] on input "[PERSON_NAME]" at bounding box center [1280, 239] width 246 height 50
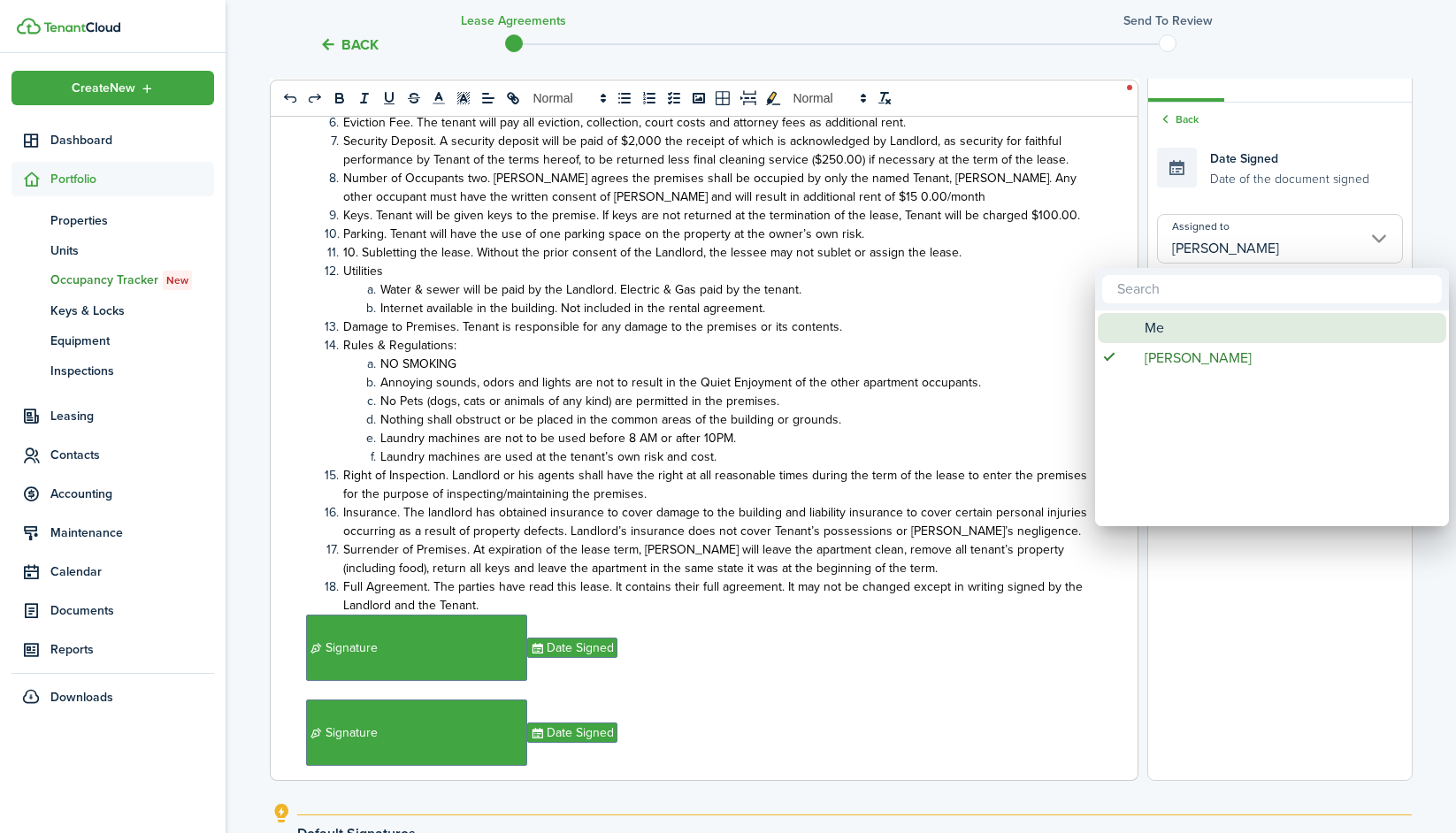
click at [1133, 323] on div "Me" at bounding box center [1279, 328] width 313 height 30
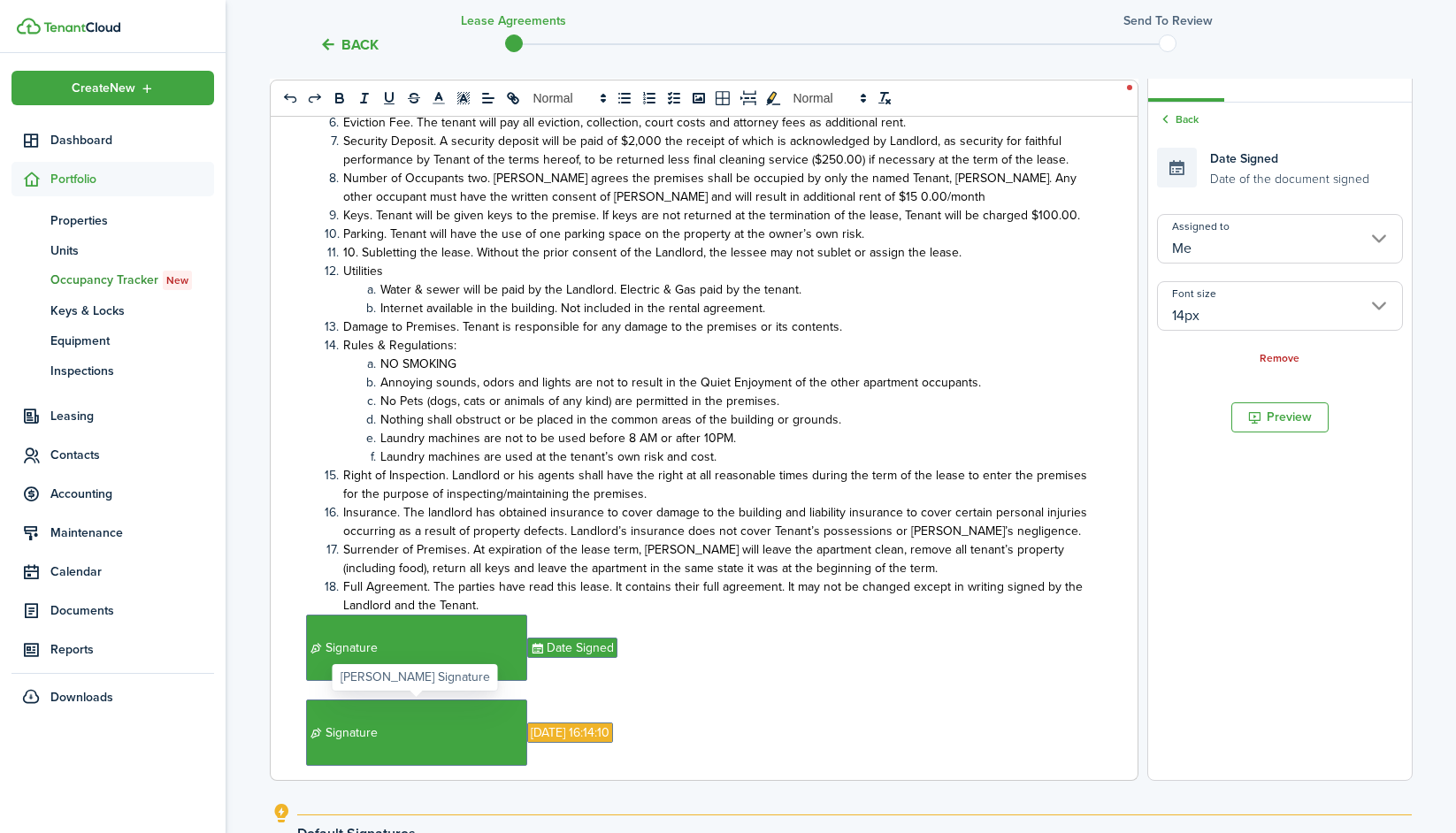
click at [484, 750] on span "Signature" at bounding box center [416, 732] width 221 height 66
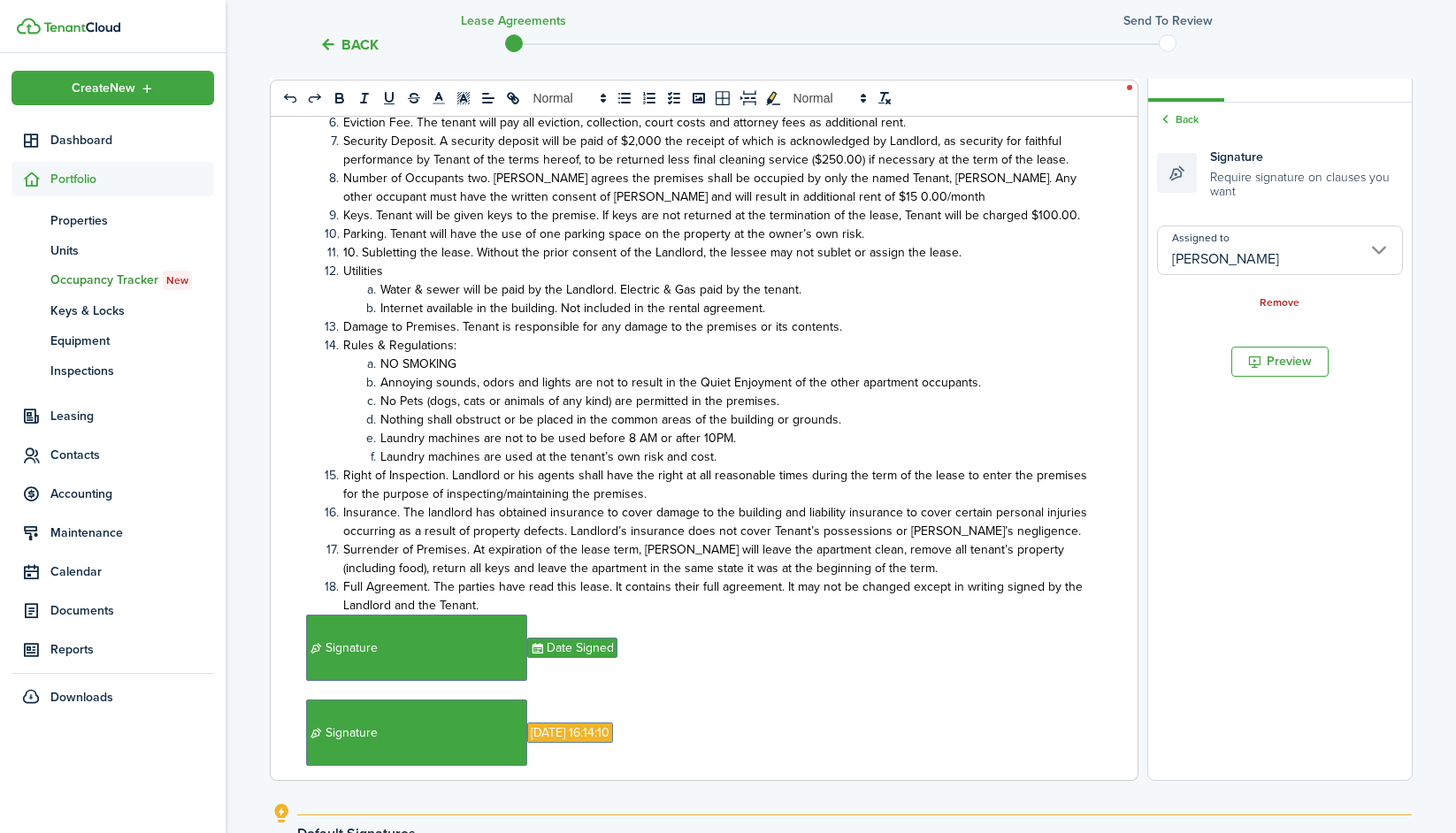
click at [1133, 249] on input "[PERSON_NAME]" at bounding box center [1280, 250] width 246 height 50
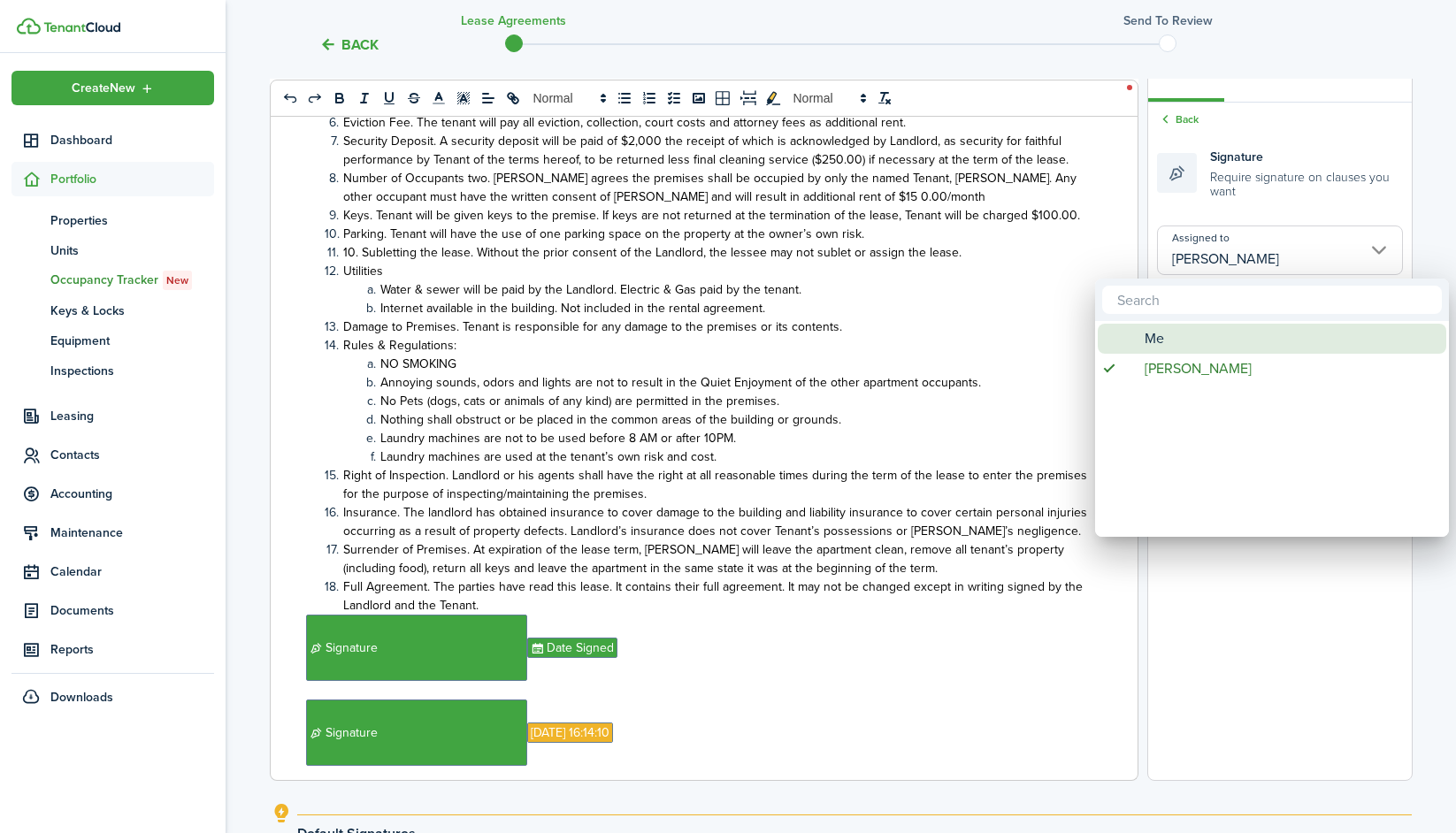
click at [1133, 337] on div "Me" at bounding box center [1279, 339] width 313 height 30
type input "Me"
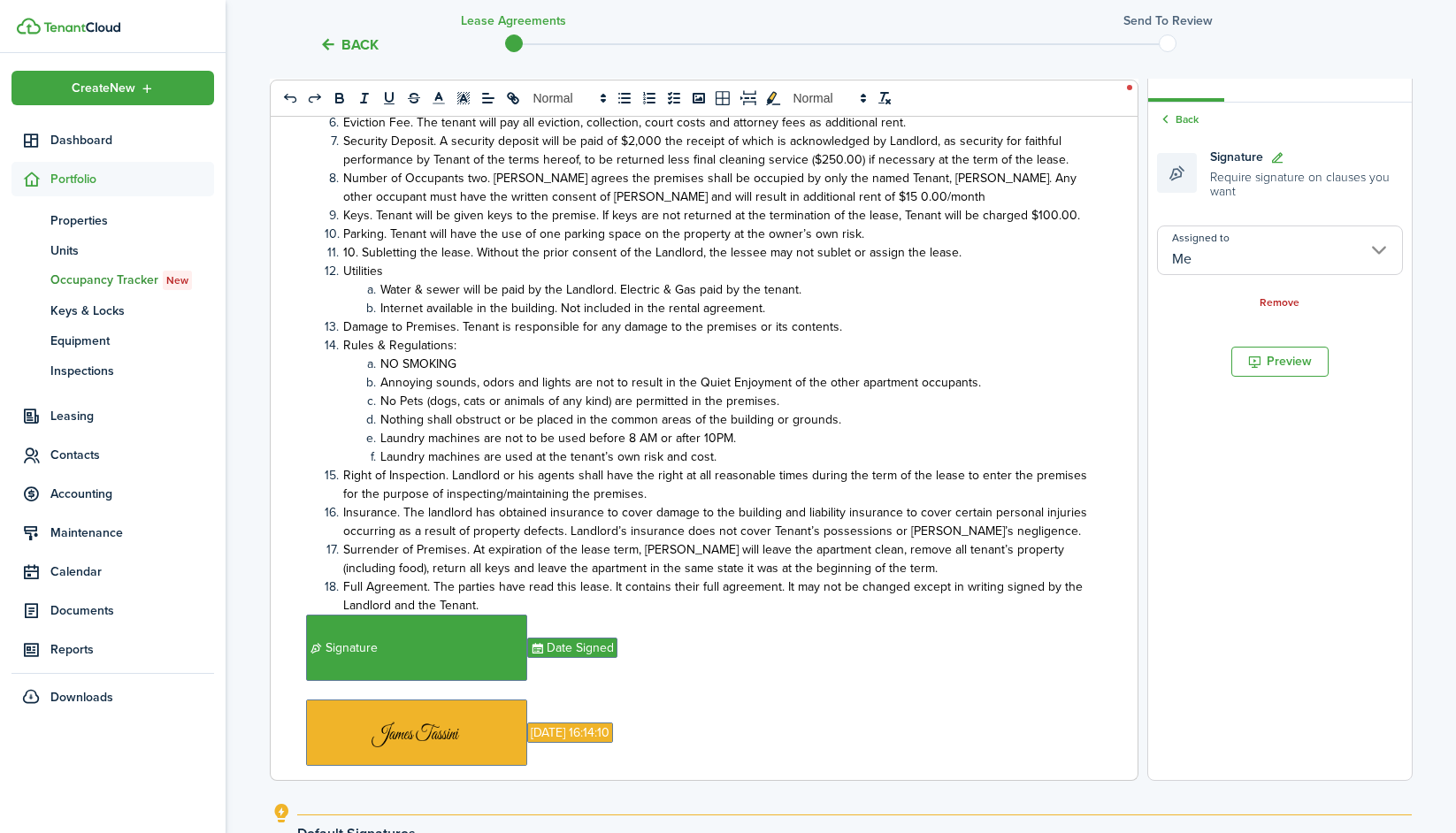
click at [920, 516] on span "Insurance. The landlord has obtained insurance to cover damage to the building …" at bounding box center [715, 522] width 744 height 37
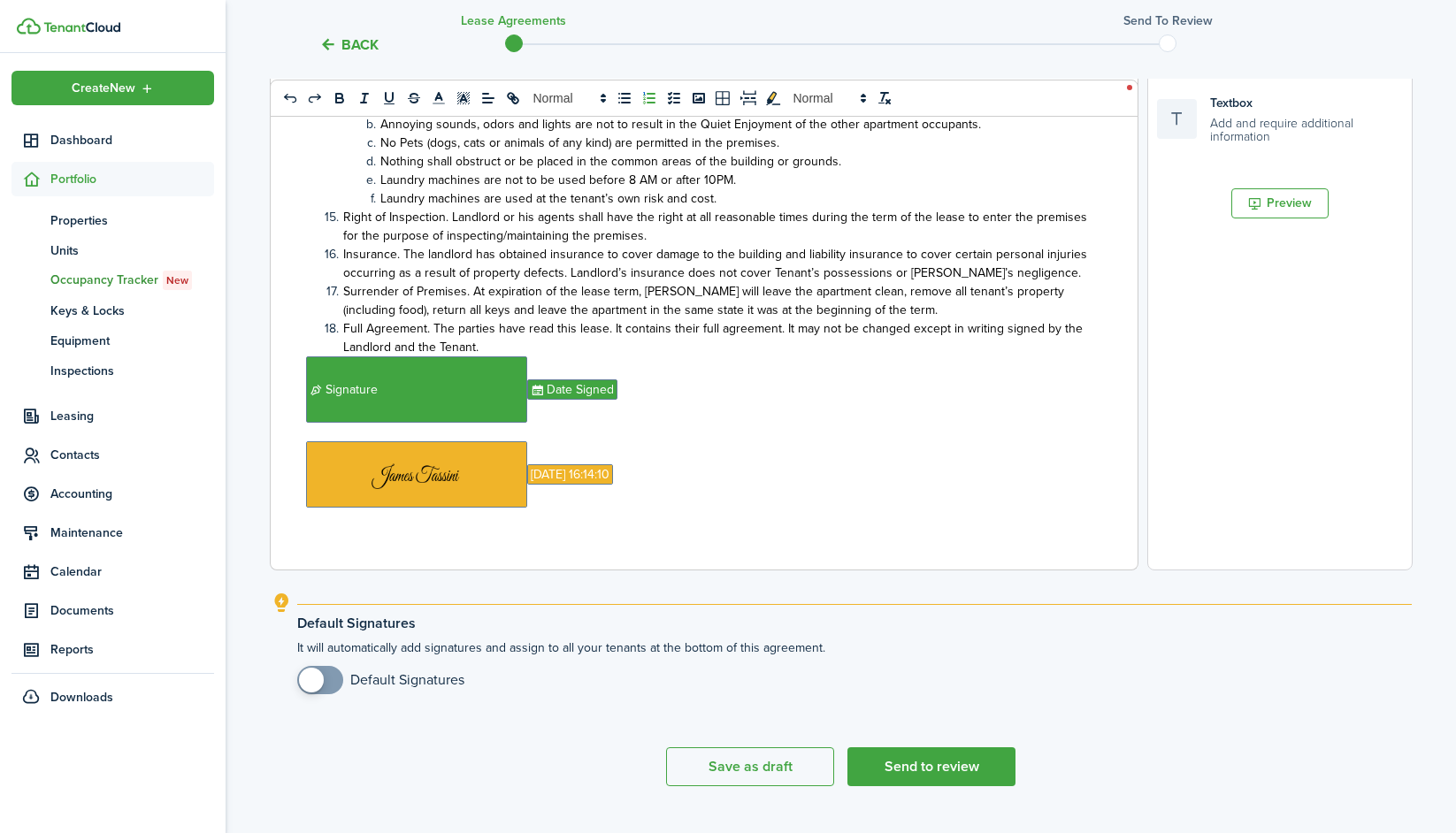
scroll to position [542, 0]
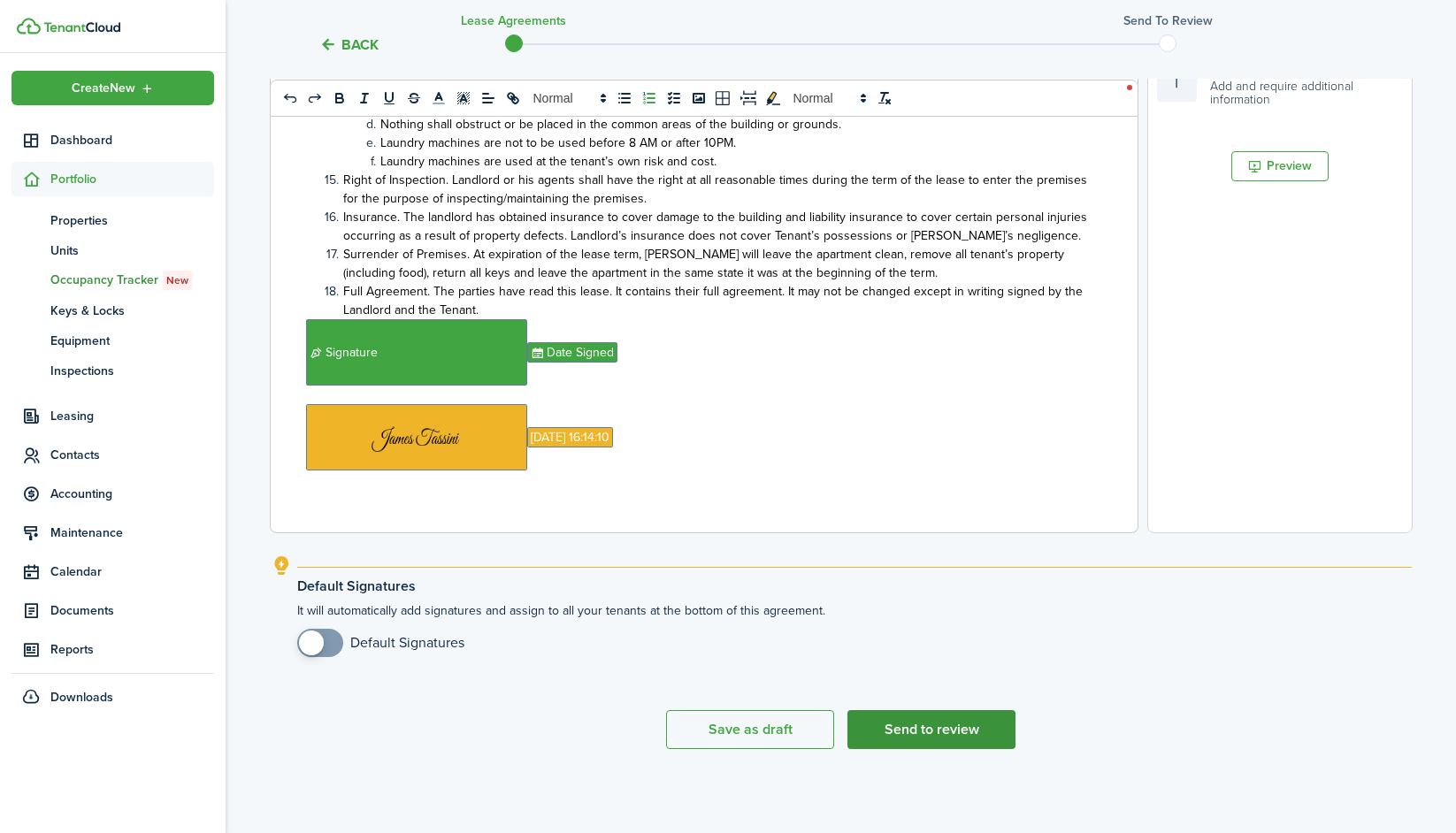
click at [938, 725] on button "Send to review" at bounding box center [931, 730] width 168 height 39
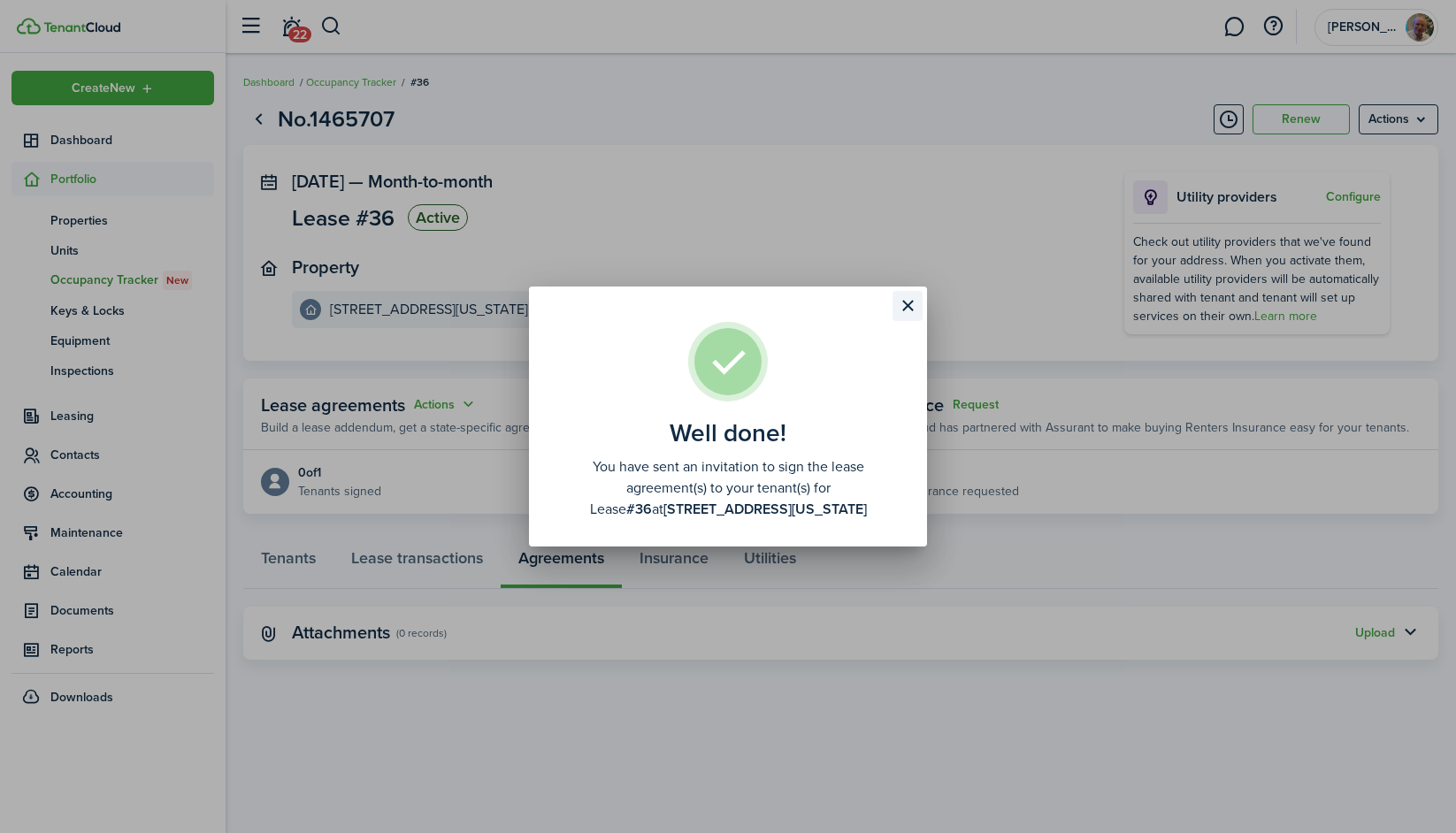
click at [919, 310] on button "Close modal" at bounding box center [907, 306] width 30 height 30
